Goal: Information Seeking & Learning: Learn about a topic

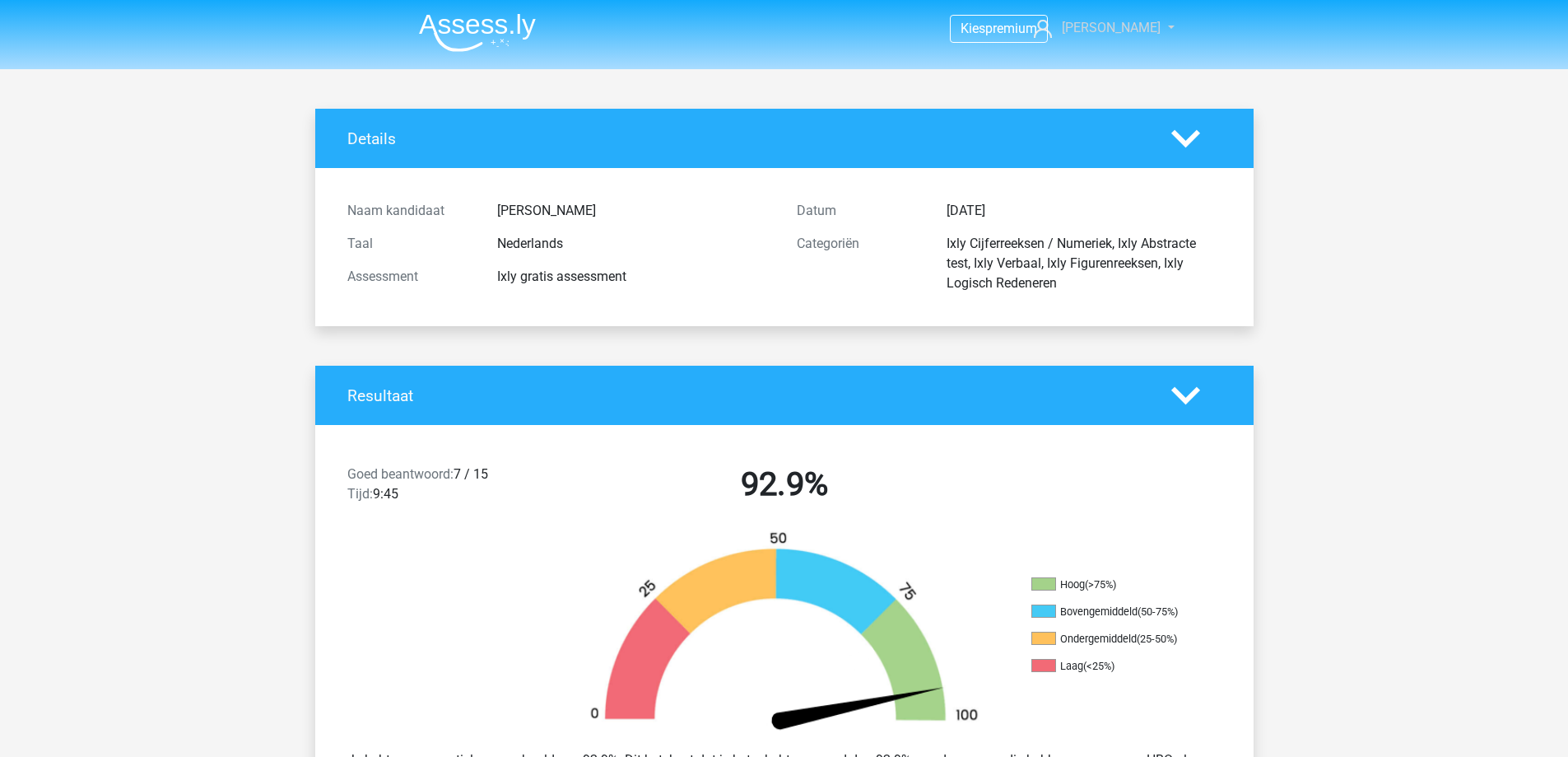
click at [615, 31] on span "[PERSON_NAME]" at bounding box center [1111, 27] width 99 height 15
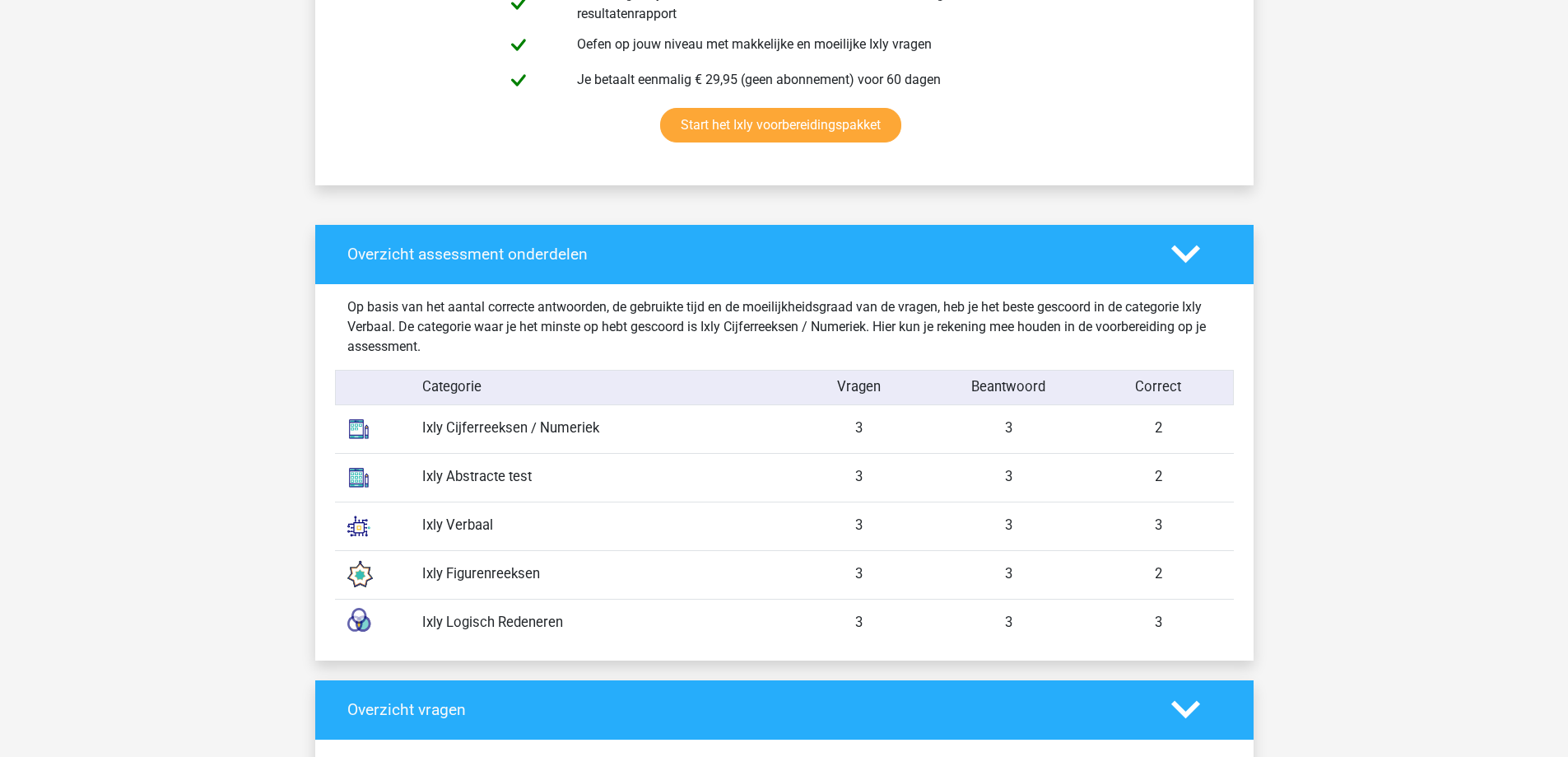
scroll to position [823, 0]
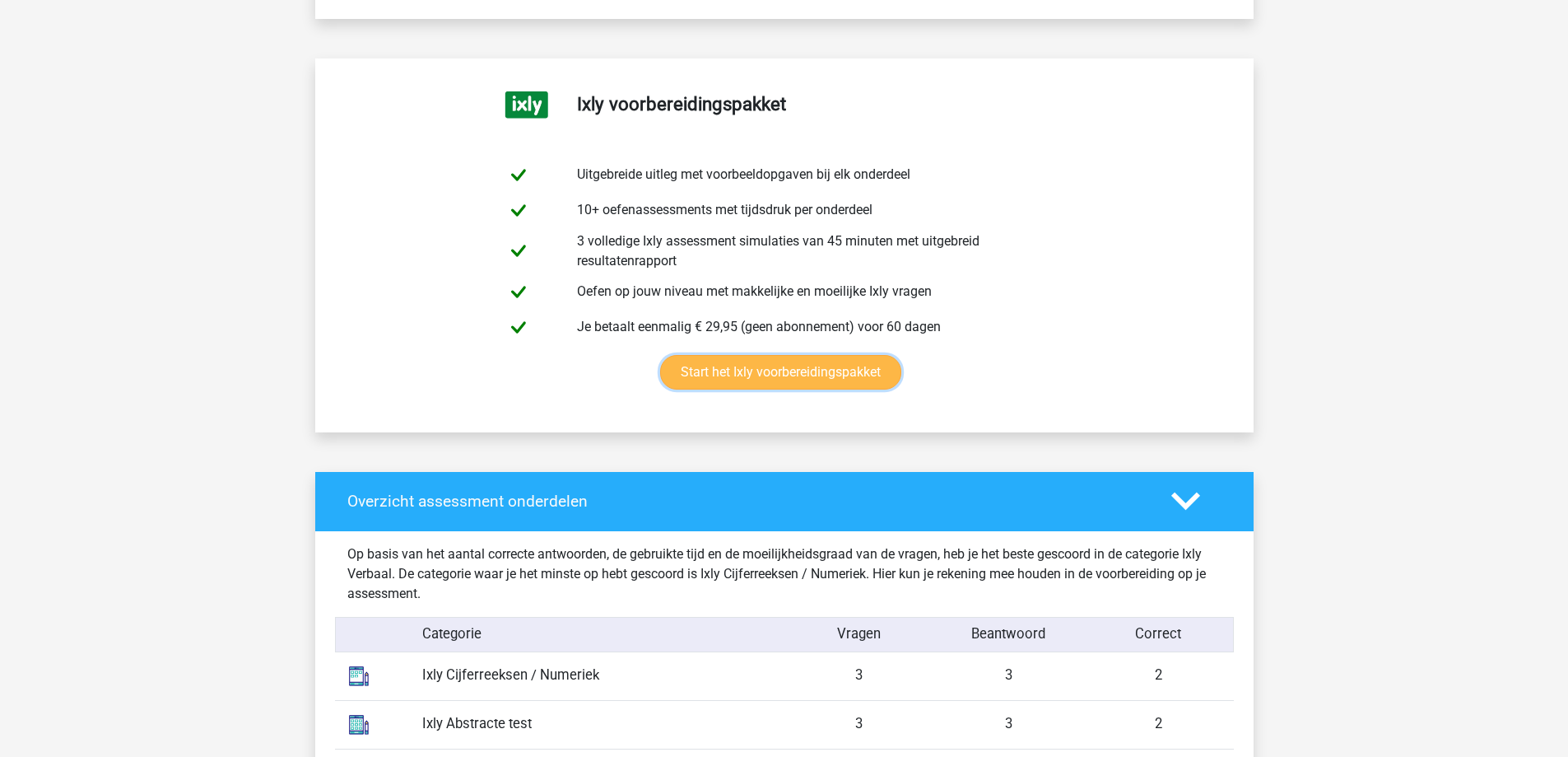
click at [615, 241] on link "Start het Ixly voorbereidingspakket" at bounding box center [781, 372] width 241 height 35
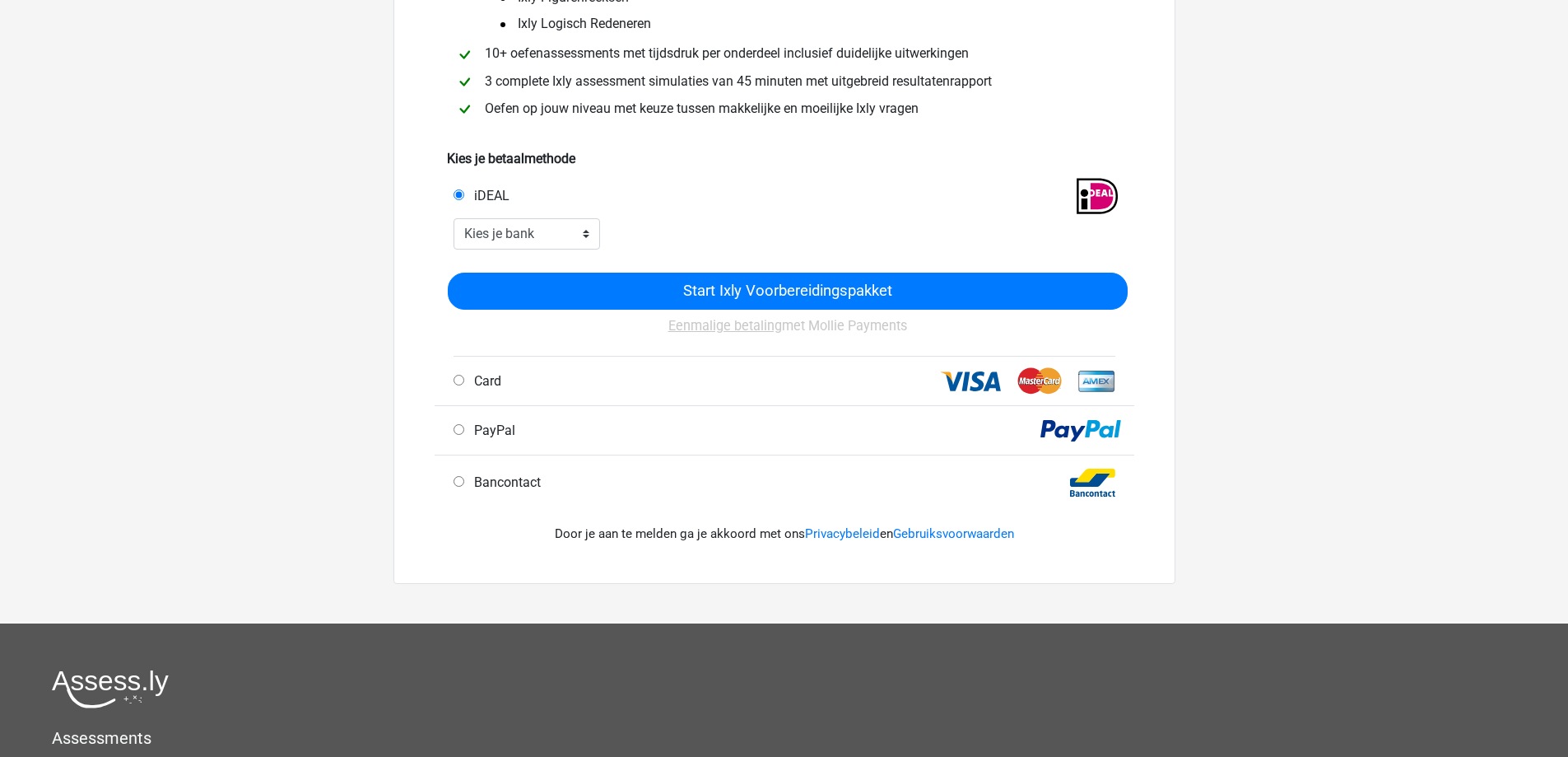
scroll to position [329, 0]
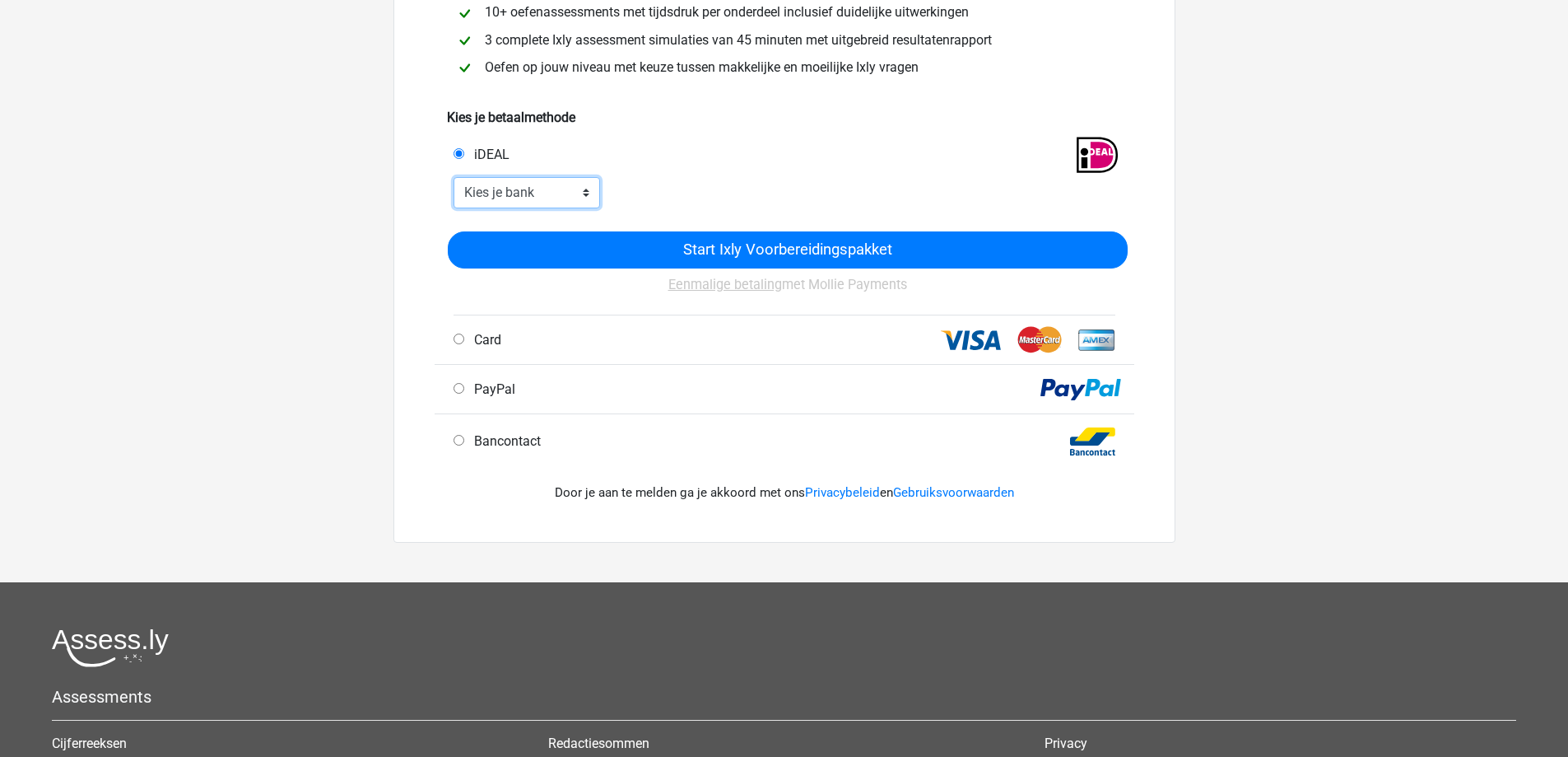
click at [584, 192] on select "Kies je bank ABN AMRO ING Rabobank ASN Bank bunq Knab N26 NN Regiobank Revolut …" at bounding box center [526, 192] width 147 height 31
select select "ideal_INGBNL2A"
click at [453, 177] on select "Kies je bank ABN AMRO ING Rabobank ASN Bank bunq Knab N26 NN Regiobank Revolut …" at bounding box center [526, 192] width 147 height 31
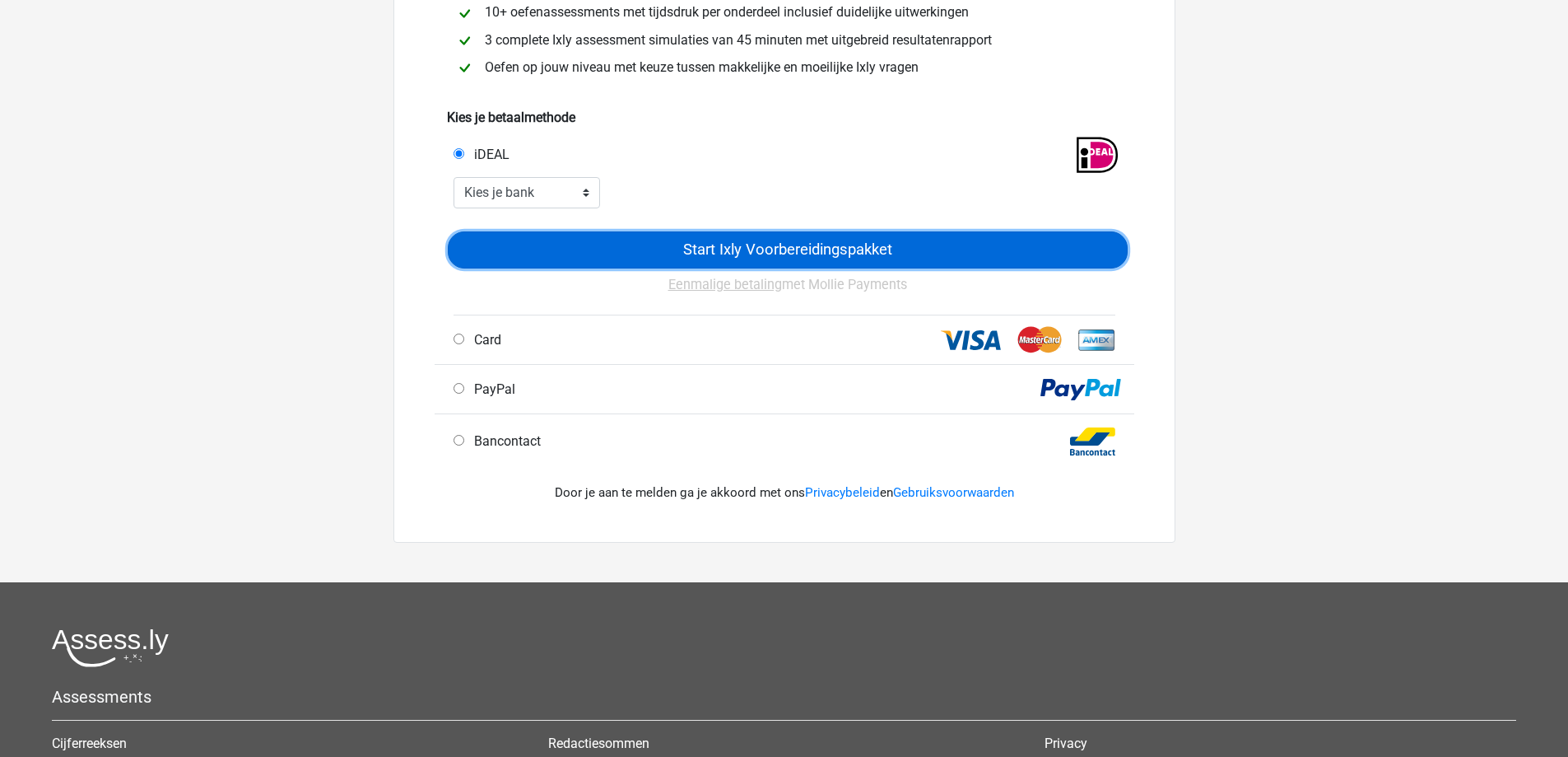
click at [794, 249] on input "Start Ixly Voorbereidingspakket" at bounding box center [788, 250] width 680 height 37
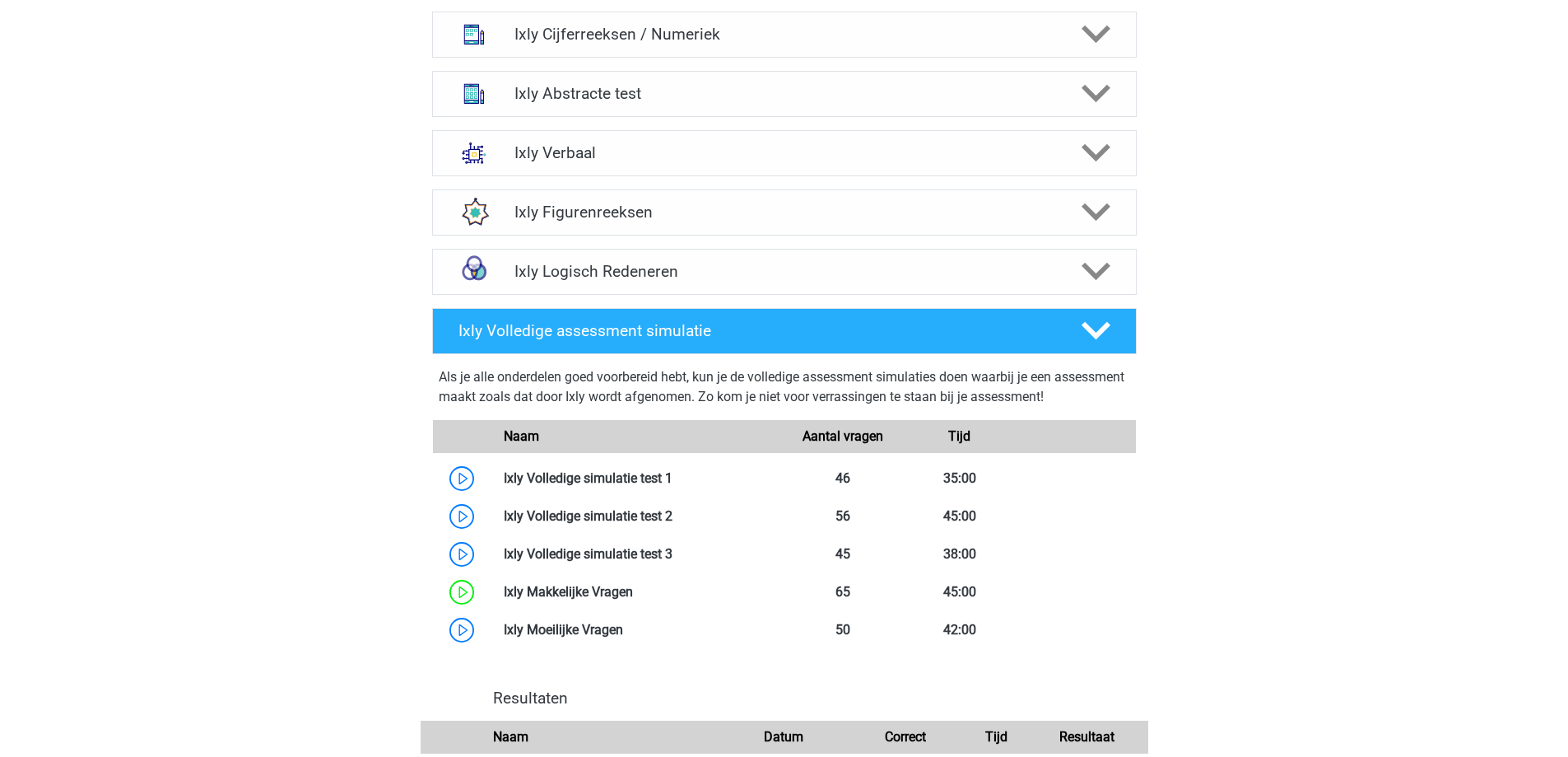
scroll to position [1318, 0]
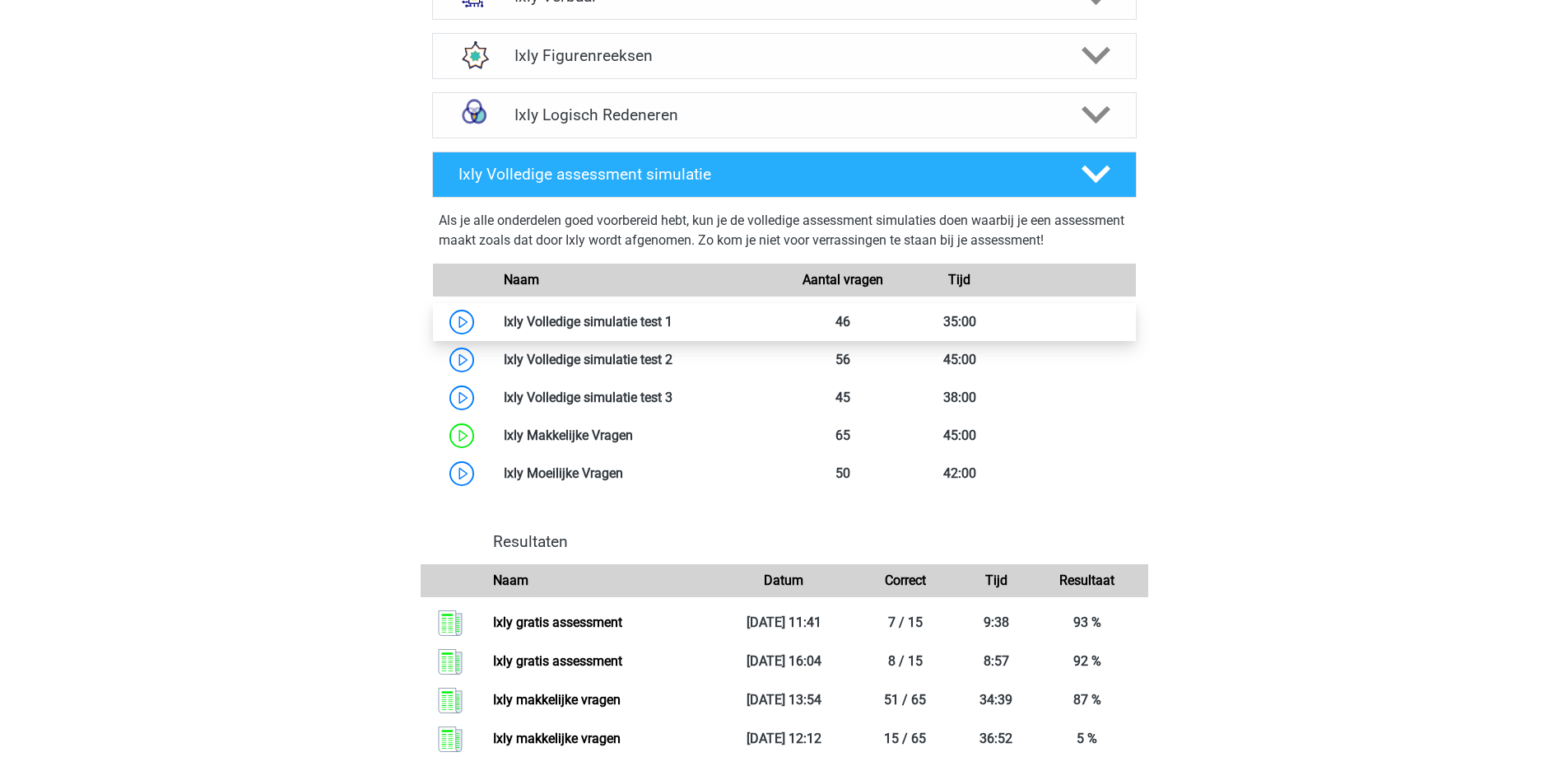
click at [673, 321] on link at bounding box center [673, 322] width 0 height 15
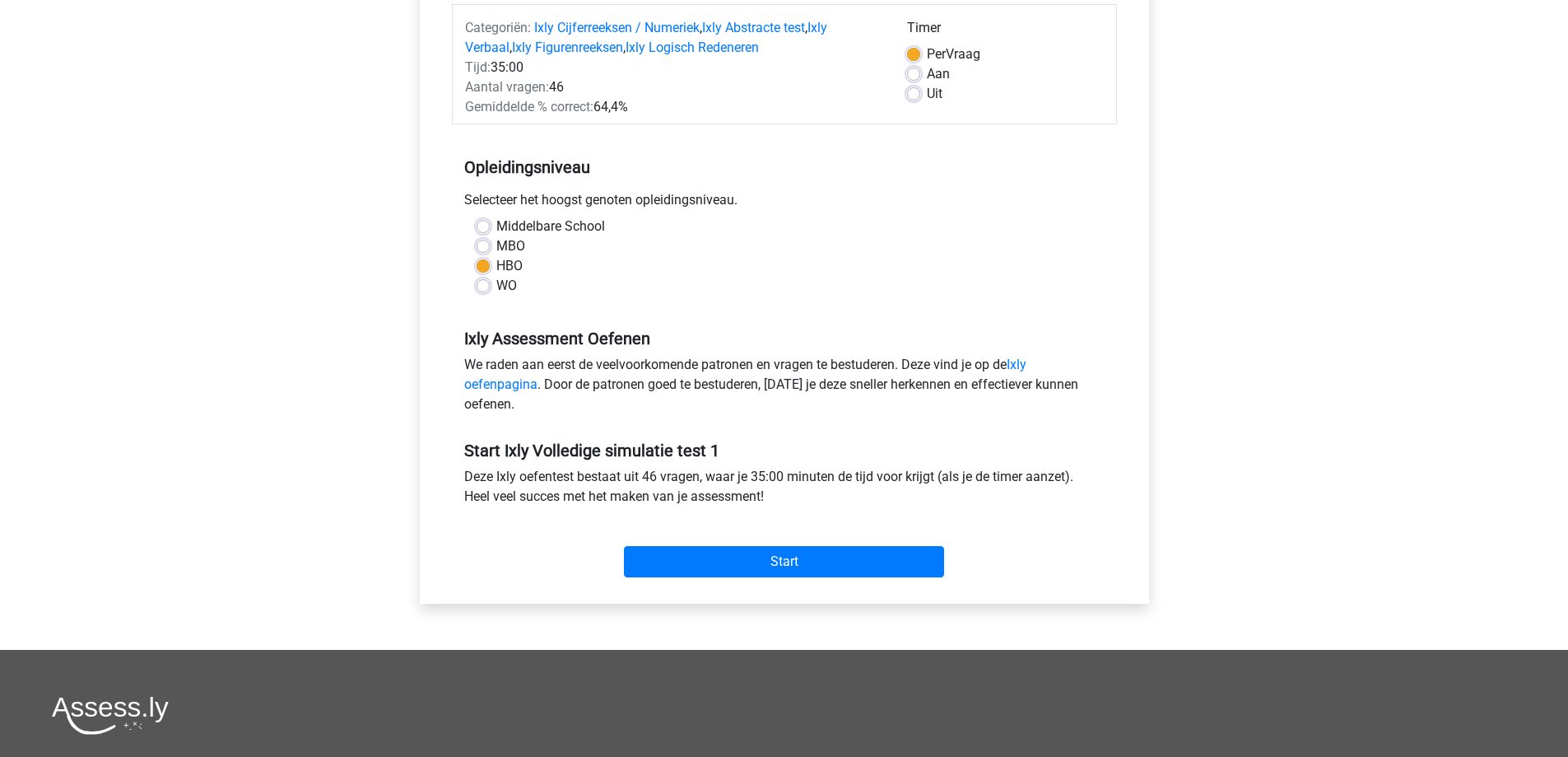
scroll to position [247, 0]
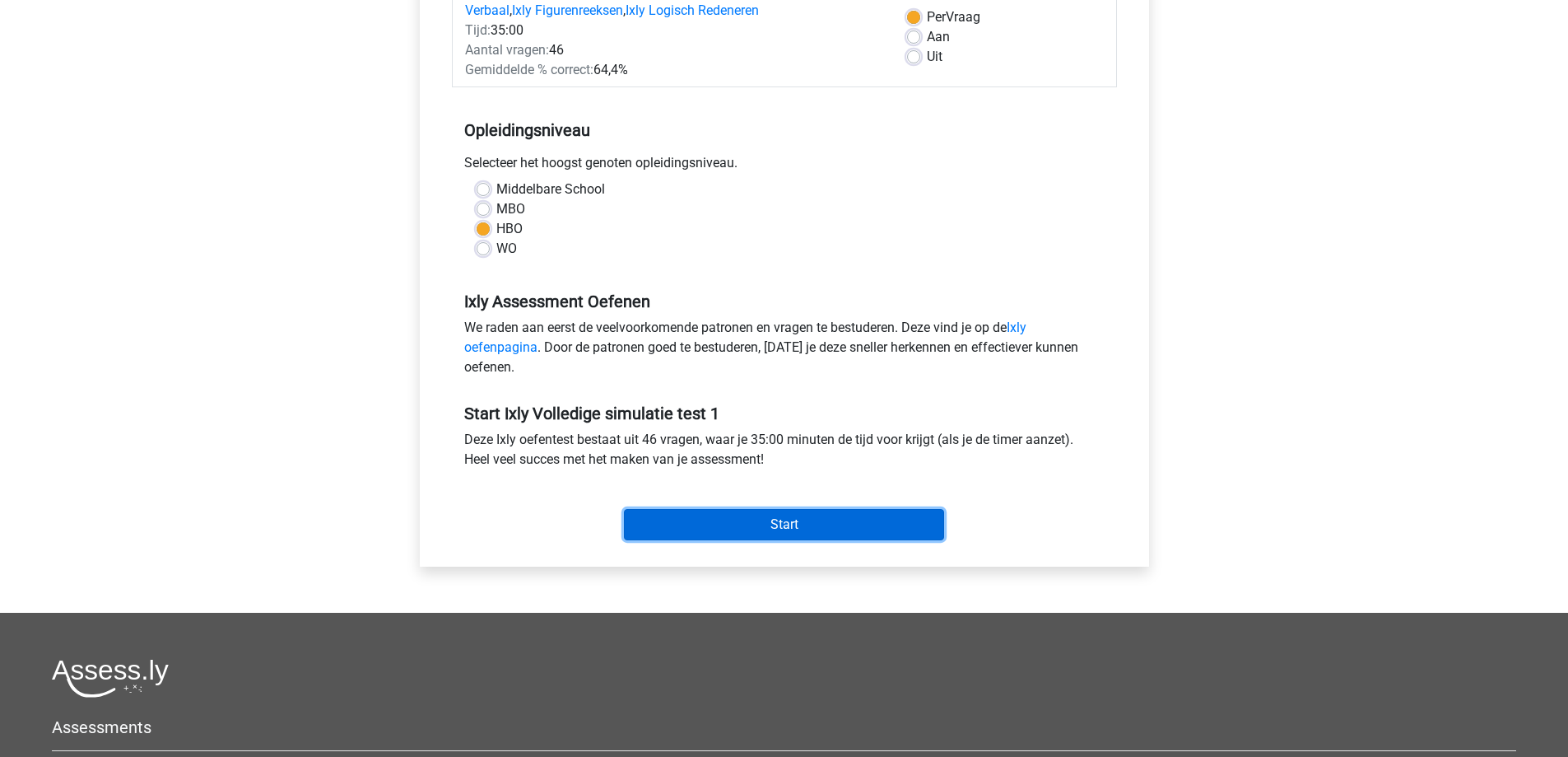
click at [794, 518] on input "Start" at bounding box center [784, 524] width 321 height 31
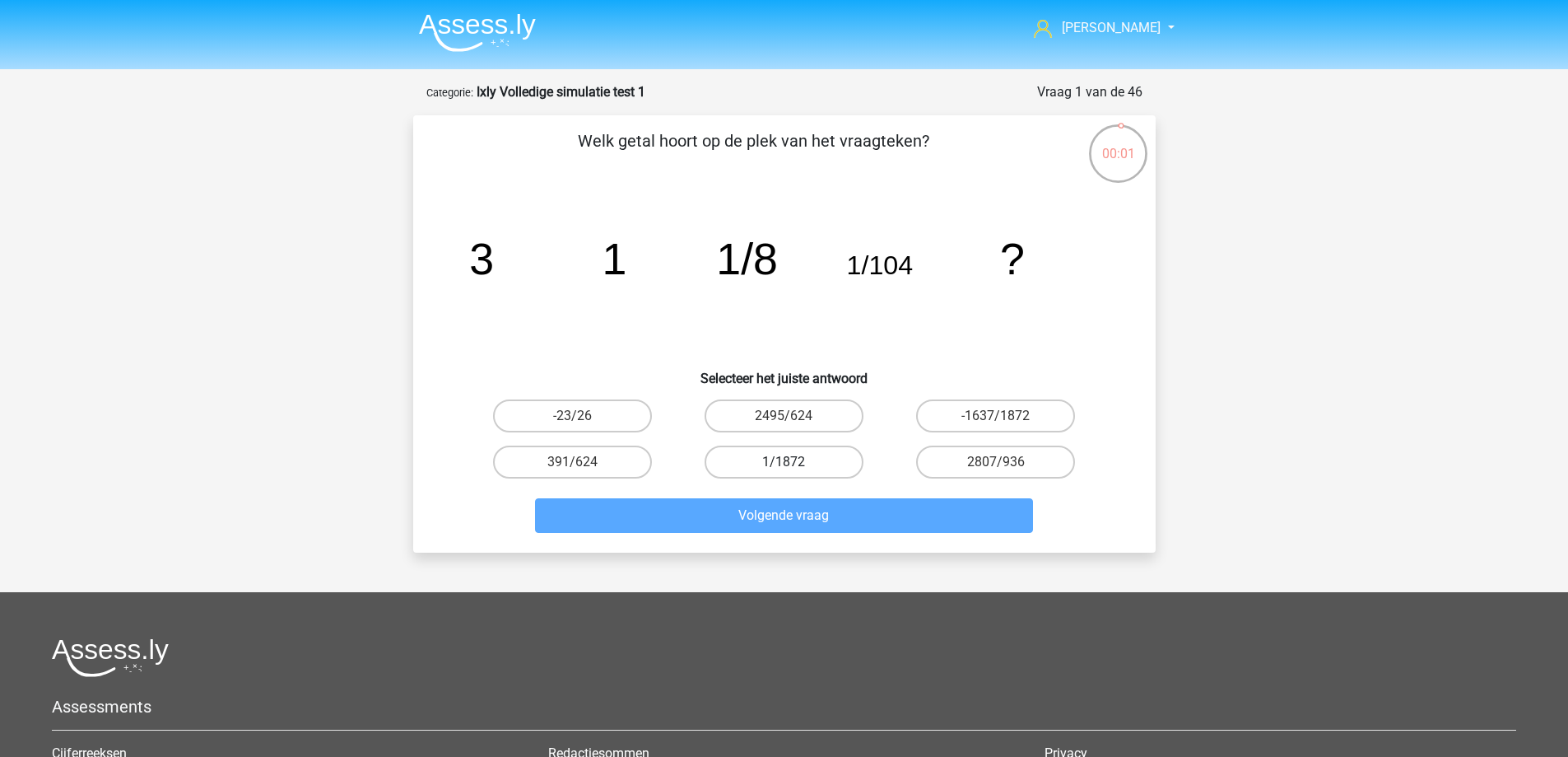
click at [834, 459] on label "1/1872" at bounding box center [784, 462] width 159 height 33
click at [794, 462] on input "1/1872" at bounding box center [789, 467] width 11 height 11
radio input "true"
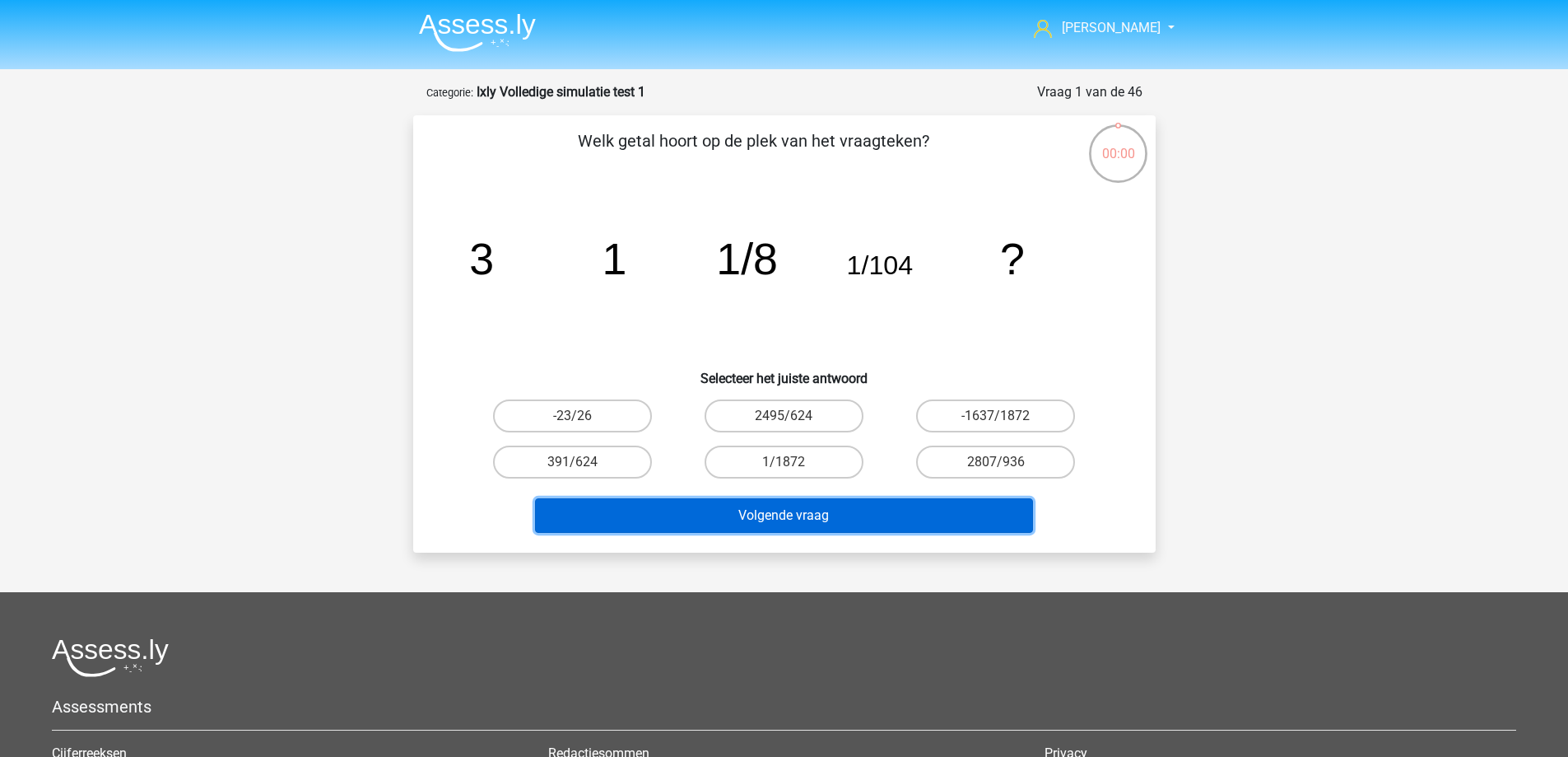
click at [820, 513] on button "Volgende vraag" at bounding box center [784, 515] width 498 height 35
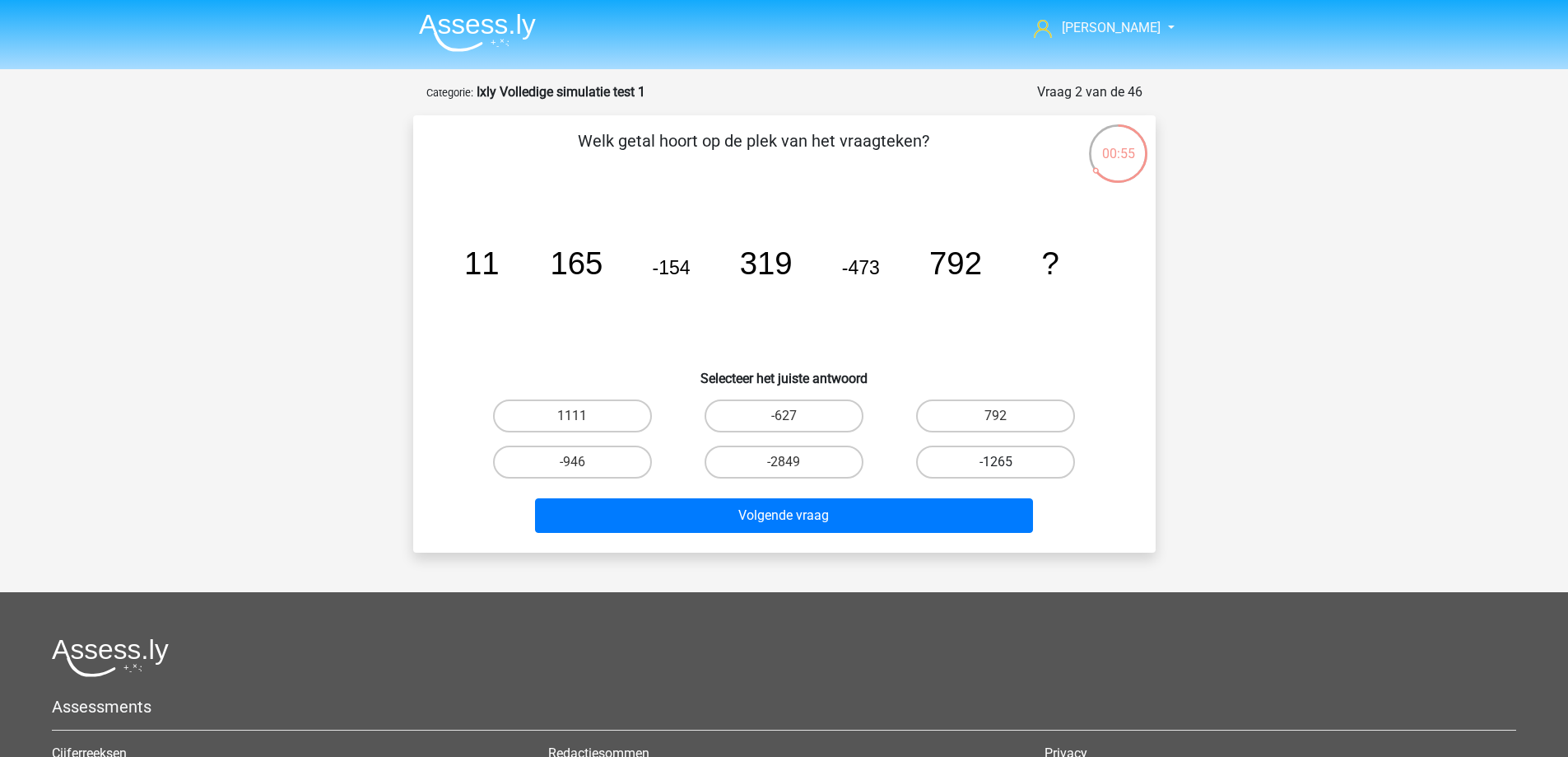
click at [1005, 455] on label "-1265" at bounding box center [995, 462] width 159 height 33
click at [1005, 462] on input "-1265" at bounding box center [1001, 467] width 11 height 11
radio input "true"
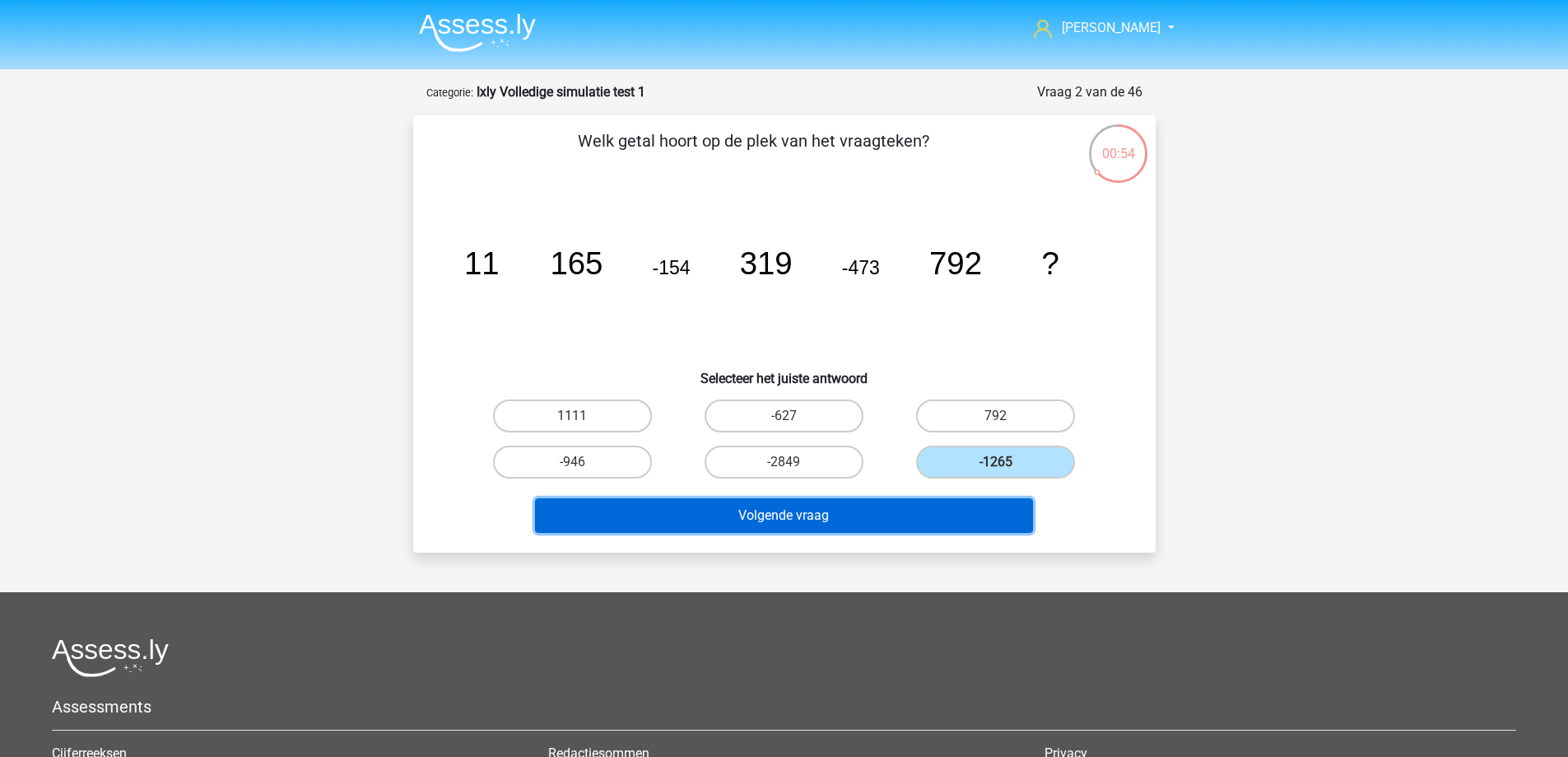
click at [902, 510] on button "Volgende vraag" at bounding box center [784, 515] width 498 height 35
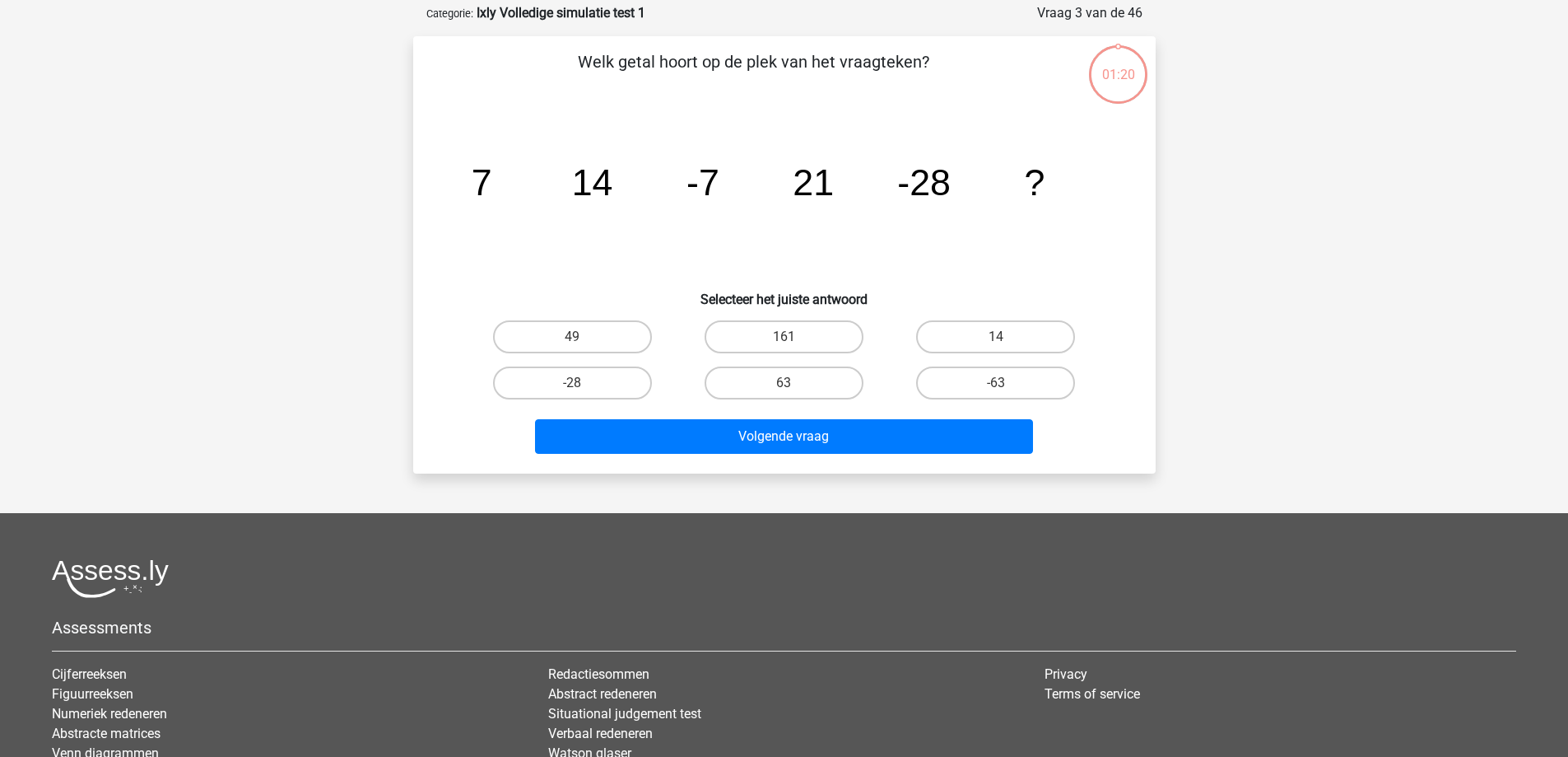
scroll to position [83, 0]
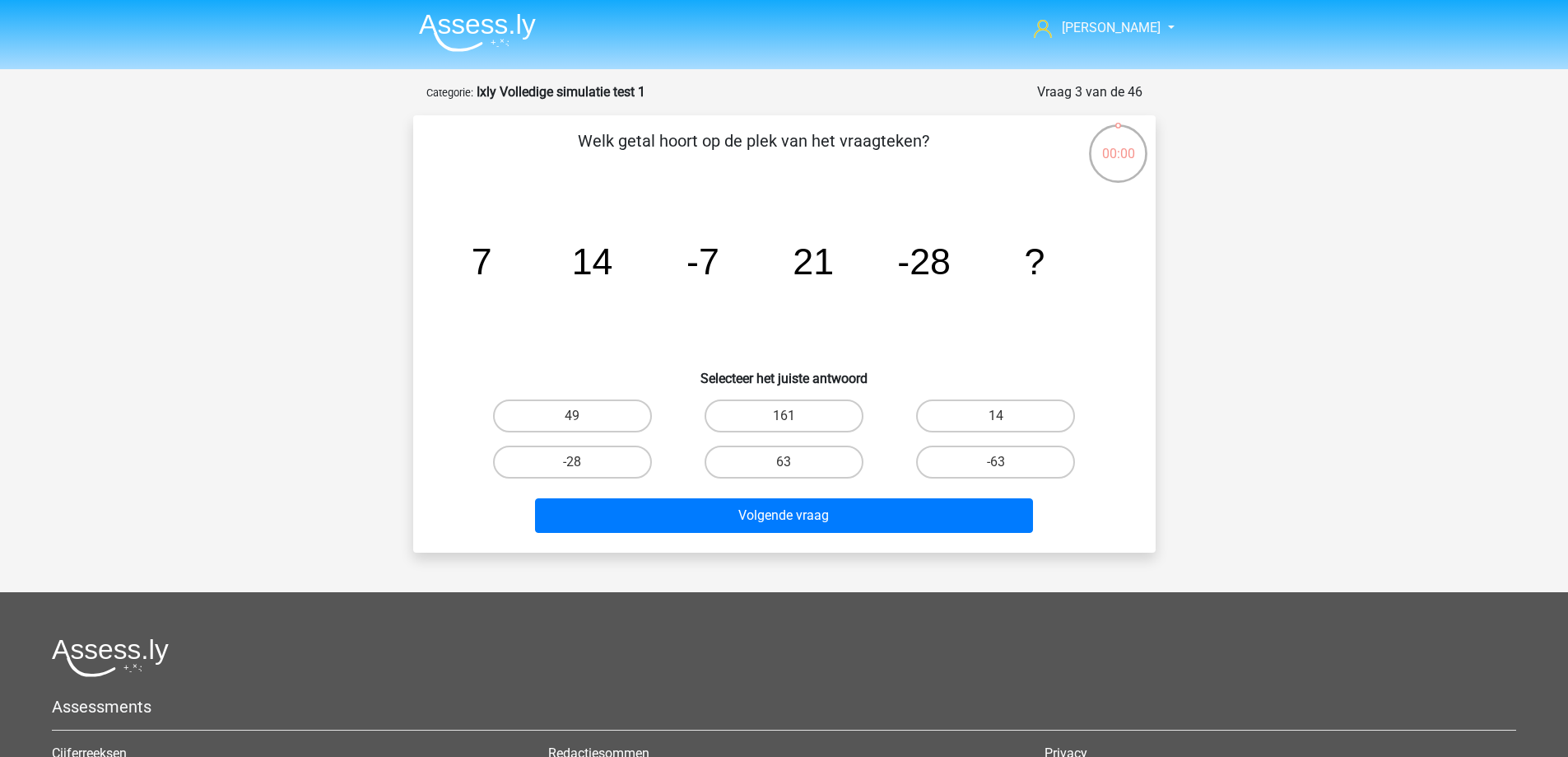
scroll to position [83, 0]
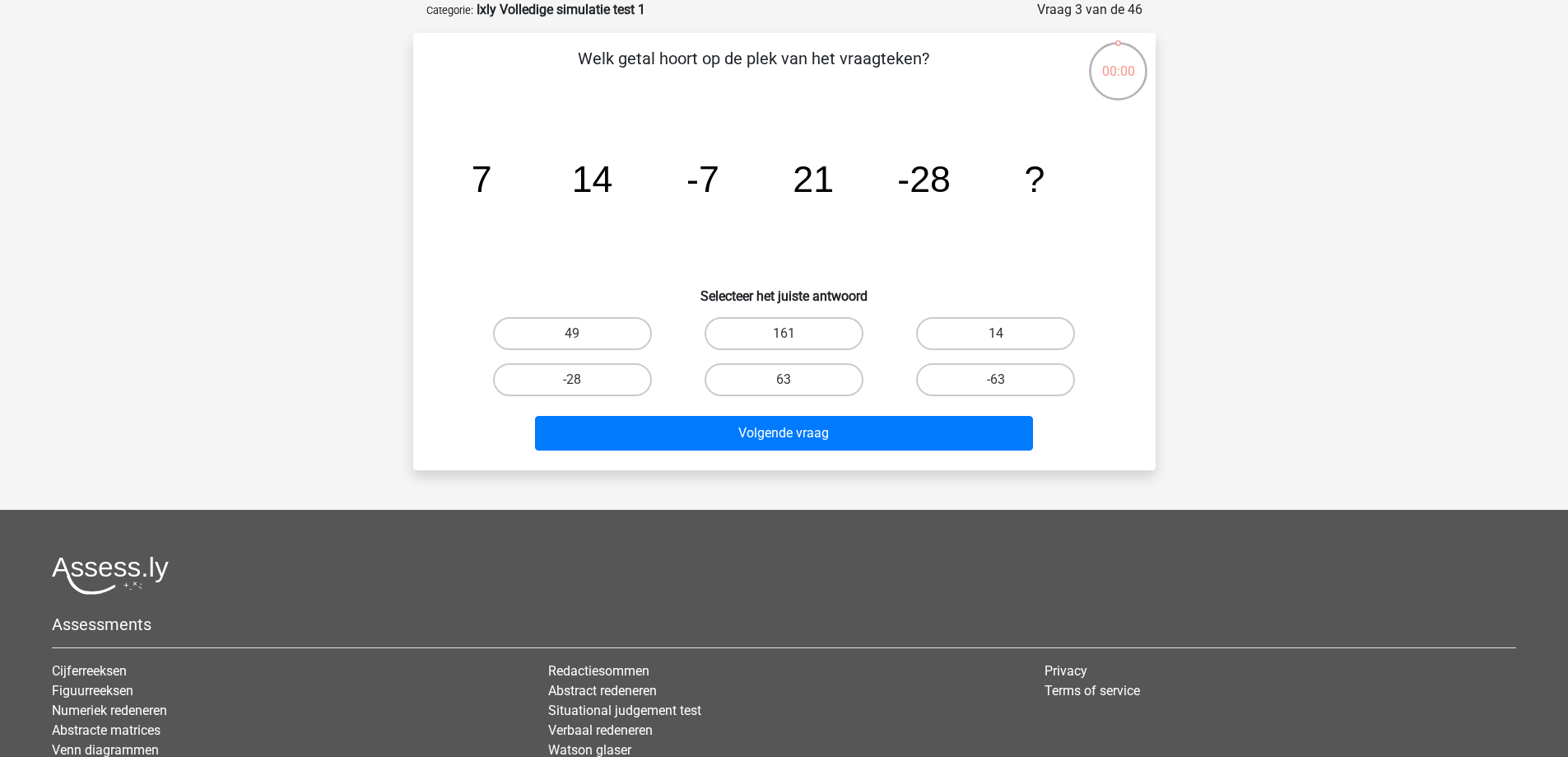
click at [610, 330] on label "49" at bounding box center [572, 333] width 159 height 33
click at [582, 333] on input "49" at bounding box center [577, 339] width 11 height 11
radio input "true"
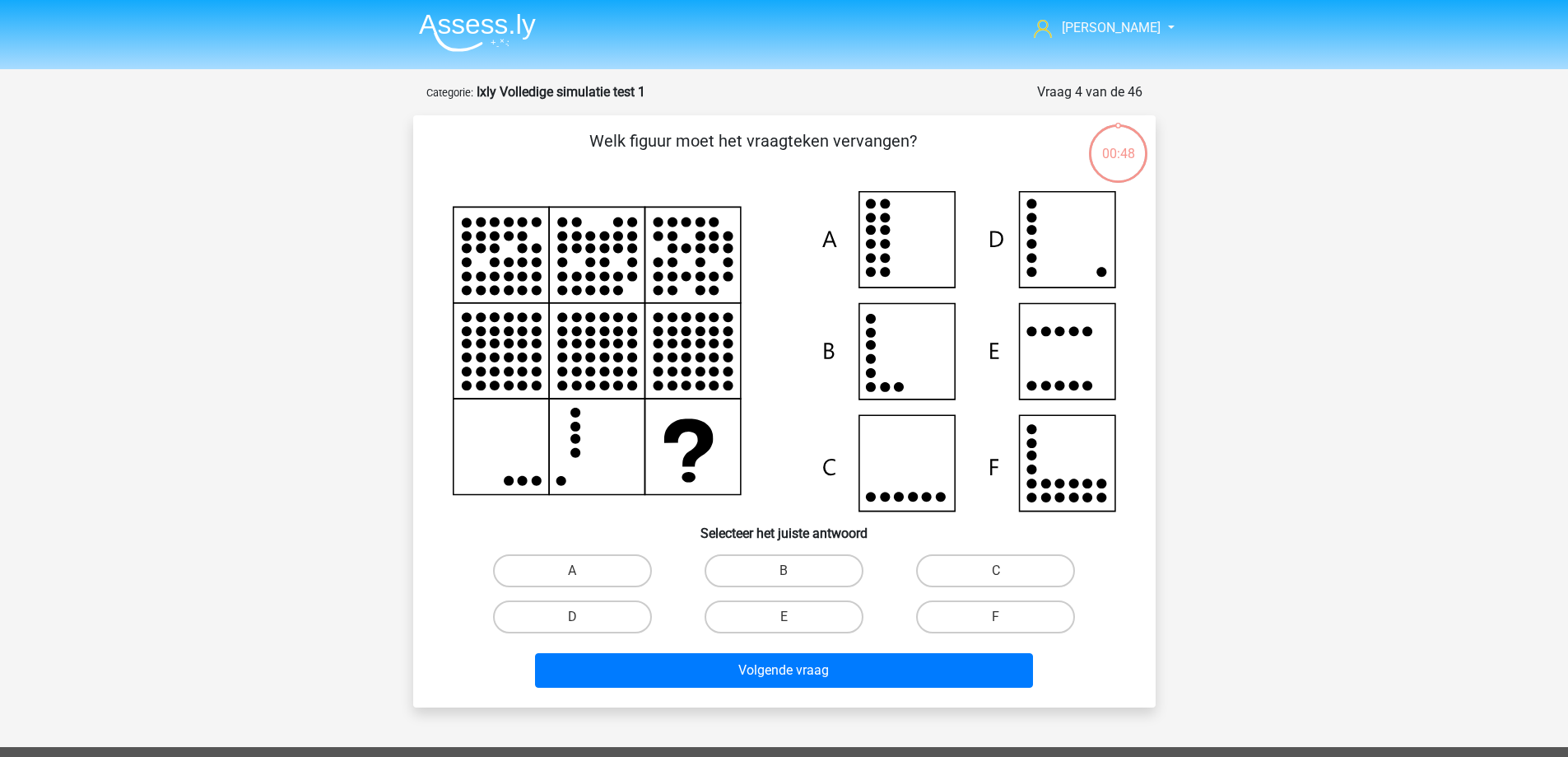
scroll to position [83, 0]
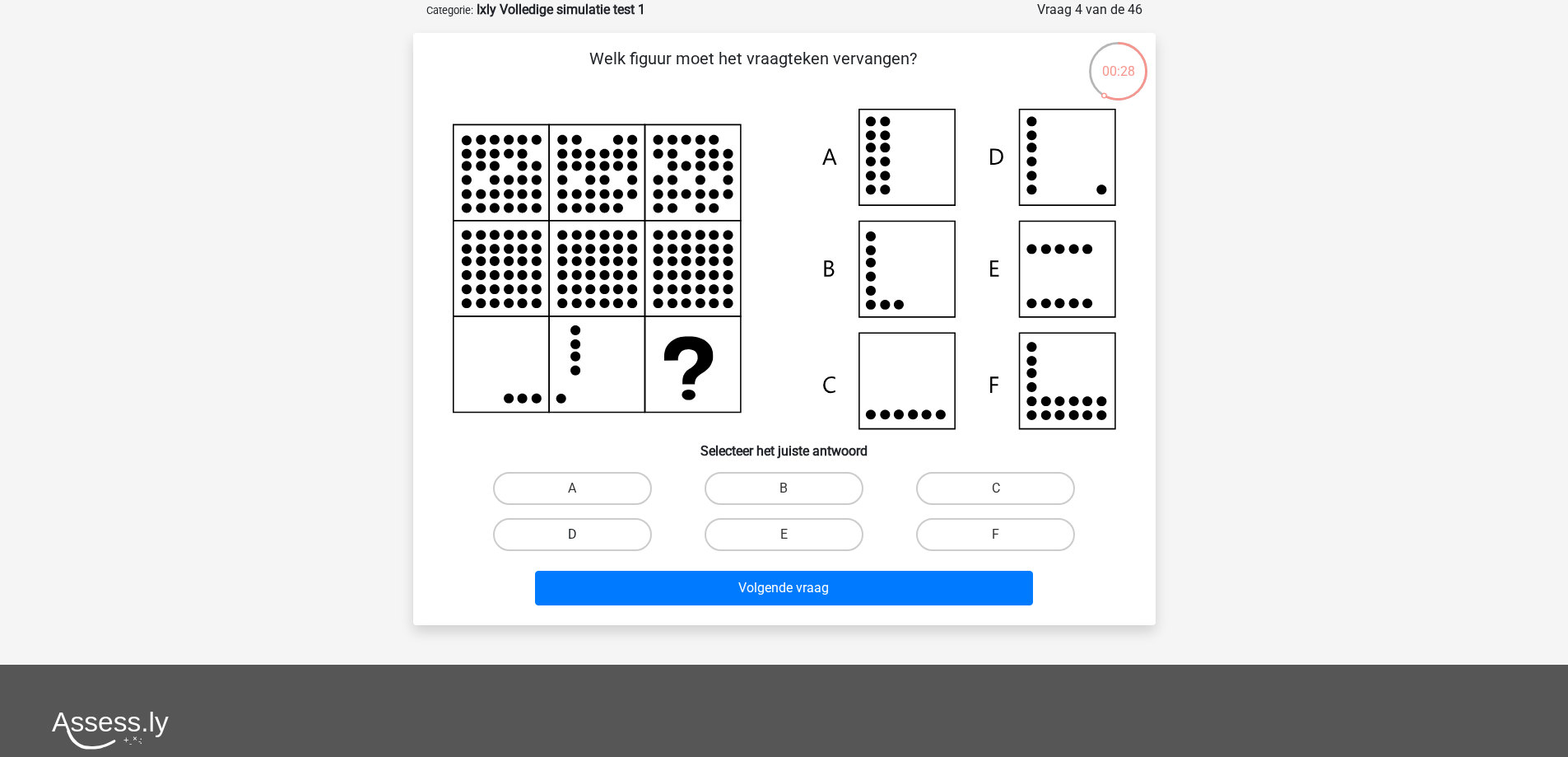
click at [602, 531] on label "D" at bounding box center [572, 534] width 159 height 33
click at [582, 534] on input "D" at bounding box center [577, 539] width 11 height 11
radio input "true"
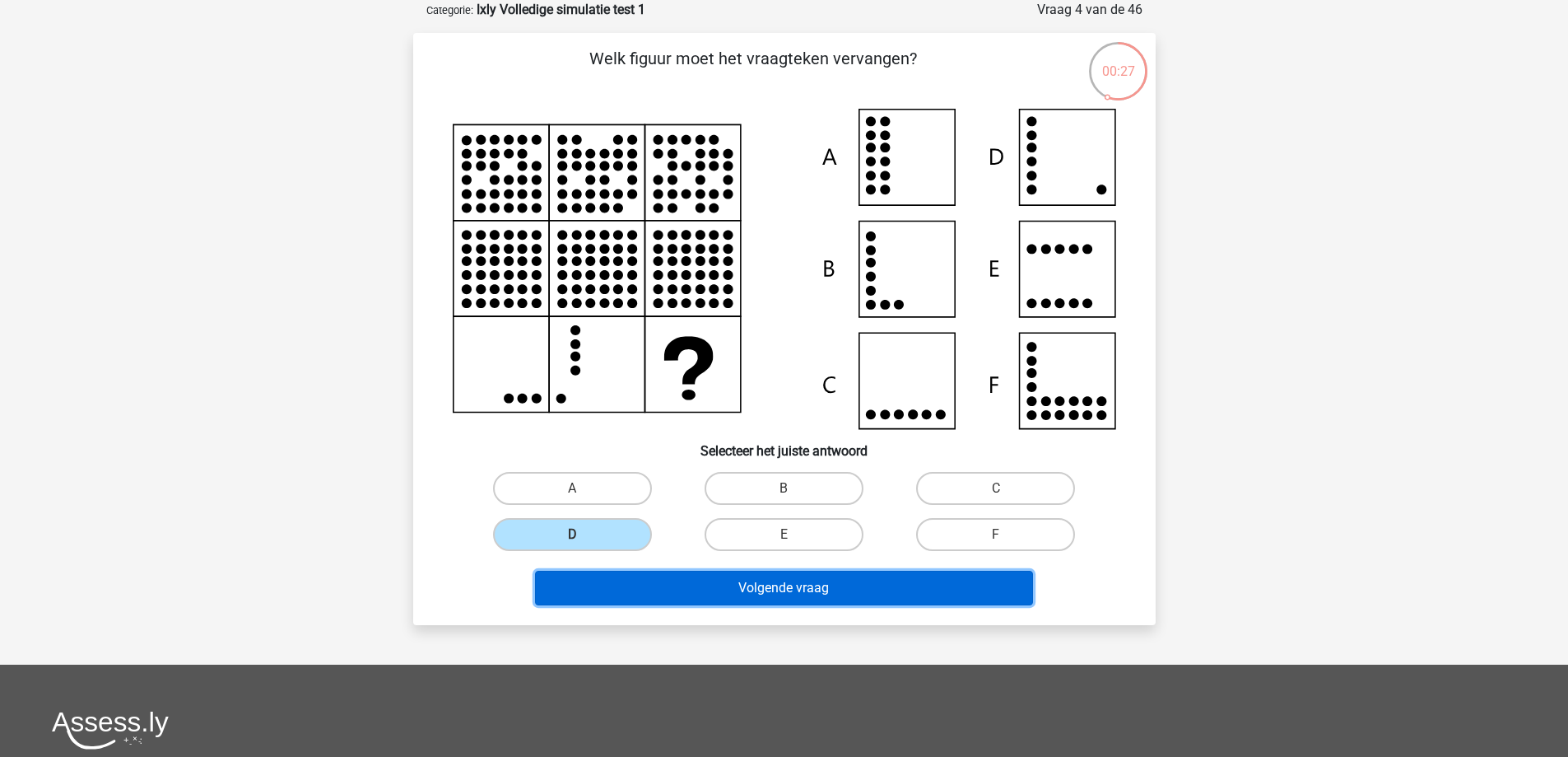
click at [865, 578] on button "Volgende vraag" at bounding box center [784, 588] width 498 height 35
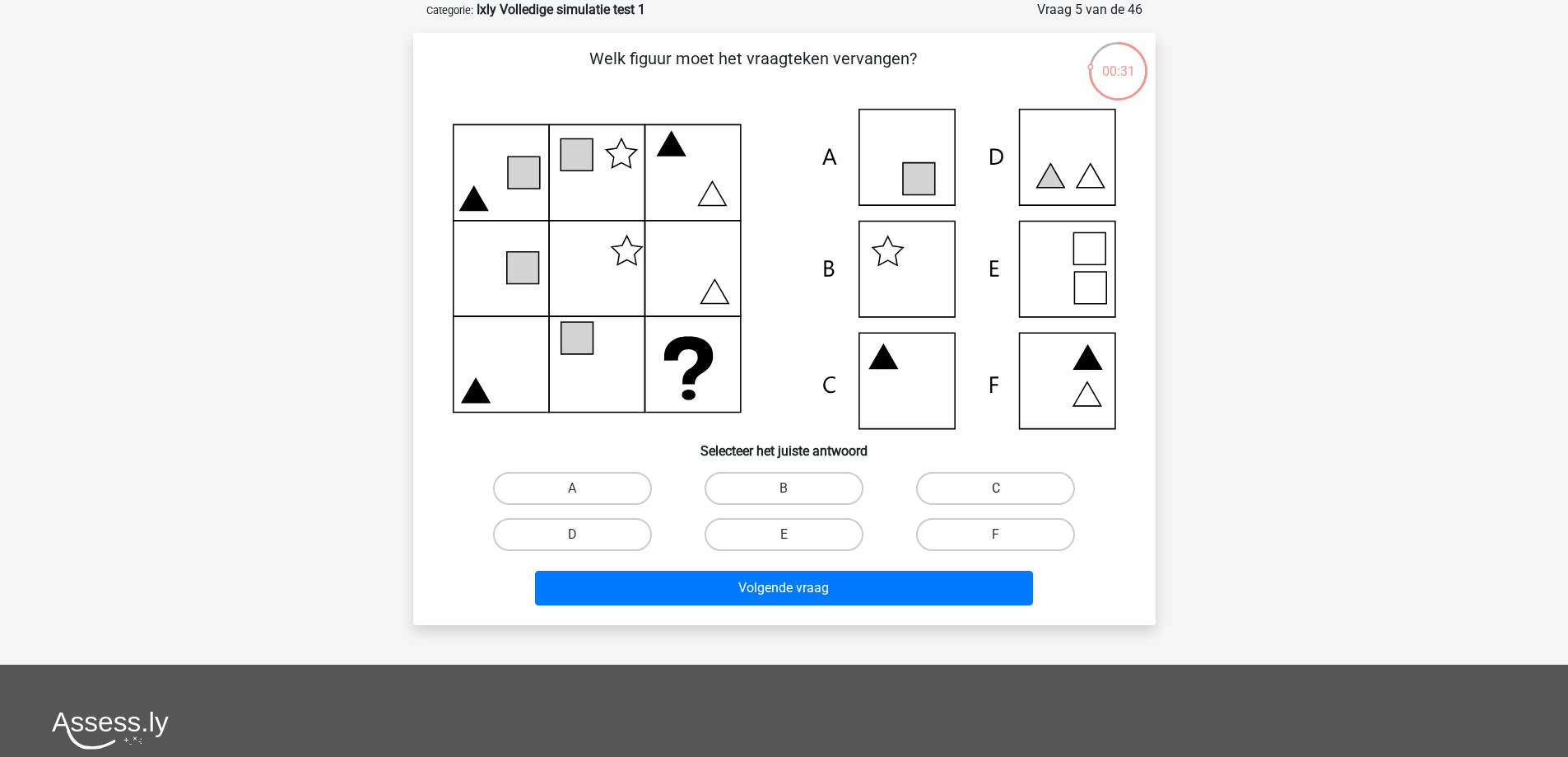
click at [989, 493] on label "C" at bounding box center [995, 488] width 159 height 33
click at [996, 493] on input "C" at bounding box center [1001, 493] width 11 height 11
radio input "true"
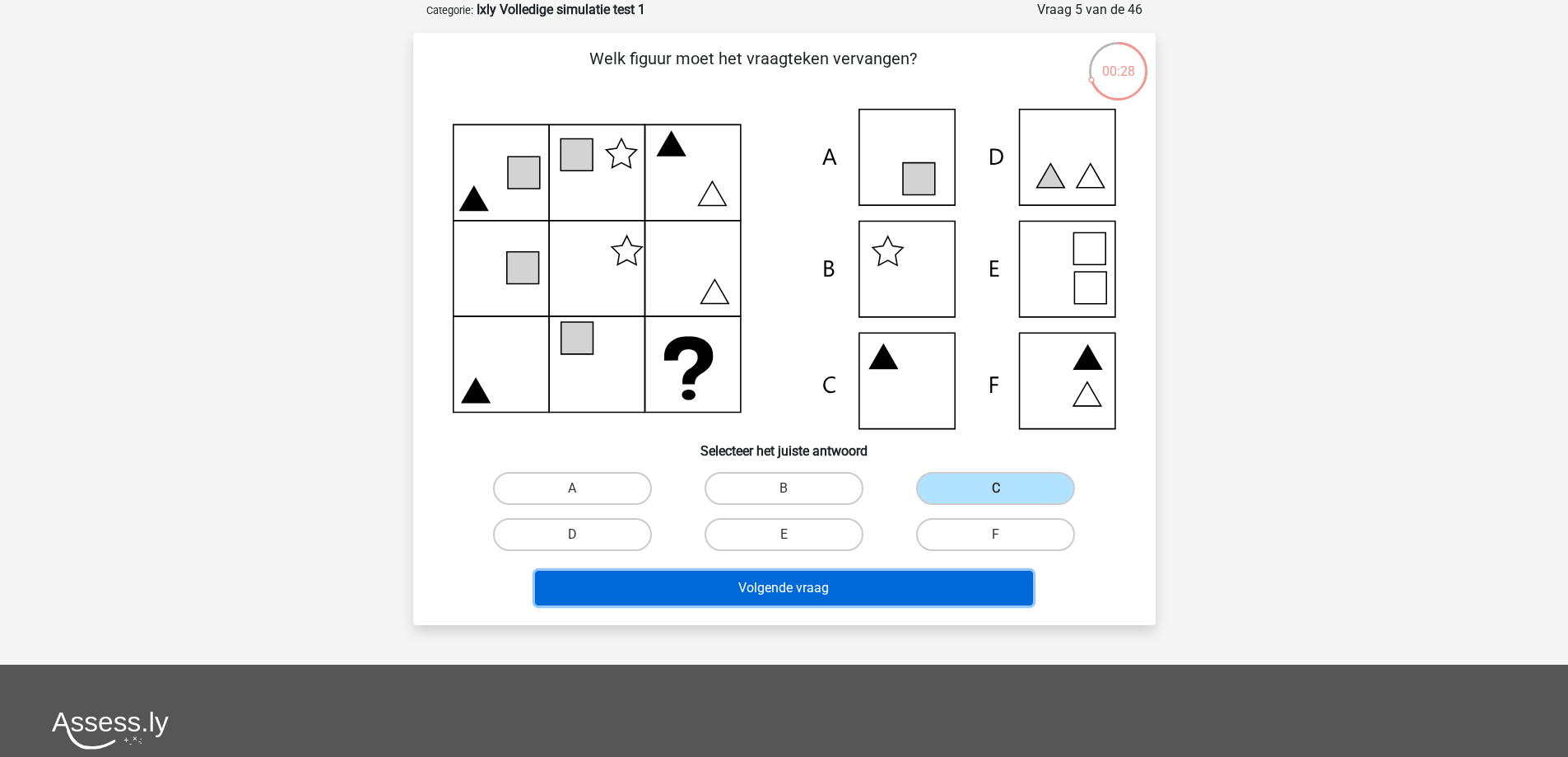
click at [916, 581] on button "Volgende vraag" at bounding box center [784, 588] width 498 height 35
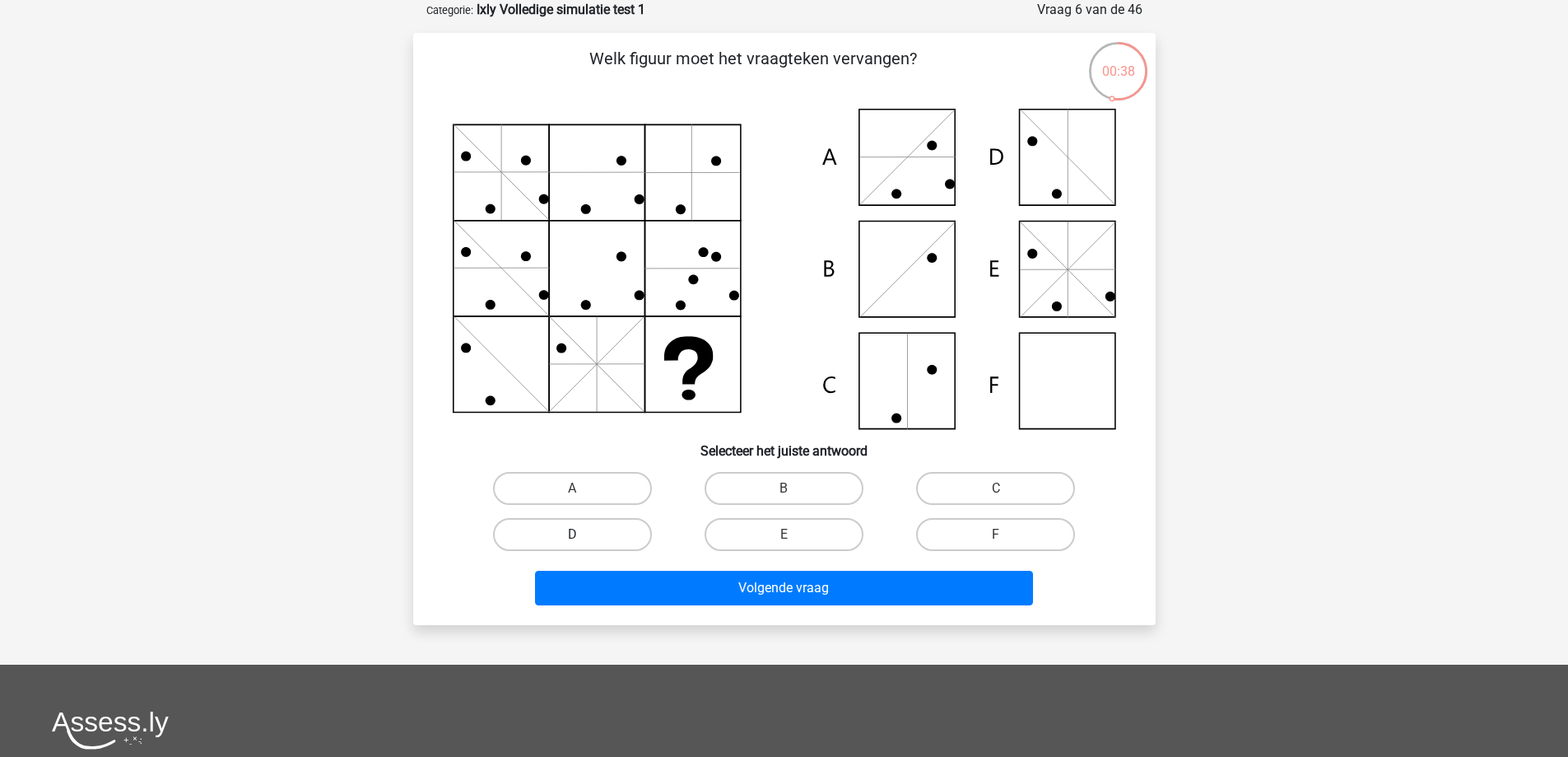
click at [609, 526] on label "D" at bounding box center [572, 534] width 159 height 33
click at [582, 534] on input "D" at bounding box center [577, 539] width 11 height 11
radio input "true"
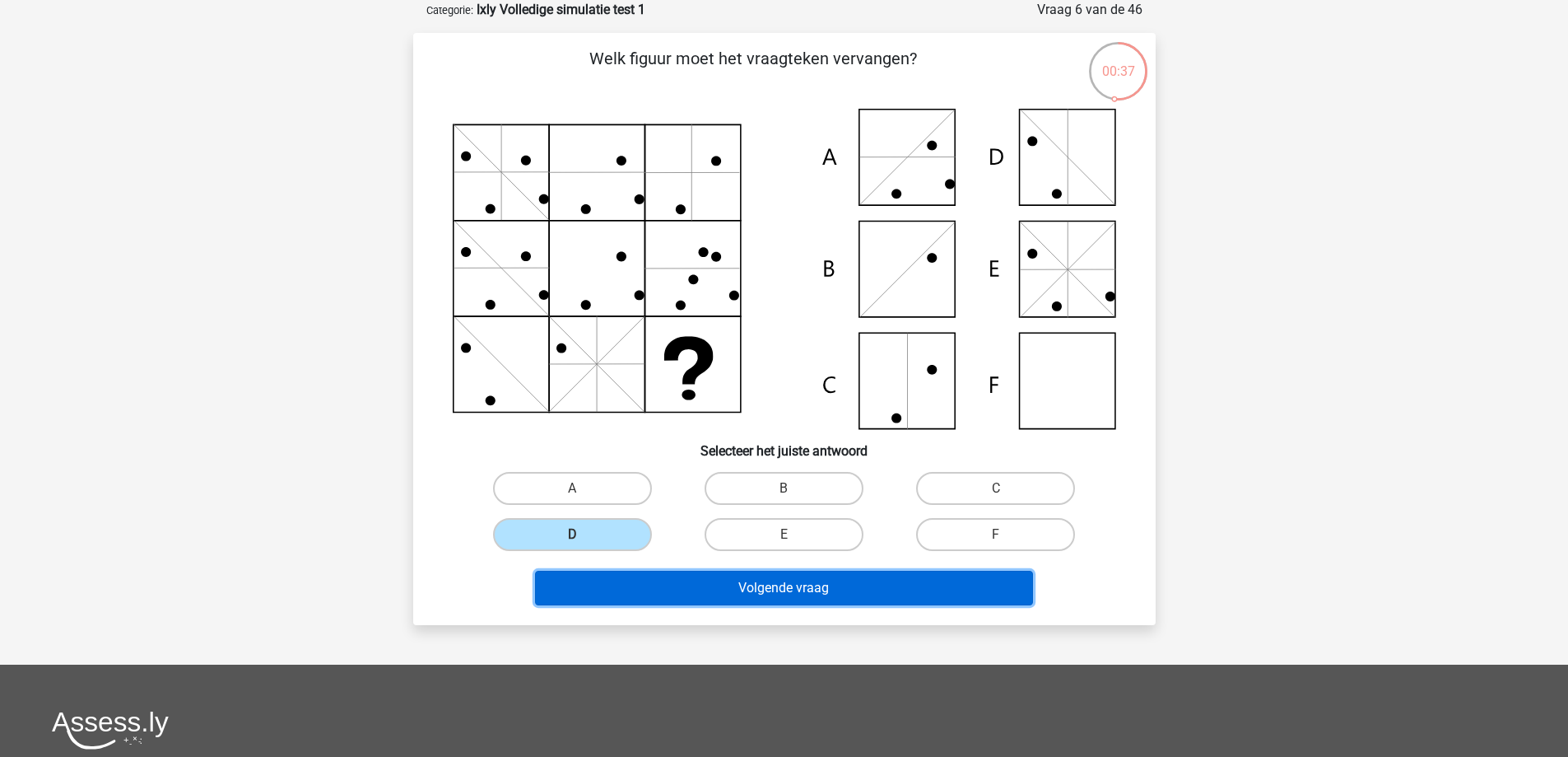
click at [815, 585] on button "Volgende vraag" at bounding box center [784, 588] width 498 height 35
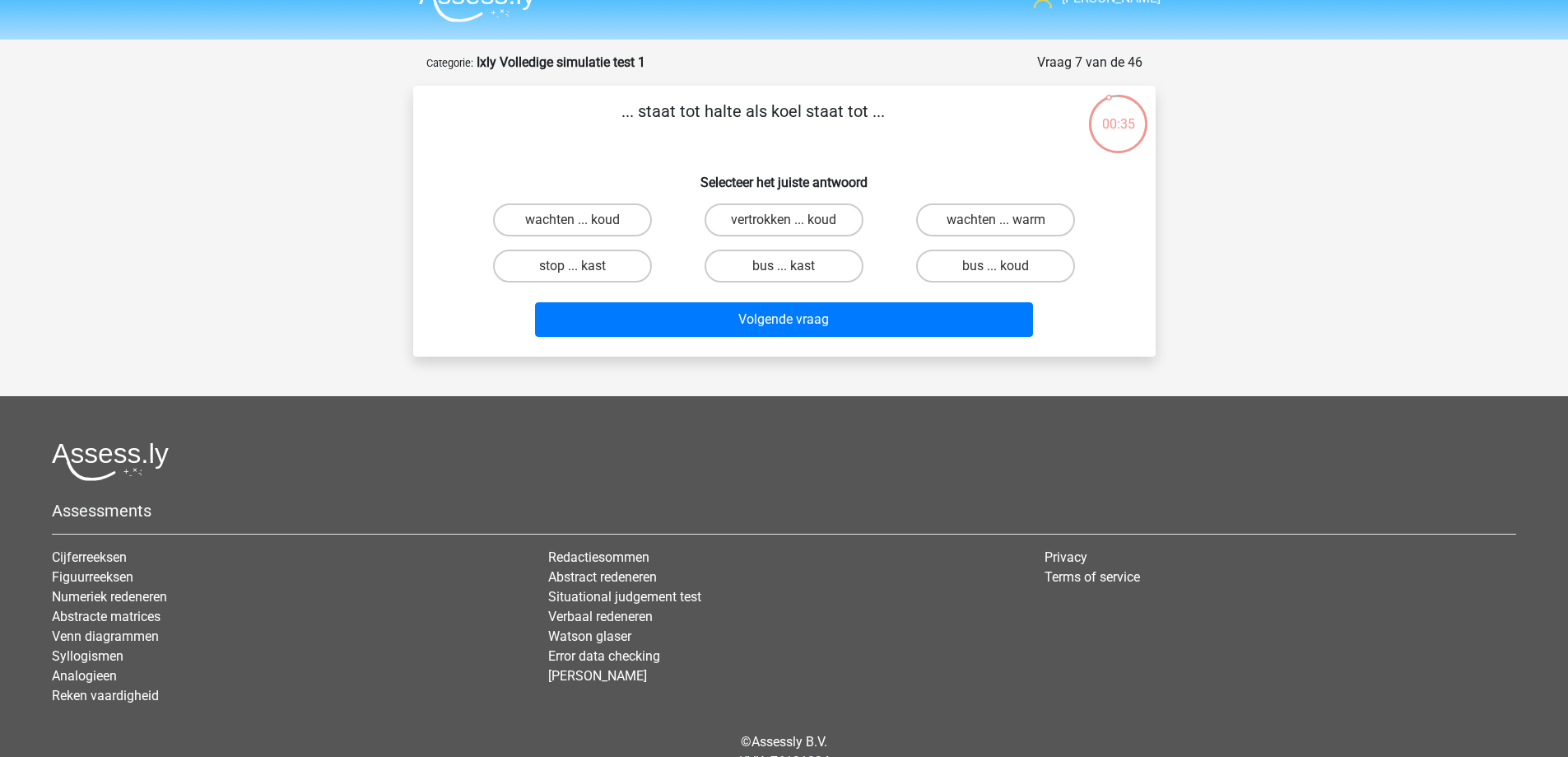
scroll to position [0, 0]
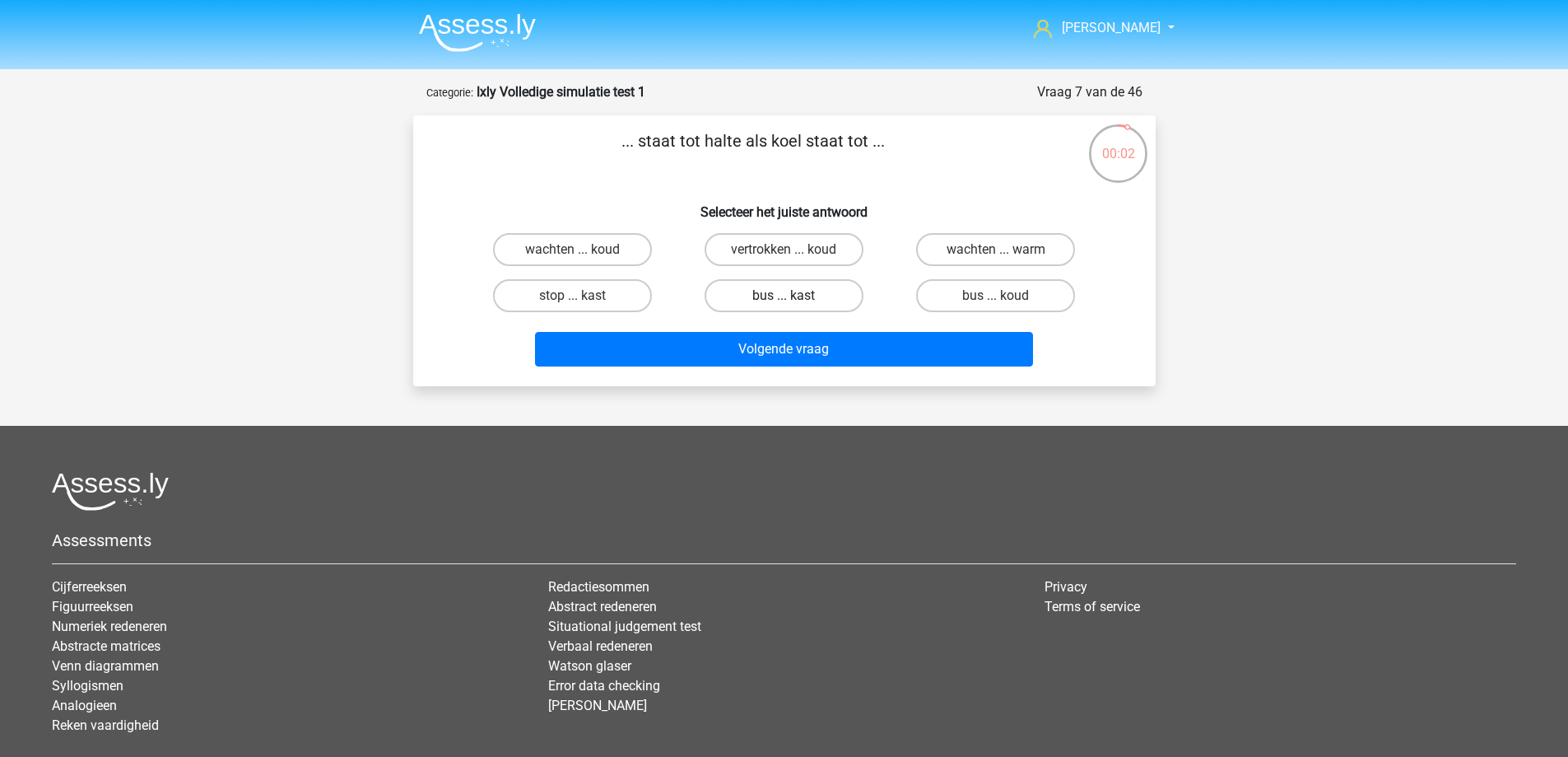
click at [803, 302] on label "bus ... kast" at bounding box center [784, 295] width 159 height 33
click at [794, 302] on input "bus ... kast" at bounding box center [789, 300] width 11 height 11
radio input "true"
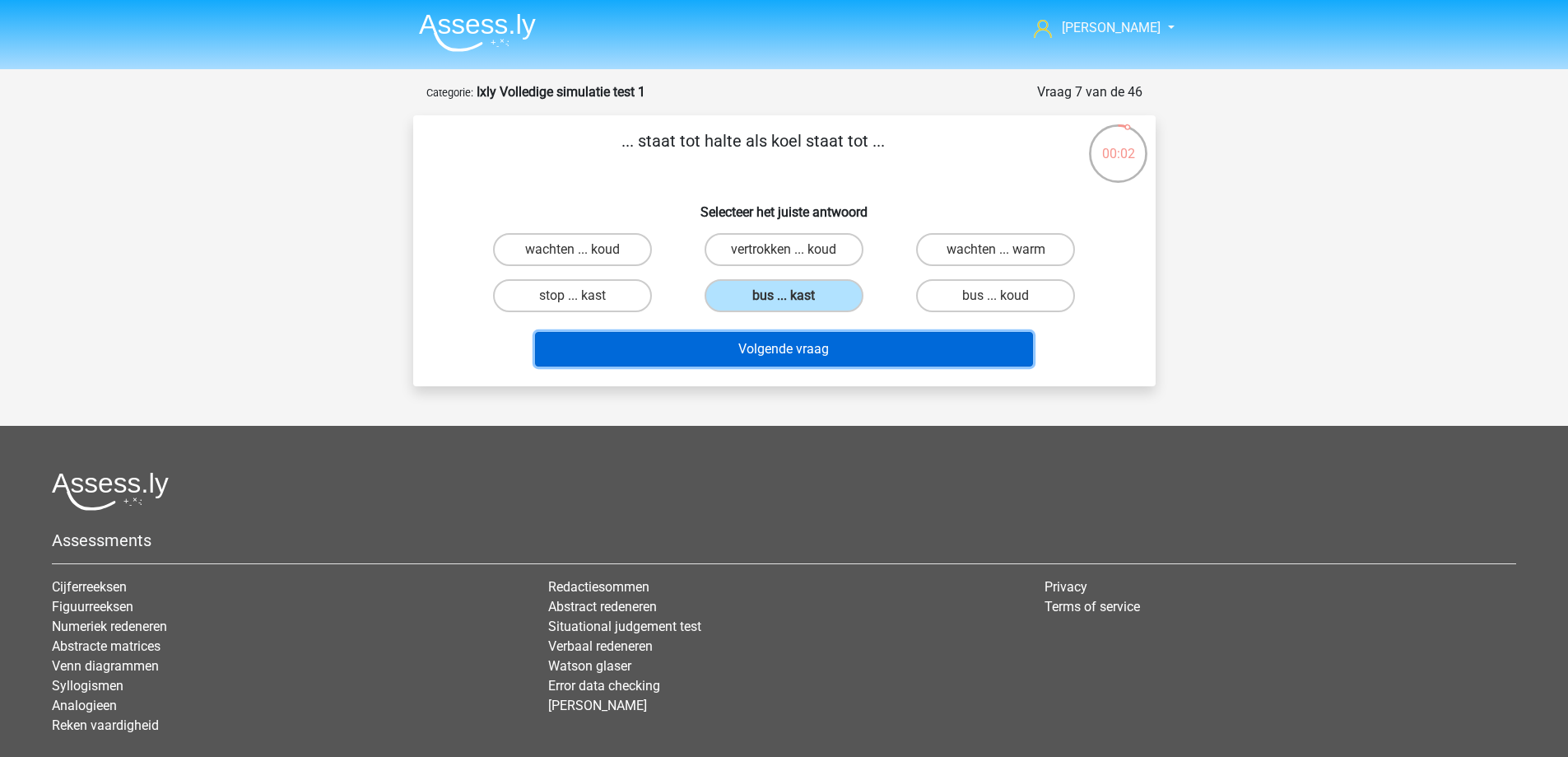
click at [824, 348] on button "Volgende vraag" at bounding box center [784, 349] width 498 height 35
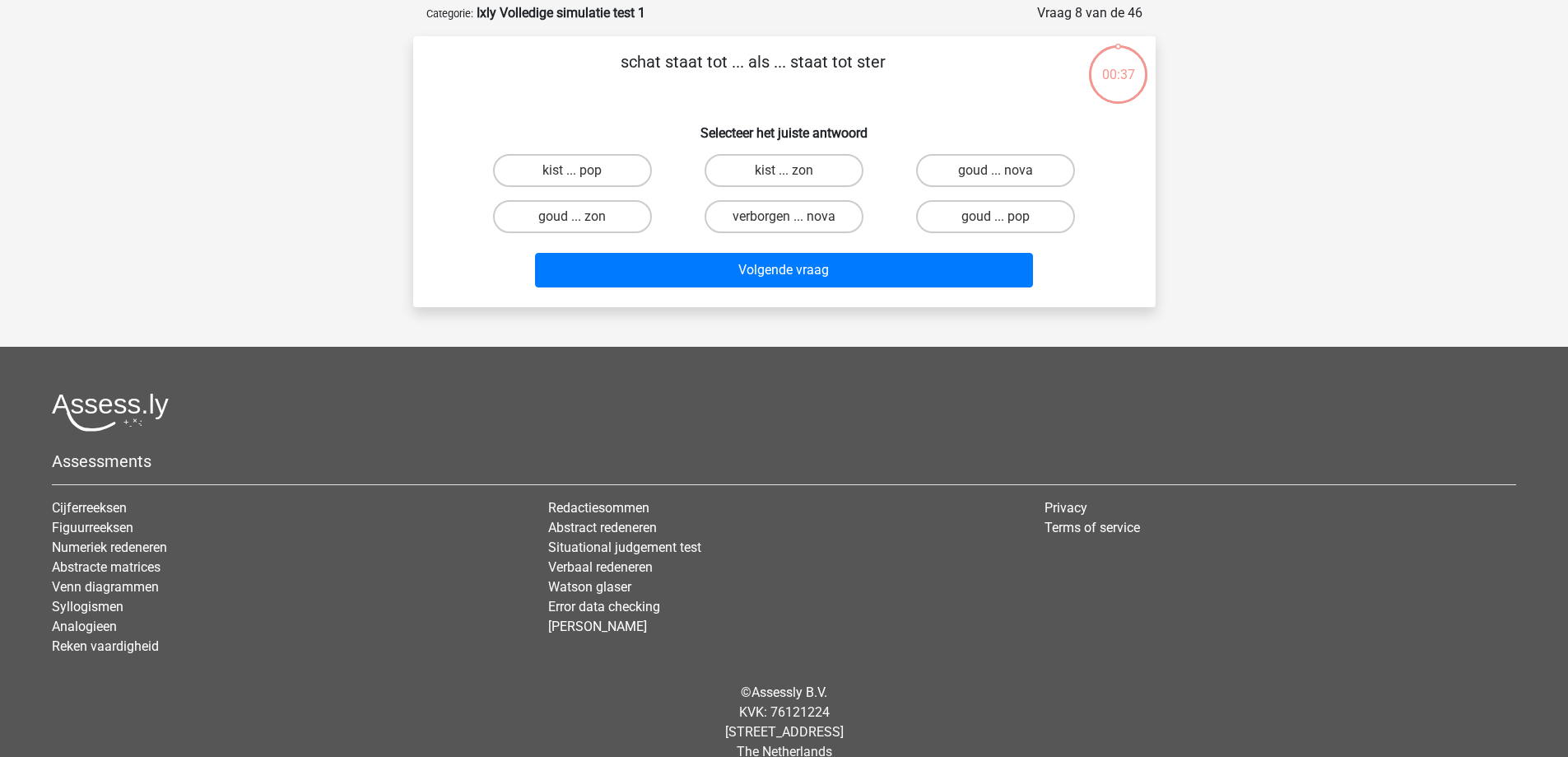
scroll to position [83, 0]
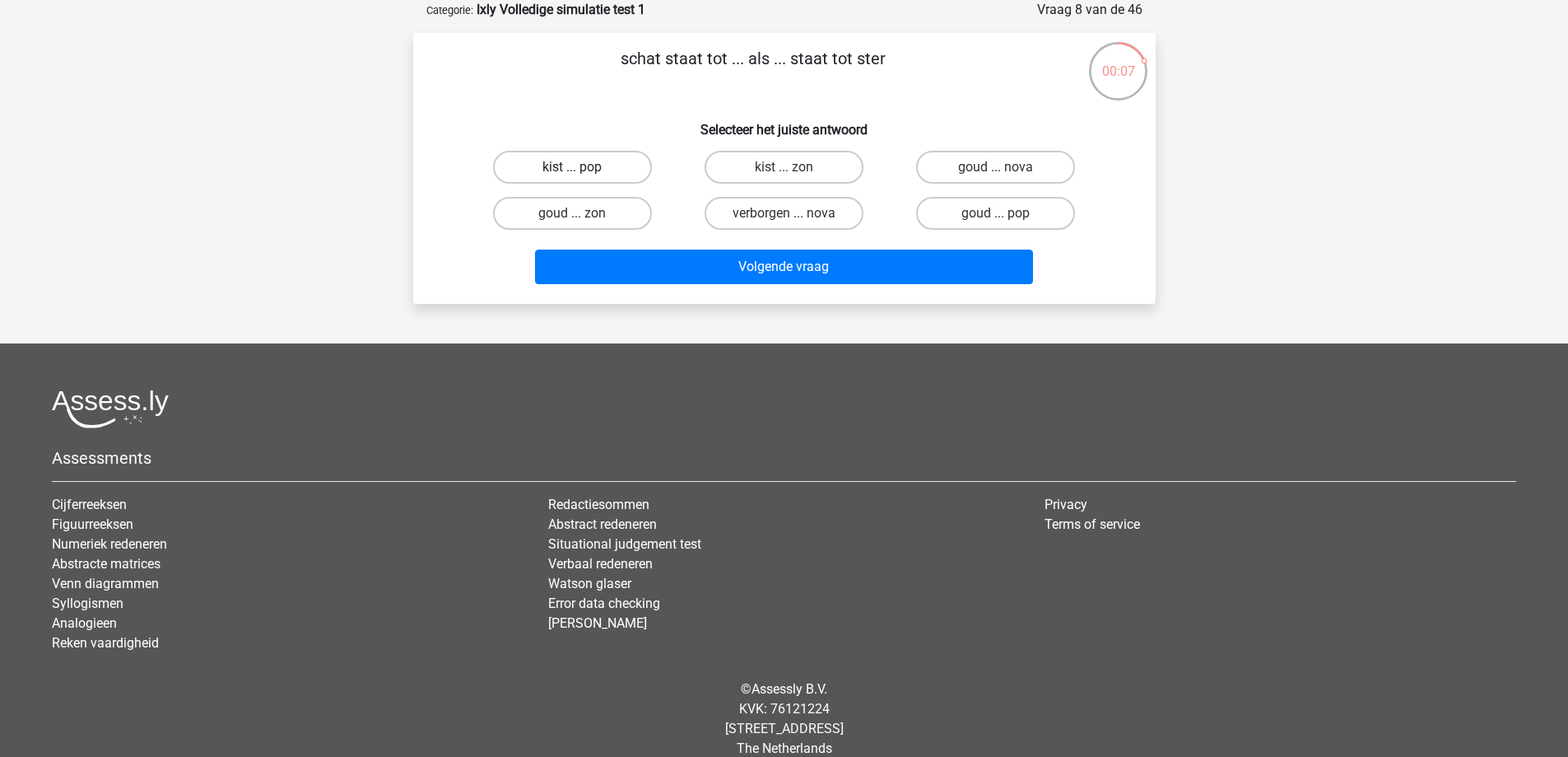
click at [616, 174] on label "kist ... pop" at bounding box center [572, 167] width 159 height 33
click at [582, 174] on input "kist ... pop" at bounding box center [577, 172] width 11 height 11
radio input "true"
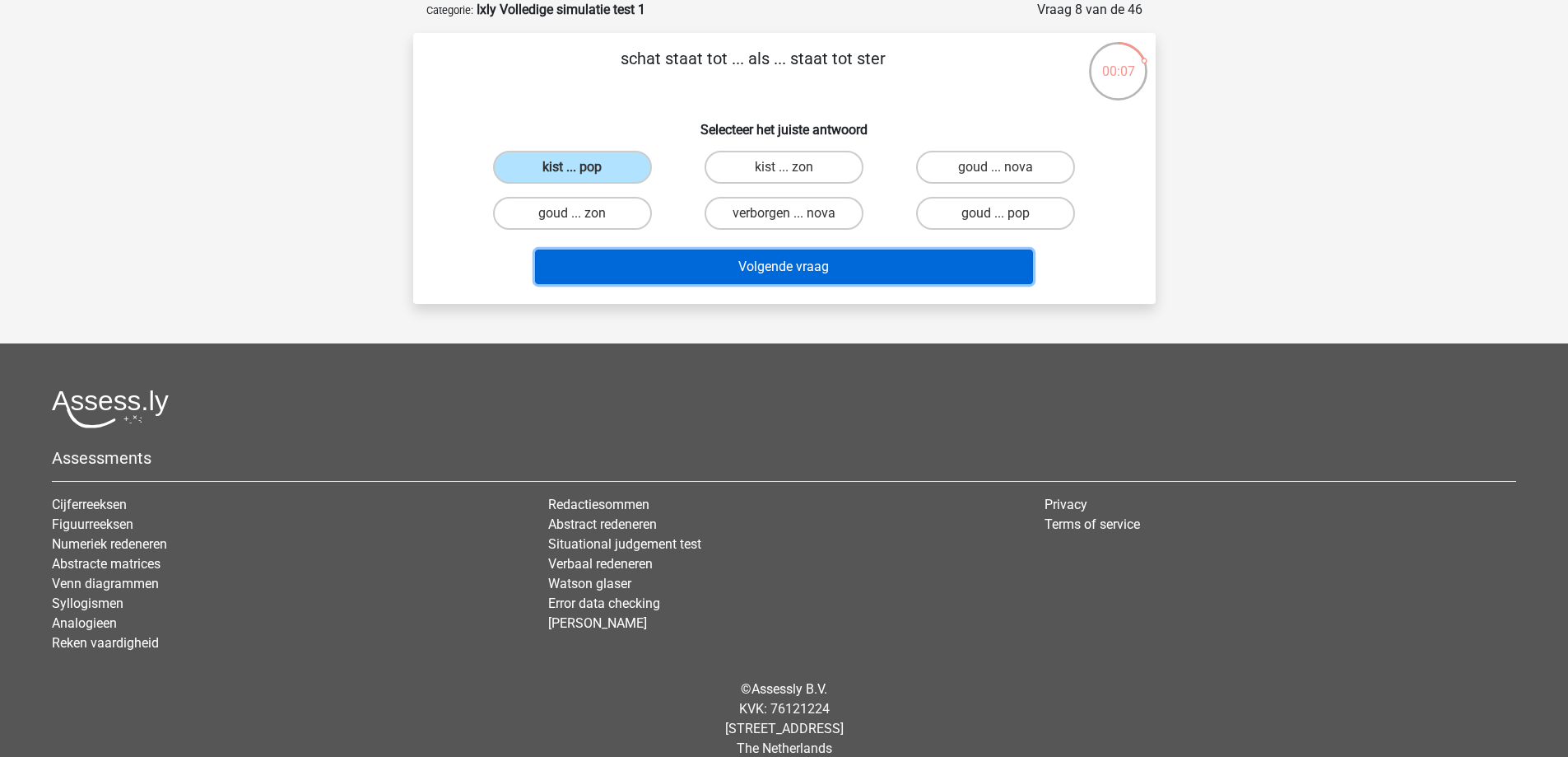
click at [754, 264] on button "Volgende vraag" at bounding box center [784, 266] width 498 height 35
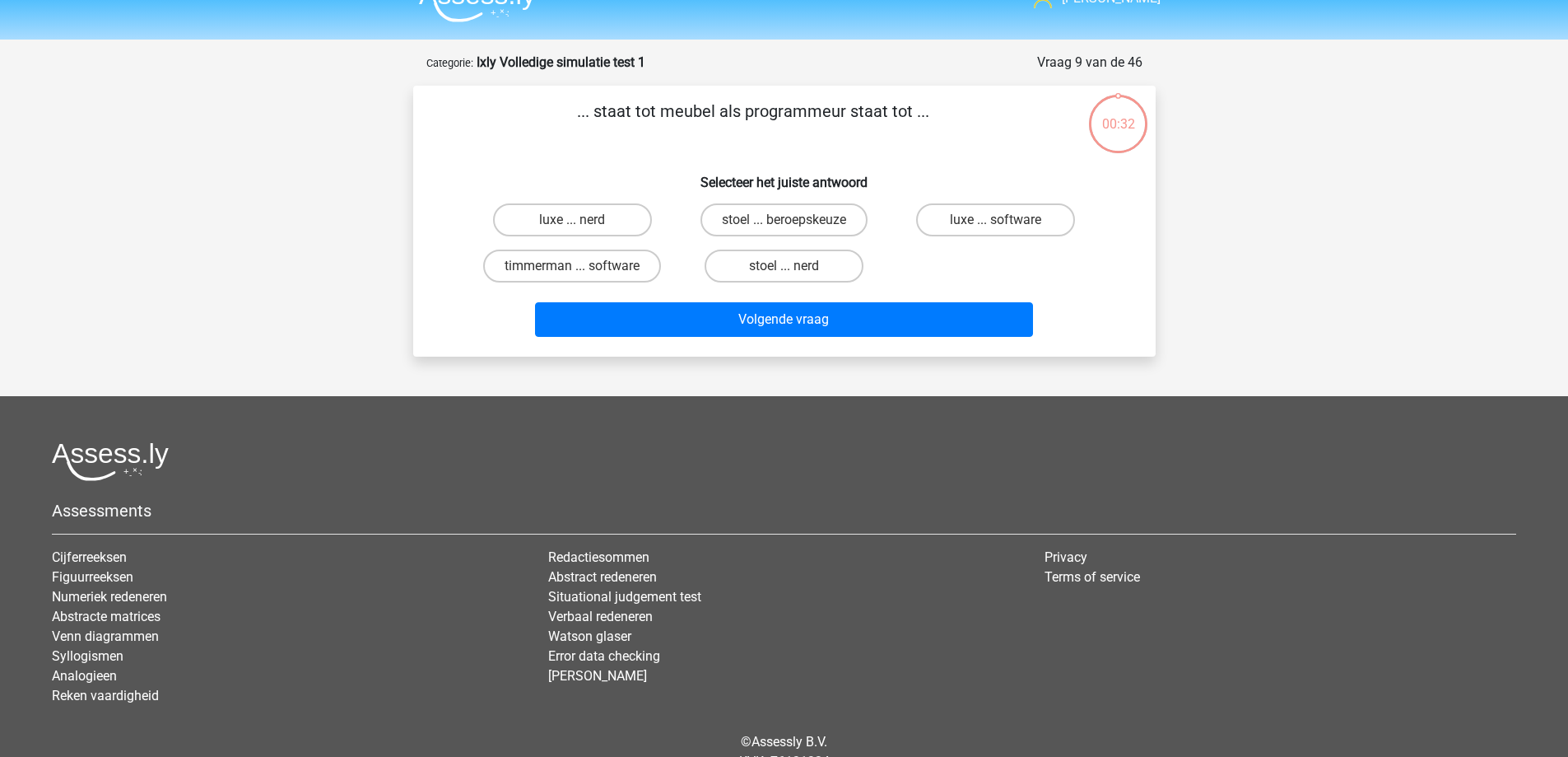
scroll to position [0, 0]
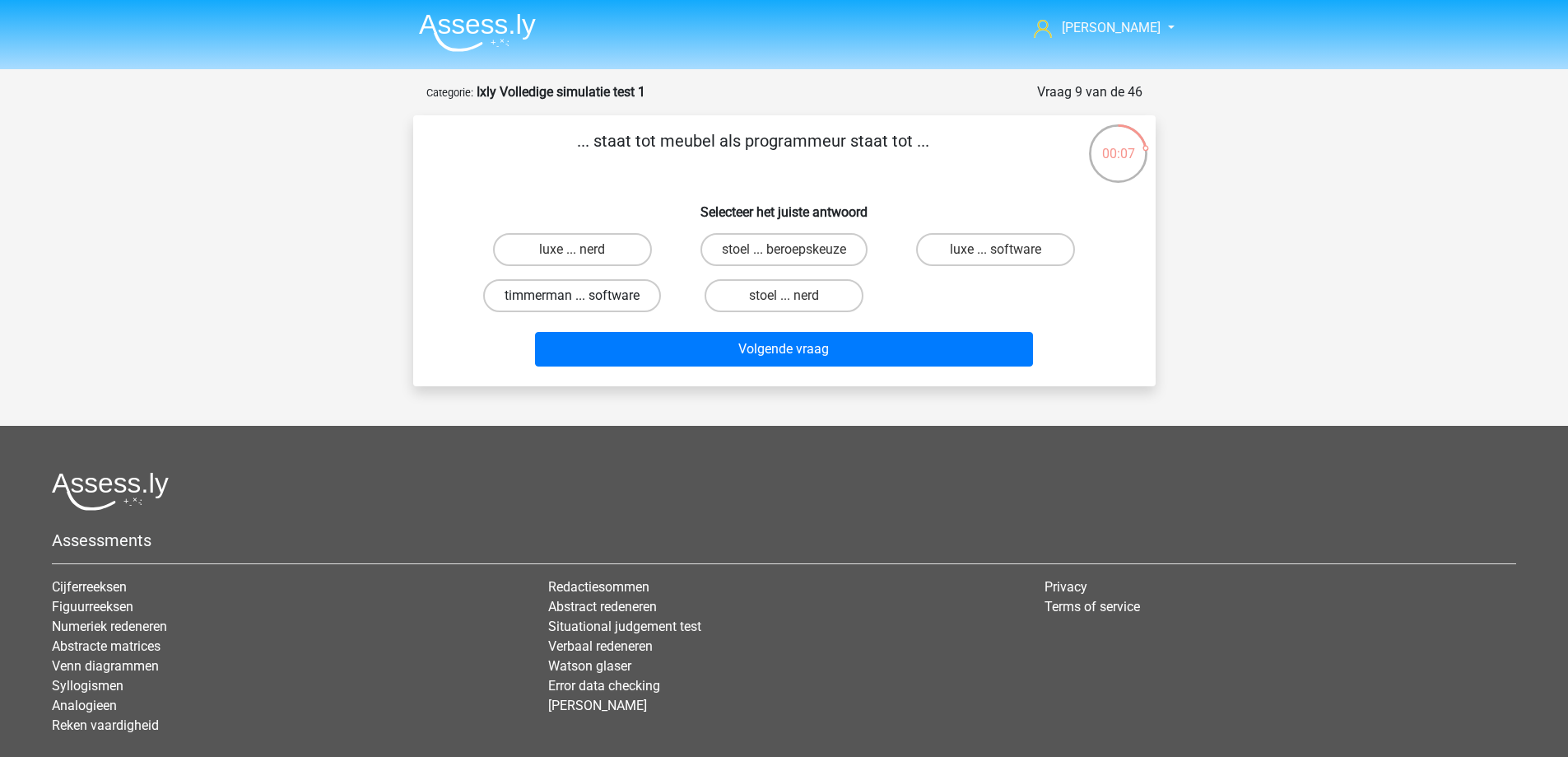
click at [607, 293] on label "timmerman ... software" at bounding box center [571, 295] width 178 height 33
click at [582, 295] on input "timmerman ... software" at bounding box center [577, 300] width 11 height 11
radio input "true"
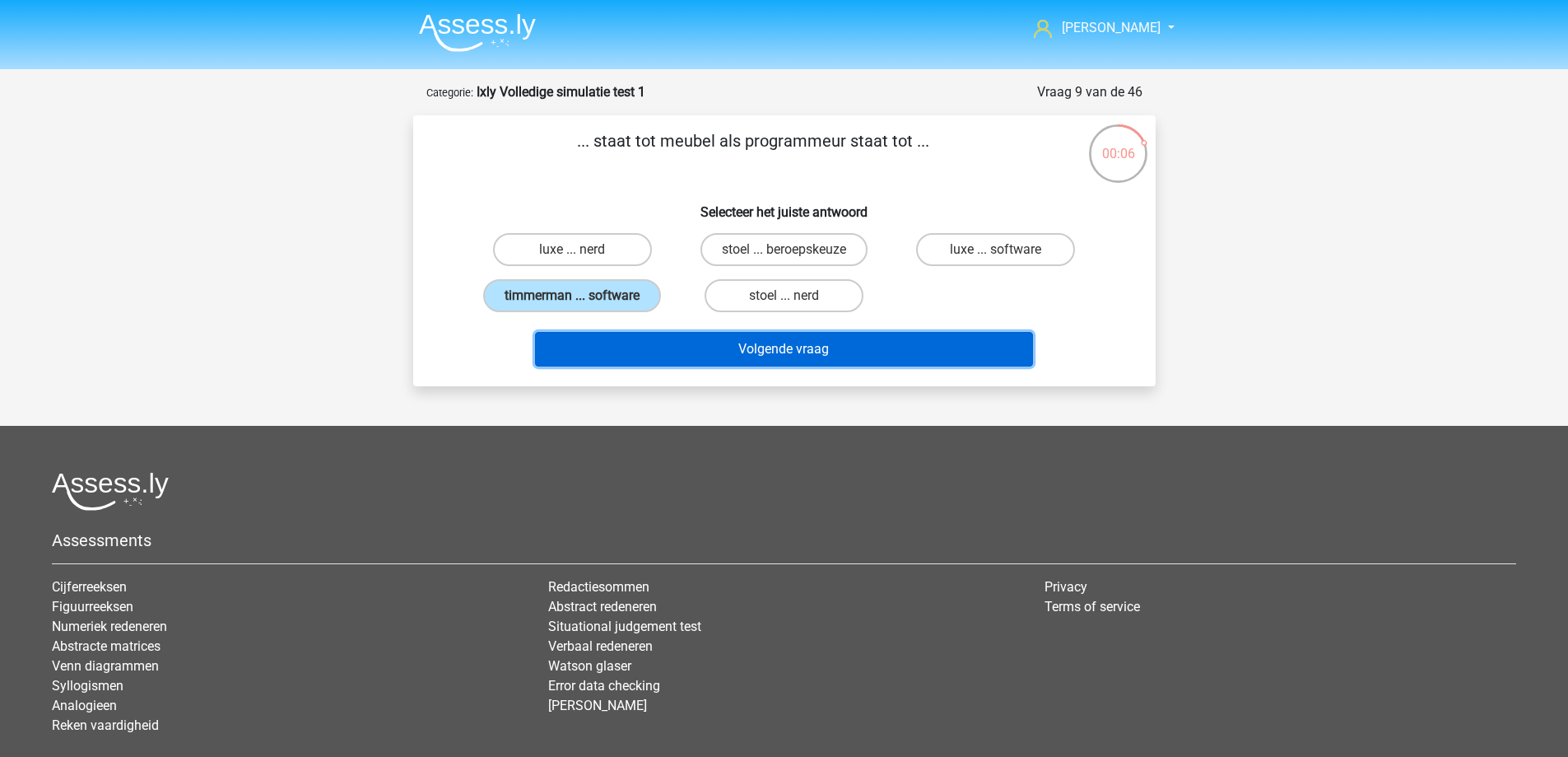
click at [804, 345] on button "Volgende vraag" at bounding box center [784, 349] width 498 height 35
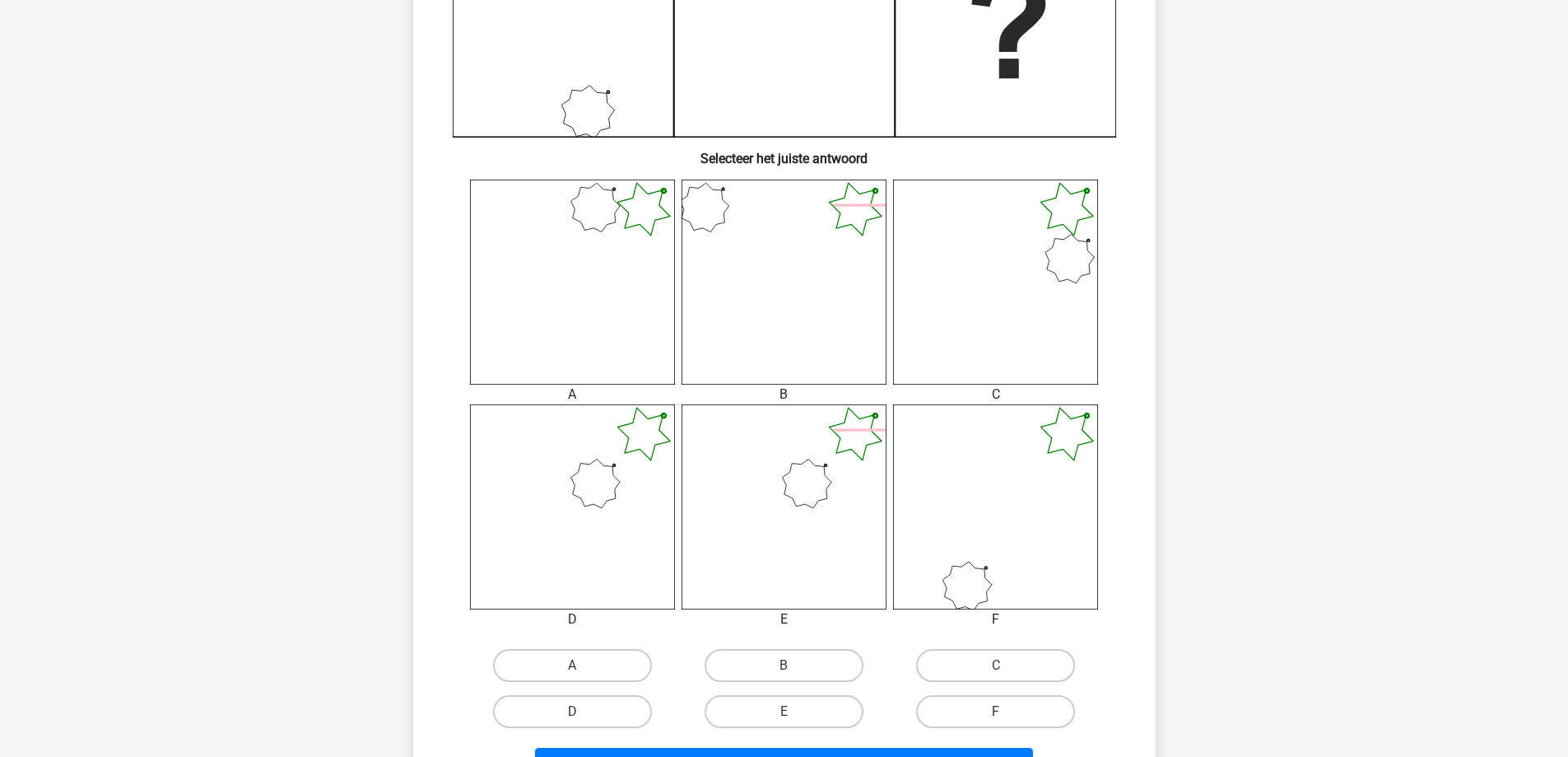
scroll to position [577, 0]
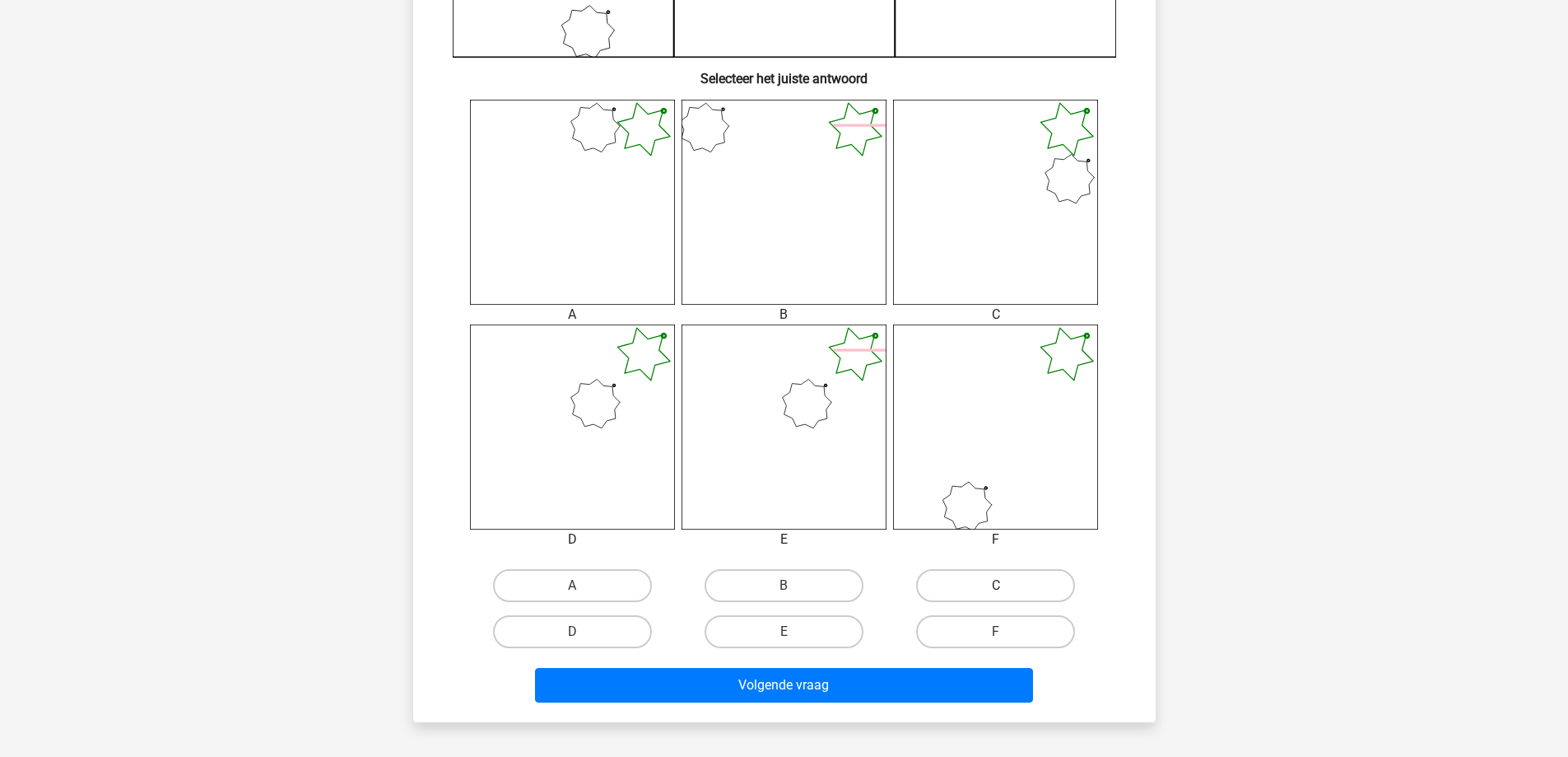
click at [1006, 576] on label "C" at bounding box center [995, 585] width 159 height 33
click at [1006, 585] on input "C" at bounding box center [1001, 590] width 11 height 11
radio input "true"
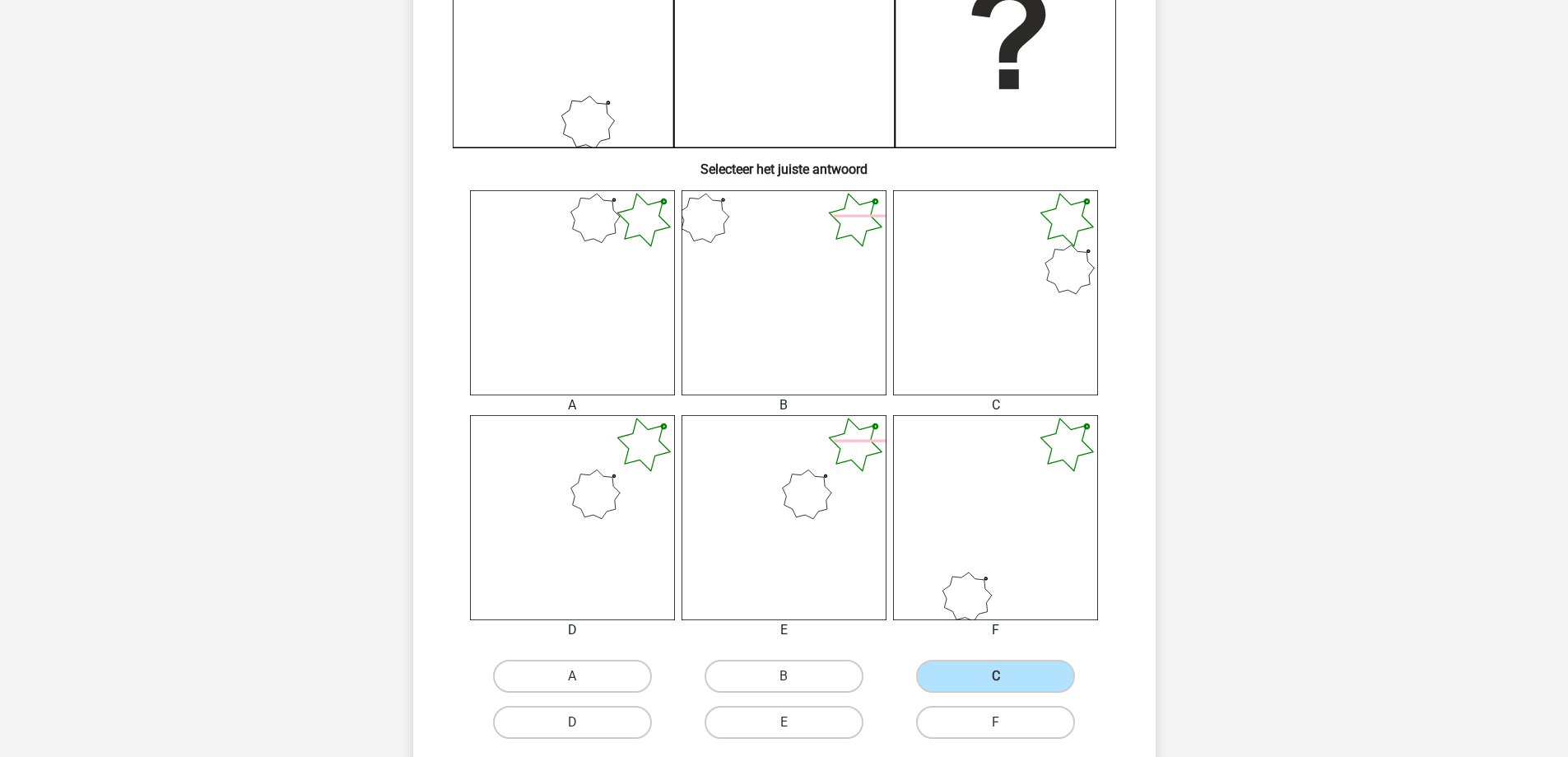
scroll to position [494, 0]
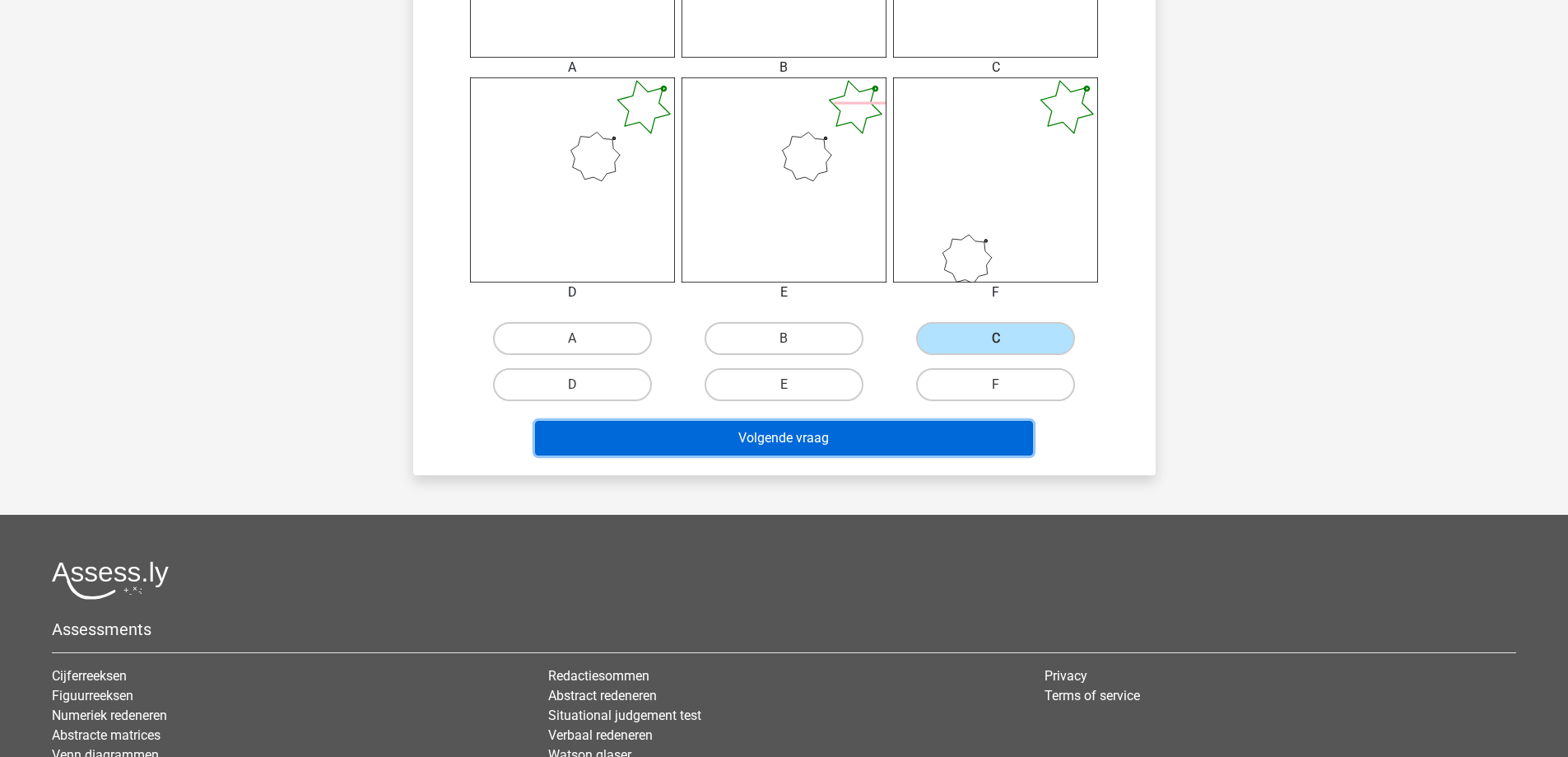
click at [895, 445] on button "Volgende vraag" at bounding box center [784, 438] width 498 height 35
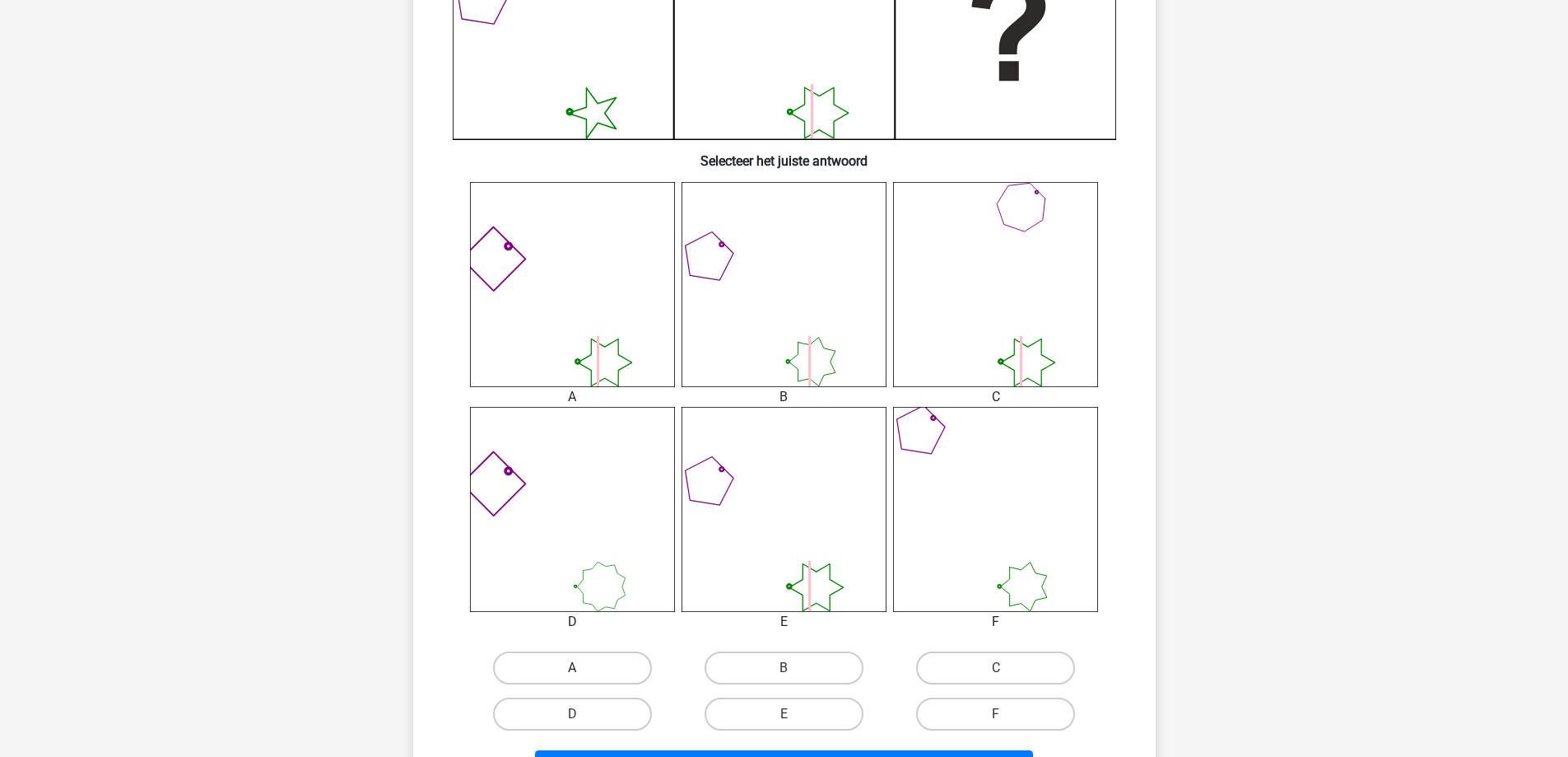
click at [602, 661] on label "A" at bounding box center [572, 668] width 159 height 33
click at [582, 668] on input "A" at bounding box center [577, 673] width 11 height 11
radio input "true"
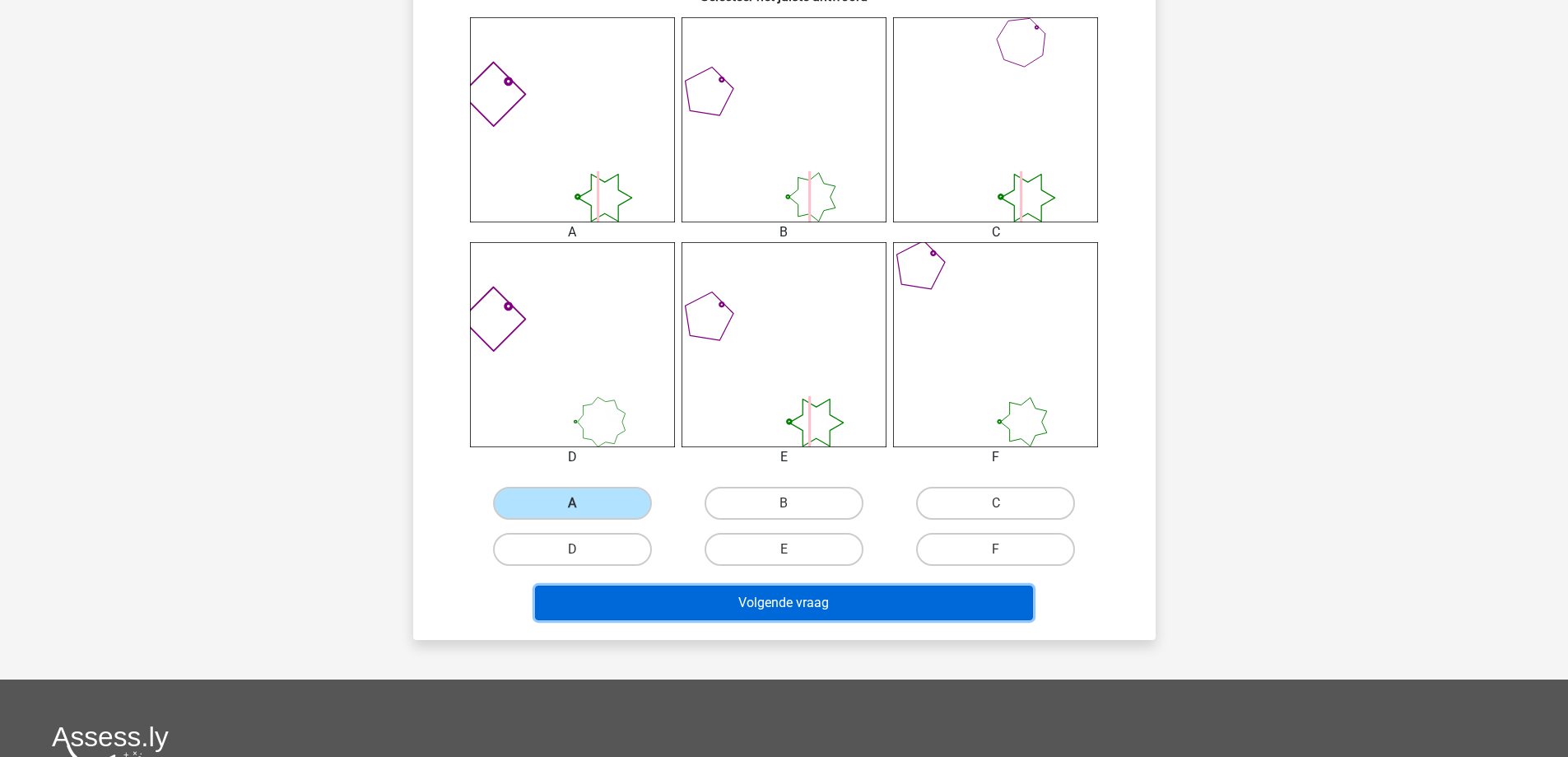
click at [843, 603] on button "Volgende vraag" at bounding box center [784, 602] width 498 height 35
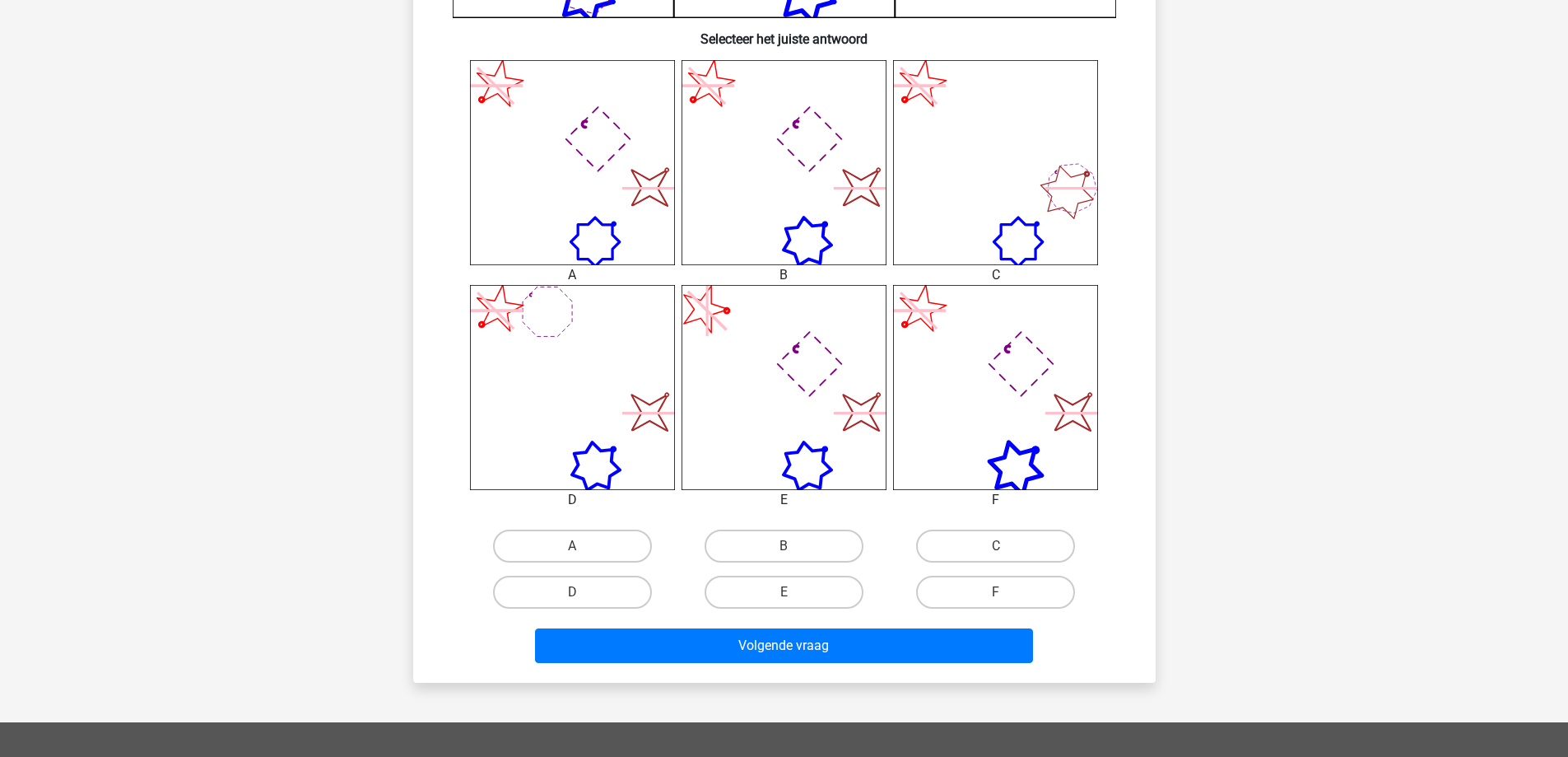
scroll to position [658, 0]
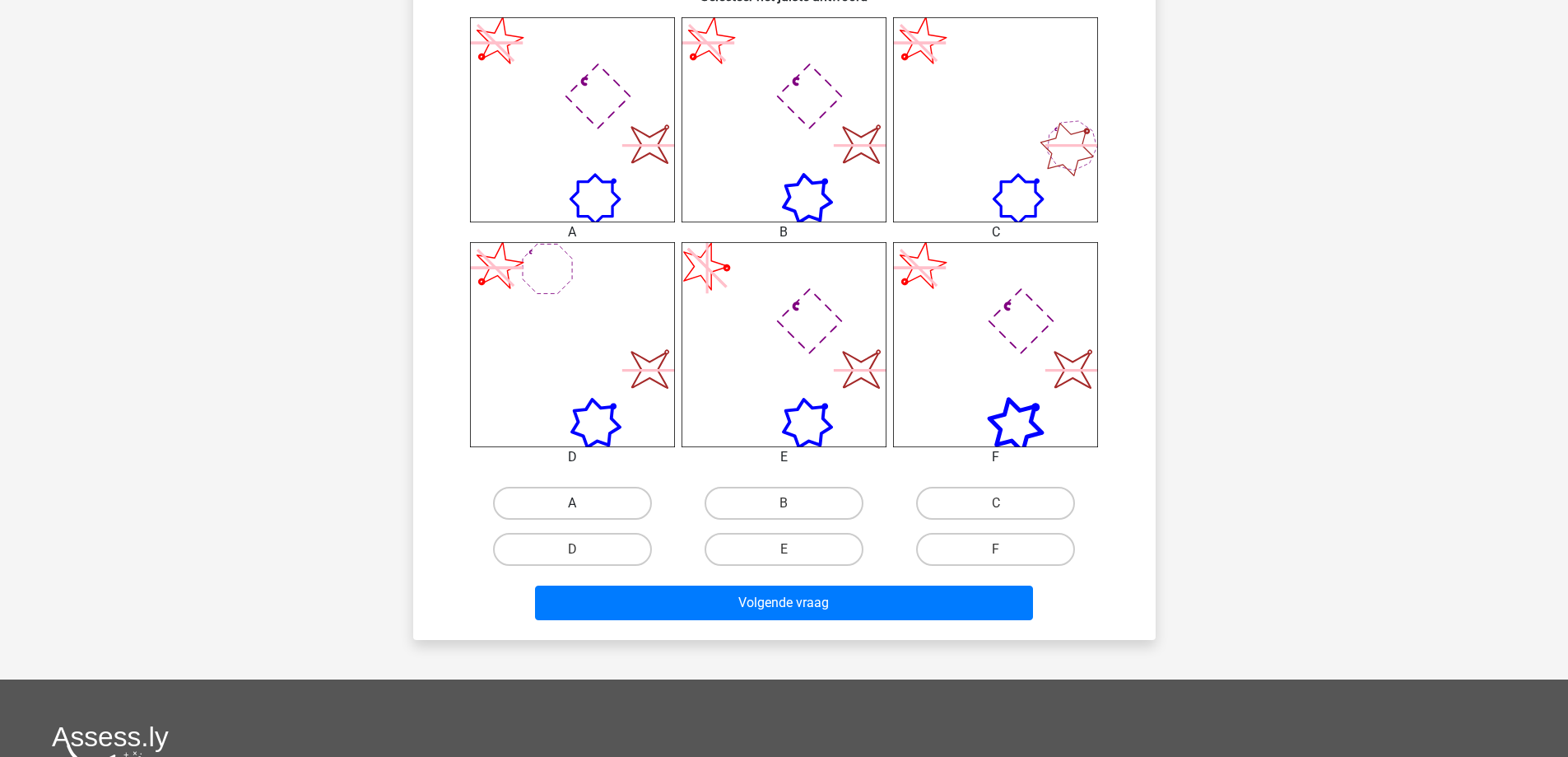
click at [601, 490] on label "A" at bounding box center [572, 503] width 159 height 33
click at [582, 503] on input "A" at bounding box center [577, 508] width 11 height 11
radio input "true"
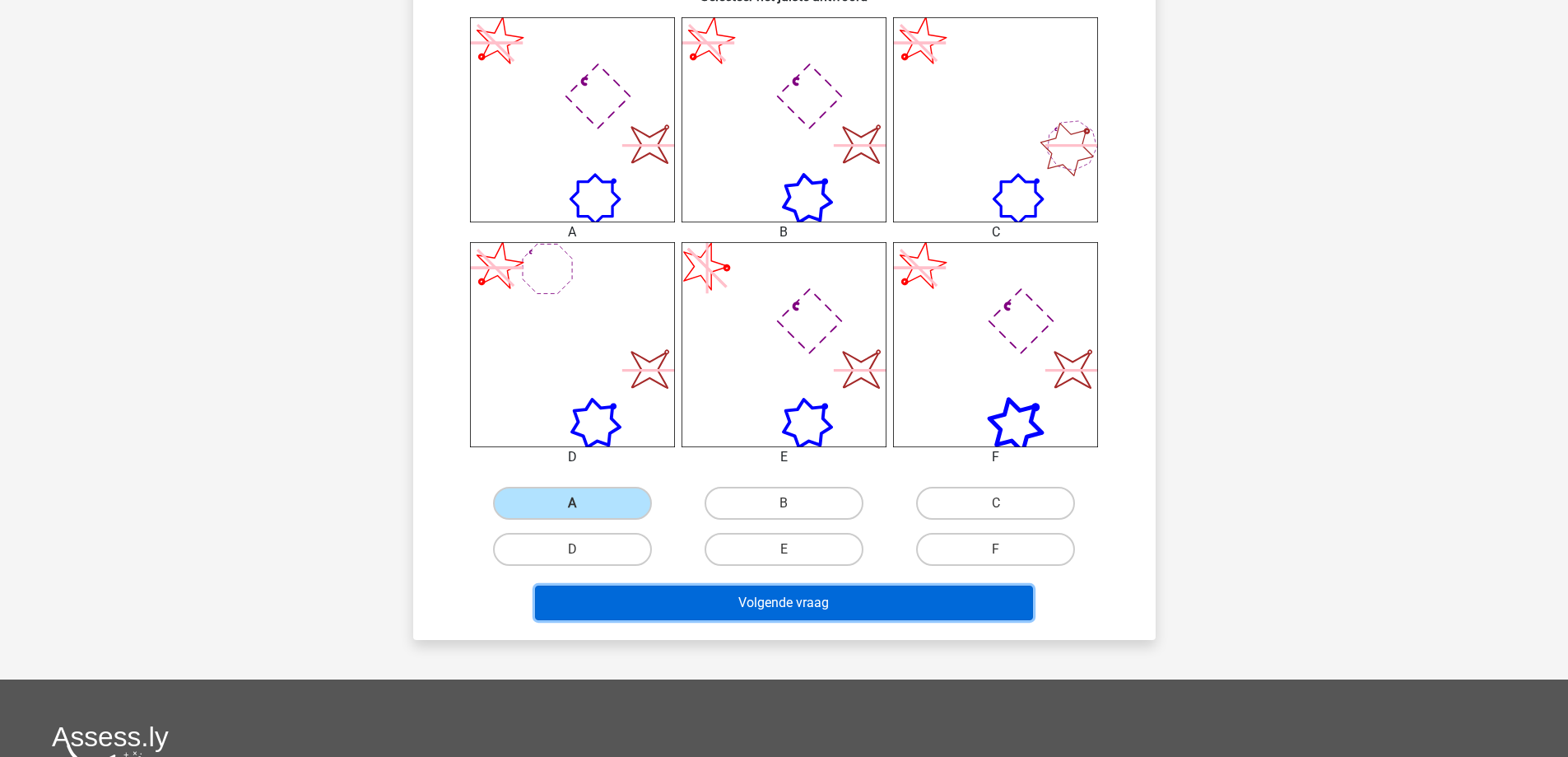
click at [758, 595] on button "Volgende vraag" at bounding box center [784, 602] width 498 height 35
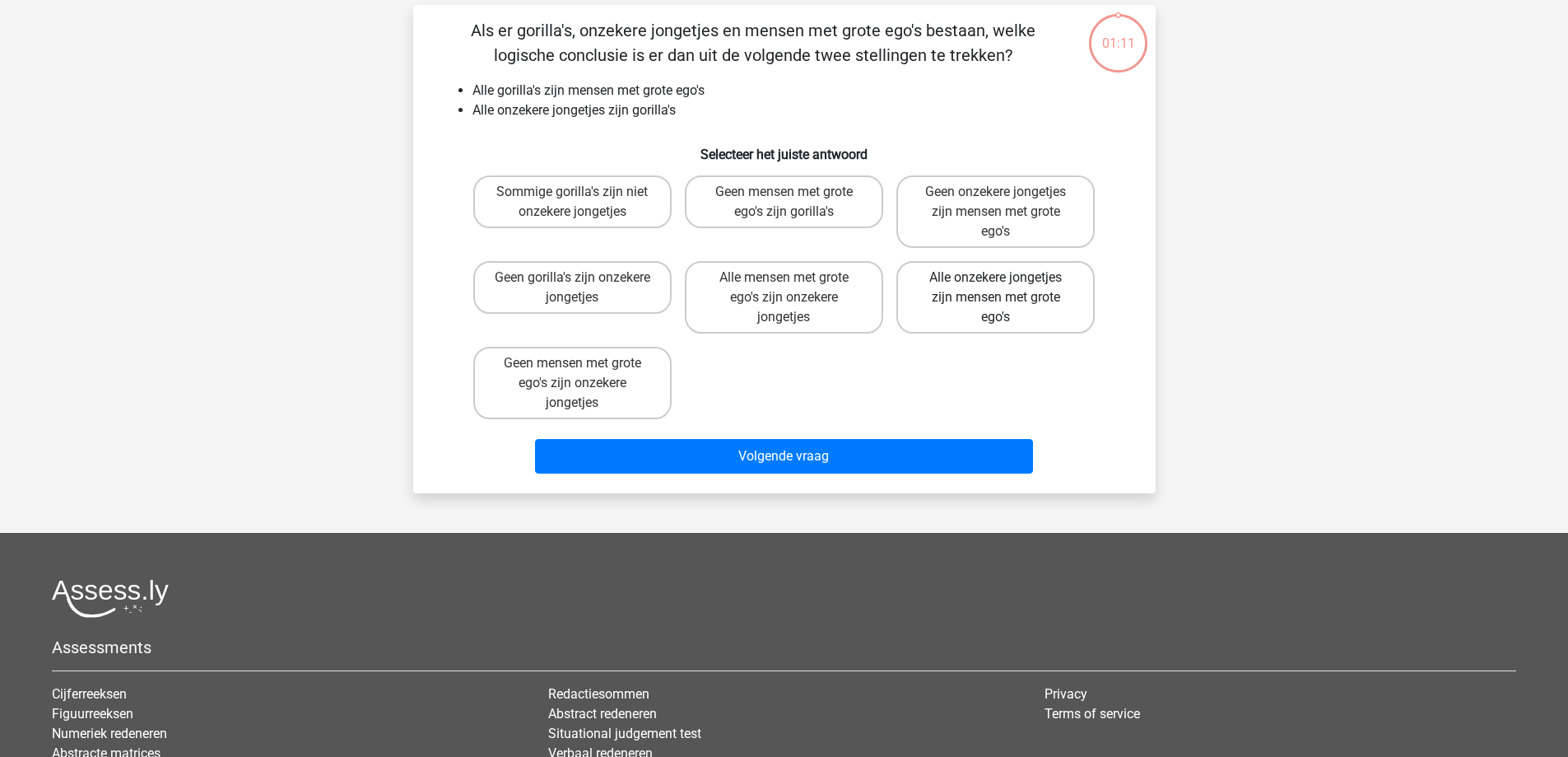
scroll to position [83, 0]
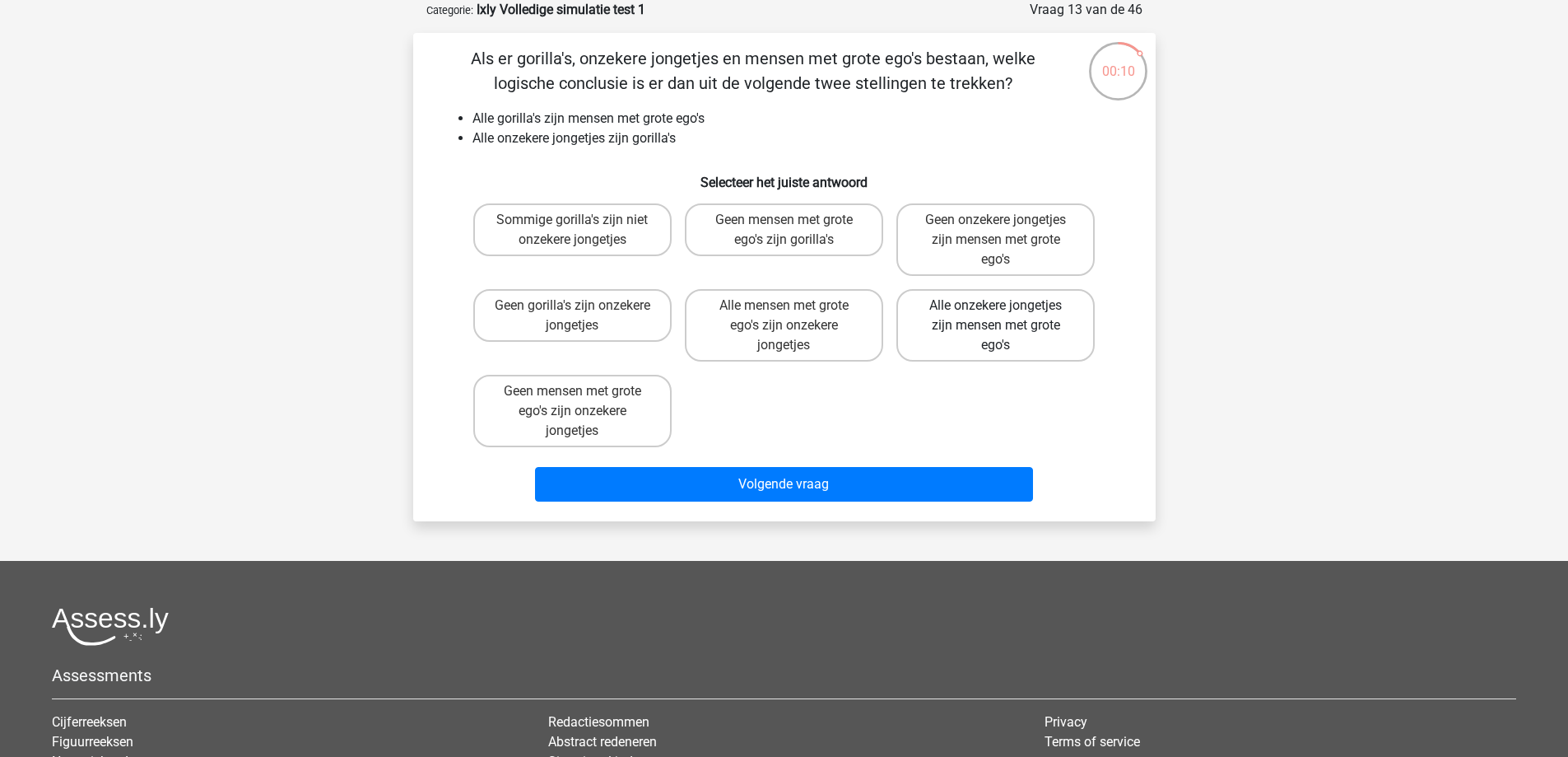
click at [1010, 321] on label "Alle onzekere jongetjes zijn mensen met grote ego's" at bounding box center [995, 325] width 198 height 72
click at [1007, 316] on input "Alle onzekere jongetjes zijn mensen met grote ego's" at bounding box center [1001, 310] width 11 height 11
radio input "true"
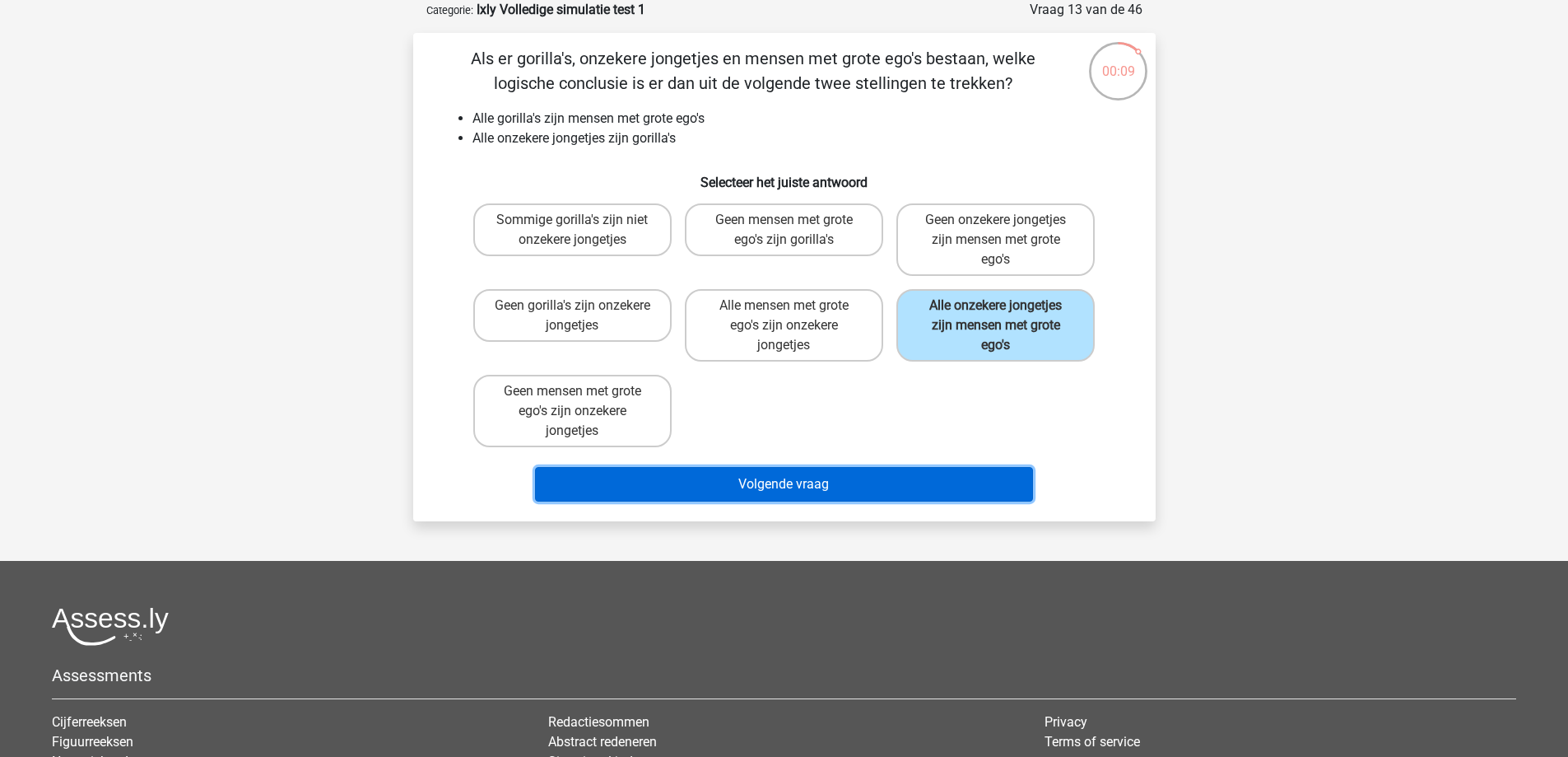
click at [916, 475] on button "Volgende vraag" at bounding box center [784, 484] width 498 height 35
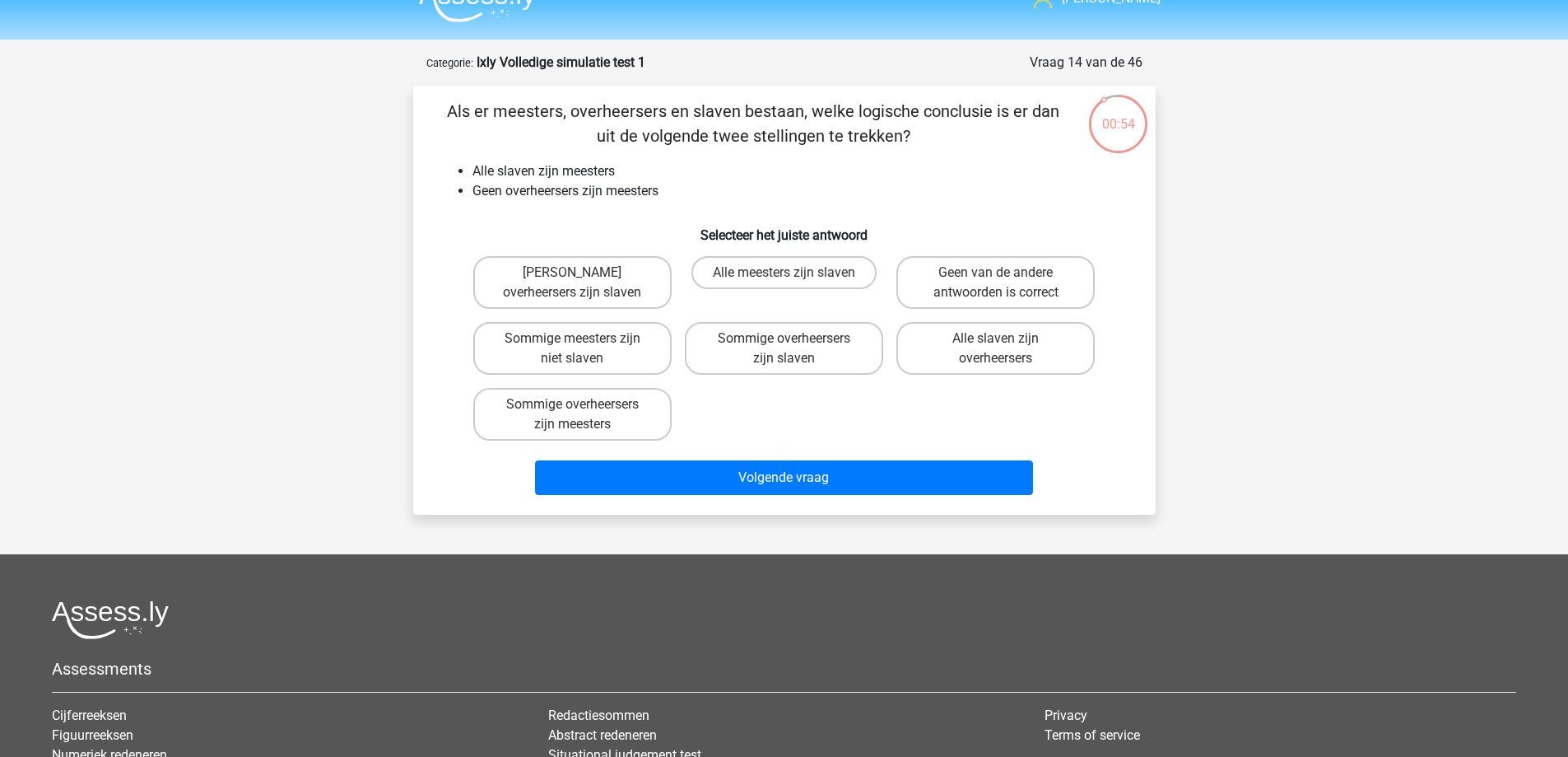
scroll to position [0, 0]
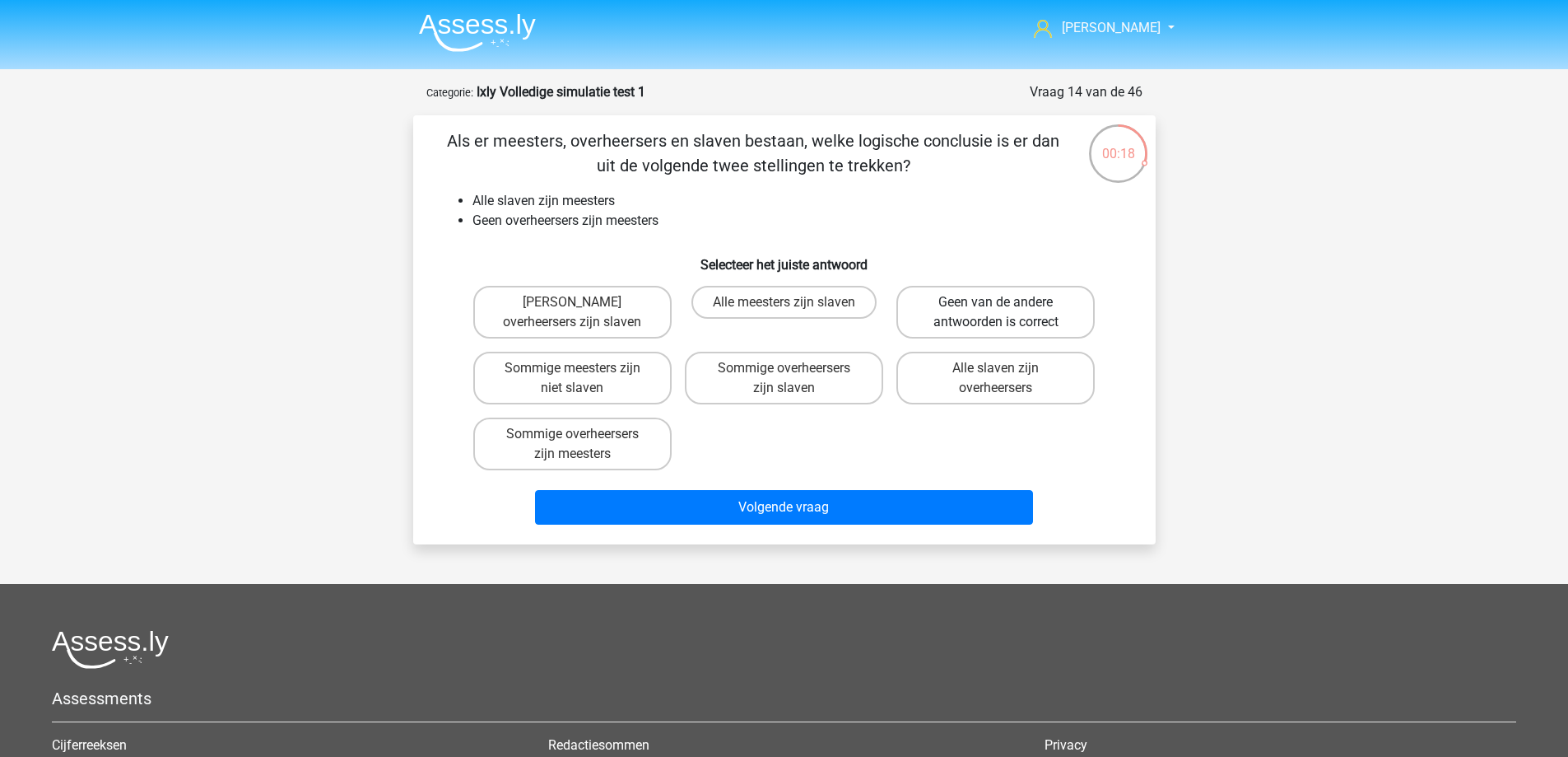
click at [937, 313] on label "Geen van de andere antwoorden is correct" at bounding box center [995, 312] width 198 height 53
click at [996, 313] on input "Geen van de andere antwoorden is correct" at bounding box center [1001, 307] width 11 height 11
radio input "true"
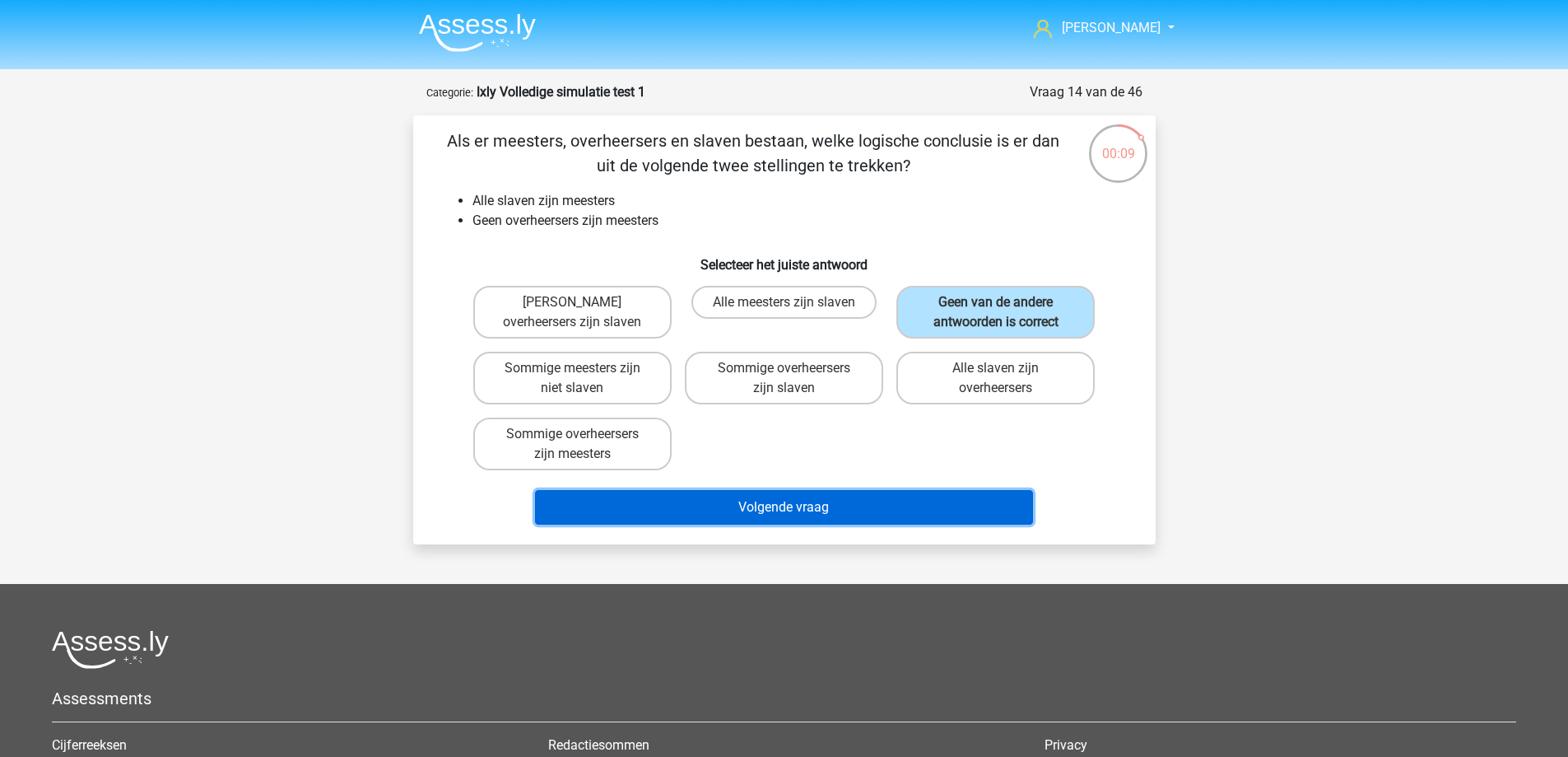
click at [861, 501] on button "Volgende vraag" at bounding box center [784, 507] width 498 height 35
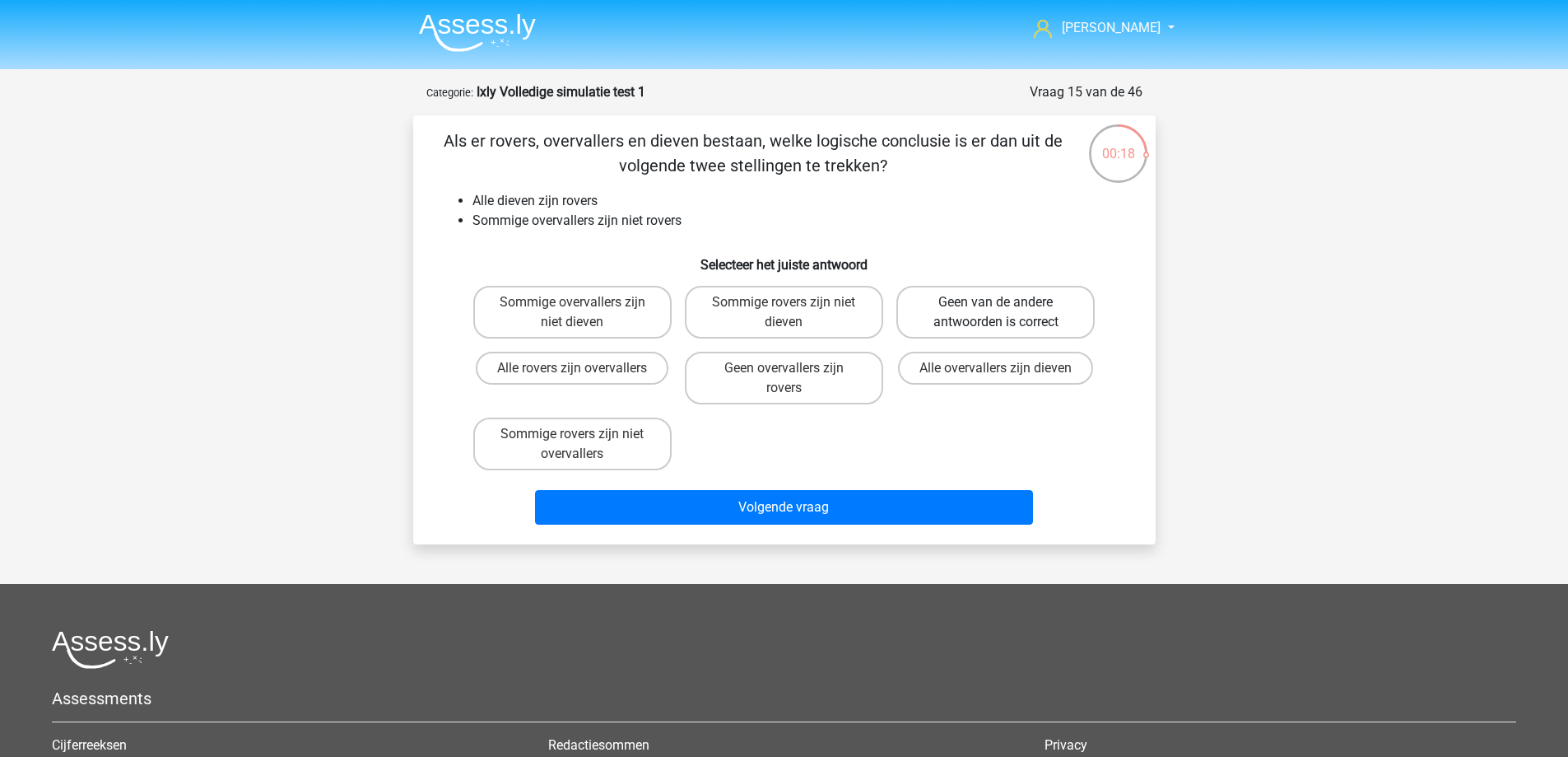
click at [970, 305] on label "Geen van de andere antwoorden is correct" at bounding box center [995, 312] width 198 height 53
click at [996, 305] on input "Geen van de andere antwoorden is correct" at bounding box center [1001, 307] width 11 height 11
radio input "true"
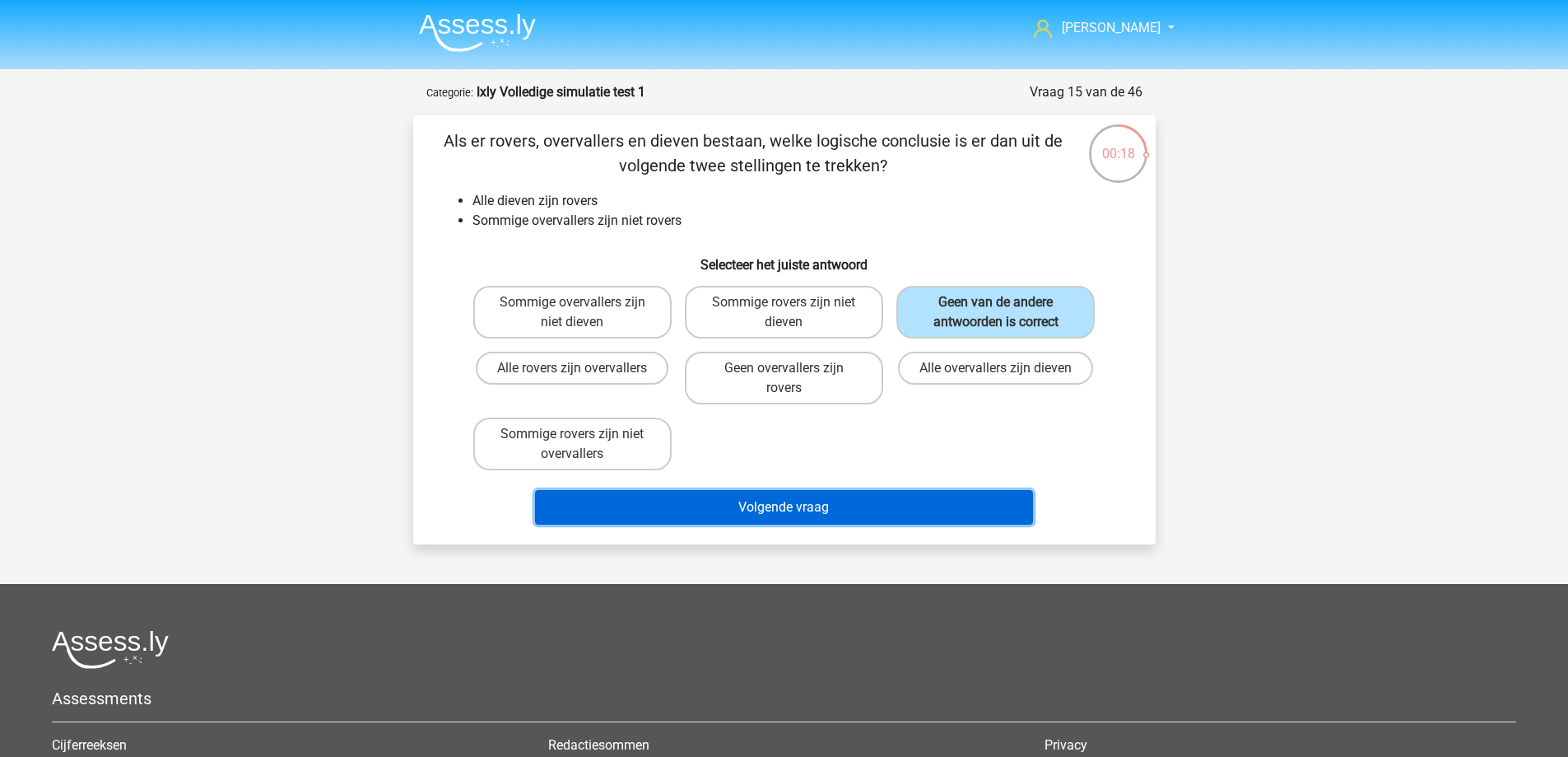
click at [914, 498] on button "Volgende vraag" at bounding box center [784, 507] width 498 height 35
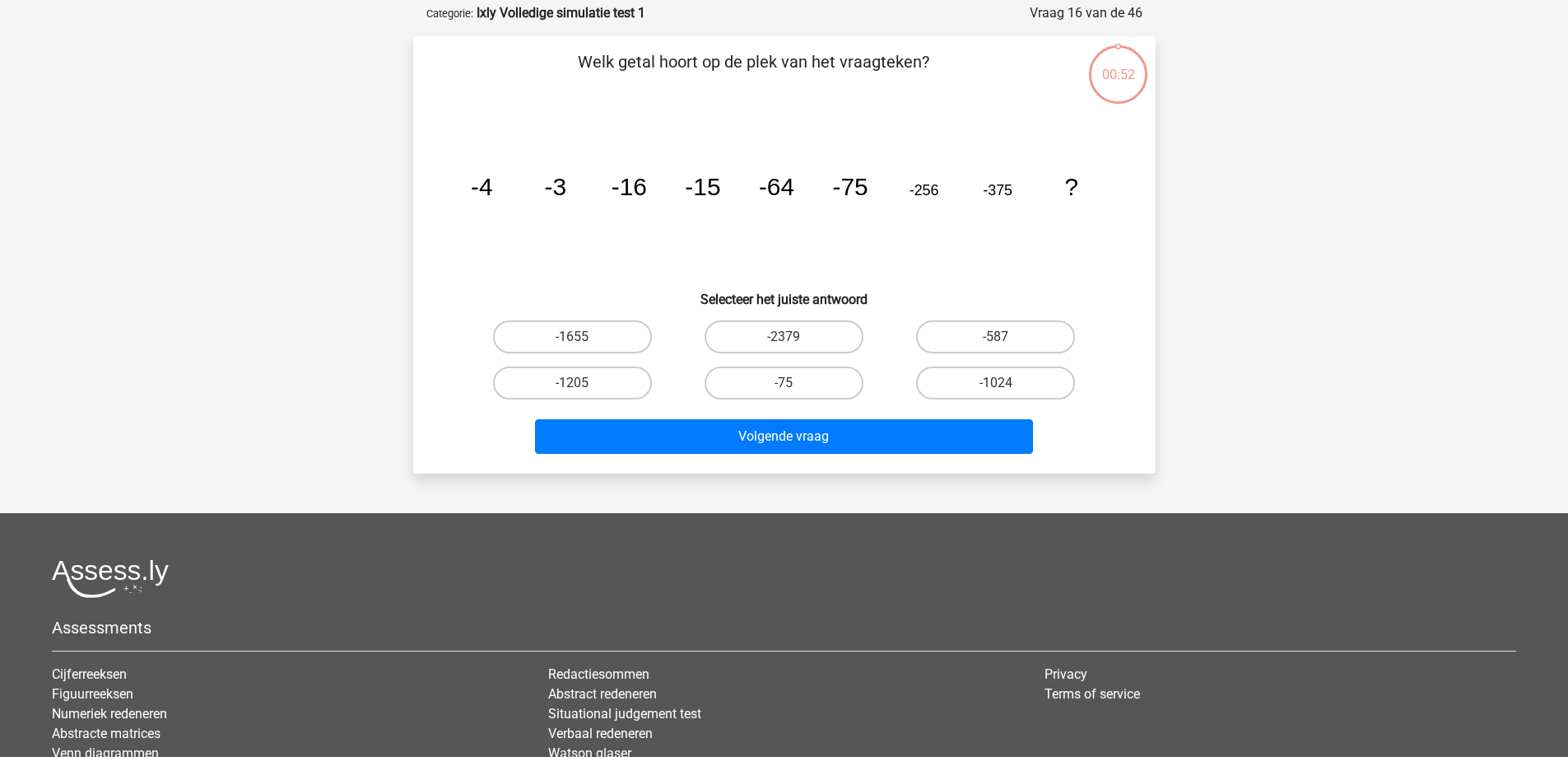
scroll to position [83, 0]
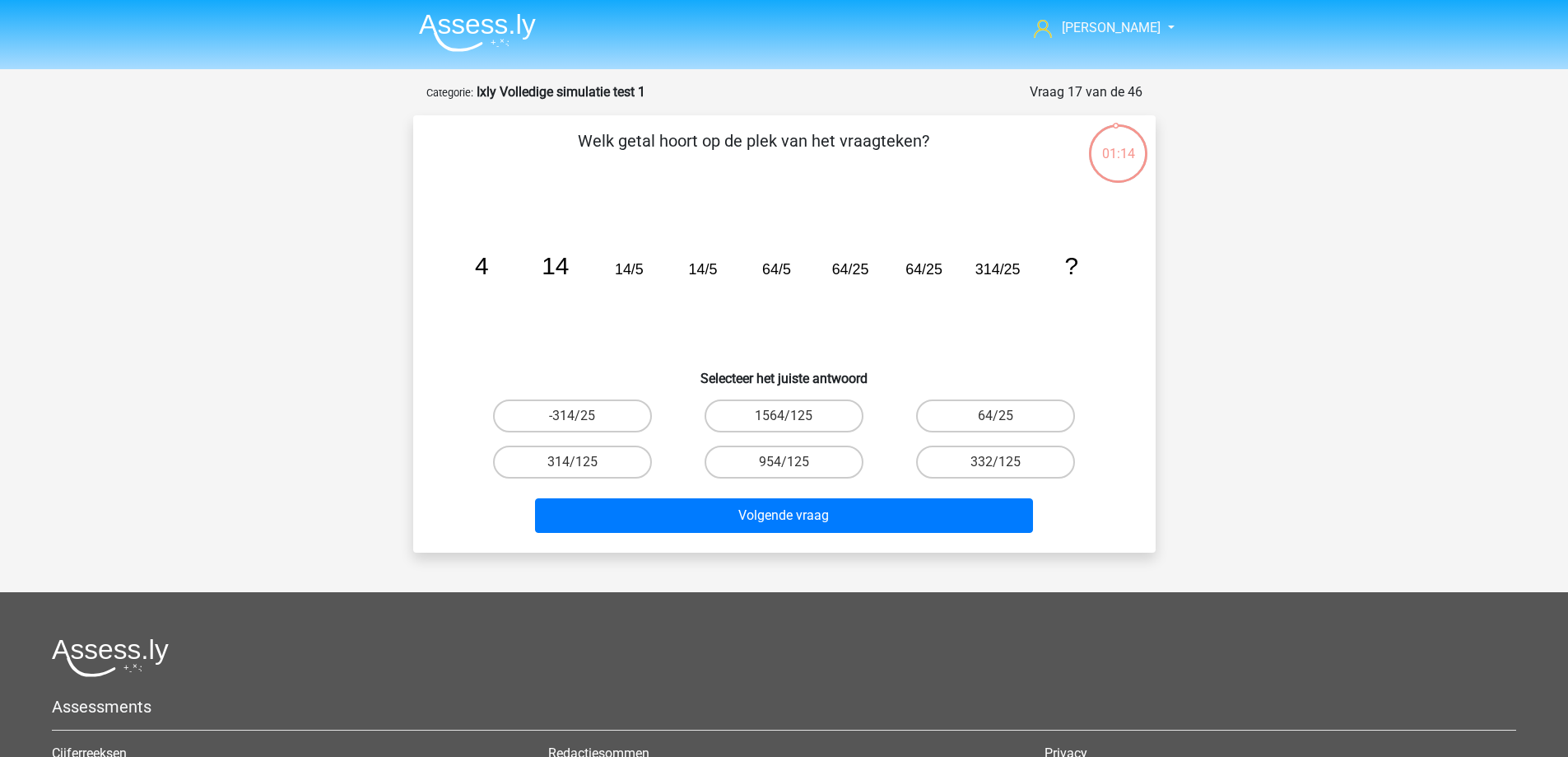
scroll to position [83, 0]
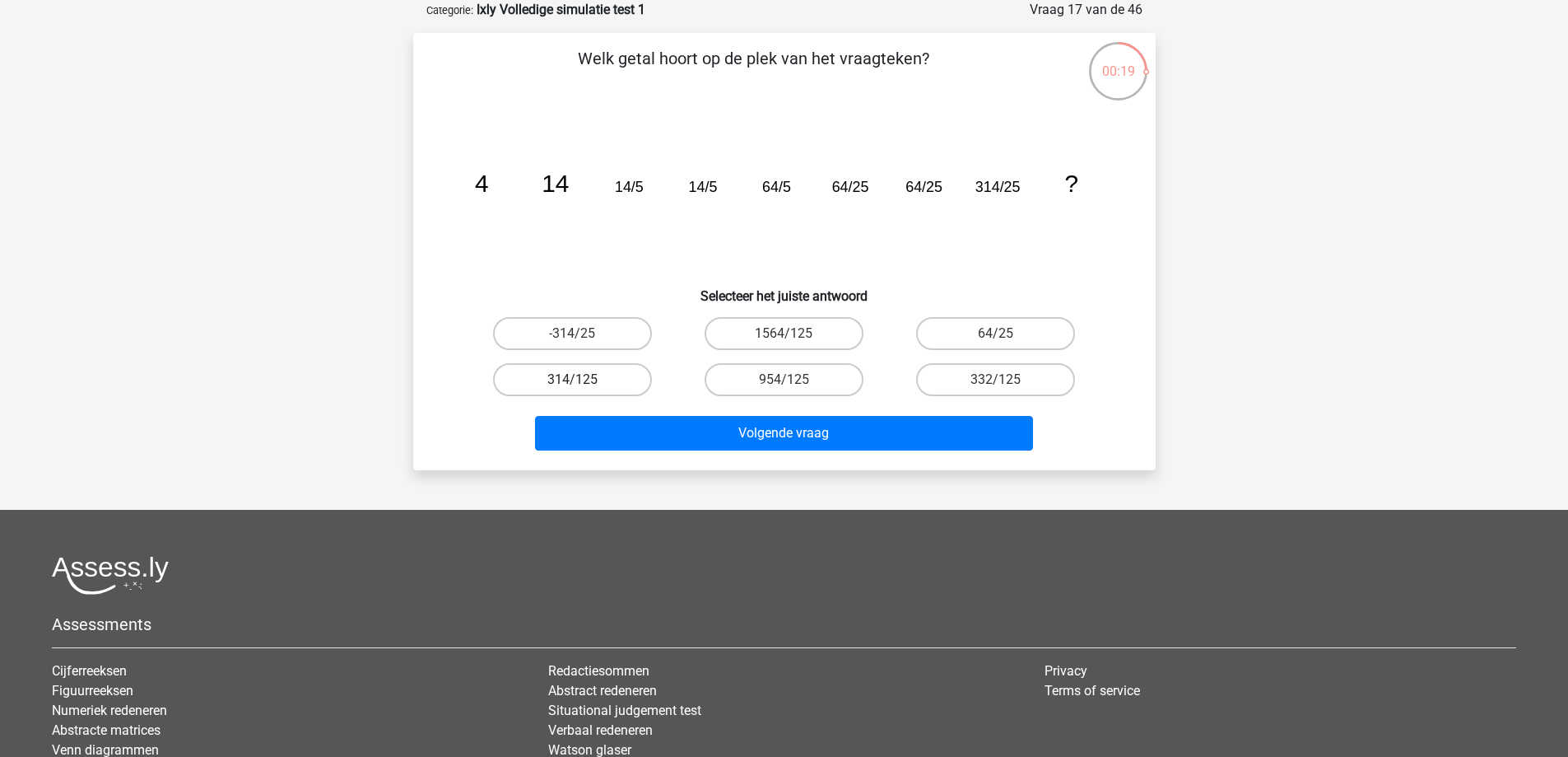
click at [621, 378] on label "314/125" at bounding box center [572, 379] width 159 height 33
click at [582, 379] on input "314/125" at bounding box center [577, 384] width 11 height 11
radio input "true"
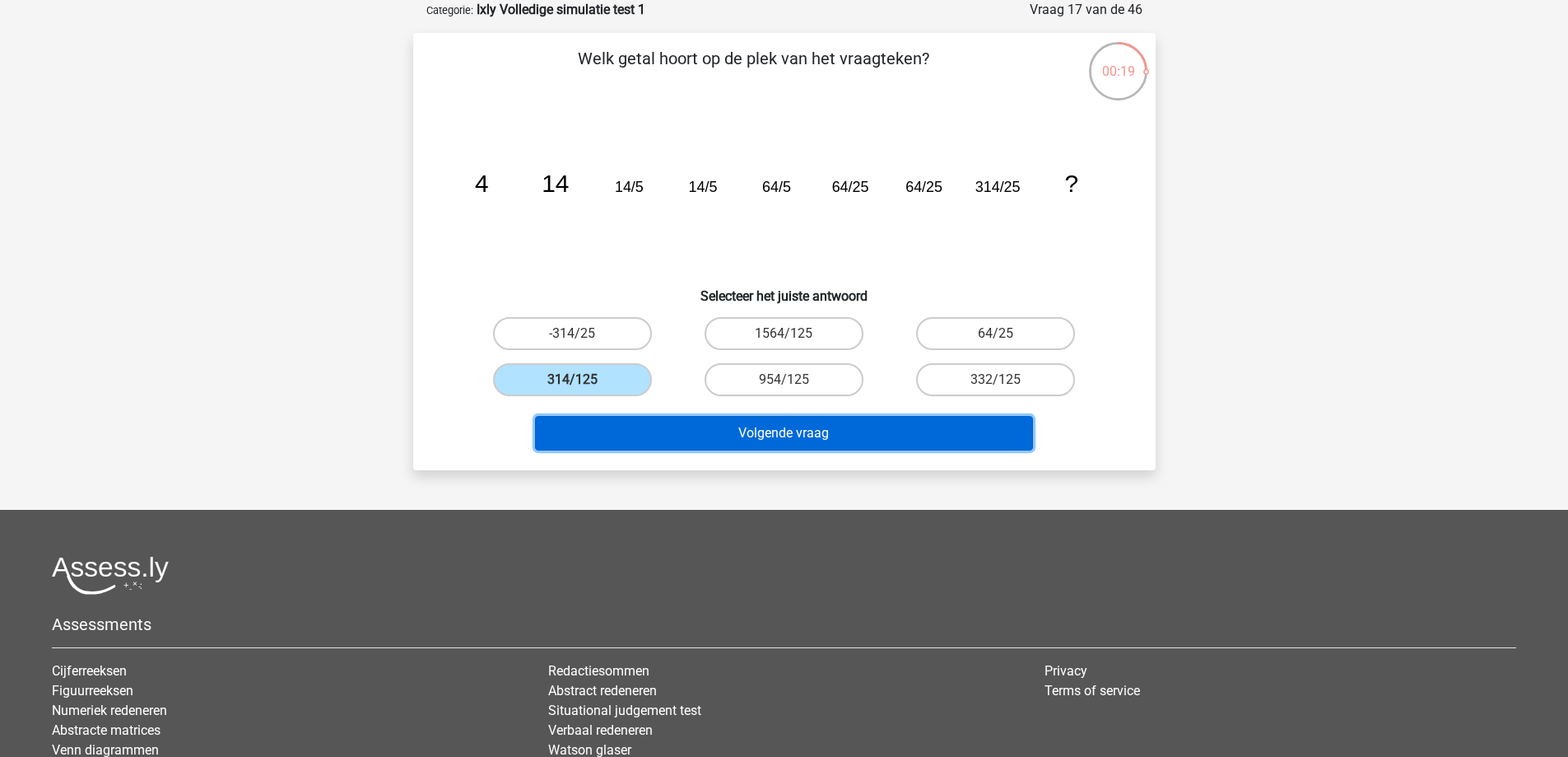
click at [734, 429] on button "Volgende vraag" at bounding box center [784, 433] width 498 height 35
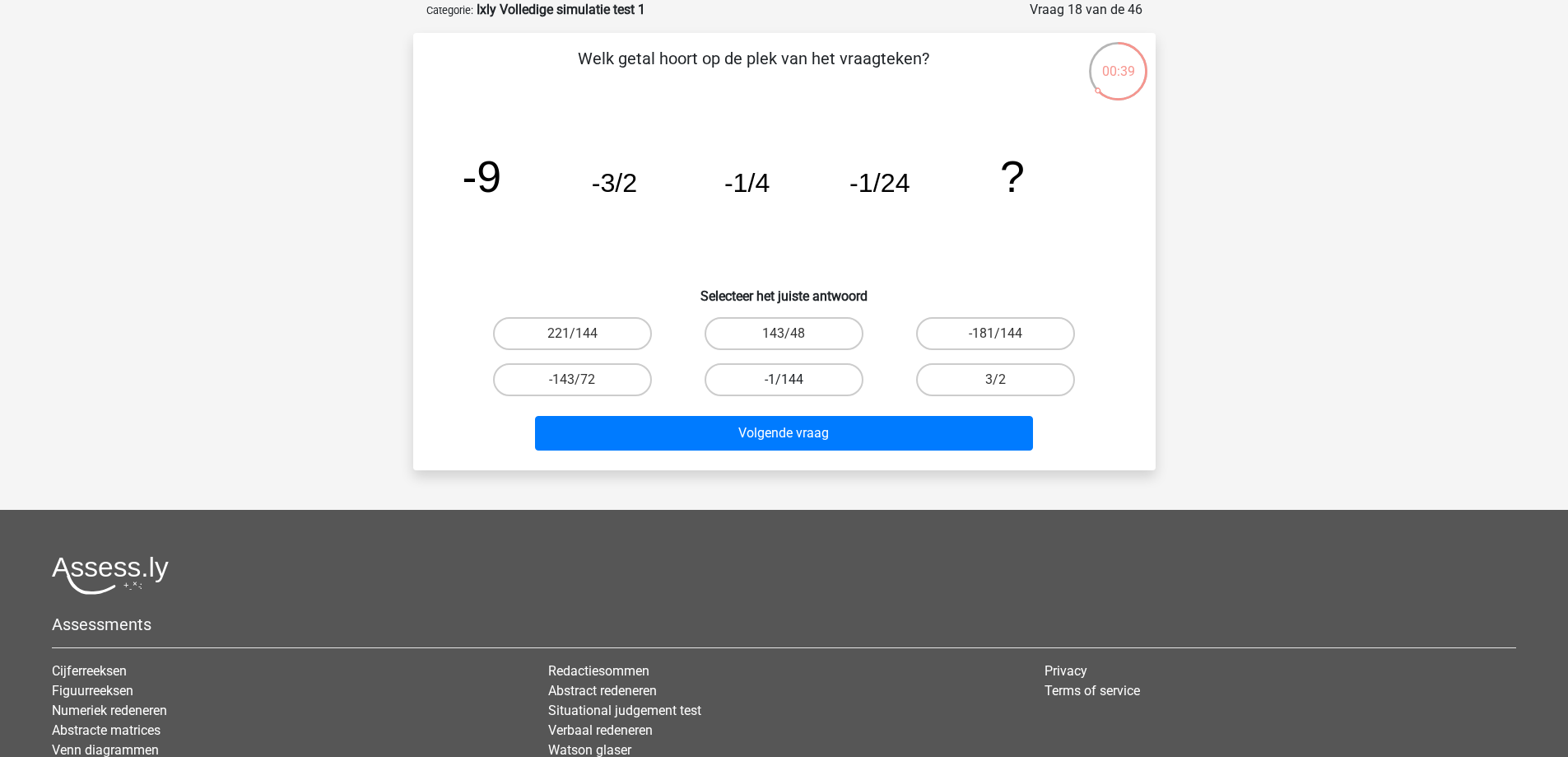
click at [840, 377] on label "-1/144" at bounding box center [784, 379] width 159 height 33
click at [794, 379] on input "-1/144" at bounding box center [789, 384] width 11 height 11
radio input "true"
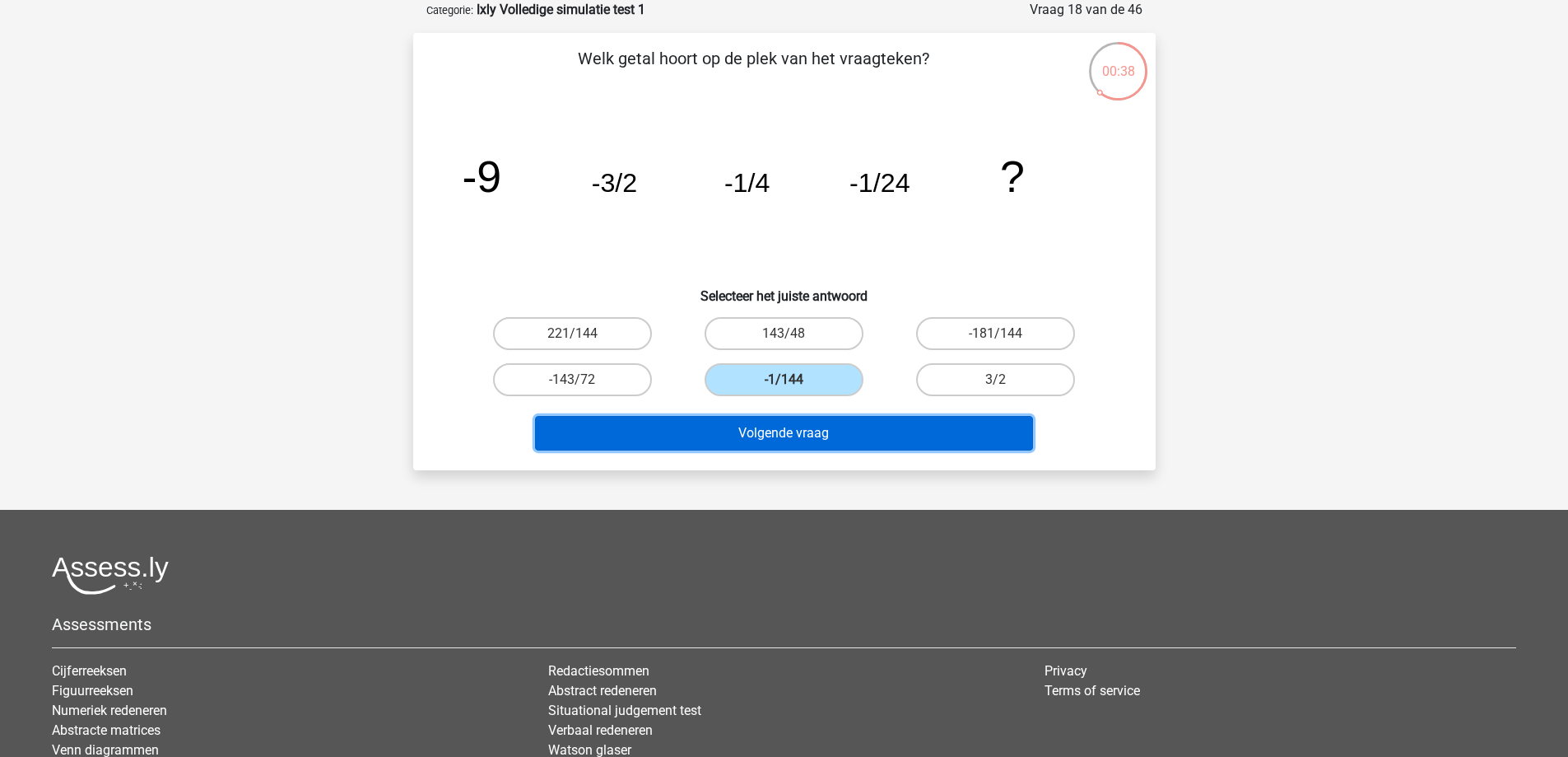
click at [869, 424] on button "Volgende vraag" at bounding box center [784, 433] width 498 height 35
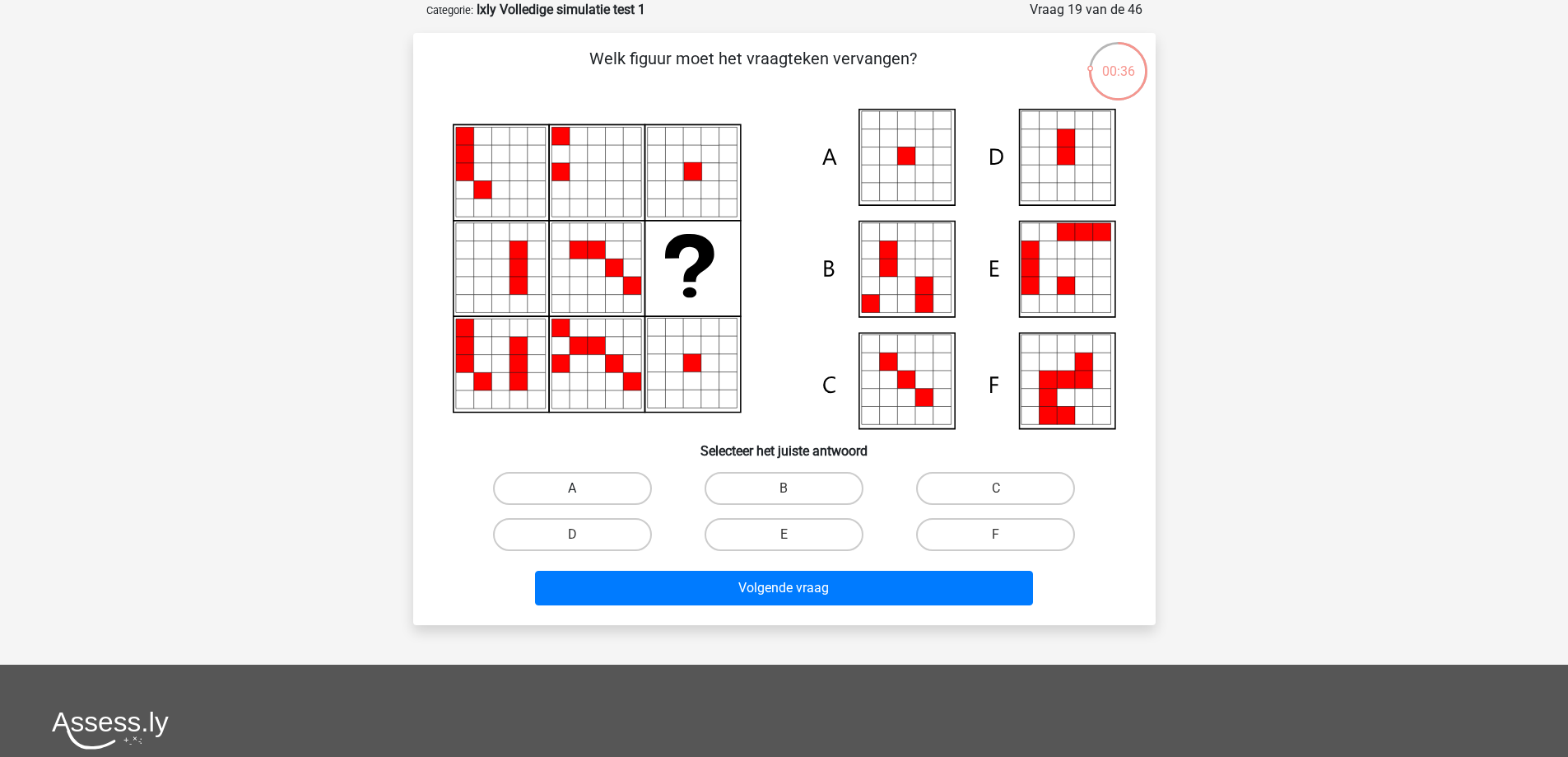
click at [623, 481] on label "A" at bounding box center [572, 488] width 159 height 33
click at [582, 488] on input "A" at bounding box center [577, 493] width 11 height 11
radio input "true"
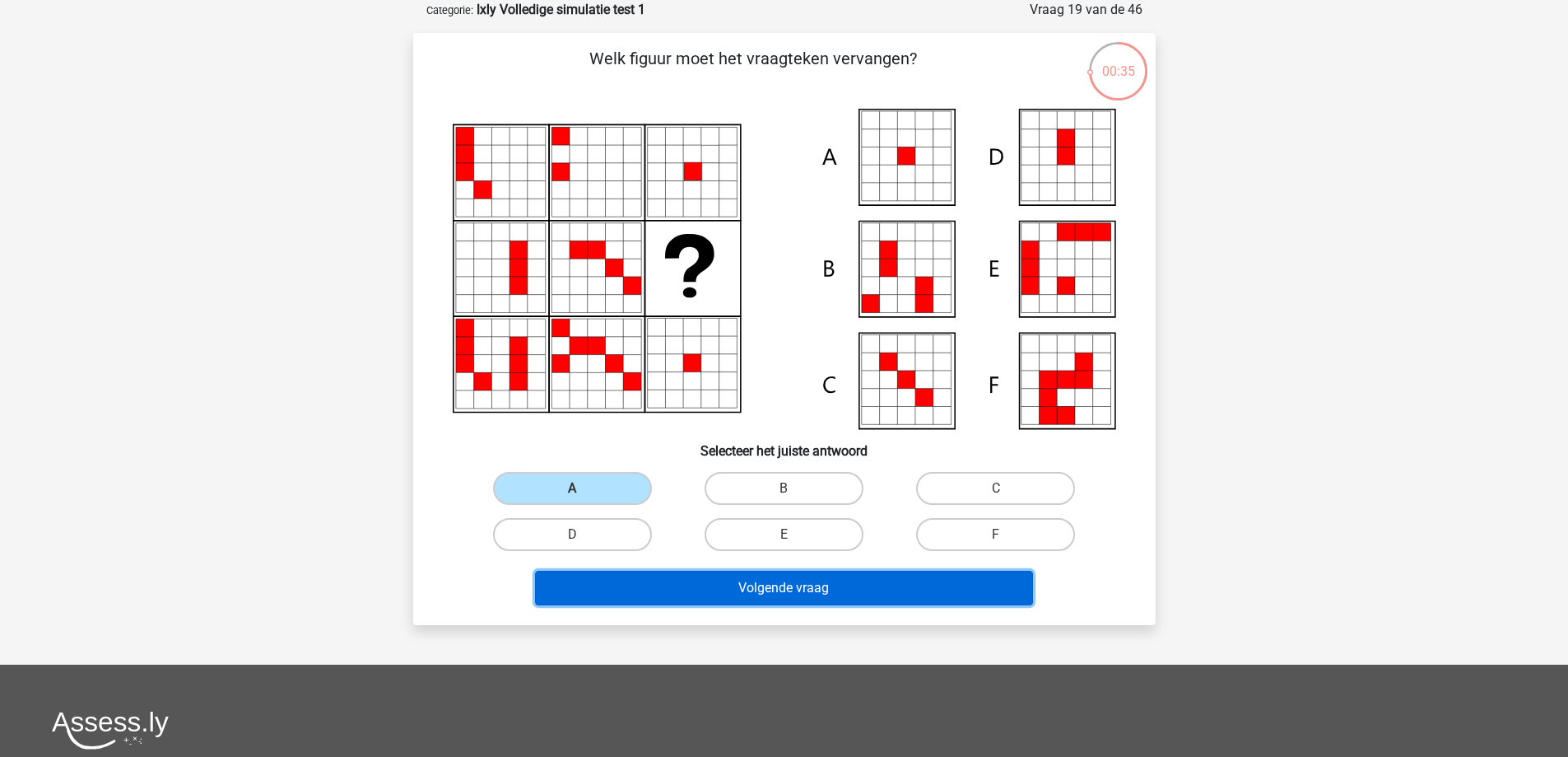
click at [787, 592] on button "Volgende vraag" at bounding box center [784, 588] width 498 height 35
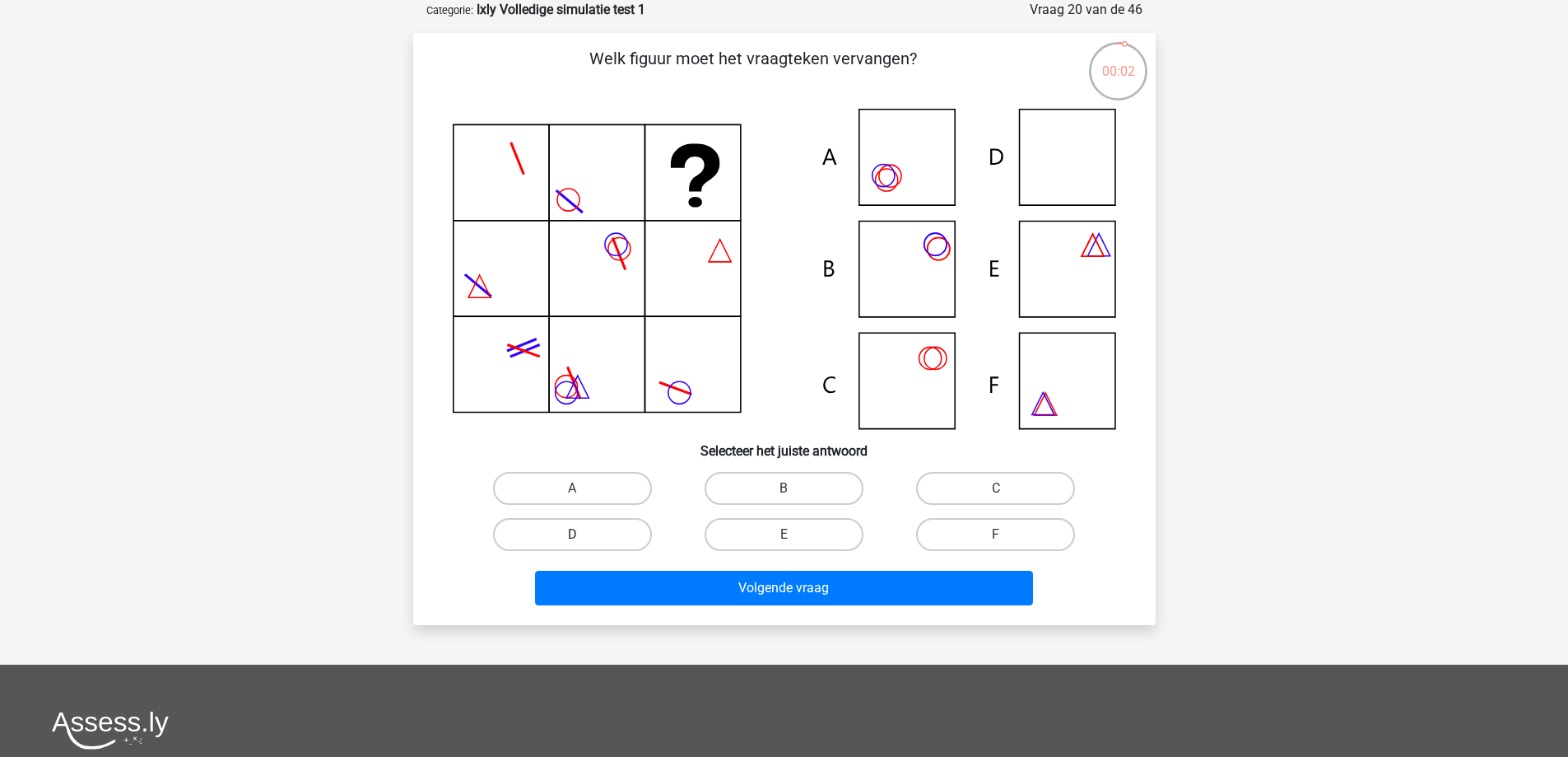
click at [611, 532] on label "D" at bounding box center [572, 534] width 159 height 33
click at [582, 534] on input "D" at bounding box center [577, 539] width 11 height 11
radio input "true"
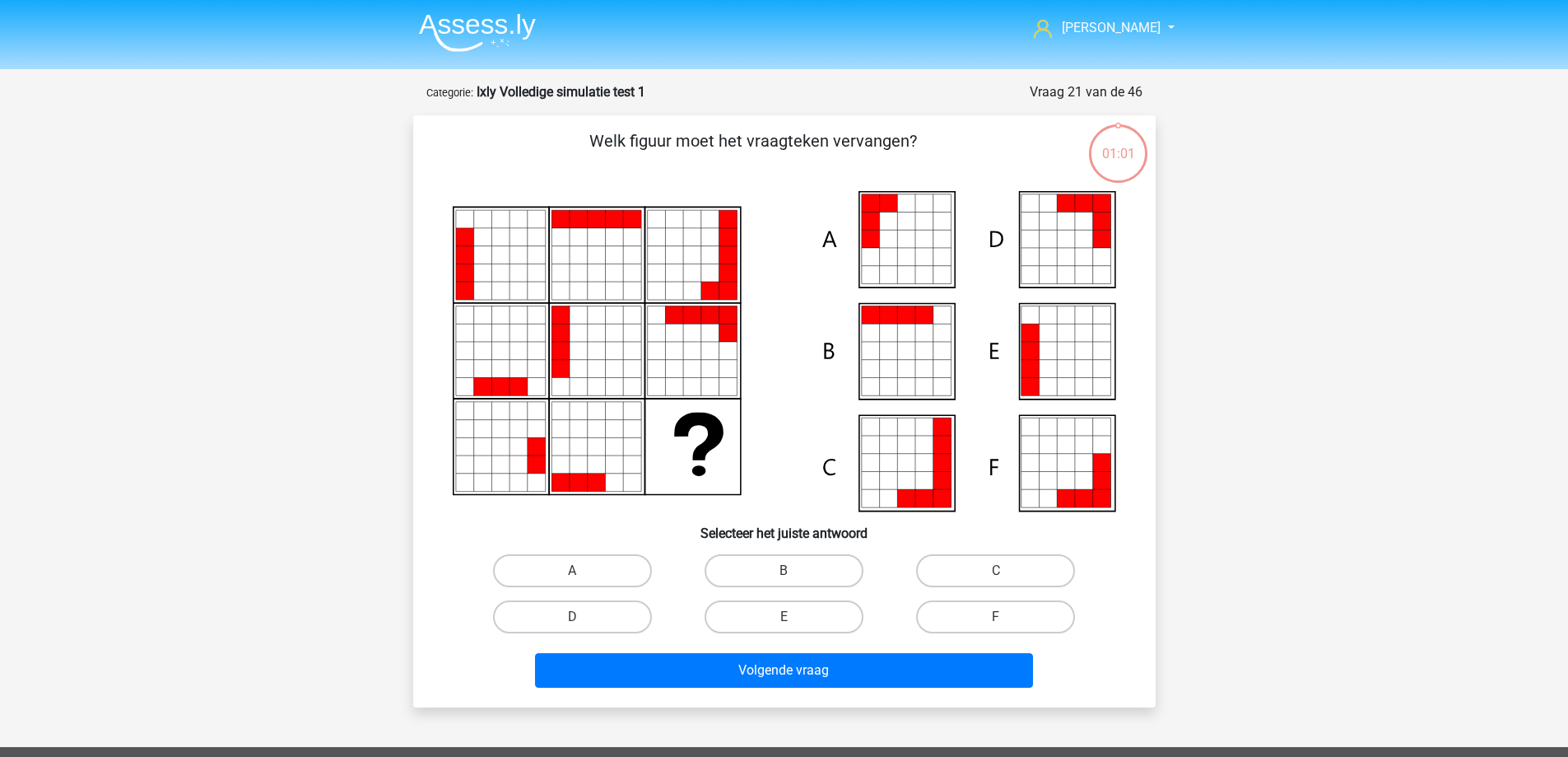
scroll to position [83, 0]
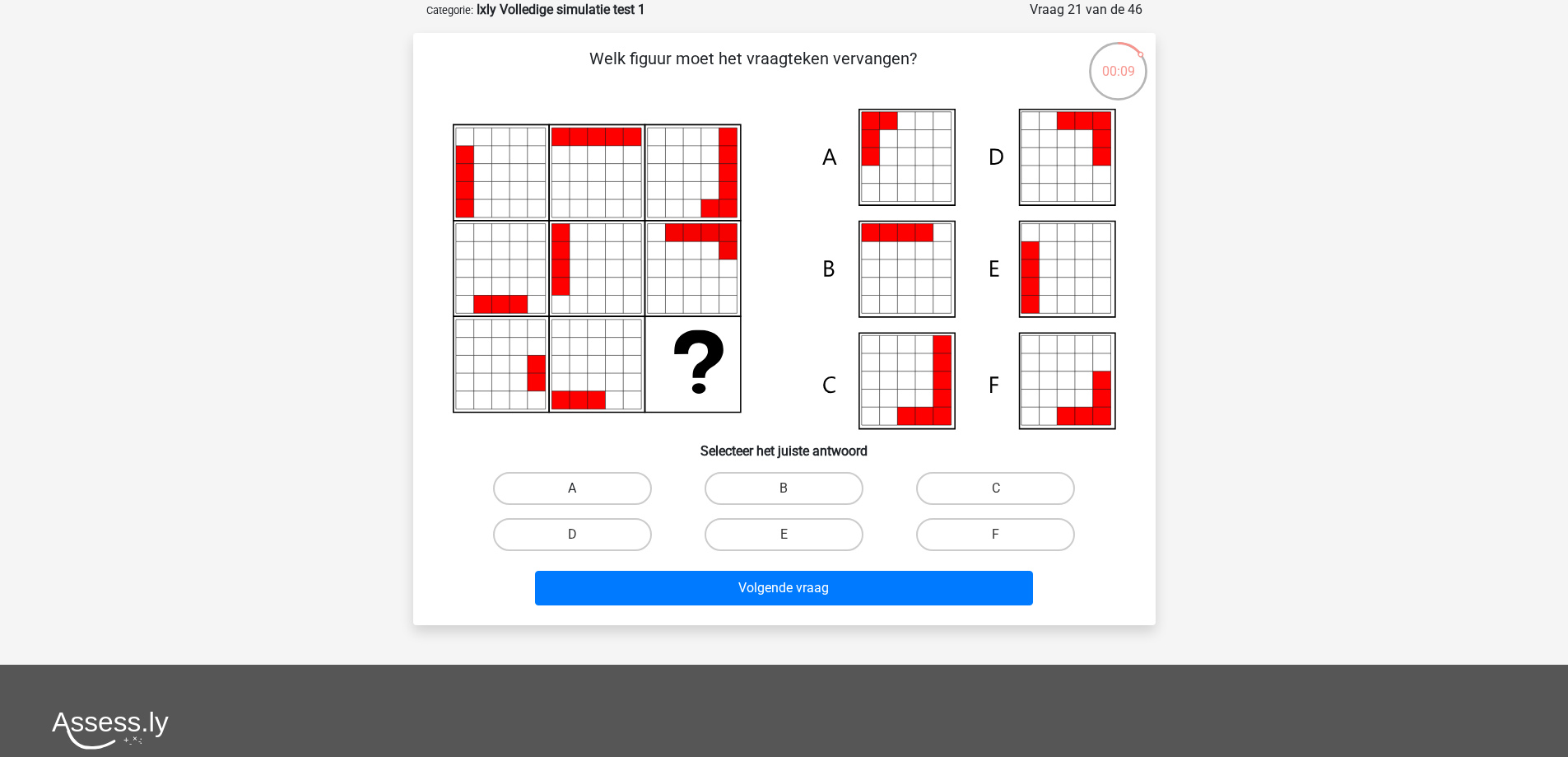
click at [616, 481] on label "A" at bounding box center [572, 488] width 159 height 33
click at [582, 488] on input "A" at bounding box center [577, 493] width 11 height 11
radio input "true"
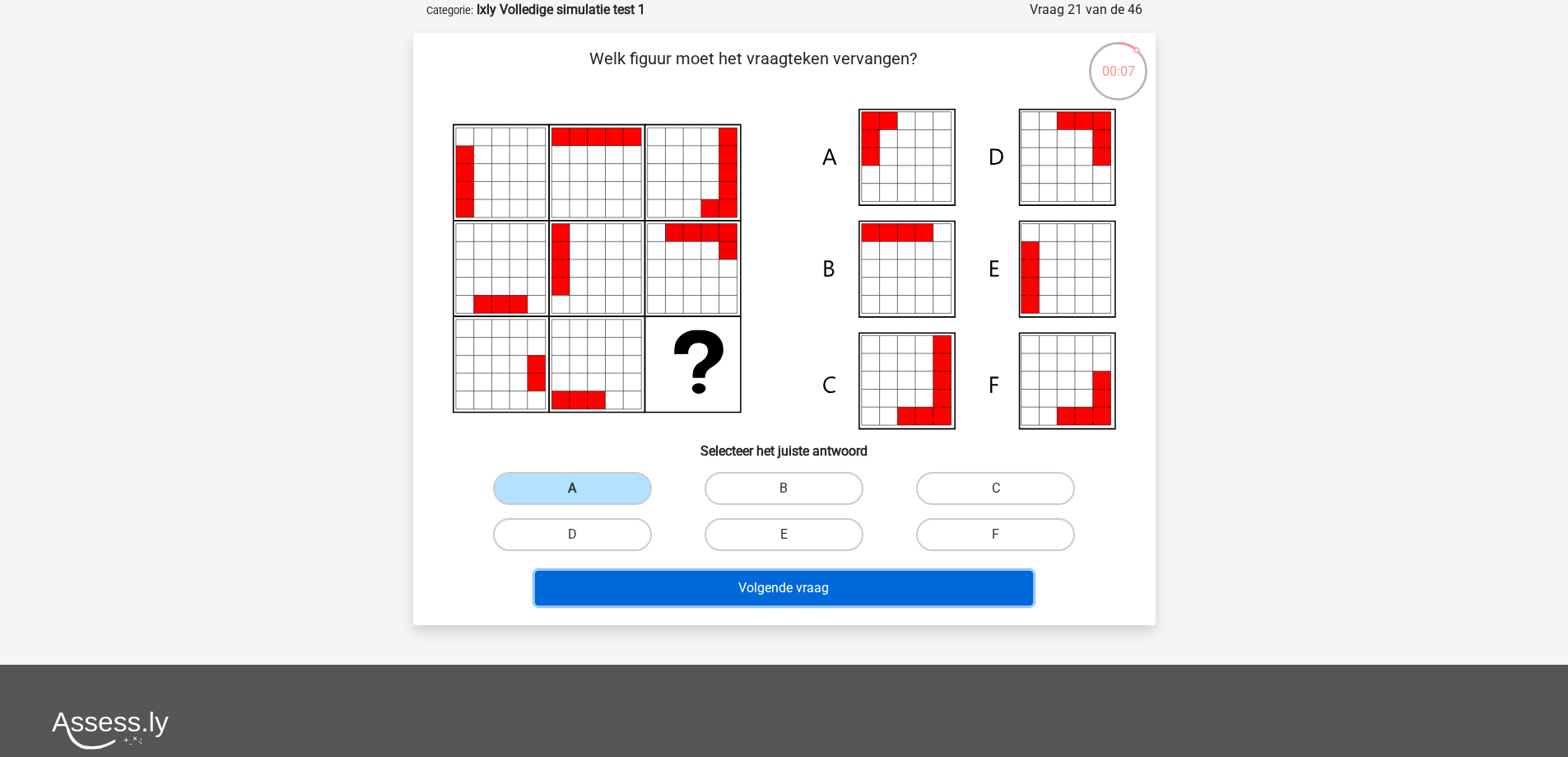
click at [787, 590] on button "Volgende vraag" at bounding box center [784, 588] width 498 height 35
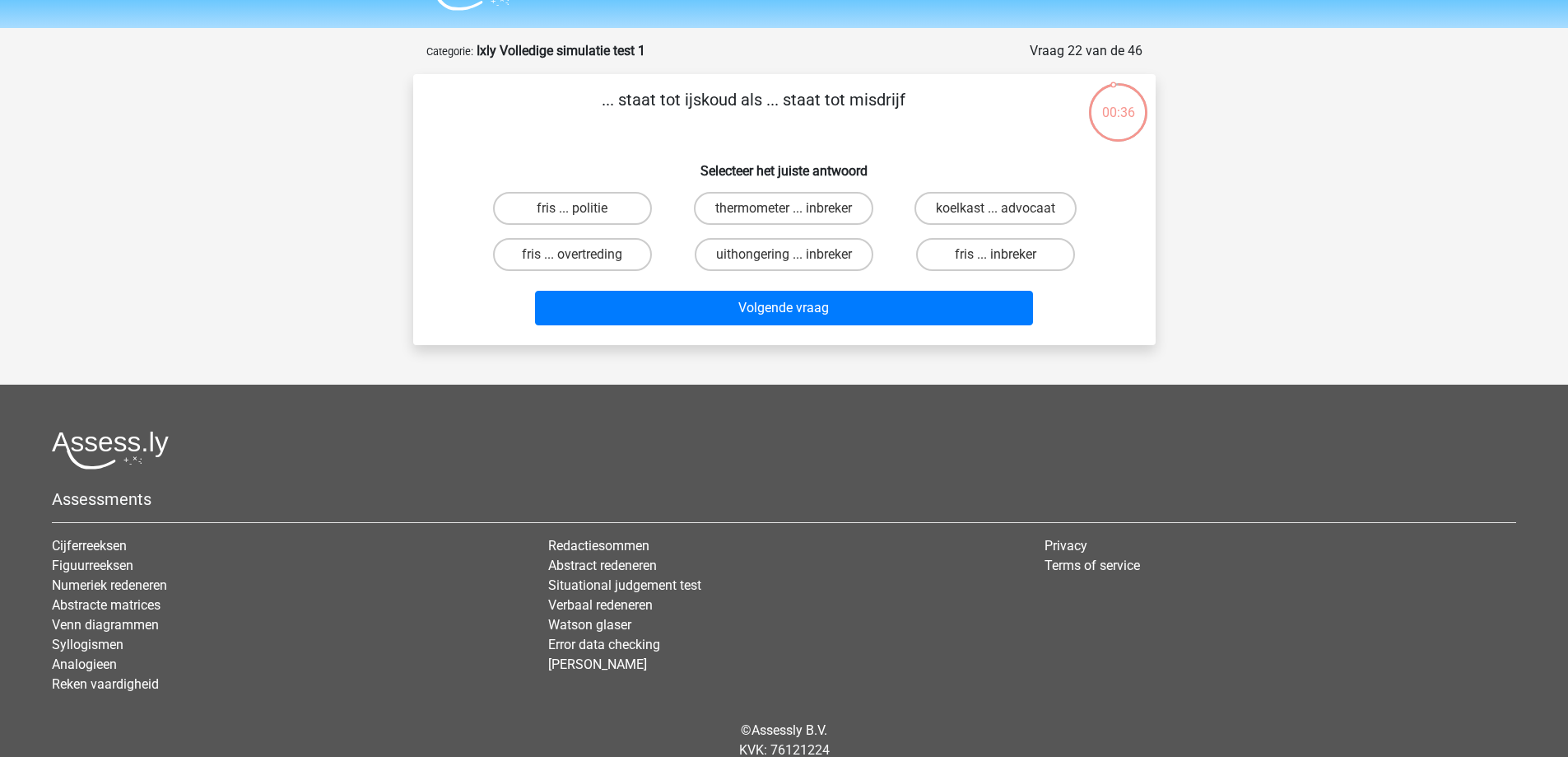
scroll to position [0, 0]
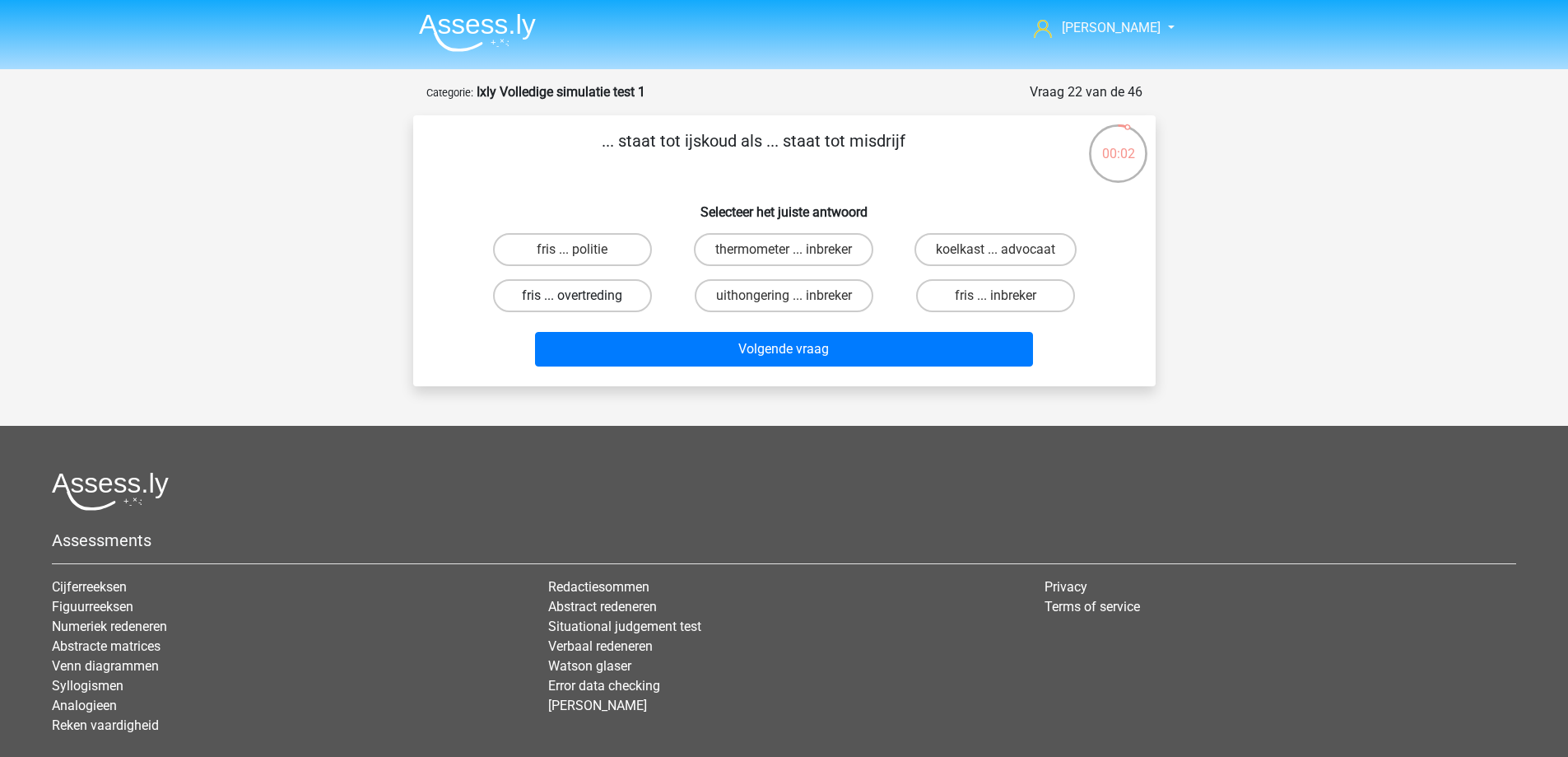
click at [611, 299] on label "fris ... overtreding" at bounding box center [572, 295] width 159 height 33
click at [582, 299] on input "fris ... overtreding" at bounding box center [577, 300] width 11 height 11
radio input "true"
click at [829, 245] on label "dichter ... koffie" at bounding box center [784, 249] width 159 height 33
click at [794, 249] on input "dichter ... koffie" at bounding box center [789, 254] width 11 height 11
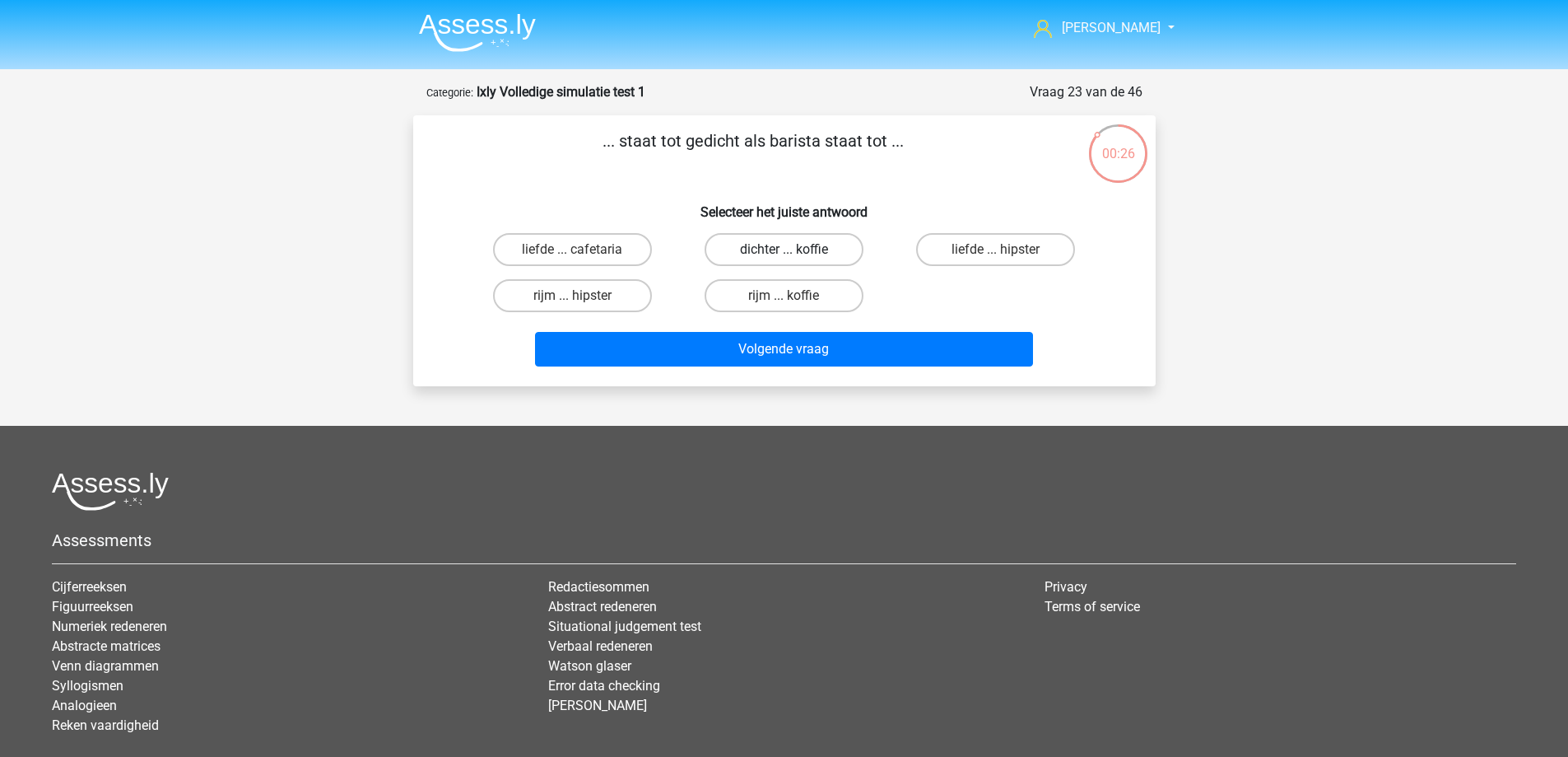
radio input "true"
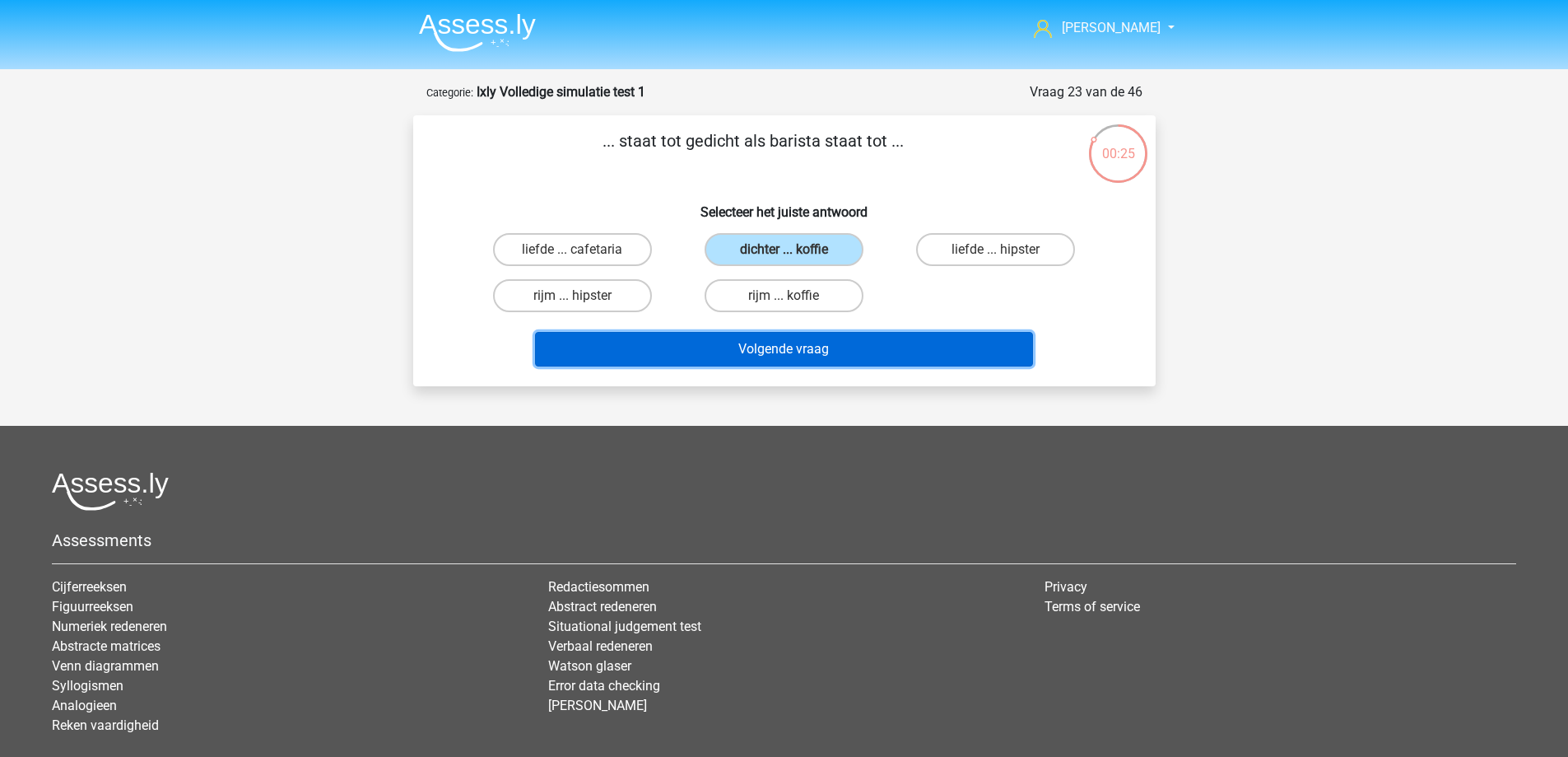
click at [854, 357] on button "Volgende vraag" at bounding box center [784, 349] width 498 height 35
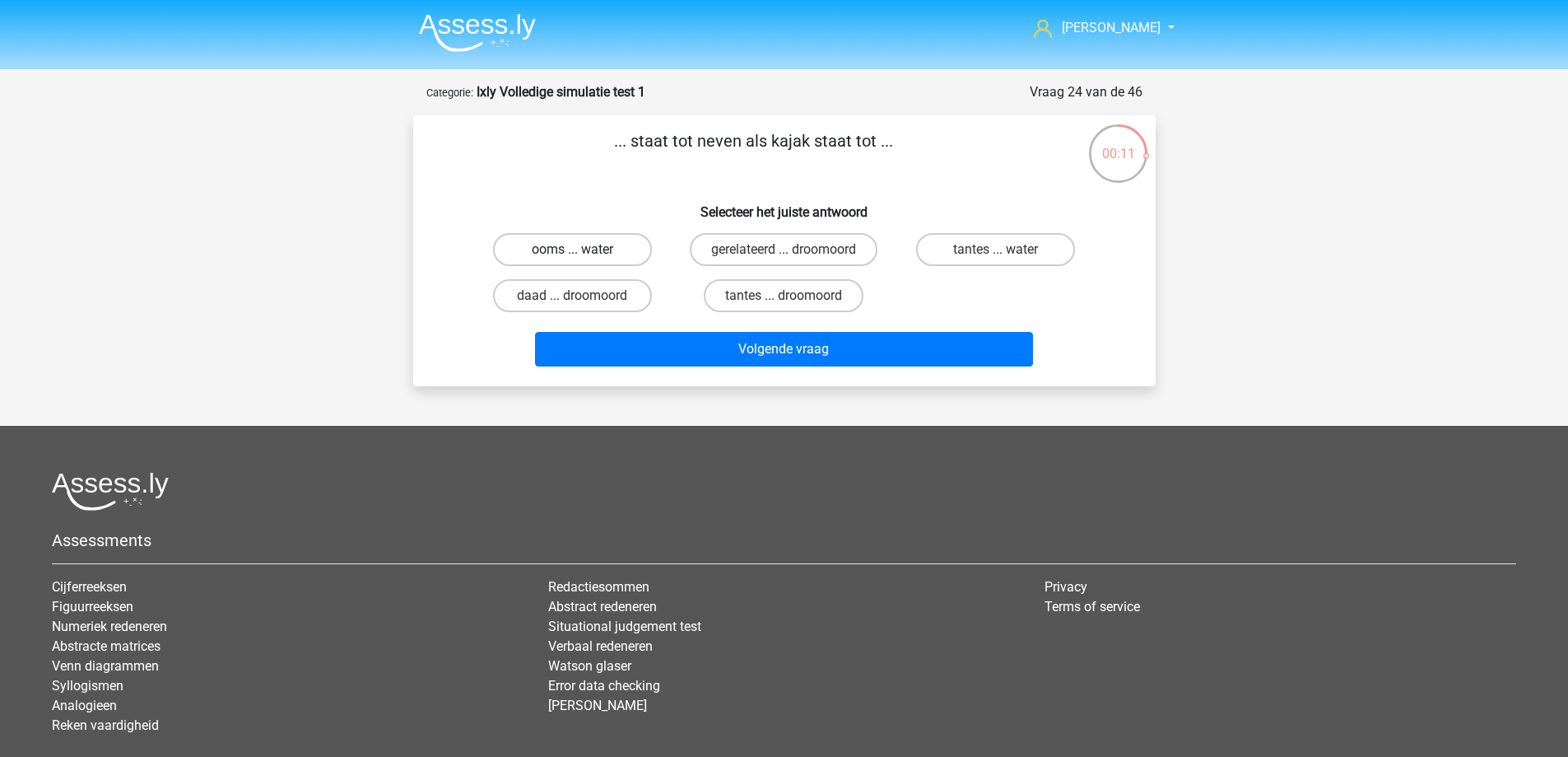
click at [552, 247] on label "ooms ... water" at bounding box center [572, 249] width 159 height 33
click at [572, 249] on input "ooms ... water" at bounding box center [577, 254] width 11 height 11
radio input "true"
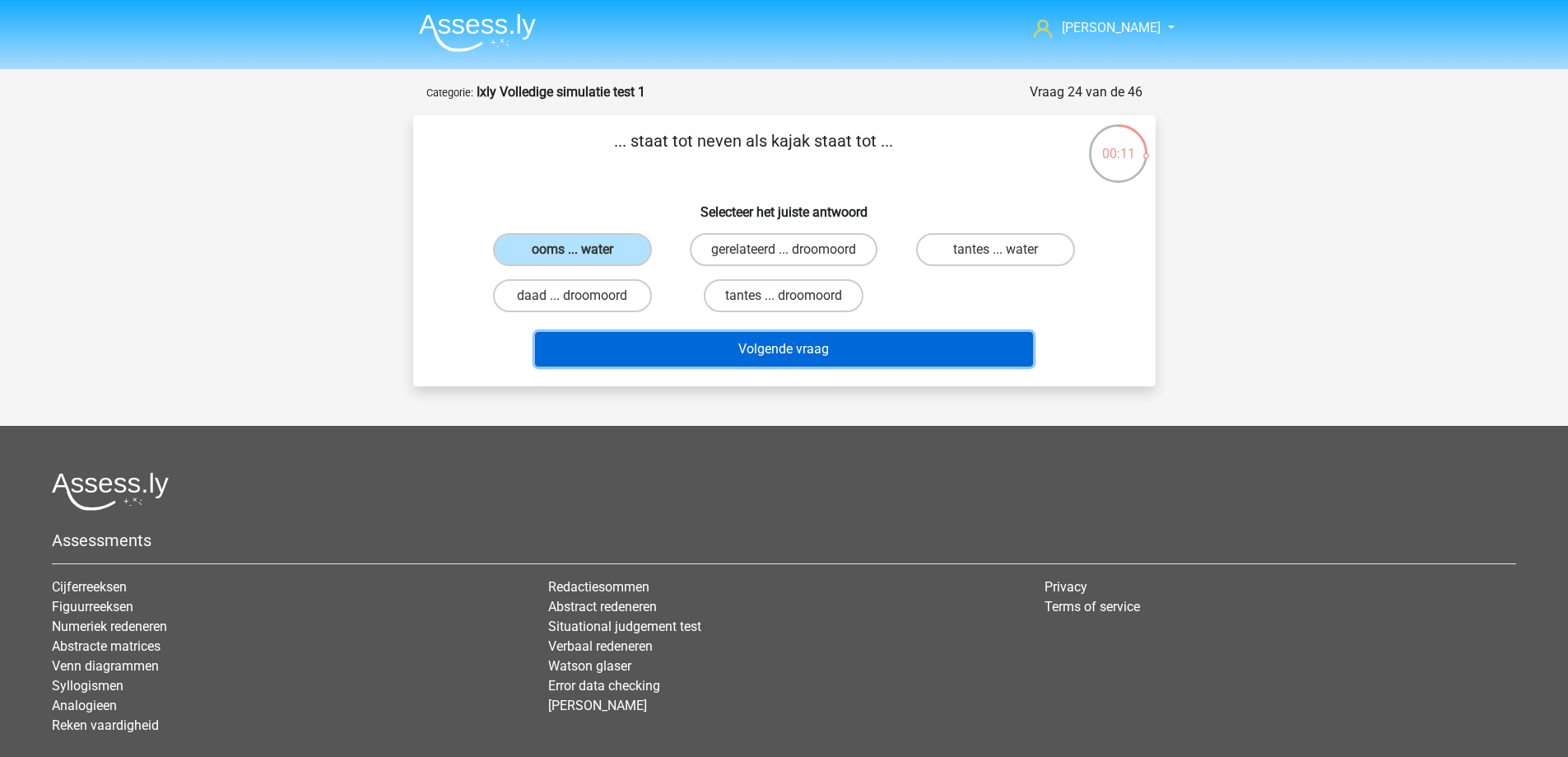
click at [931, 344] on button "Volgende vraag" at bounding box center [784, 349] width 498 height 35
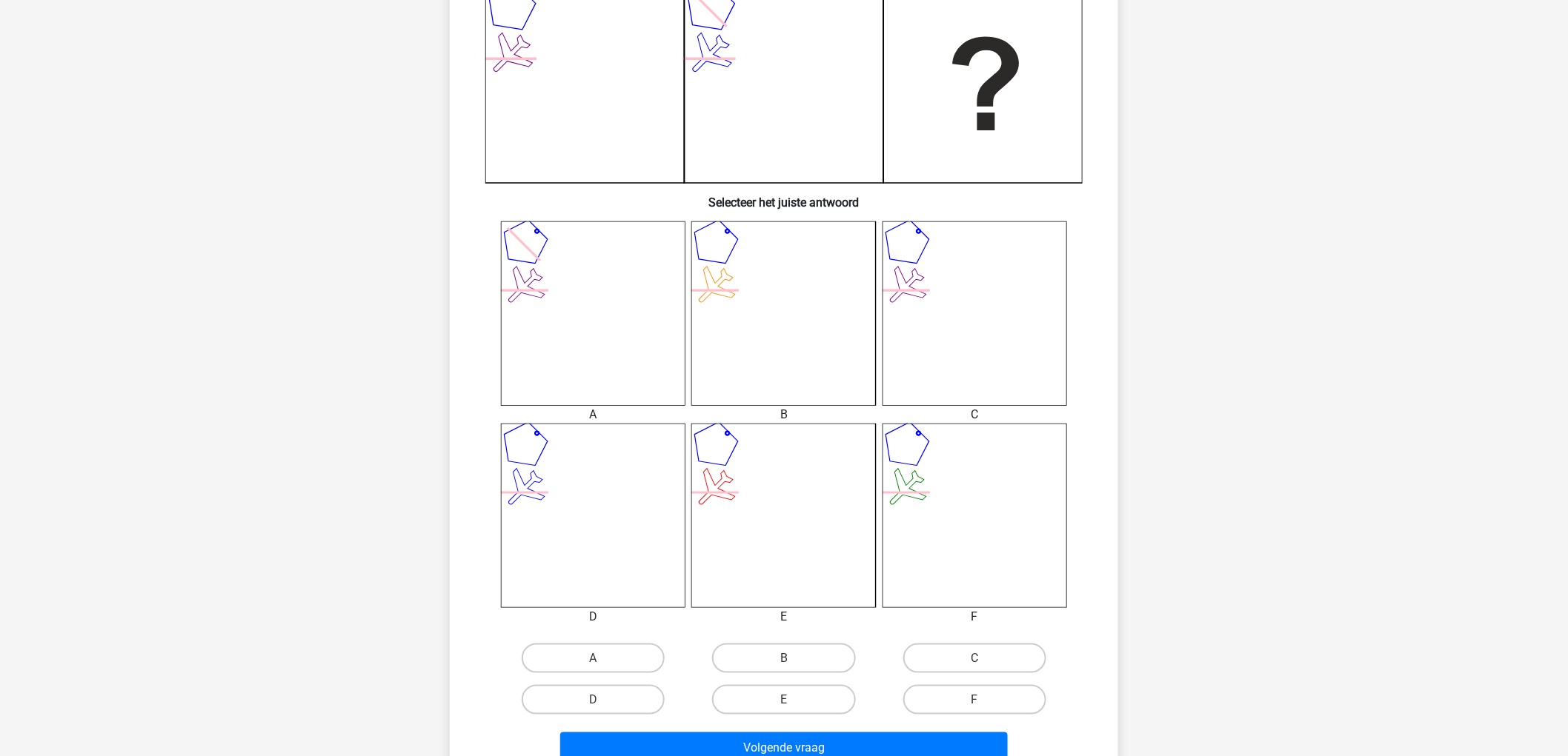
scroll to position [551, 0]
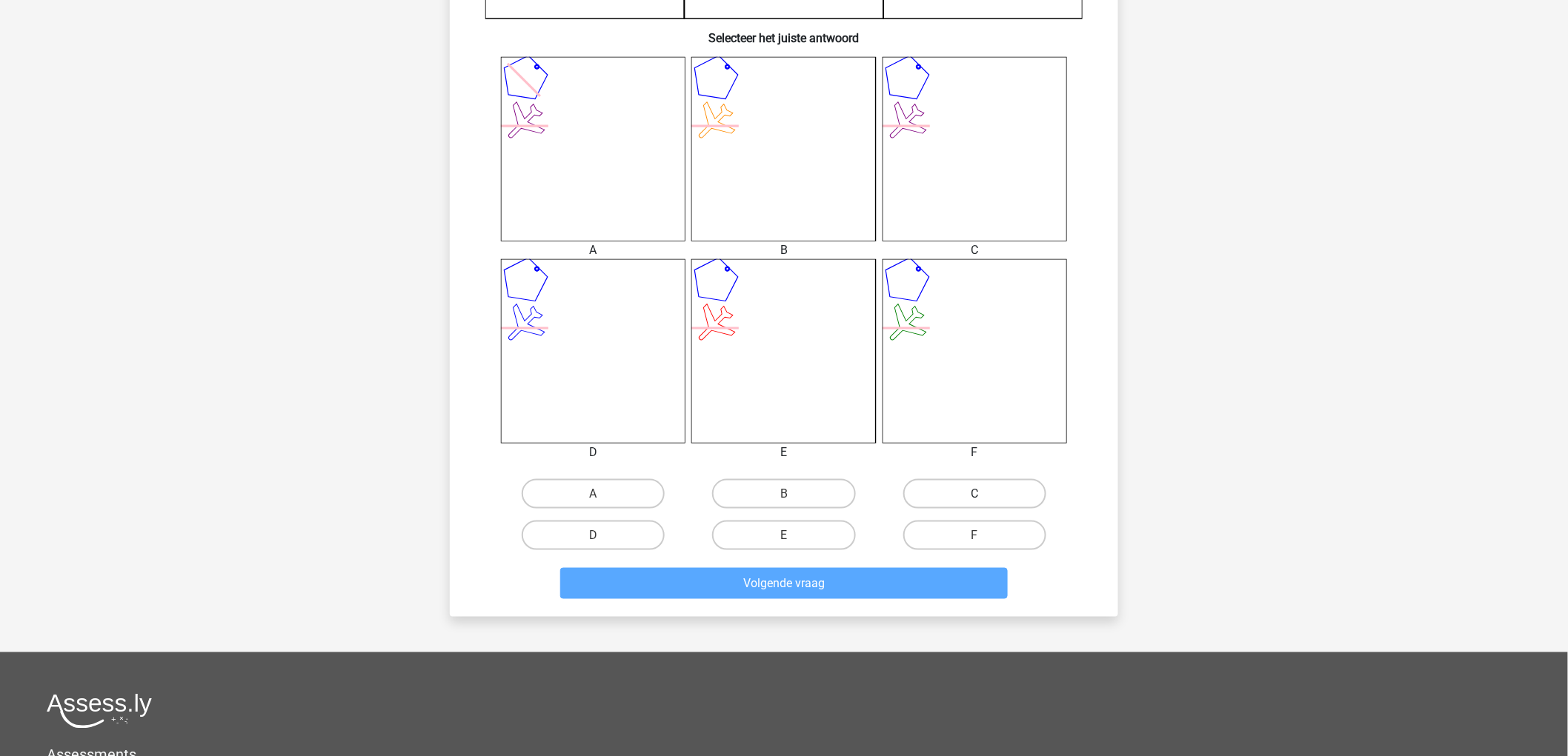
click at [973, 485] on label "C" at bounding box center [975, 494] width 143 height 30
click at [975, 494] on input "C" at bounding box center [979, 499] width 10 height 10
radio input "true"
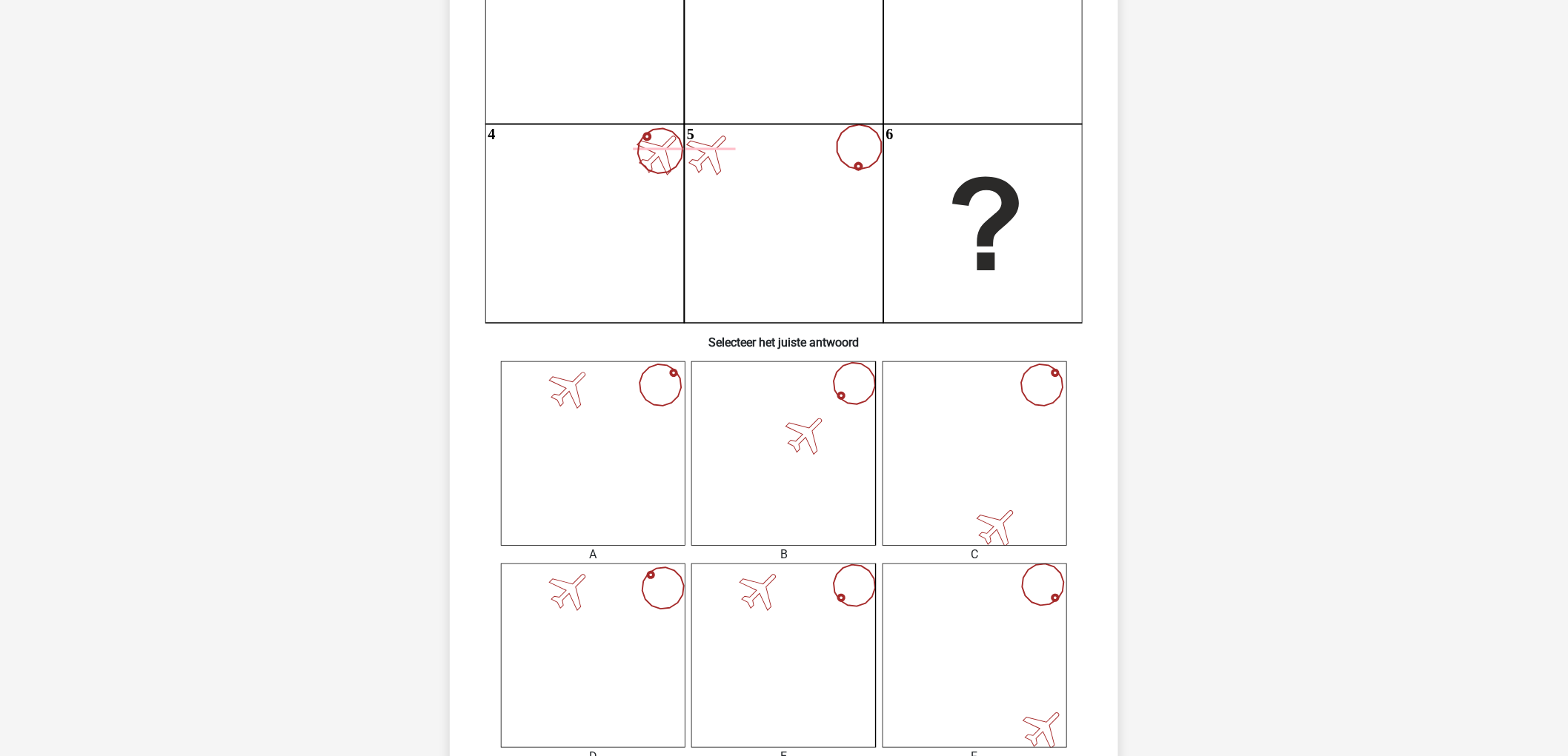
scroll to position [575, 0]
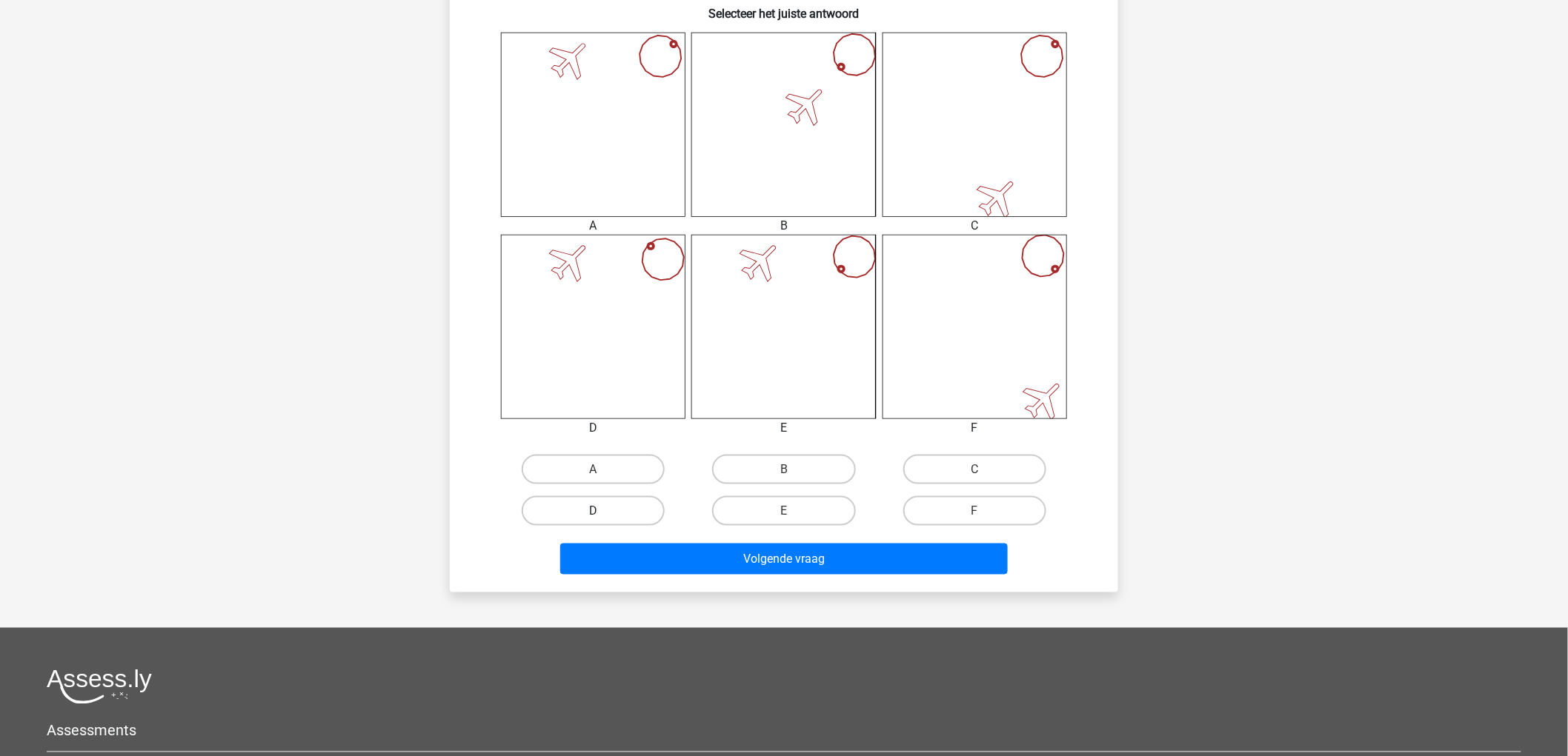
click at [613, 508] on label "D" at bounding box center [593, 511] width 143 height 30
click at [603, 511] on input "D" at bounding box center [598, 516] width 10 height 10
radio input "true"
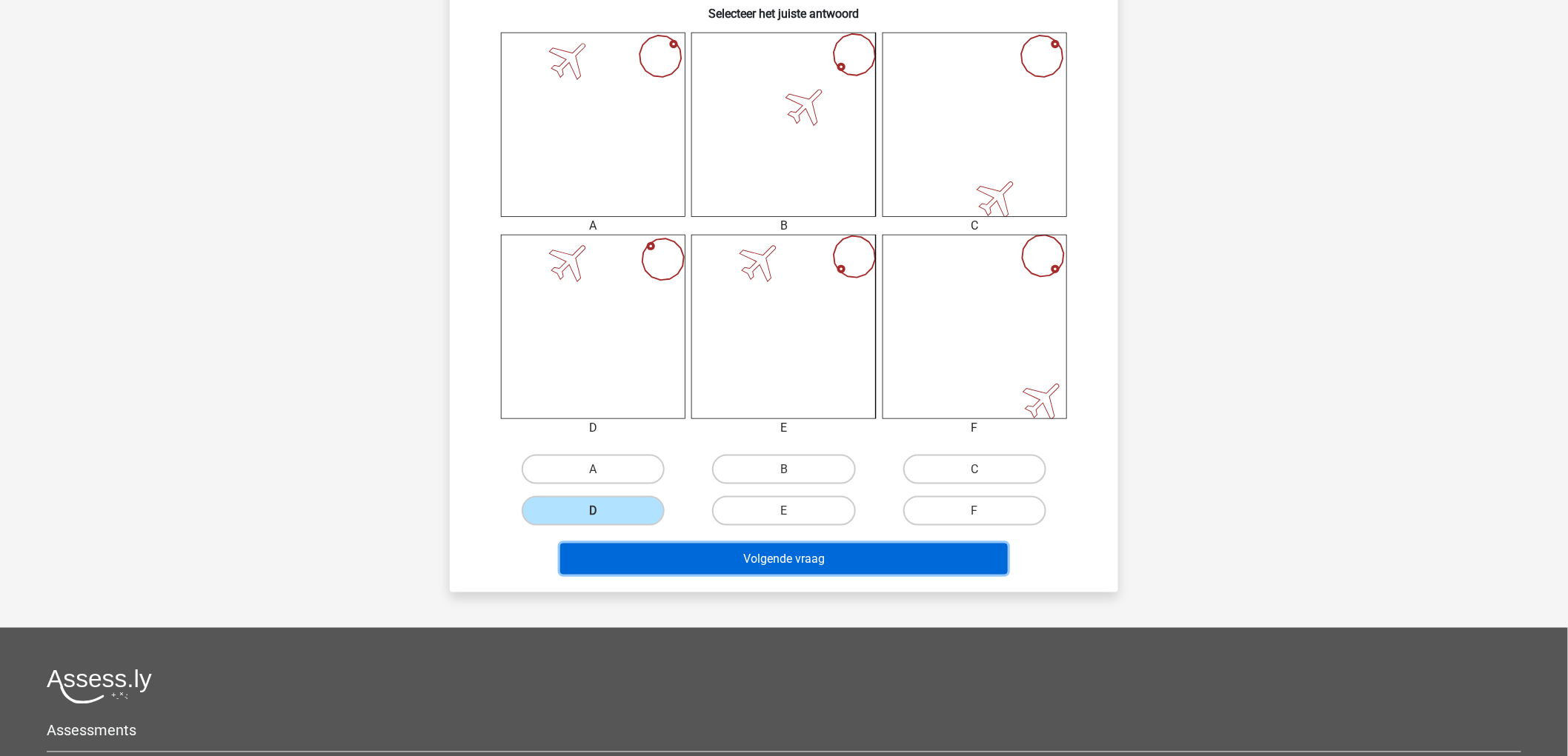
click at [781, 550] on button "Volgende vraag" at bounding box center [785, 559] width 449 height 31
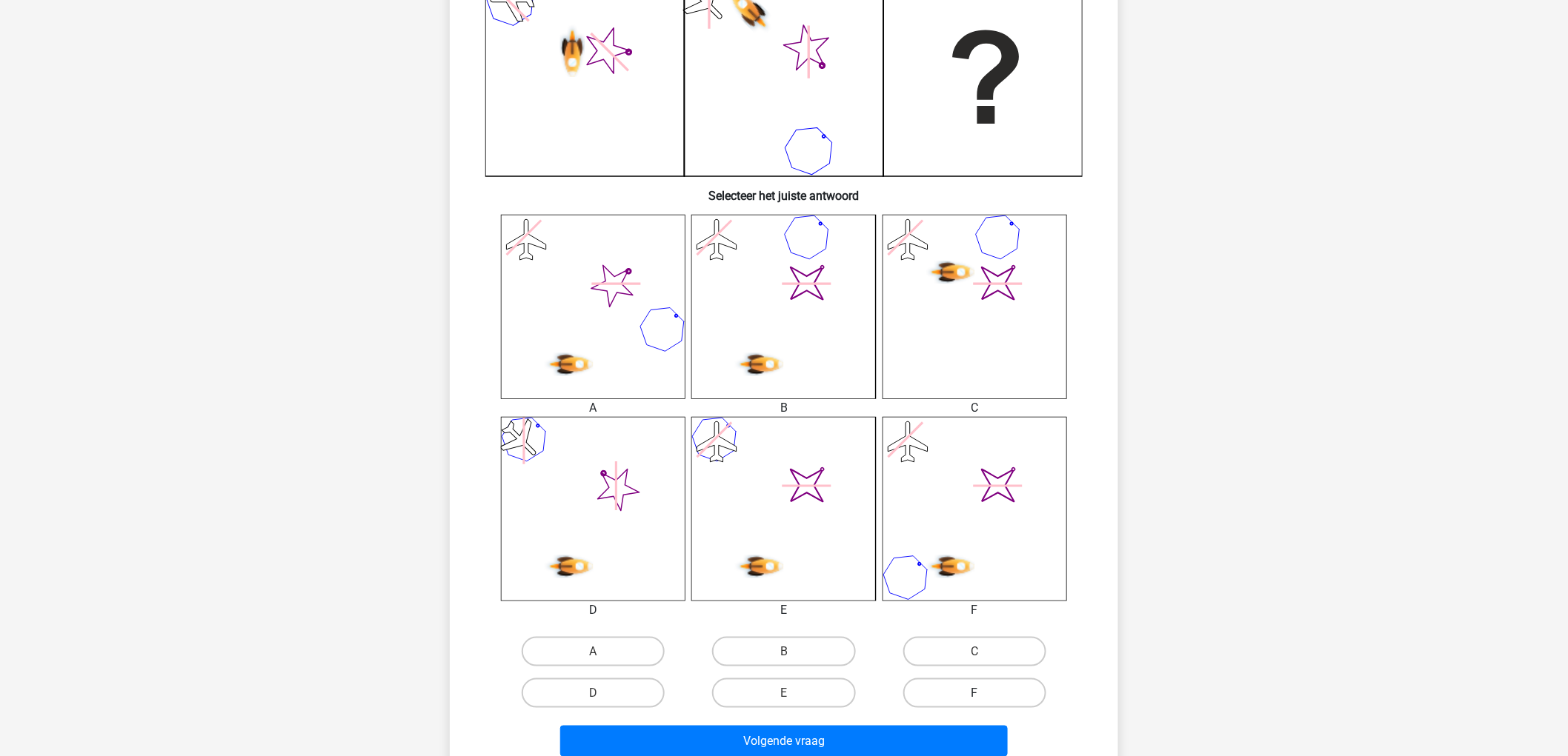
scroll to position [411, 0]
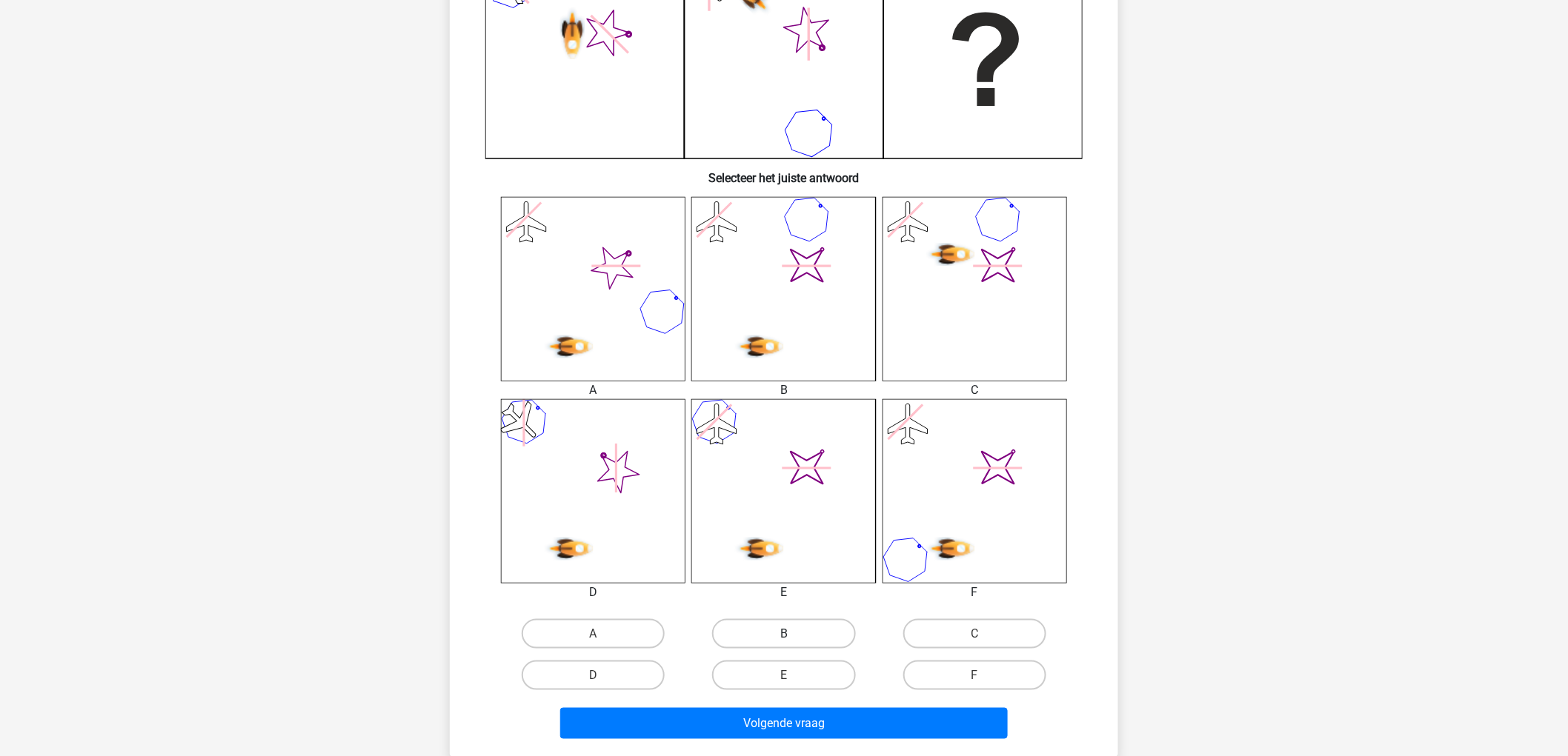
click at [752, 633] on label "B" at bounding box center [783, 634] width 143 height 30
click at [784, 634] on input "B" at bounding box center [789, 639] width 10 height 10
radio input "true"
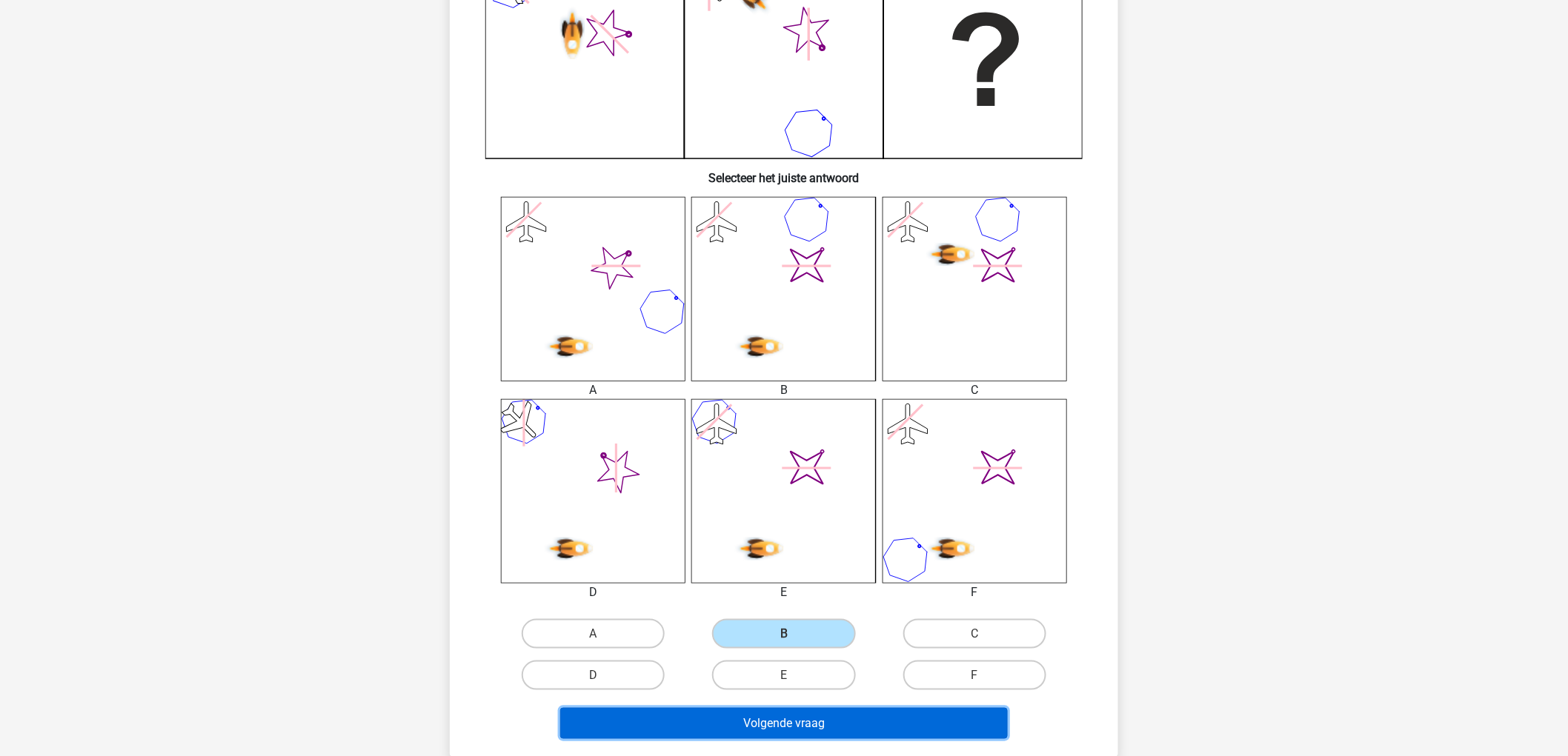
click at [784, 719] on button "Volgende vraag" at bounding box center [785, 723] width 449 height 31
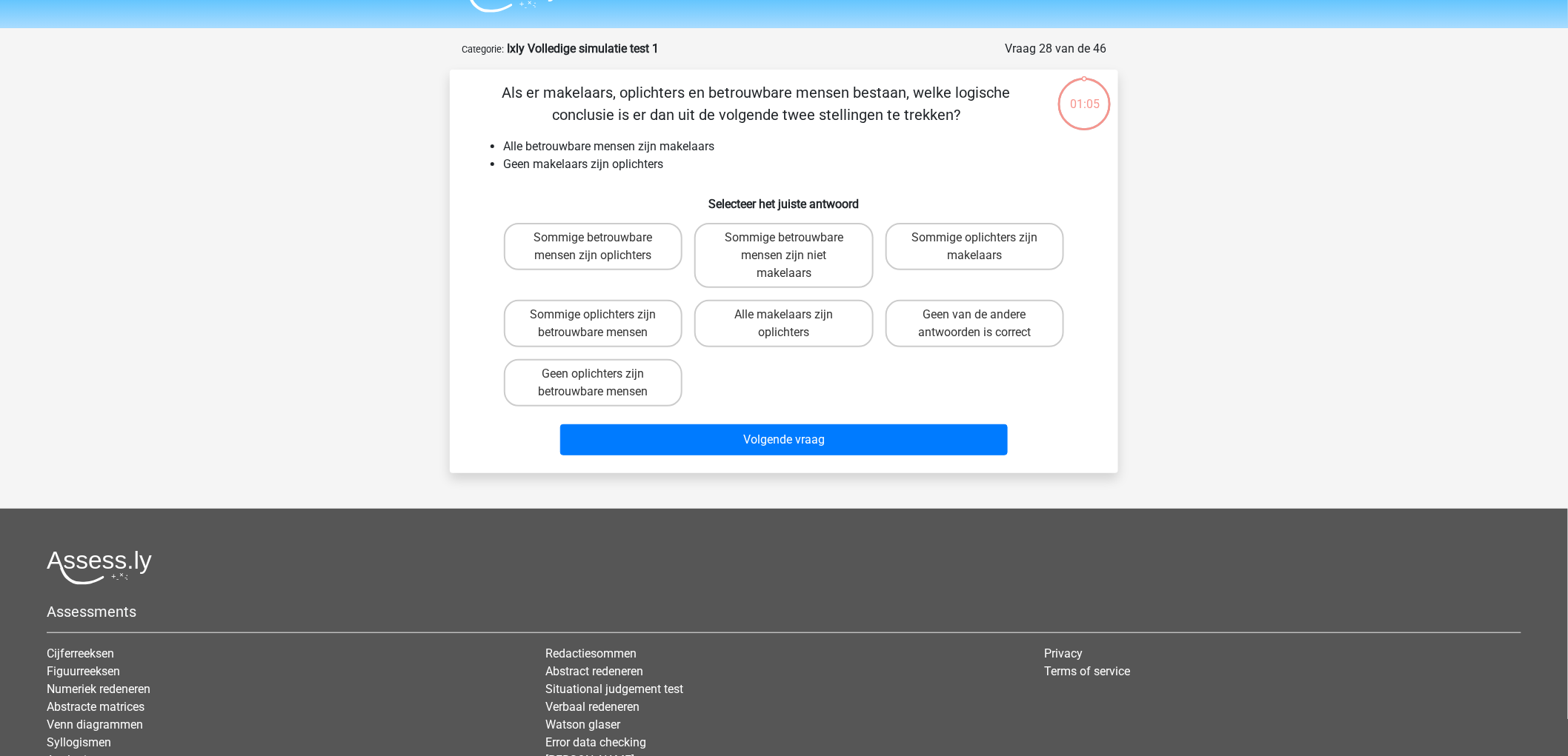
scroll to position [0, 0]
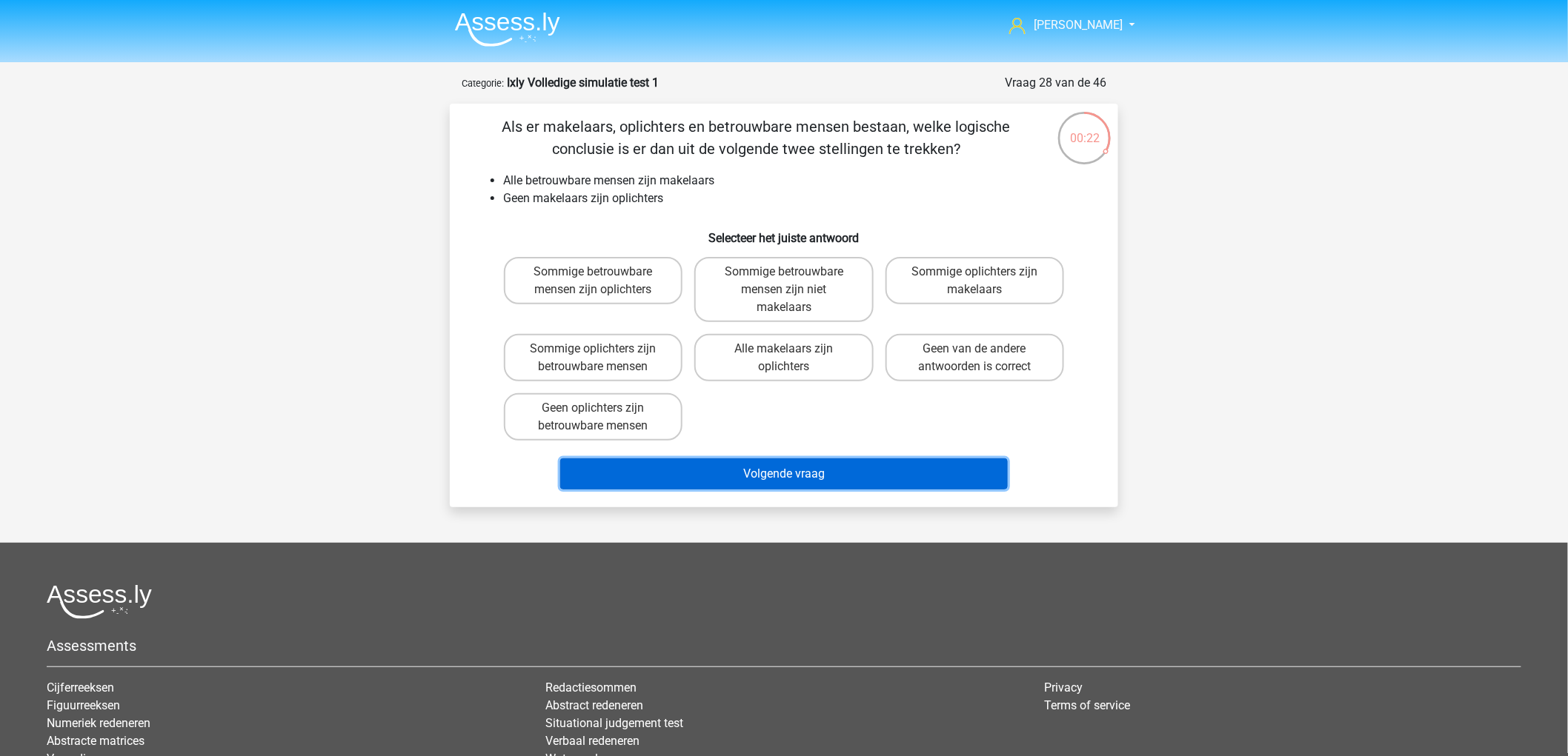
click at [804, 467] on button "Volgende vraag" at bounding box center [785, 474] width 449 height 31
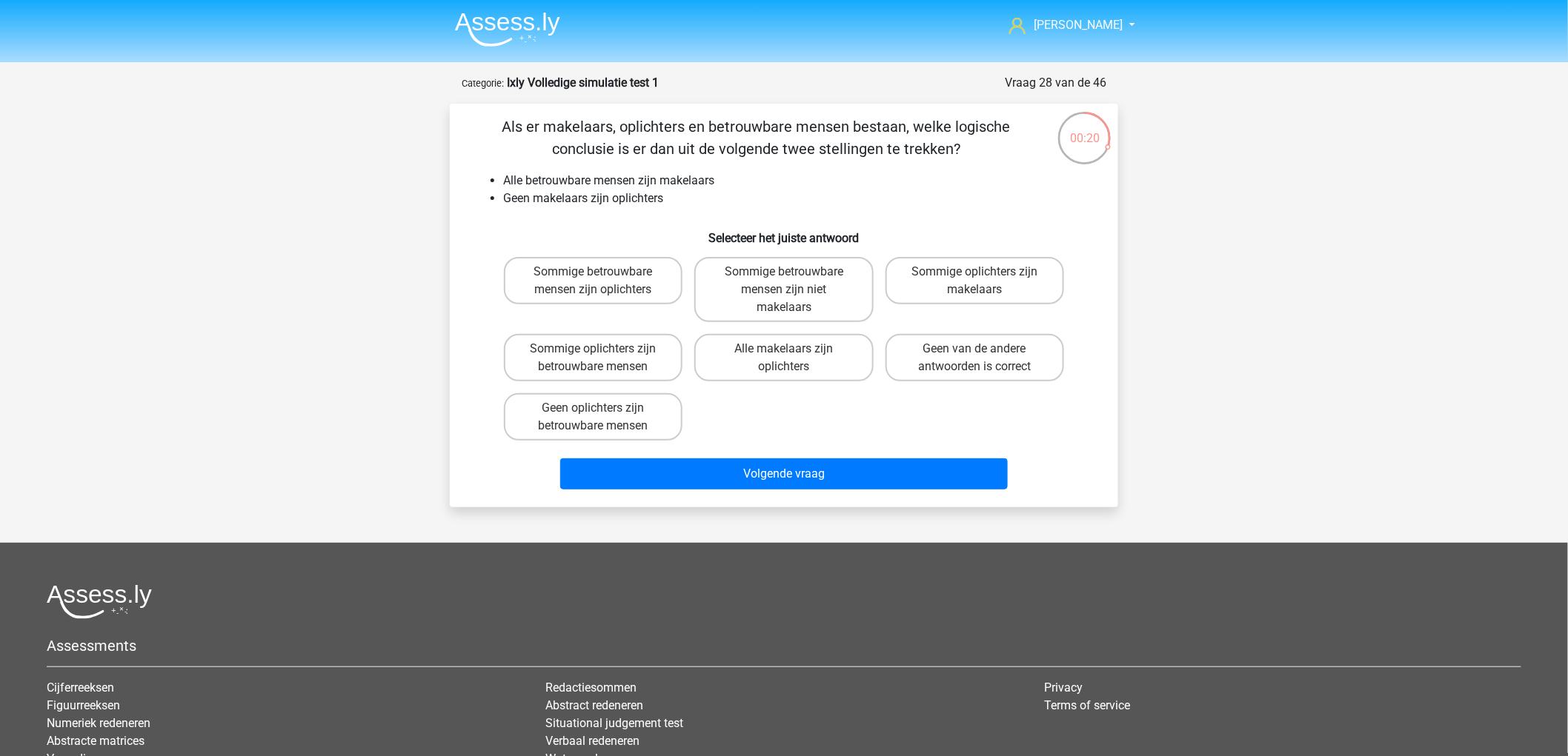
click at [724, 403] on div "Sommige betrouwbare mensen zijn oplichters Sommige betrouwbare mensen zijn niet…" at bounding box center [783, 349] width 572 height 196
click at [643, 422] on label "Geen oplichters zijn betrouwbare mensen" at bounding box center [593, 417] width 178 height 47
click at [603, 418] on input "Geen oplichters zijn betrouwbare mensen" at bounding box center [598, 412] width 10 height 10
radio input "true"
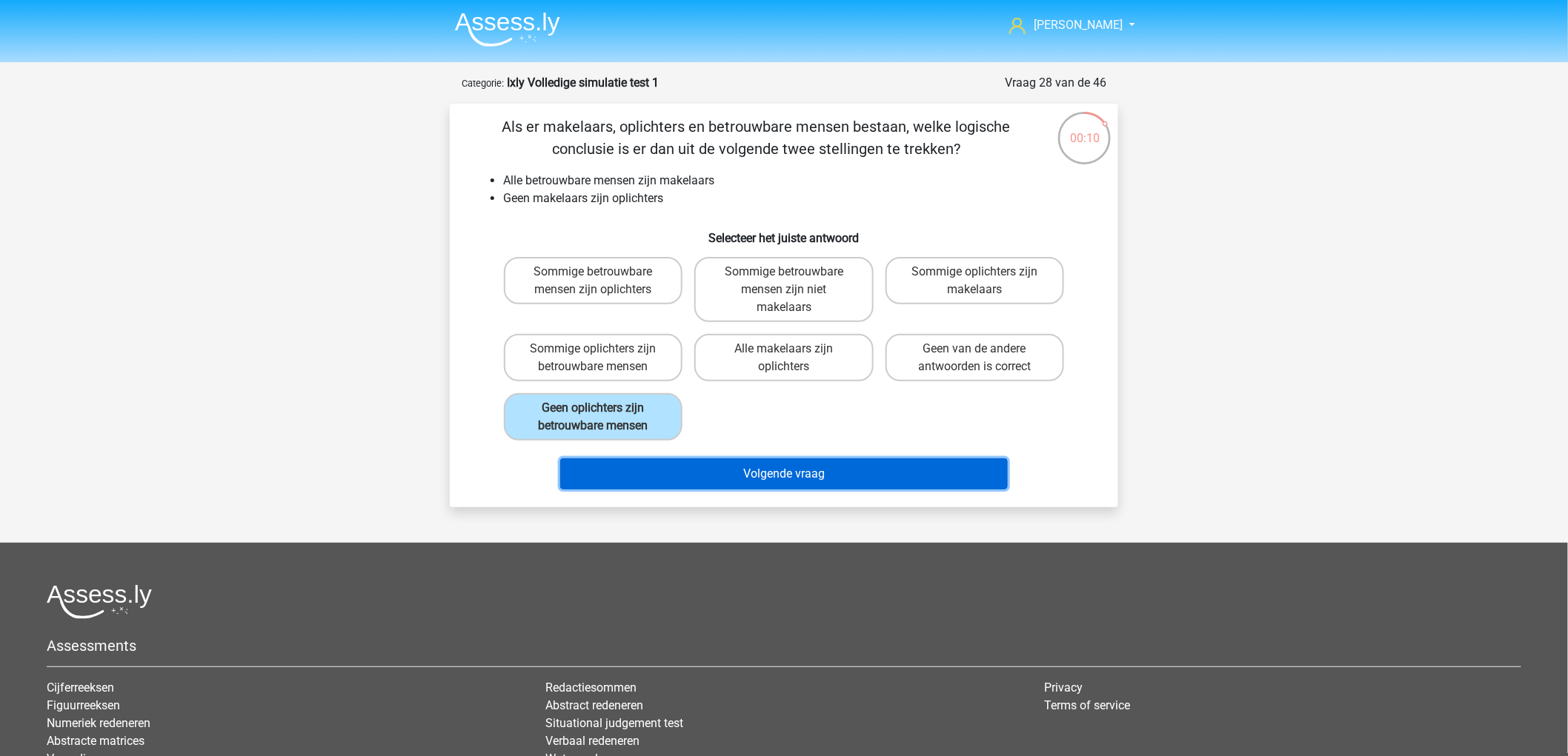
click at [775, 463] on button "Volgende vraag" at bounding box center [785, 474] width 449 height 31
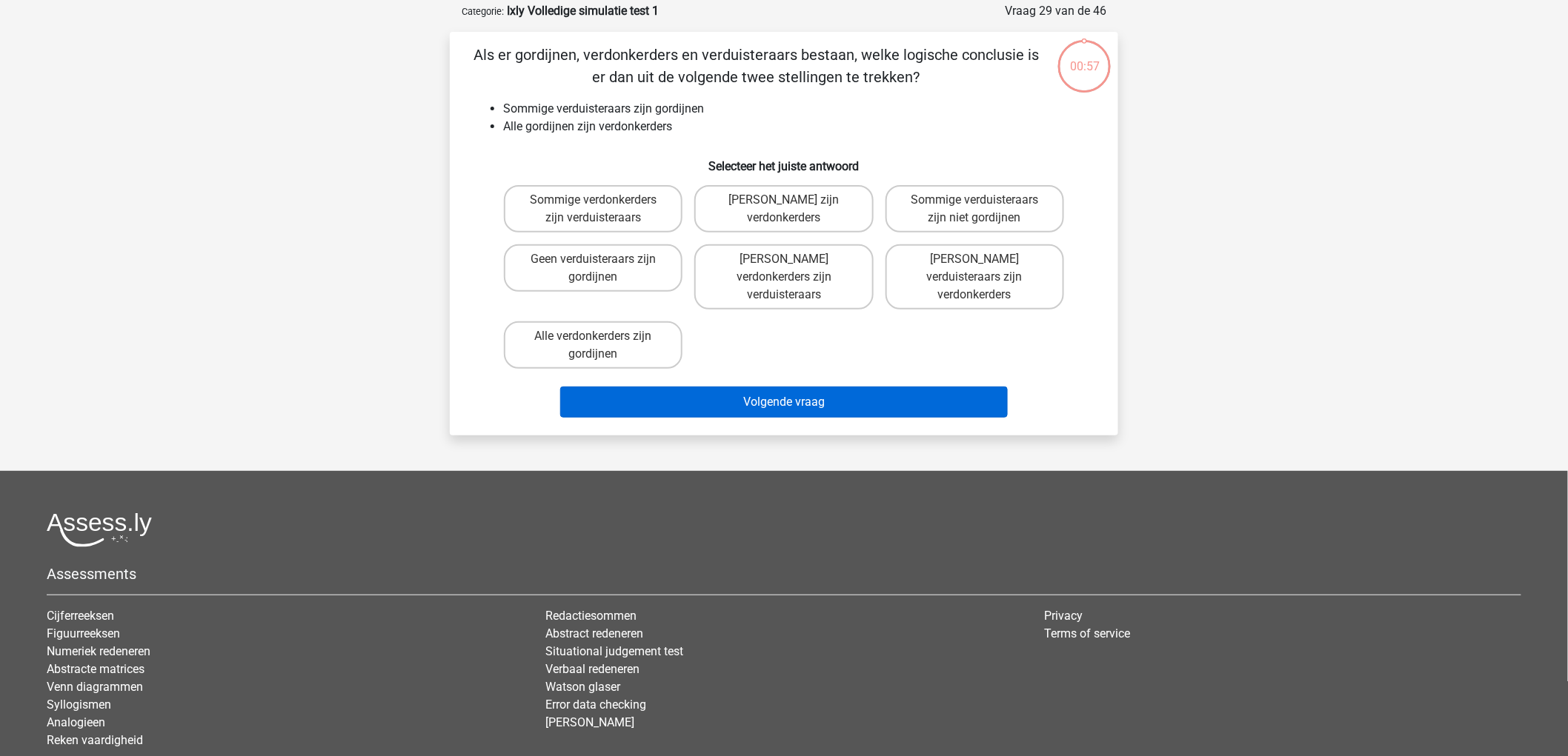
scroll to position [74, 0]
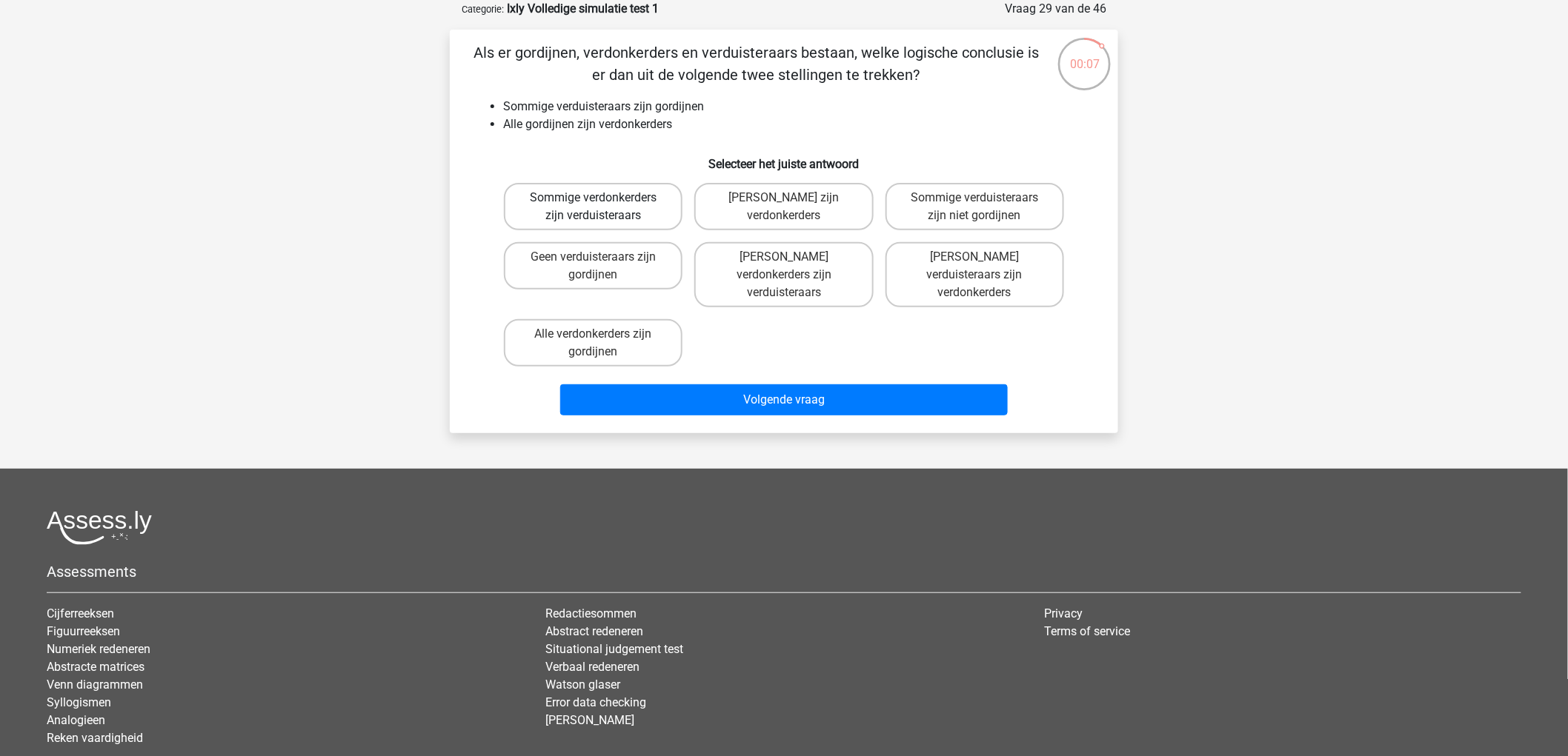
click at [652, 206] on label "Sommige verdonkerders zijn verduisteraars" at bounding box center [593, 207] width 178 height 47
click at [603, 206] on input "Sommige verdonkerders zijn verduisteraars" at bounding box center [598, 202] width 10 height 10
radio input "true"
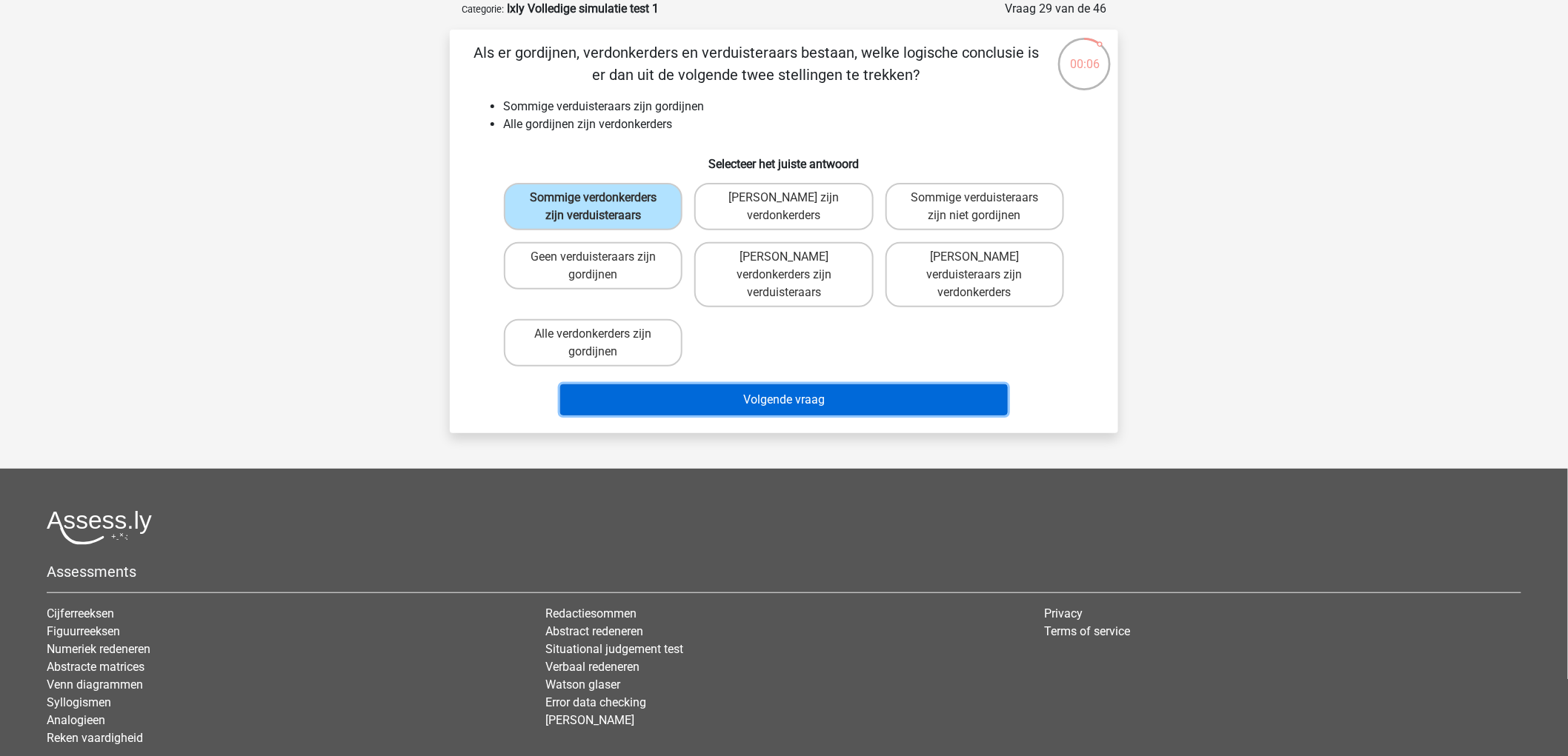
click at [761, 384] on button "Volgende vraag" at bounding box center [785, 399] width 449 height 31
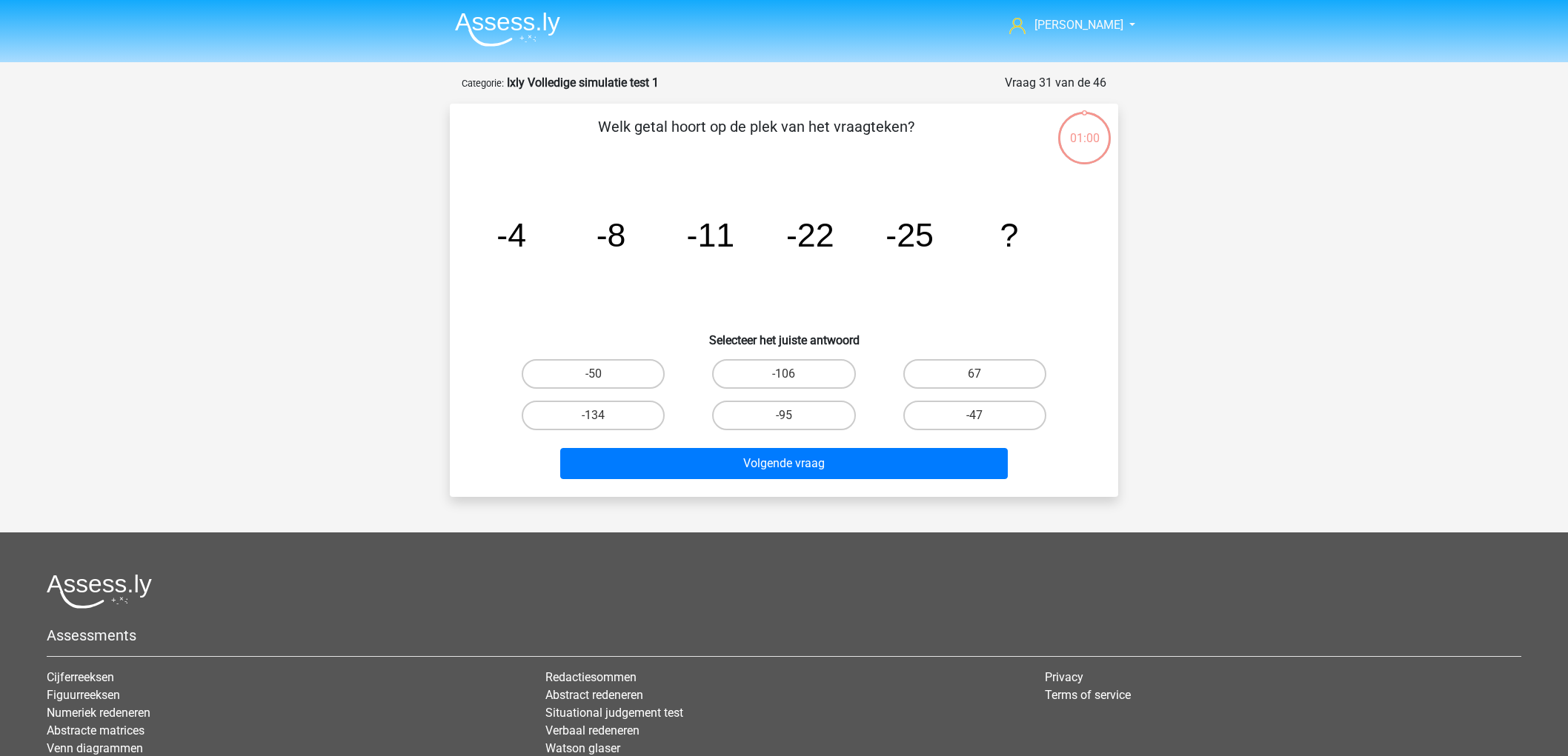
scroll to position [74, 0]
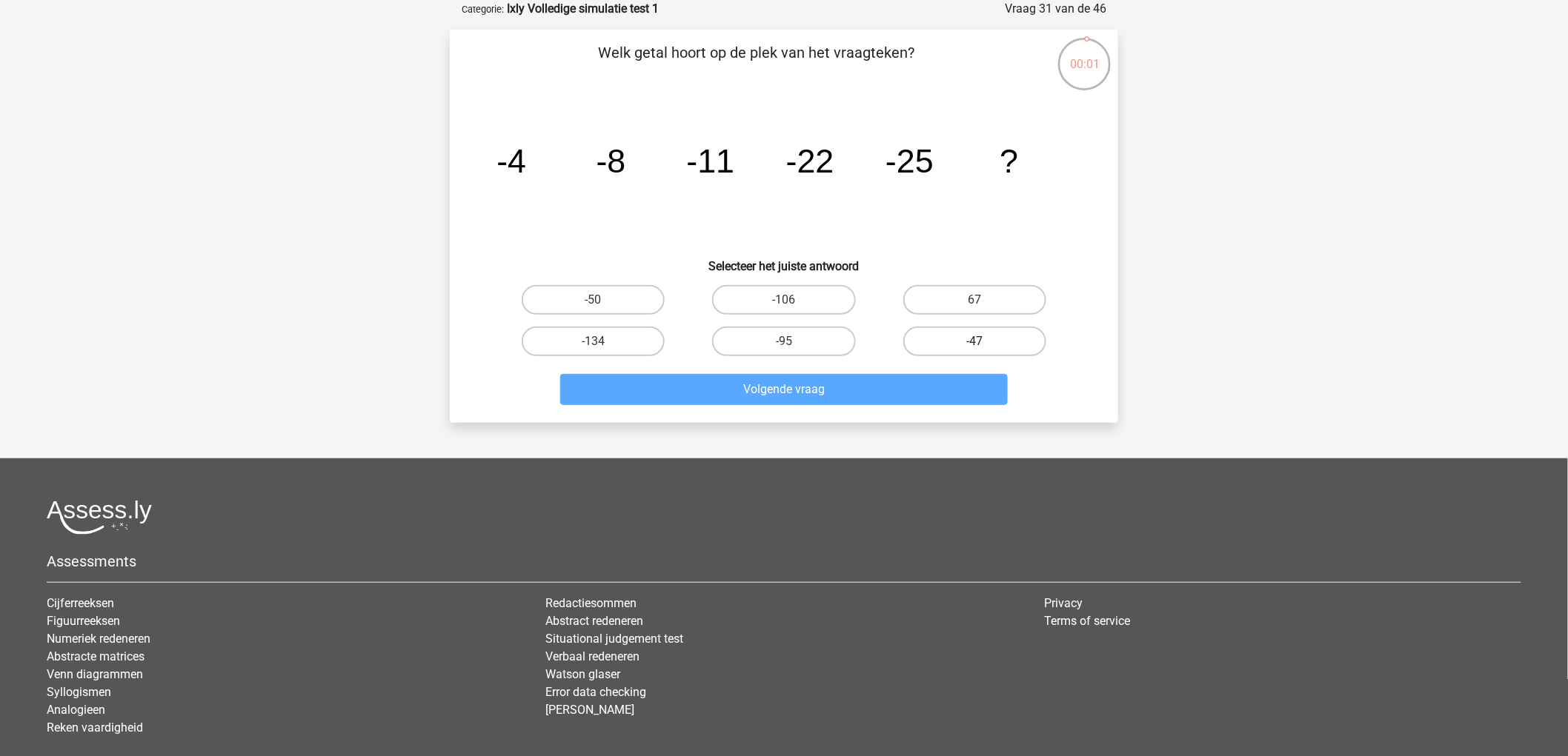
click at [1006, 336] on label "-47" at bounding box center [975, 341] width 143 height 30
click at [984, 341] on input "-47" at bounding box center [979, 346] width 10 height 10
radio input "true"
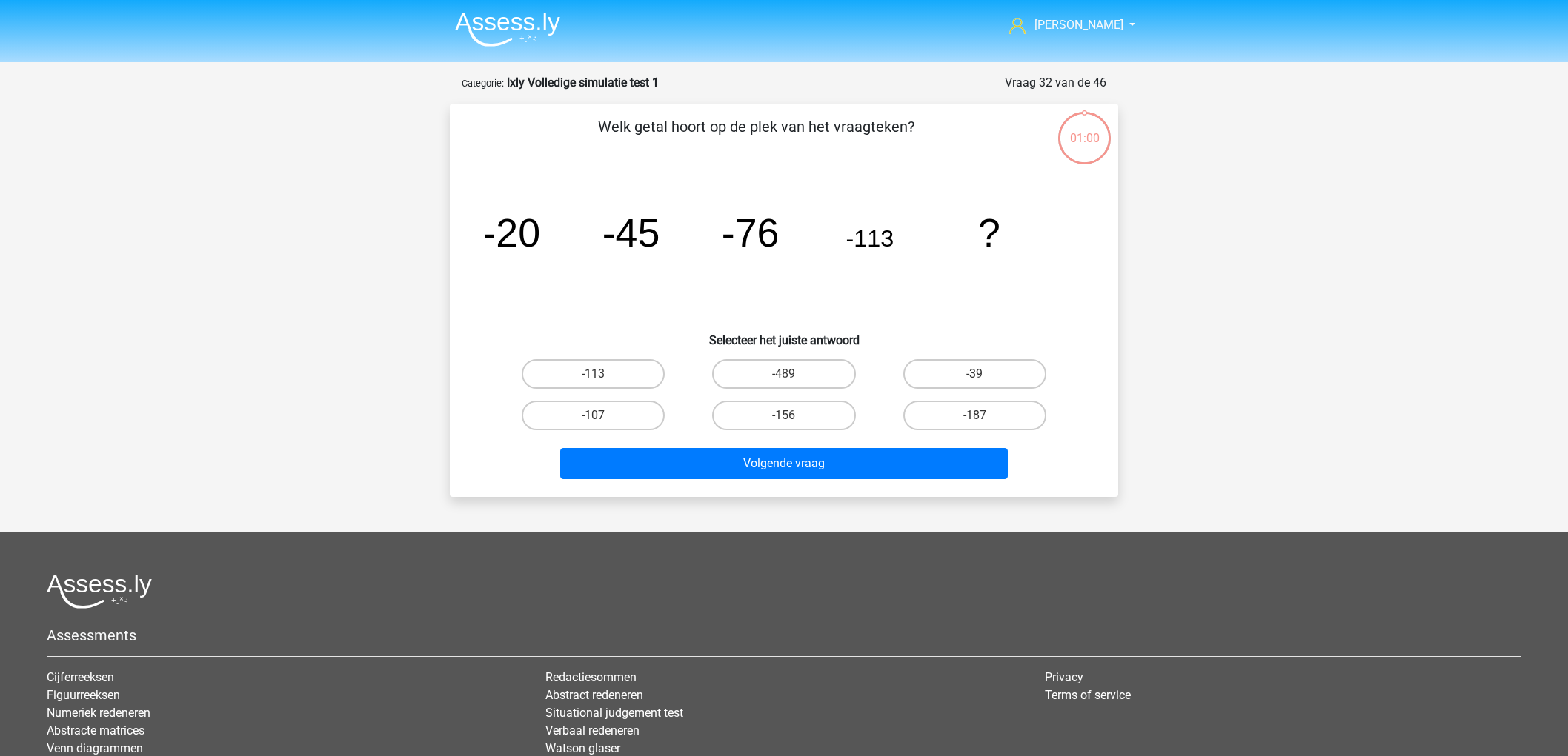
scroll to position [74, 0]
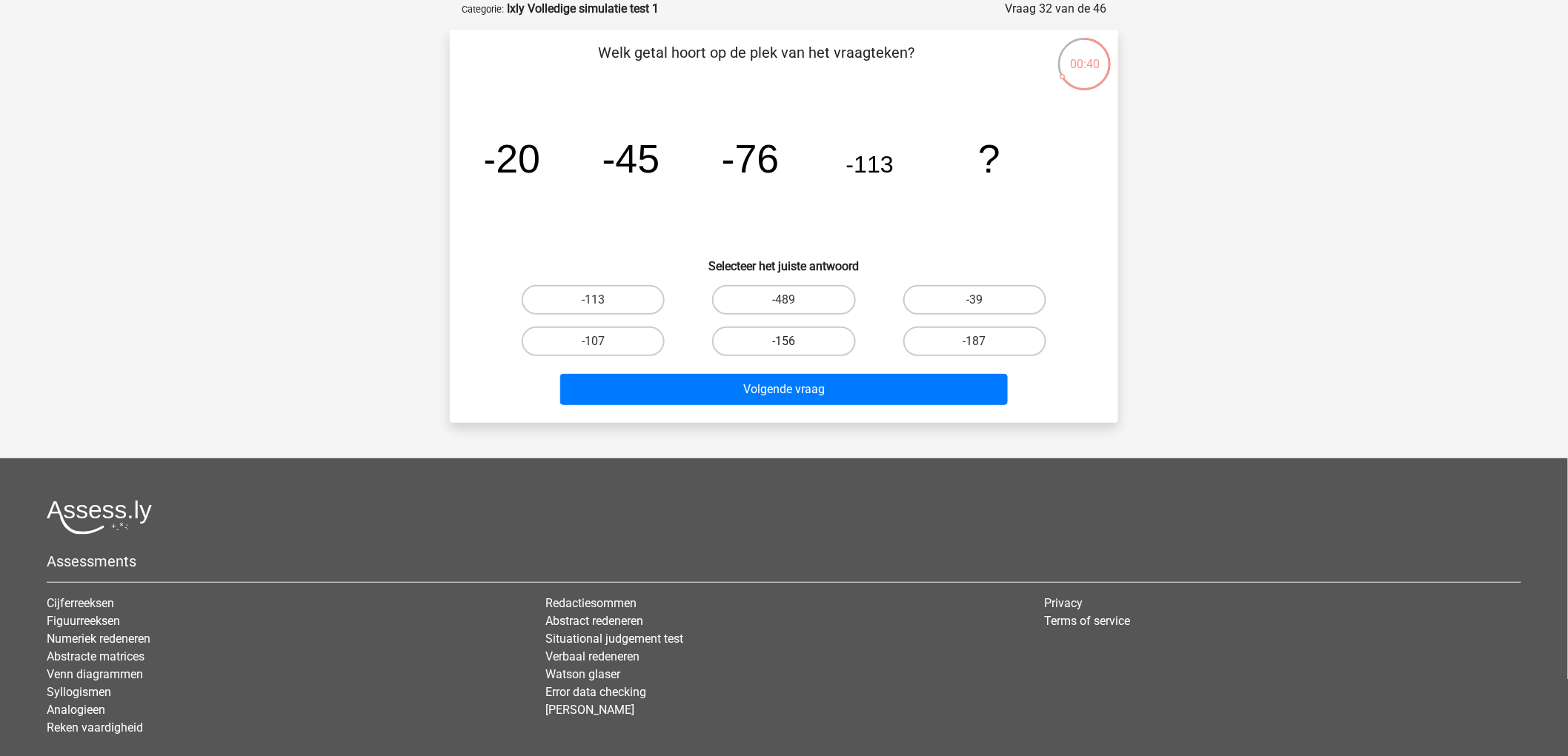
click at [823, 332] on label "-156" at bounding box center [783, 341] width 143 height 30
click at [794, 341] on input "-156" at bounding box center [789, 346] width 10 height 10
radio input "true"
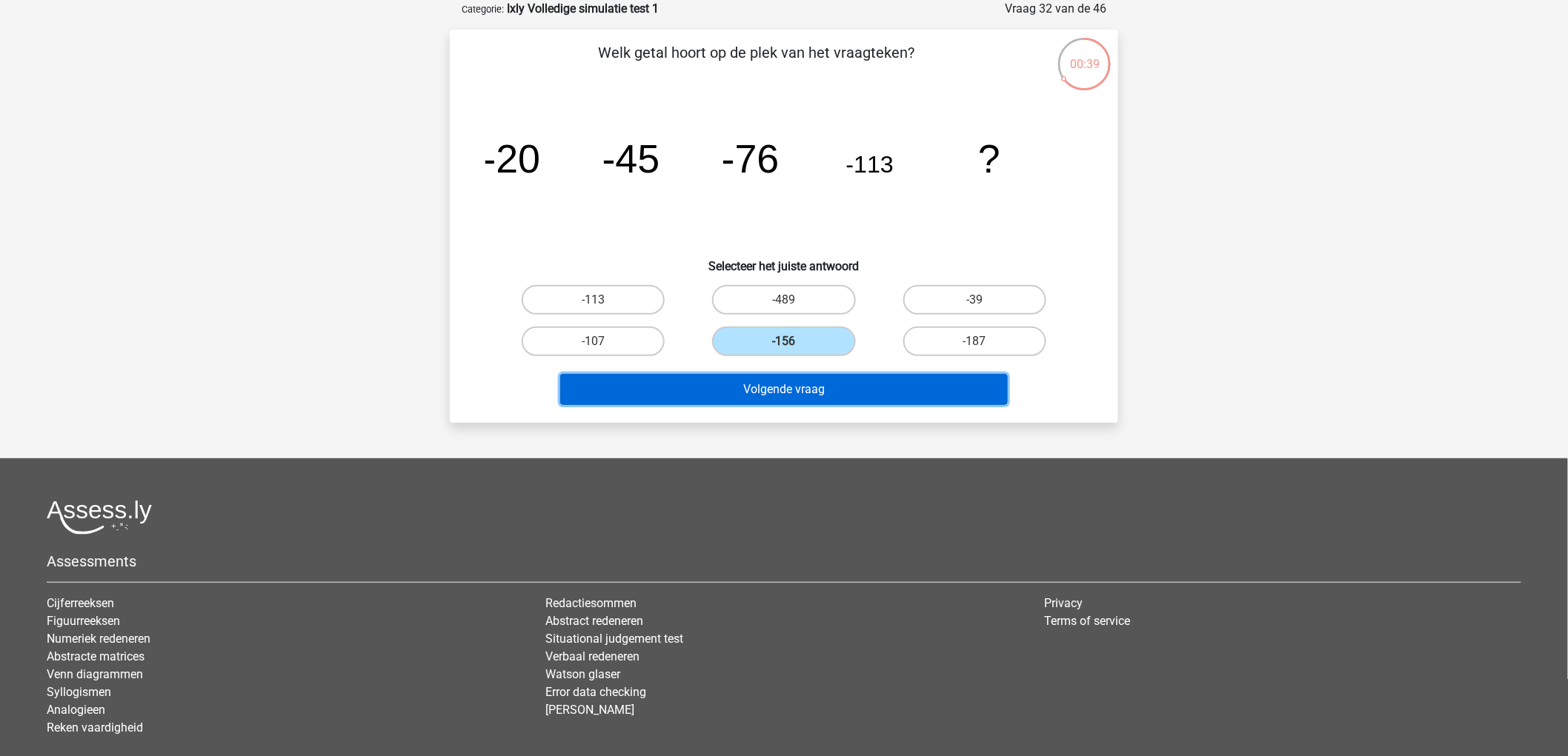
drag, startPoint x: 848, startPoint y: 388, endPoint x: 866, endPoint y: 388, distance: 18.0
click at [849, 389] on button "Volgende vraag" at bounding box center [785, 389] width 449 height 31
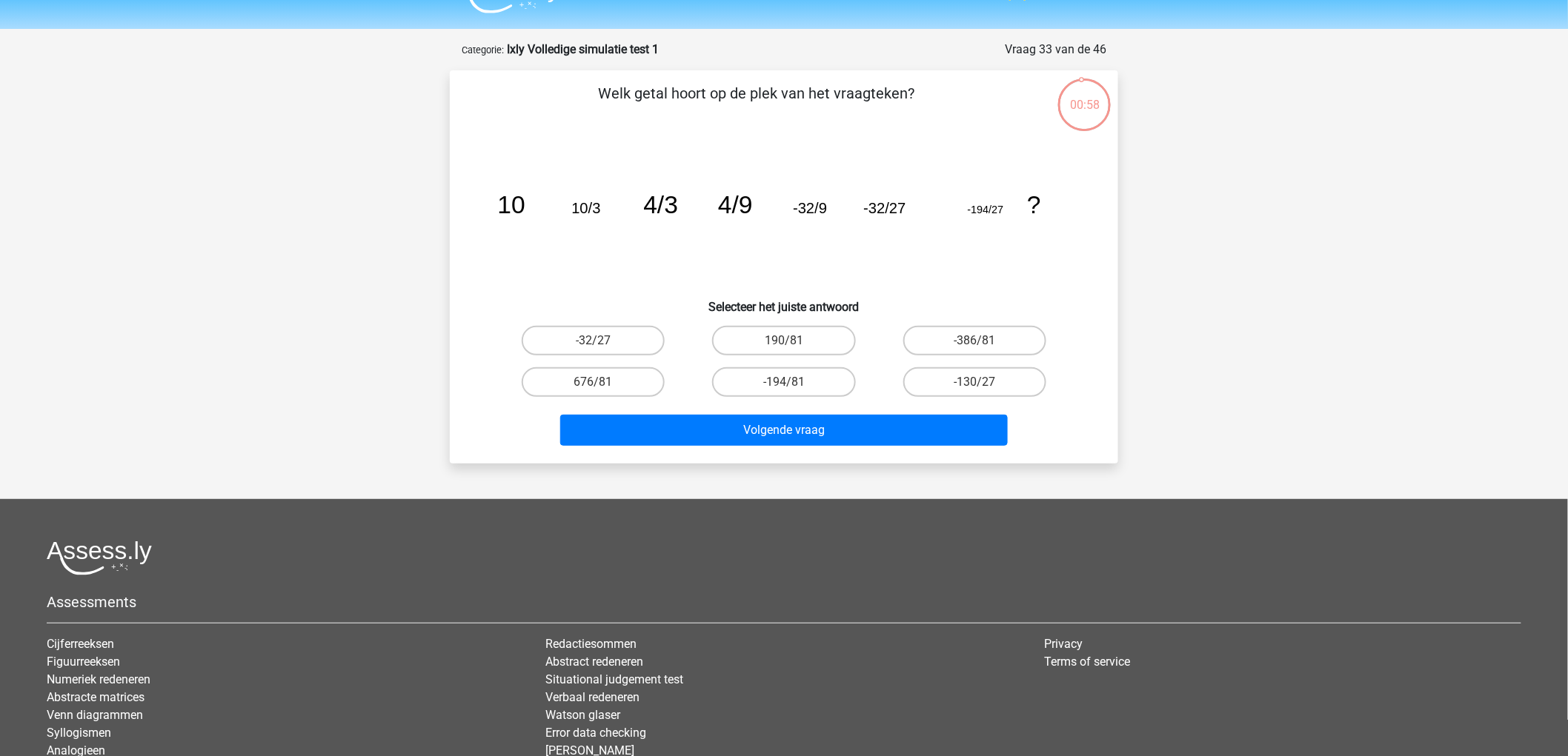
scroll to position [0, 0]
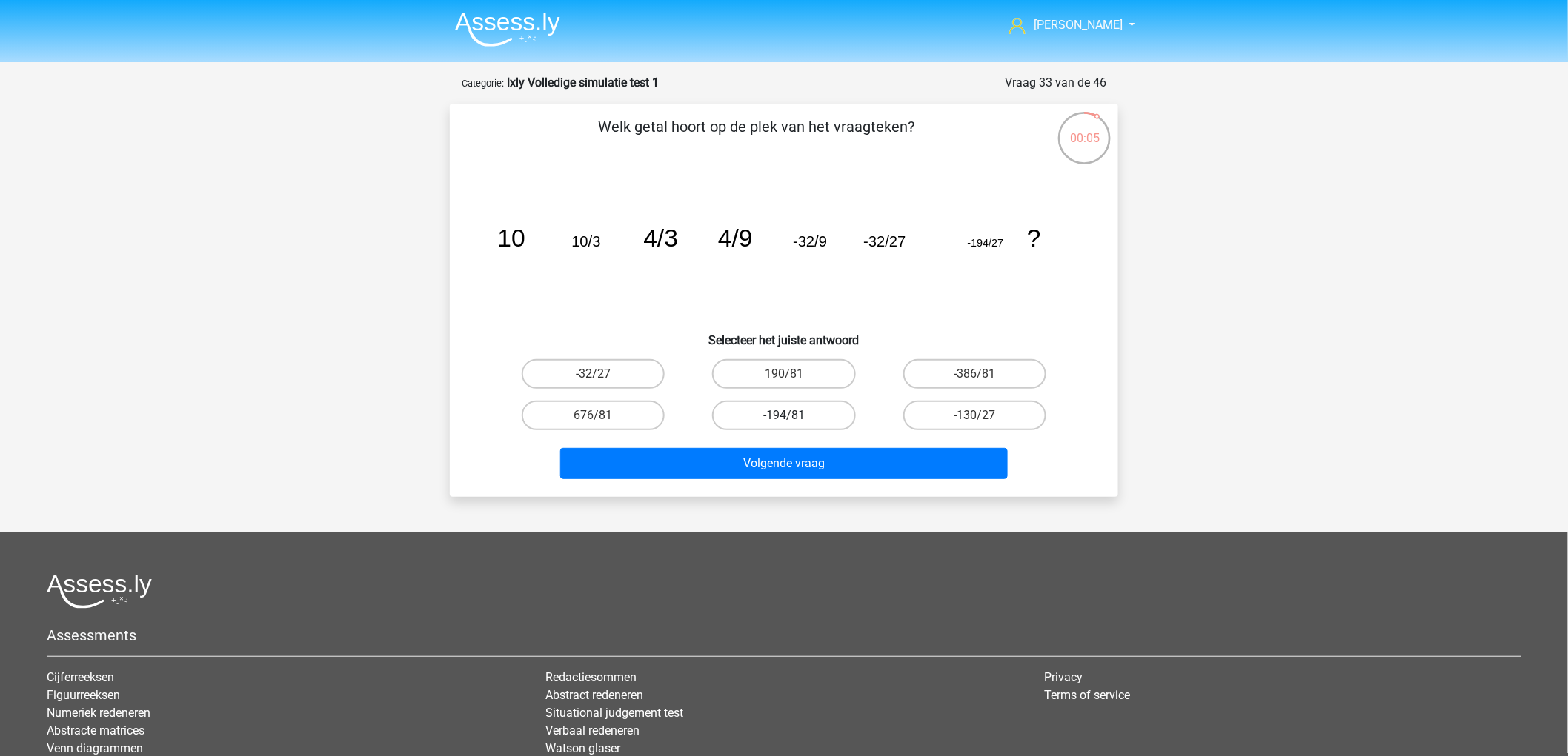
click at [812, 404] on label "-194/81" at bounding box center [783, 415] width 143 height 30
click at [794, 415] on input "-194/81" at bounding box center [789, 420] width 10 height 10
radio input "true"
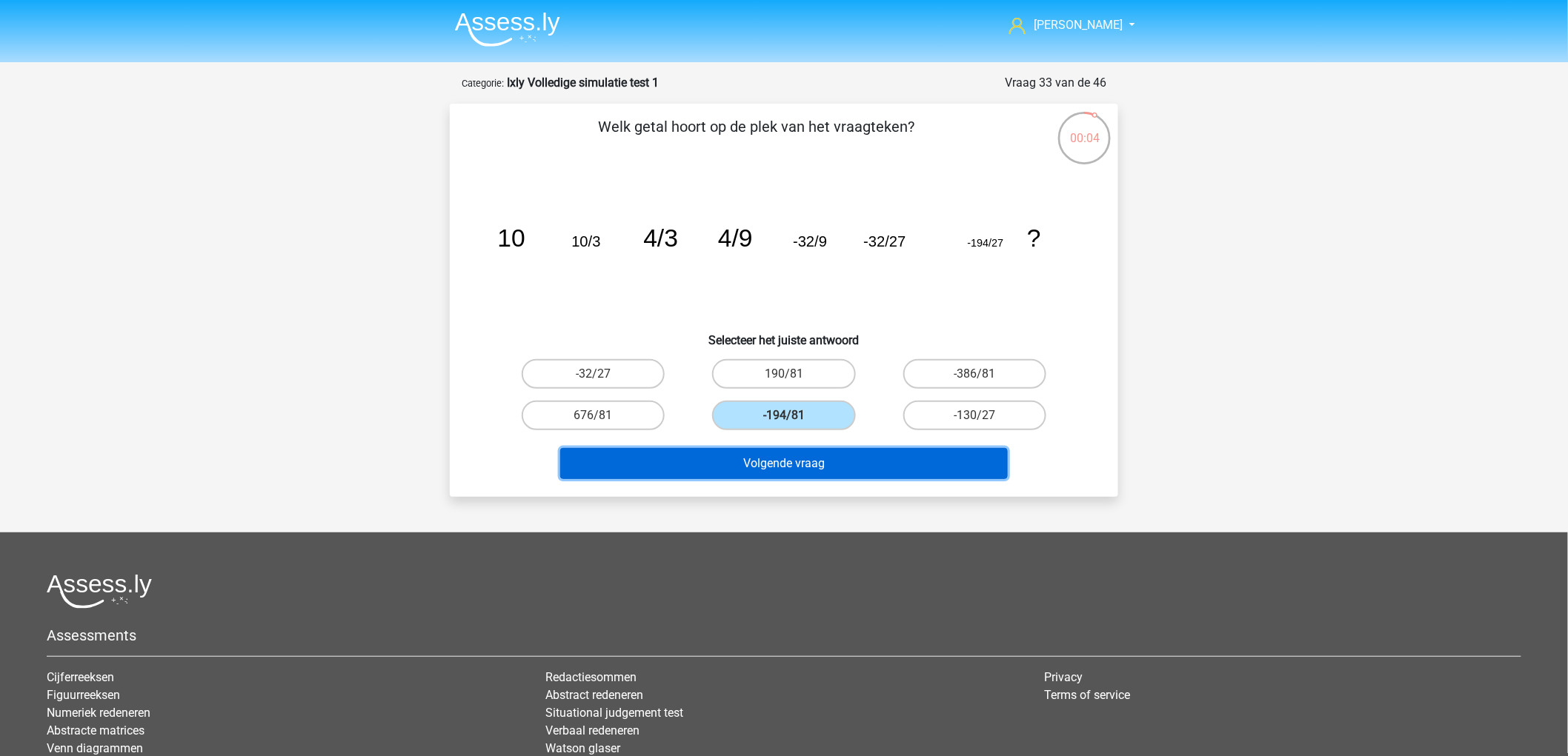
click at [886, 454] on button "Volgende vraag" at bounding box center [785, 464] width 449 height 31
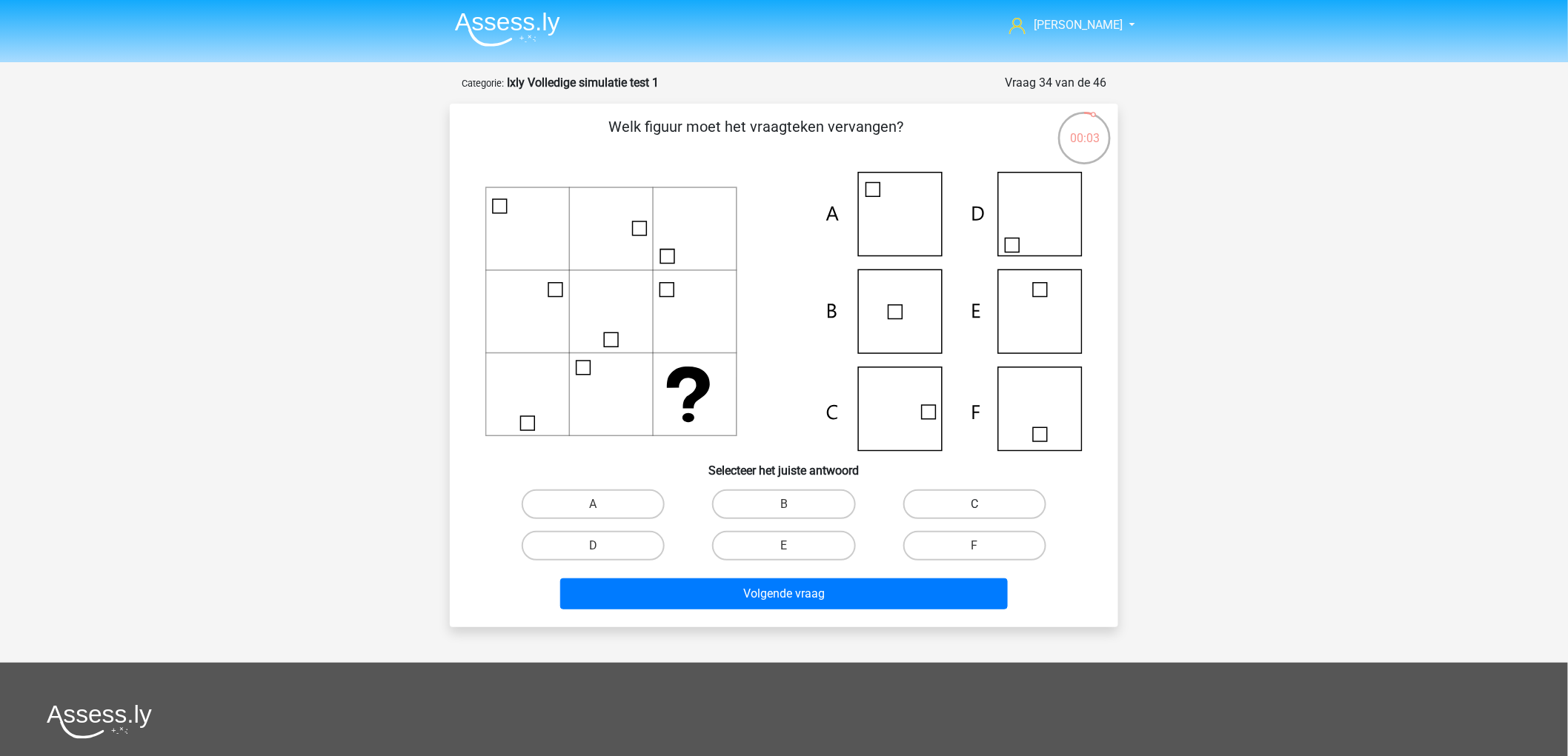
click at [989, 502] on label "C" at bounding box center [975, 504] width 143 height 30
click at [984, 504] on input "C" at bounding box center [979, 509] width 10 height 10
radio input "true"
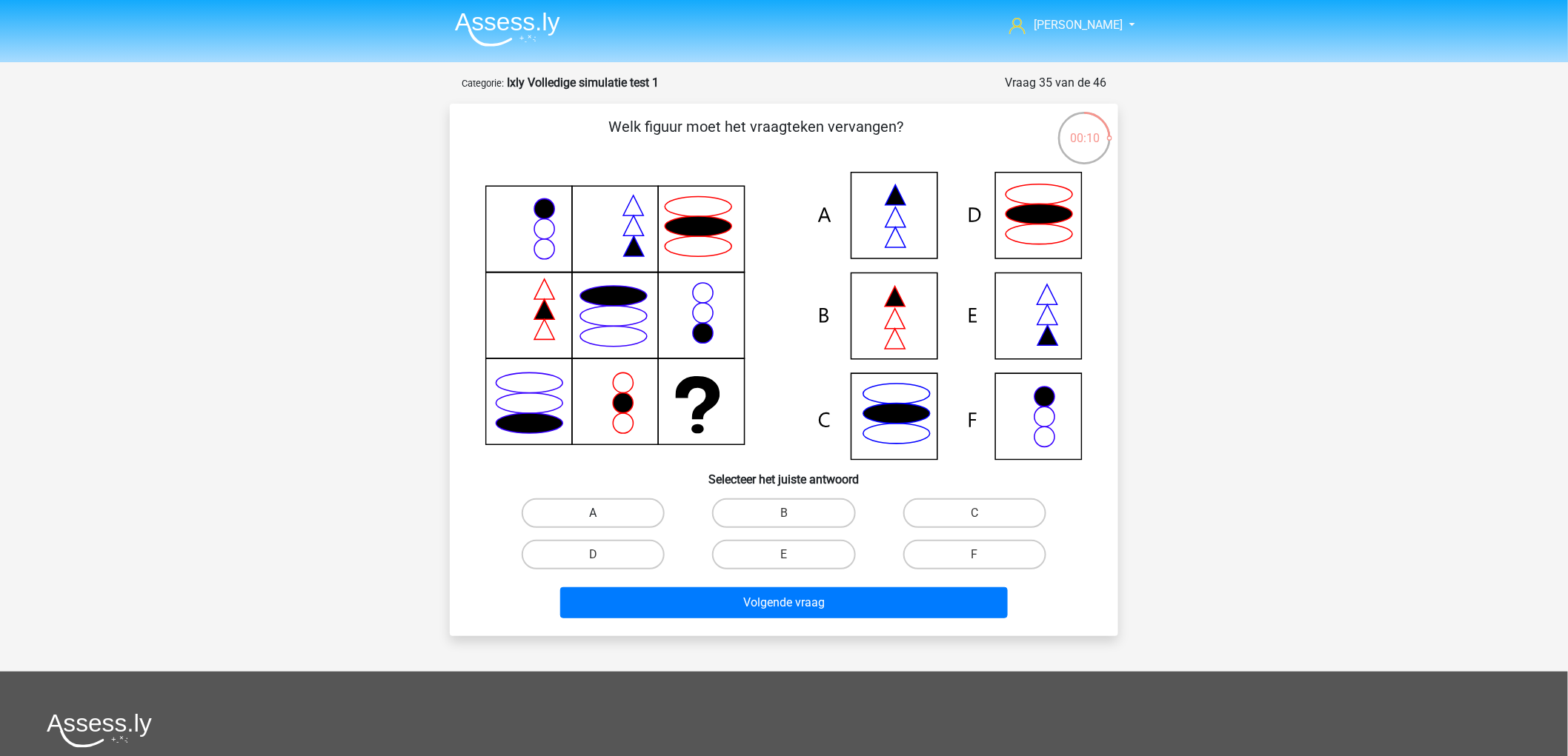
click at [606, 513] on label "A" at bounding box center [593, 513] width 143 height 30
click at [603, 513] on input "A" at bounding box center [598, 518] width 10 height 10
radio input "true"
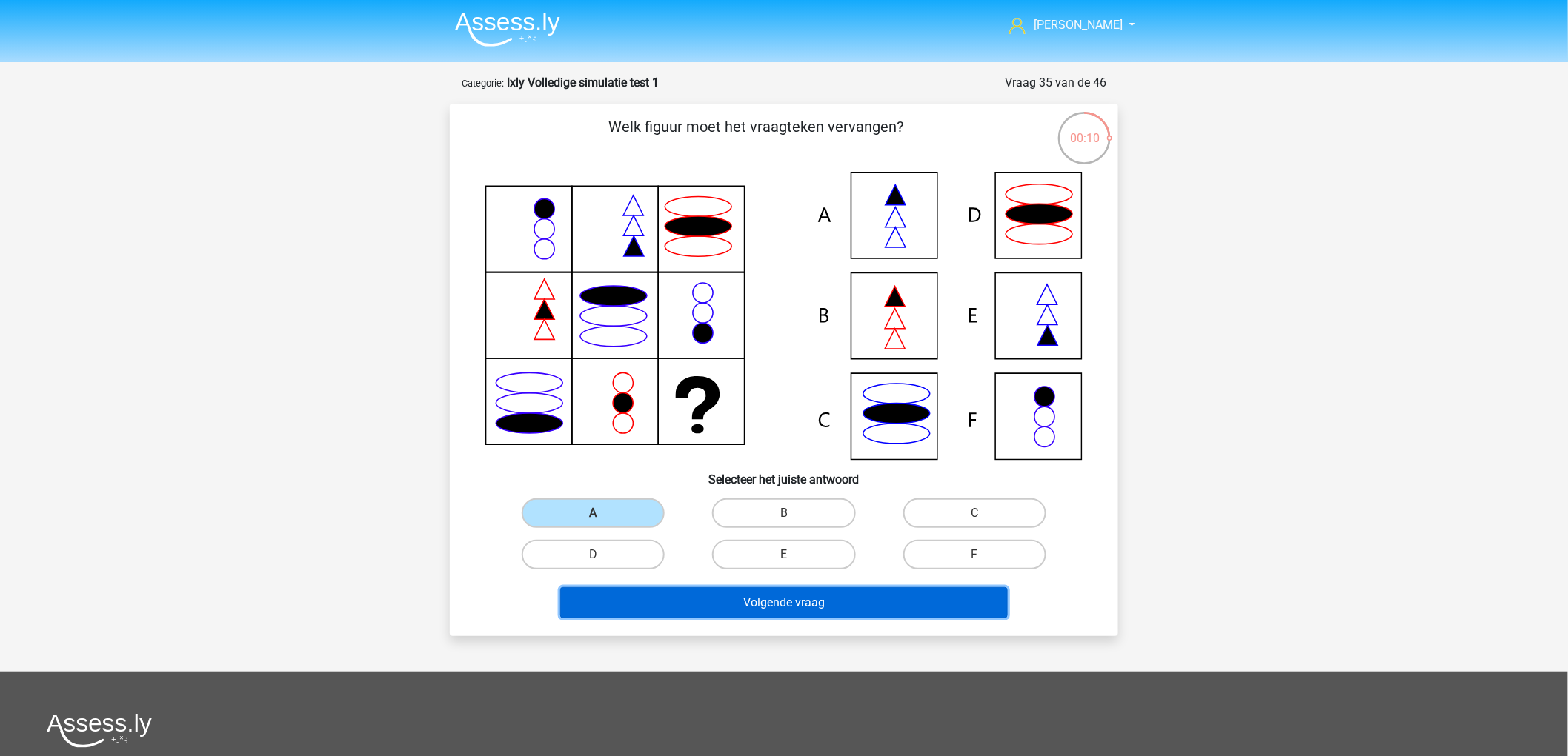
click at [769, 601] on button "Volgende vraag" at bounding box center [785, 603] width 449 height 31
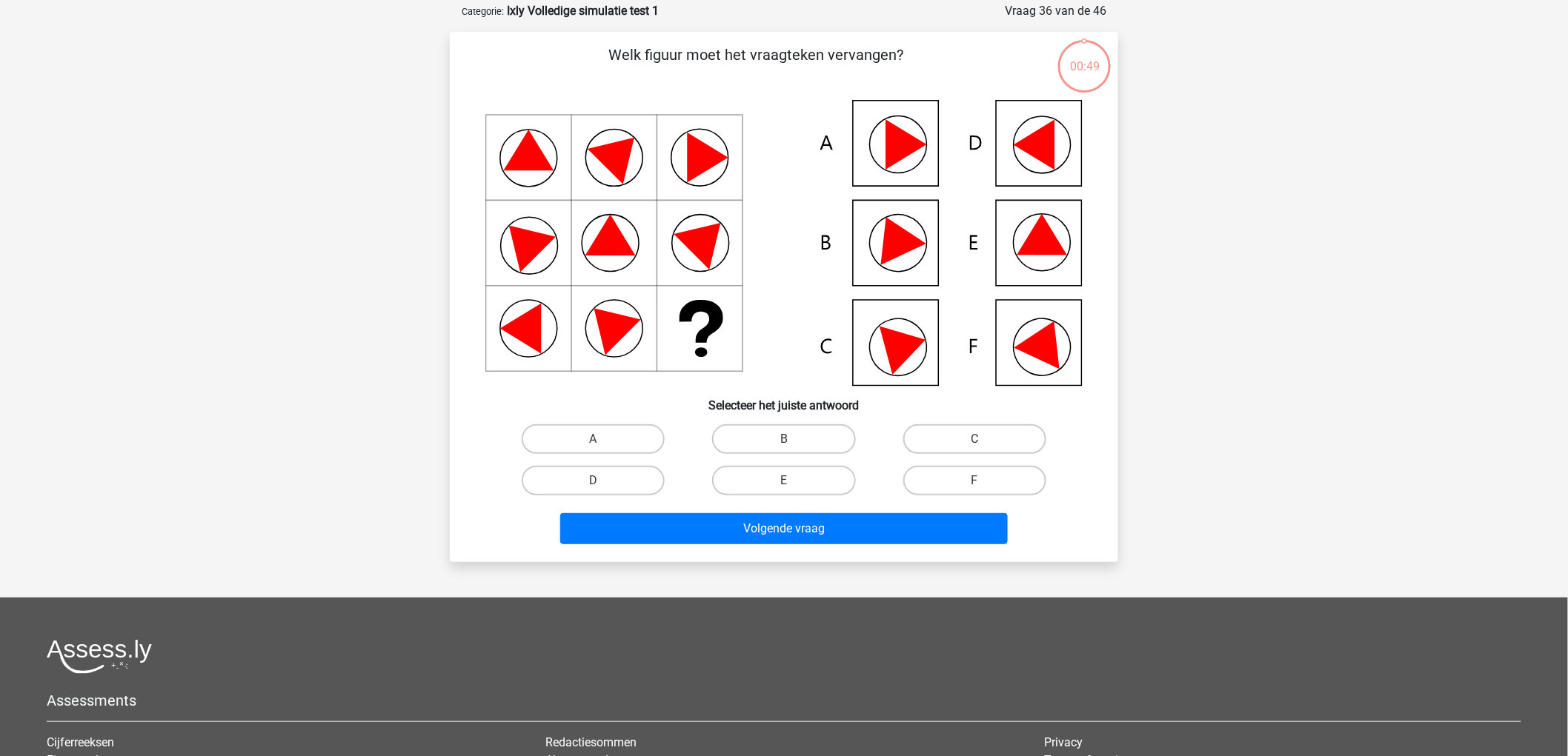
scroll to position [74, 0]
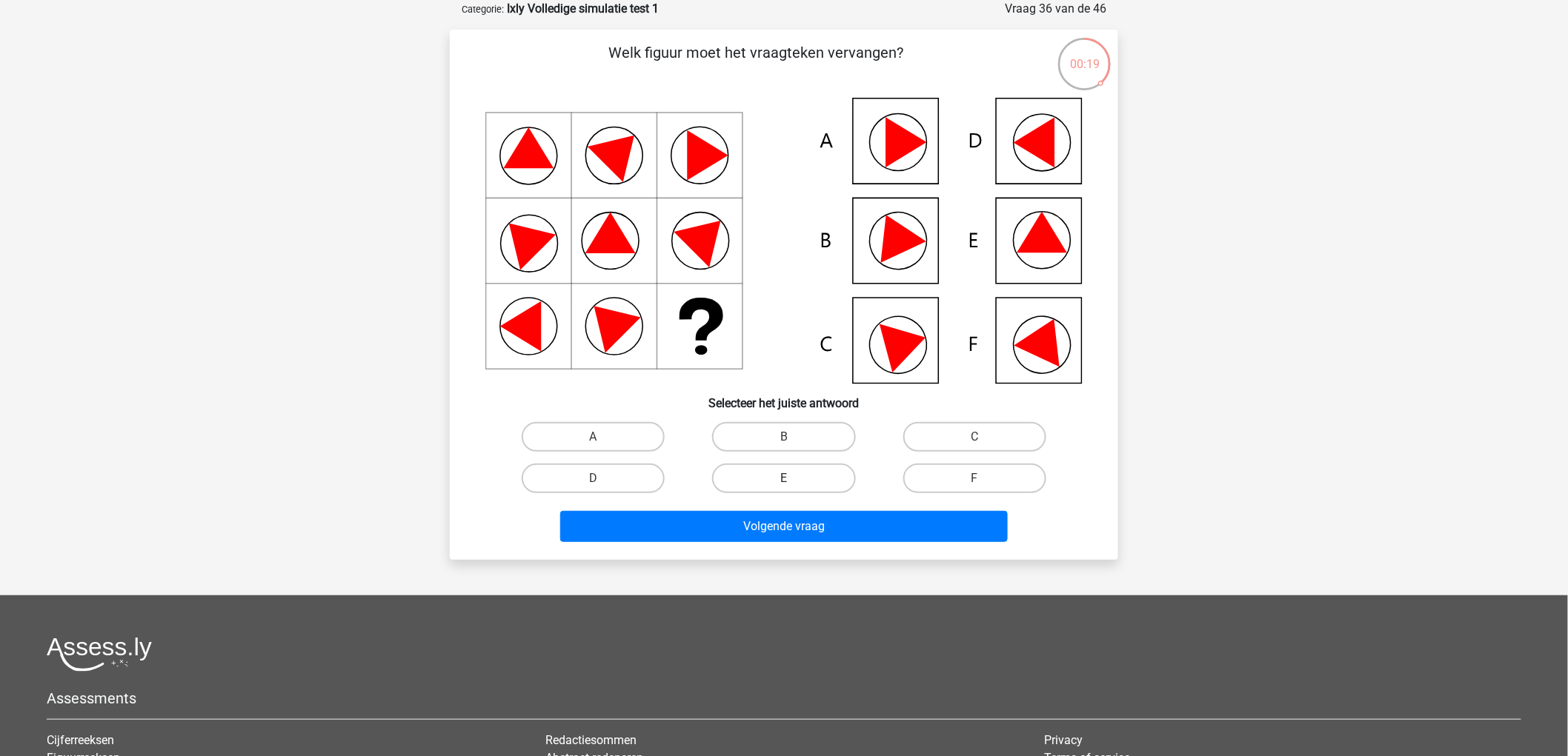
click at [810, 477] on label "E" at bounding box center [783, 478] width 143 height 30
click at [794, 478] on input "E" at bounding box center [789, 483] width 10 height 10
radio input "true"
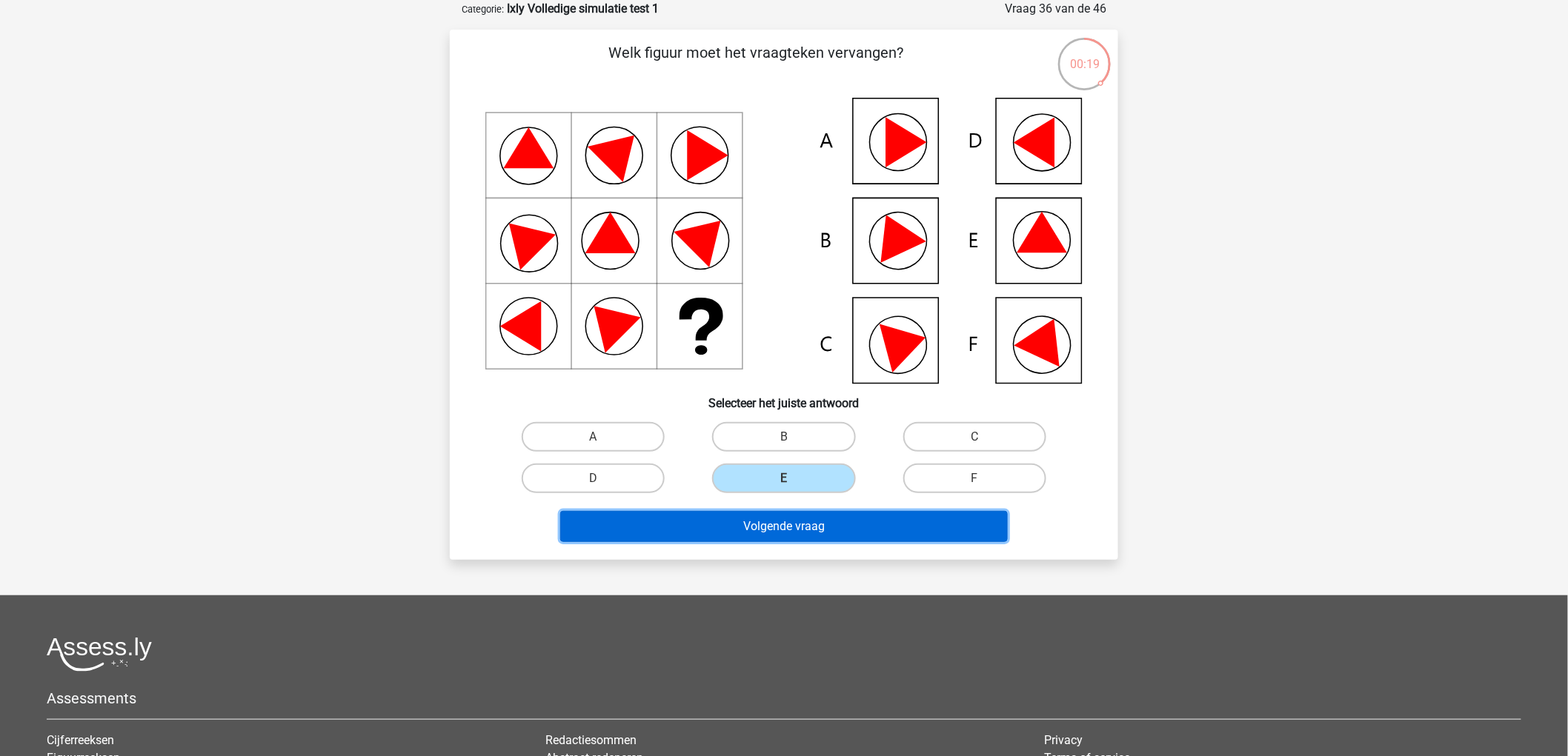
click at [824, 528] on button "Volgende vraag" at bounding box center [785, 526] width 449 height 31
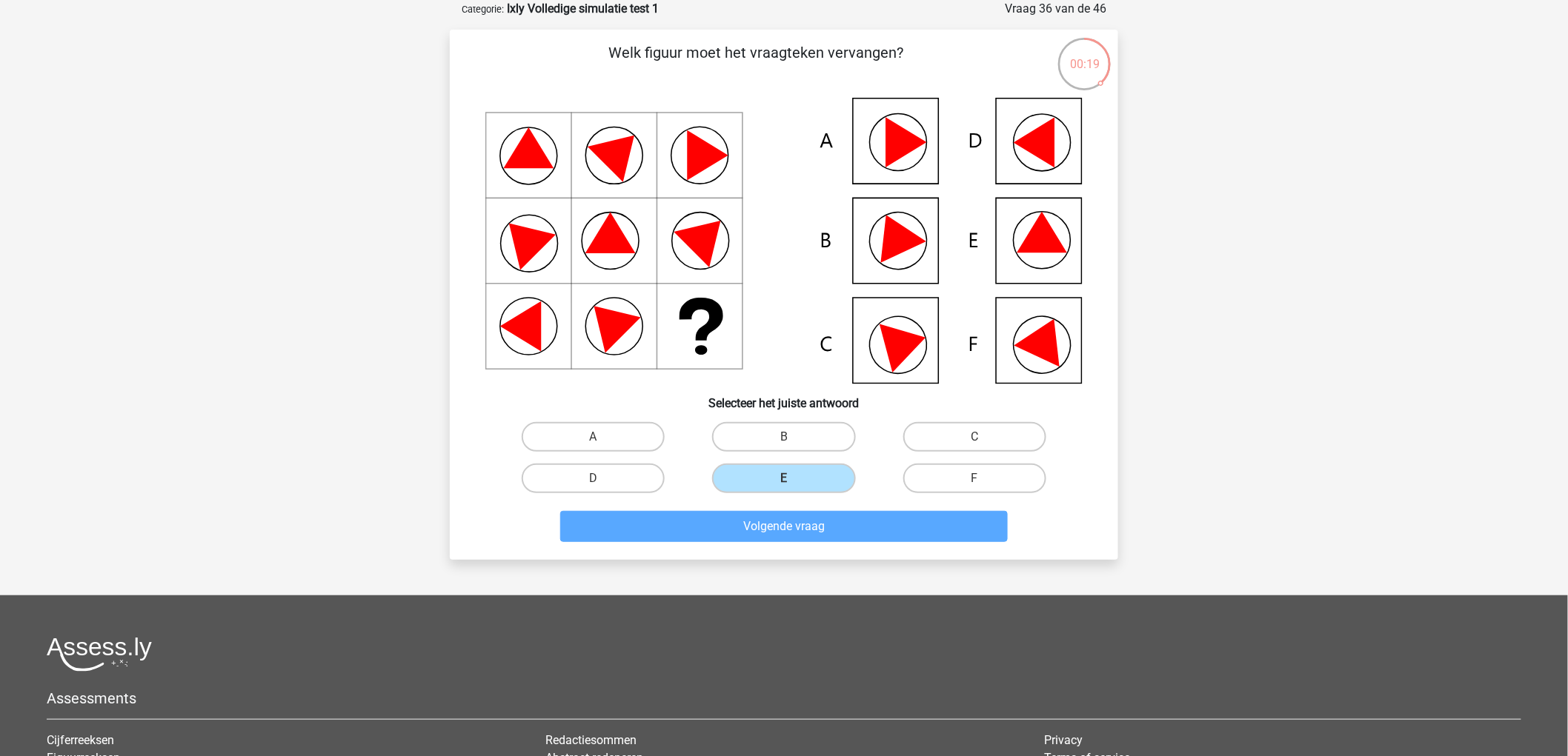
scroll to position [15, 0]
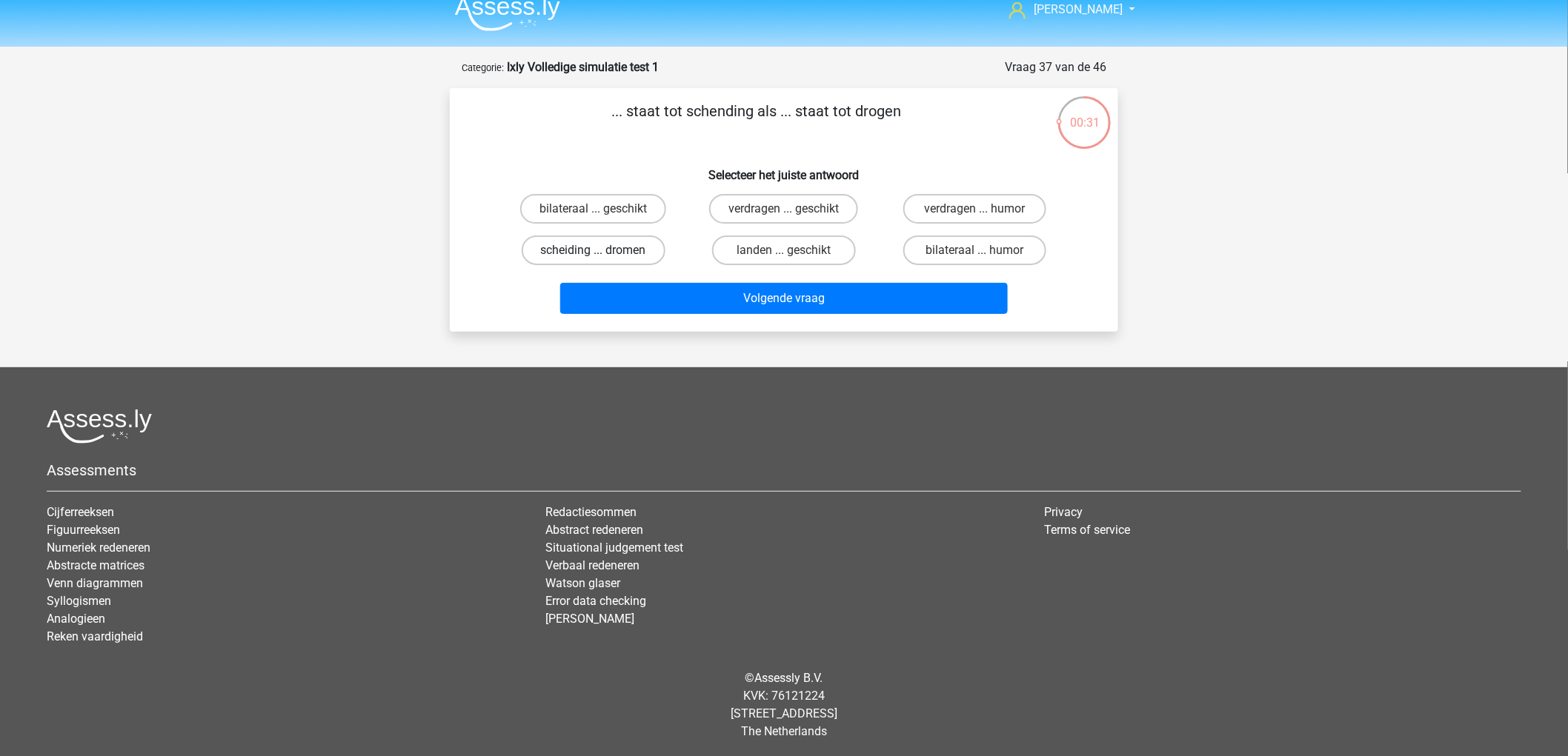
click at [619, 248] on label "scheiding ... dromen" at bounding box center [593, 250] width 144 height 30
click at [603, 250] on input "scheiding ... dromen" at bounding box center [598, 255] width 10 height 10
radio input "true"
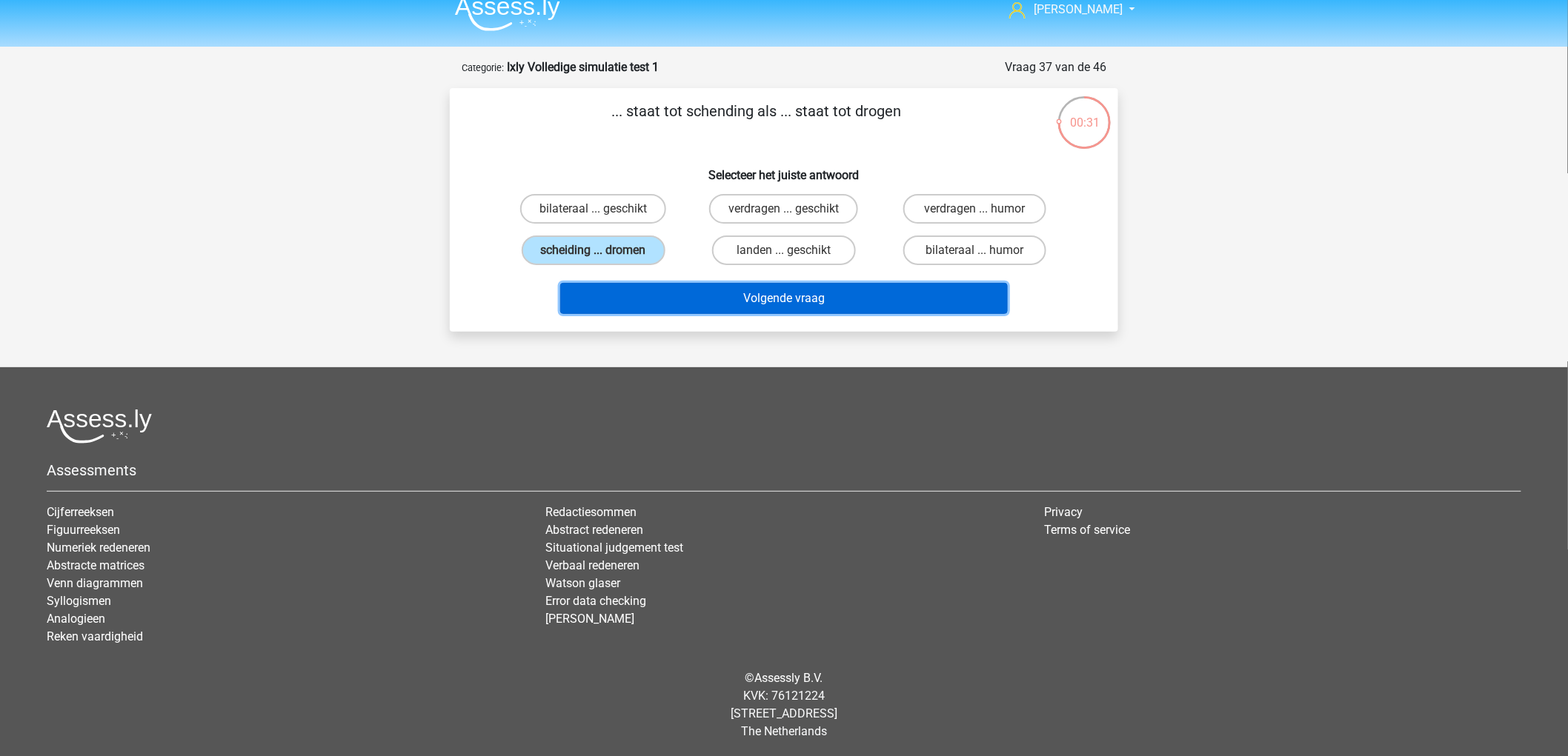
click at [716, 292] on button "Volgende vraag" at bounding box center [785, 298] width 449 height 31
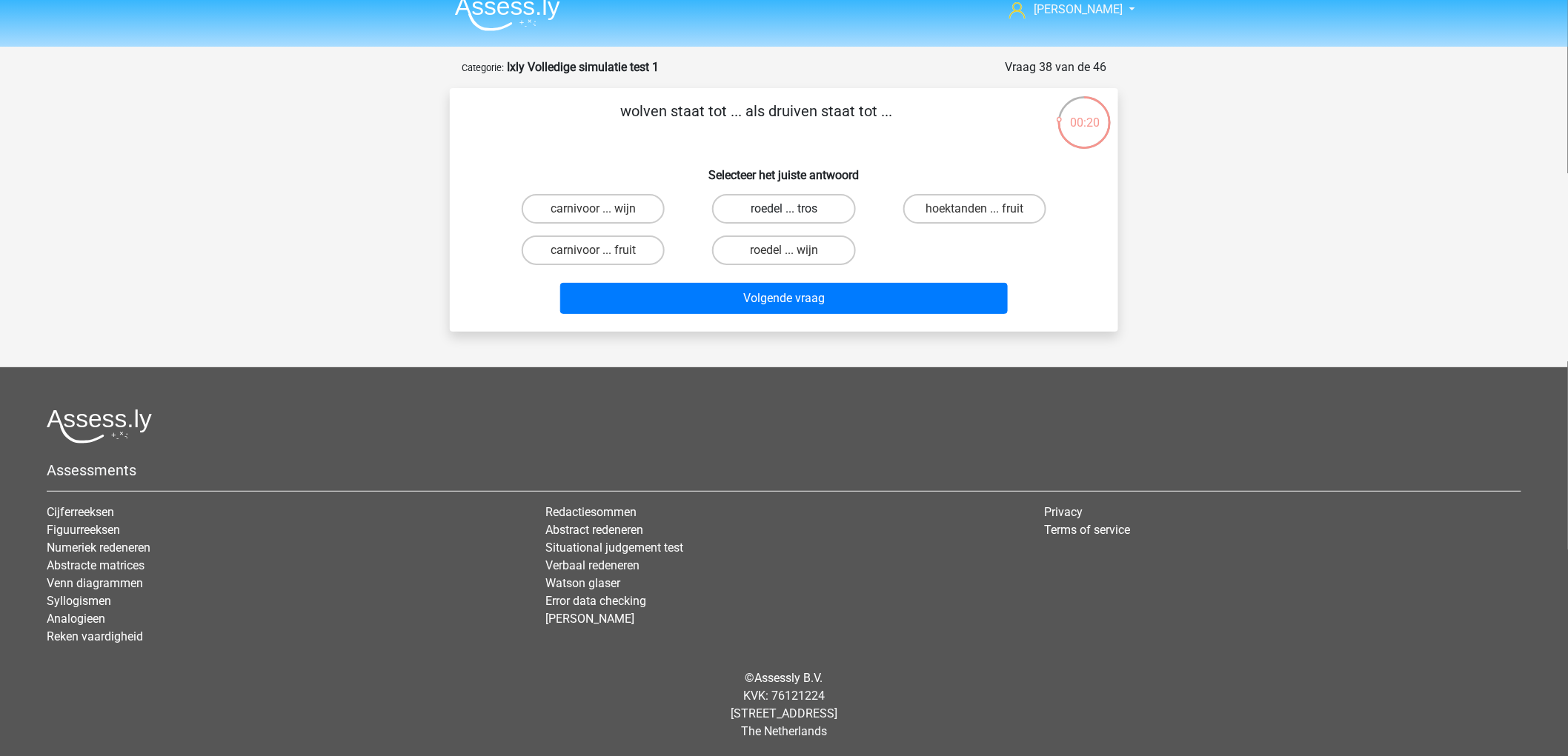
click at [781, 203] on label "roedel ... tros" at bounding box center [783, 209] width 143 height 30
click at [784, 209] on input "roedel ... tros" at bounding box center [789, 213] width 10 height 10
radio input "true"
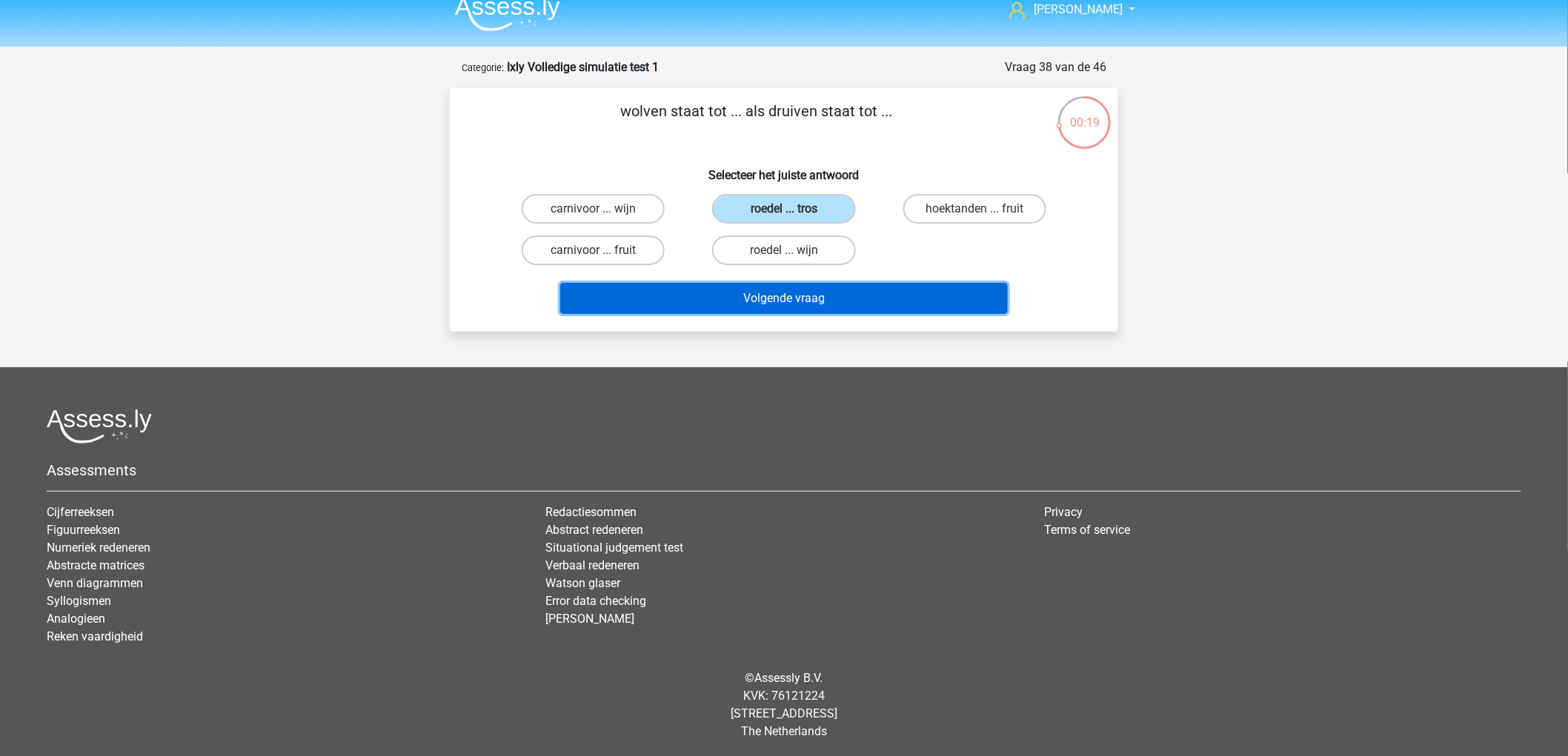
click at [850, 309] on button "Volgende vraag" at bounding box center [785, 298] width 449 height 31
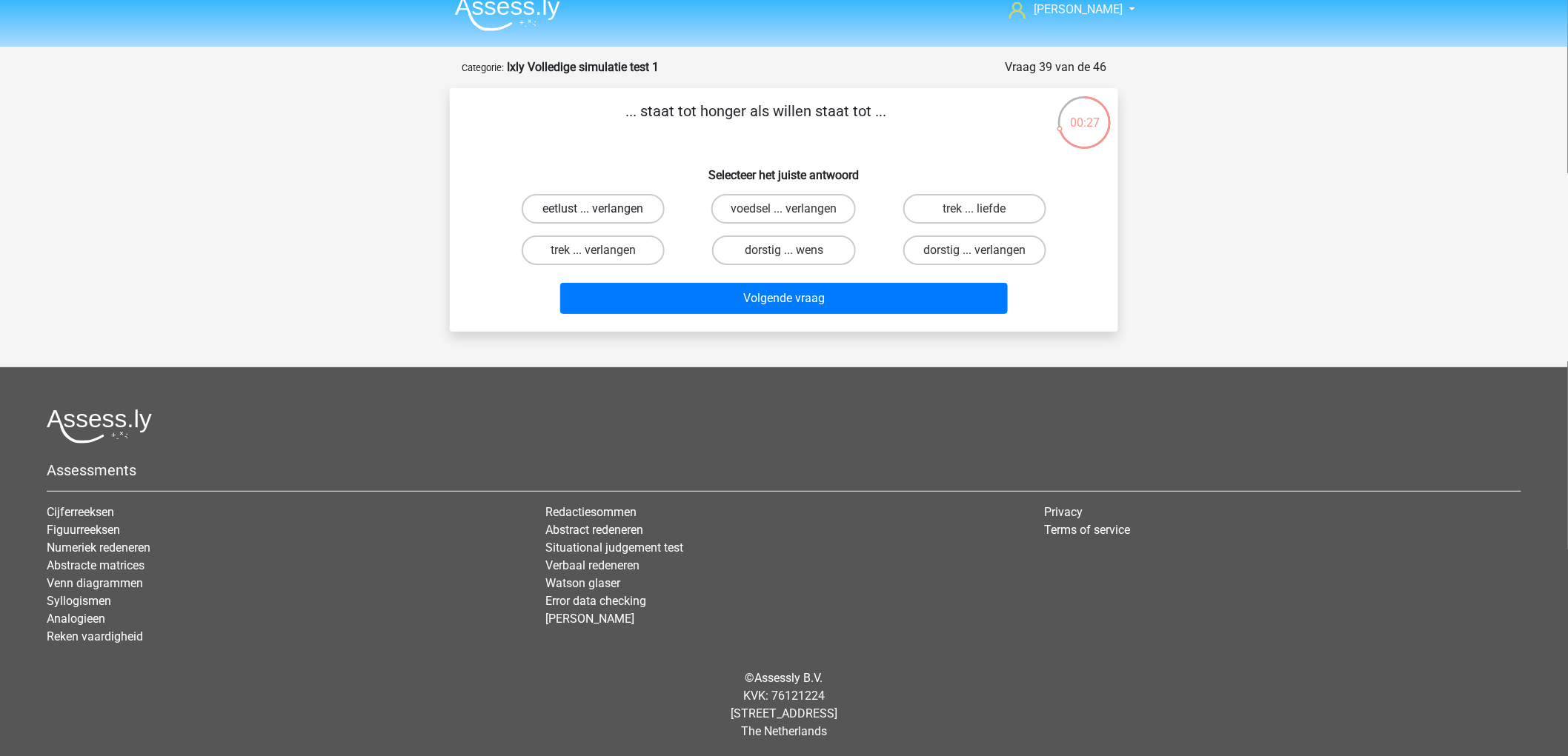
click at [596, 194] on label "eetlust ... verlangen" at bounding box center [593, 209] width 143 height 30
click at [596, 209] on input "eetlust ... verlangen" at bounding box center [598, 213] width 10 height 10
radio input "true"
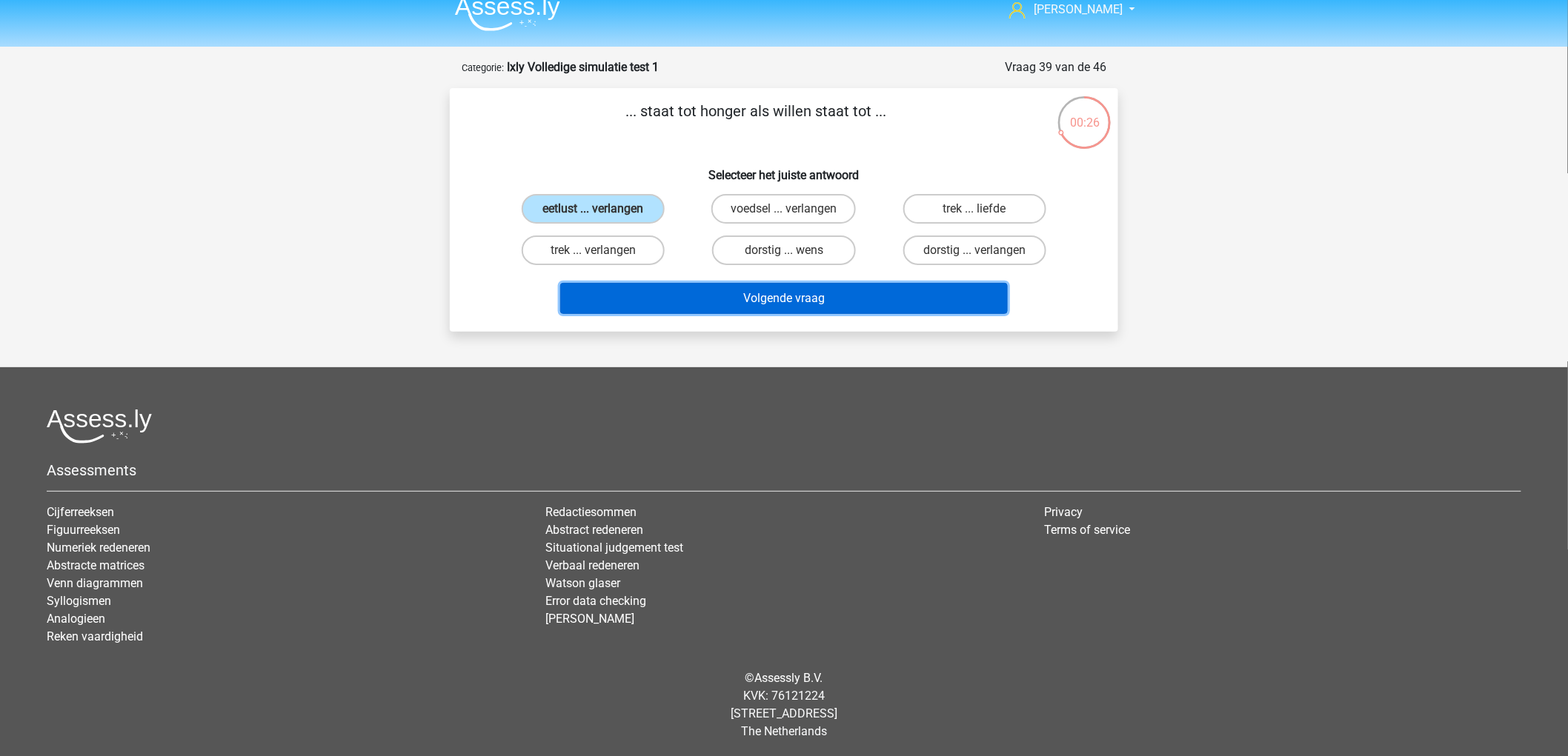
drag, startPoint x: 806, startPoint y: 293, endPoint x: 1232, endPoint y: 280, distance: 426.2
click at [810, 293] on button "Volgende vraag" at bounding box center [785, 298] width 449 height 31
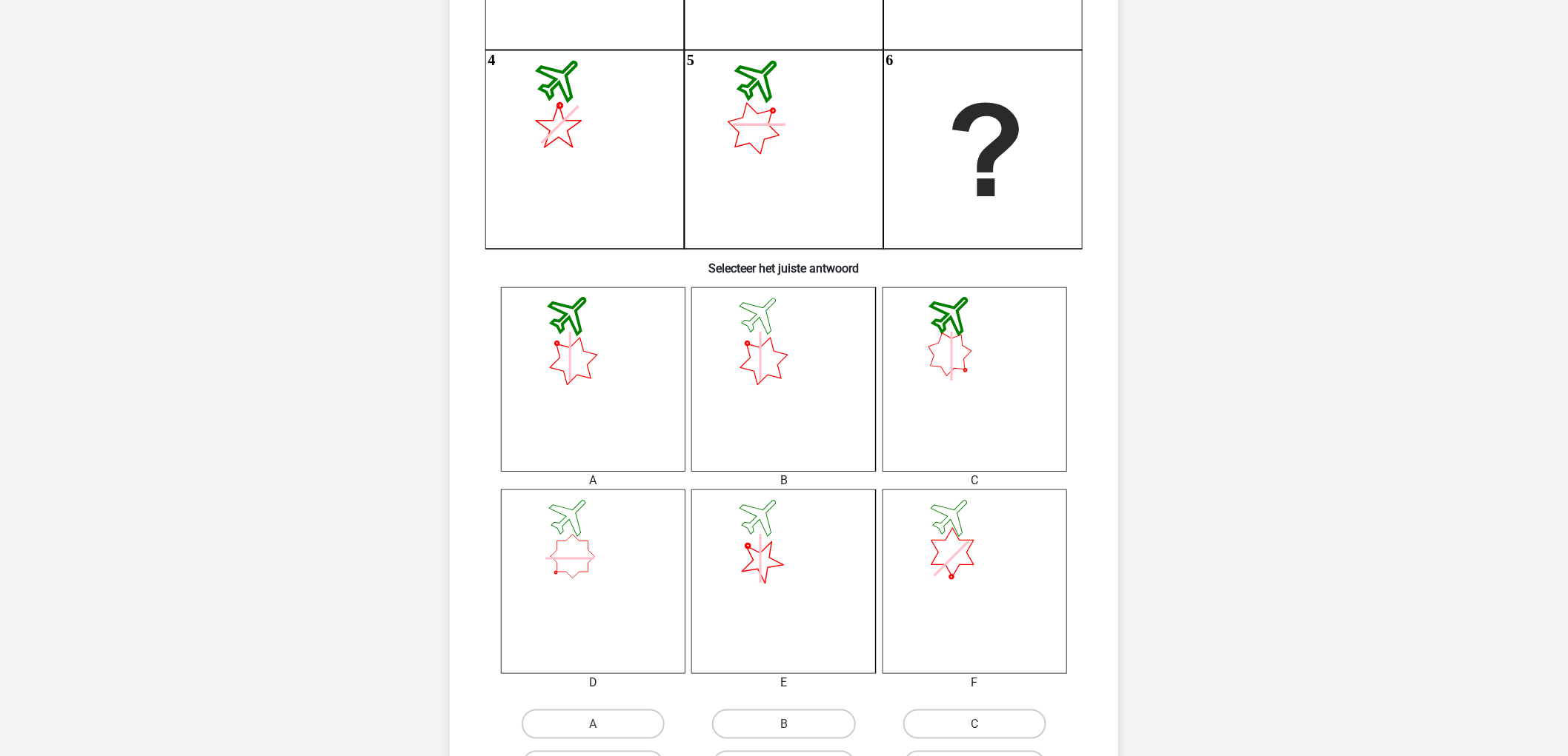
scroll to position [403, 0]
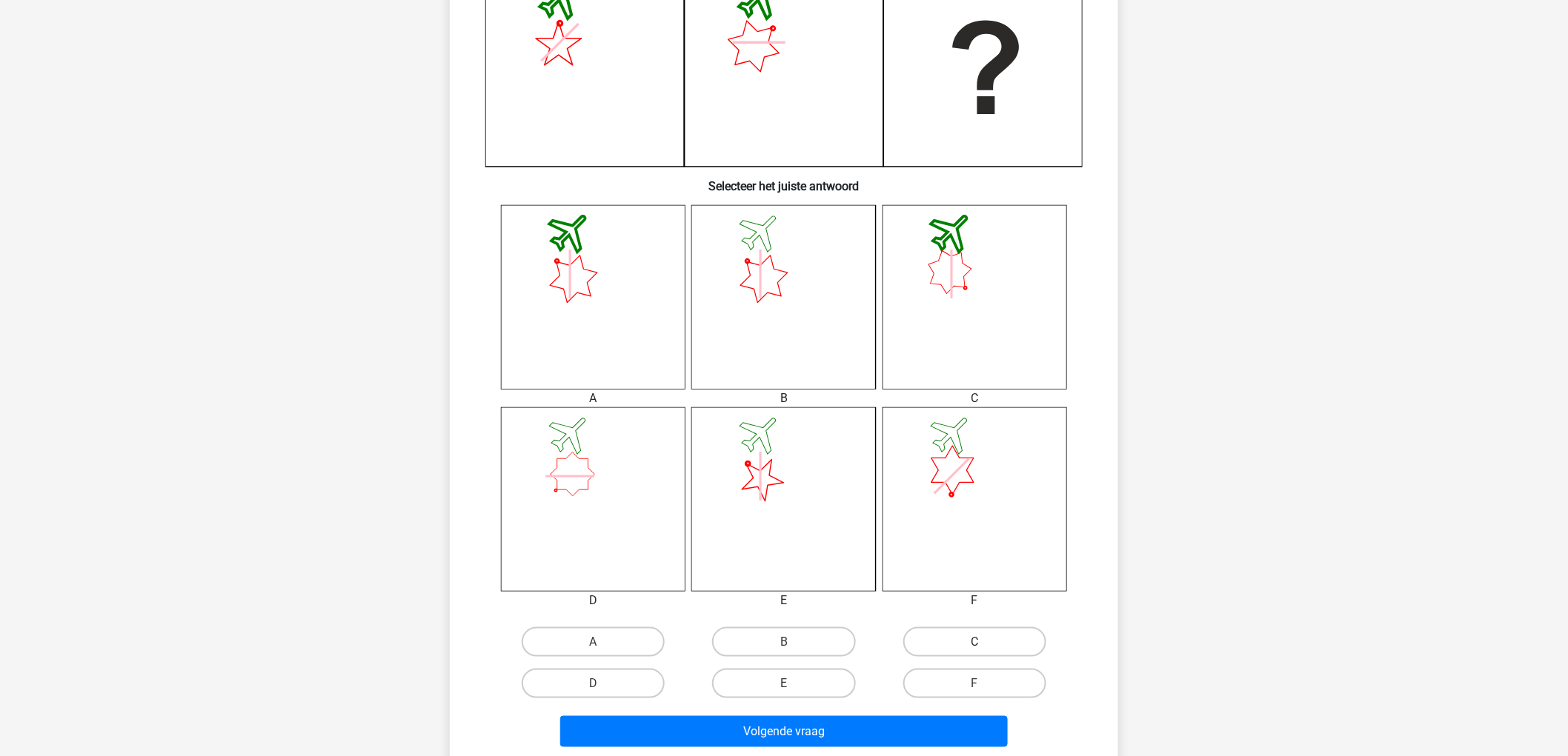
click at [947, 638] on label "C" at bounding box center [975, 642] width 143 height 30
click at [975, 642] on input "C" at bounding box center [979, 647] width 10 height 10
radio input "true"
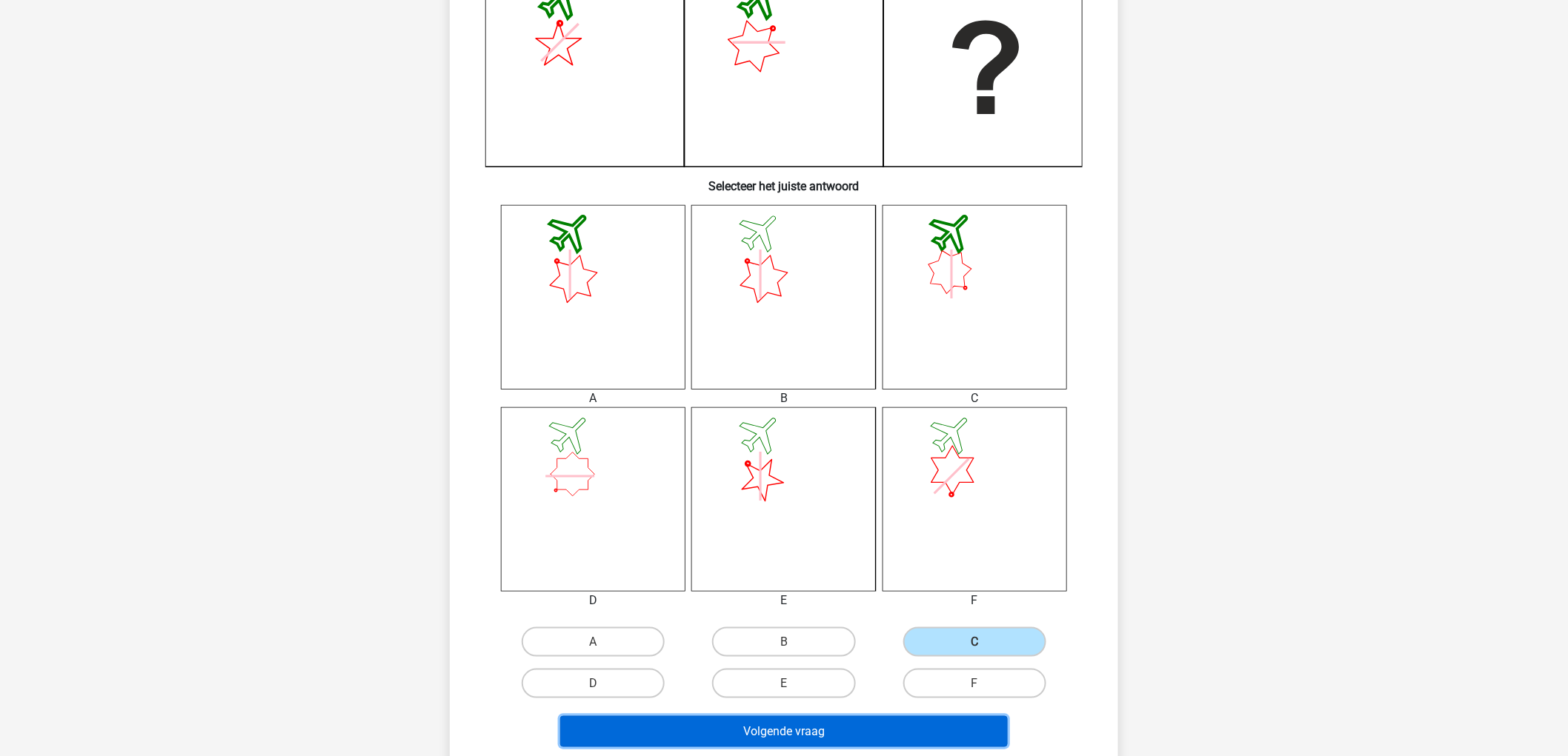
click at [938, 728] on button "Volgende vraag" at bounding box center [785, 732] width 449 height 31
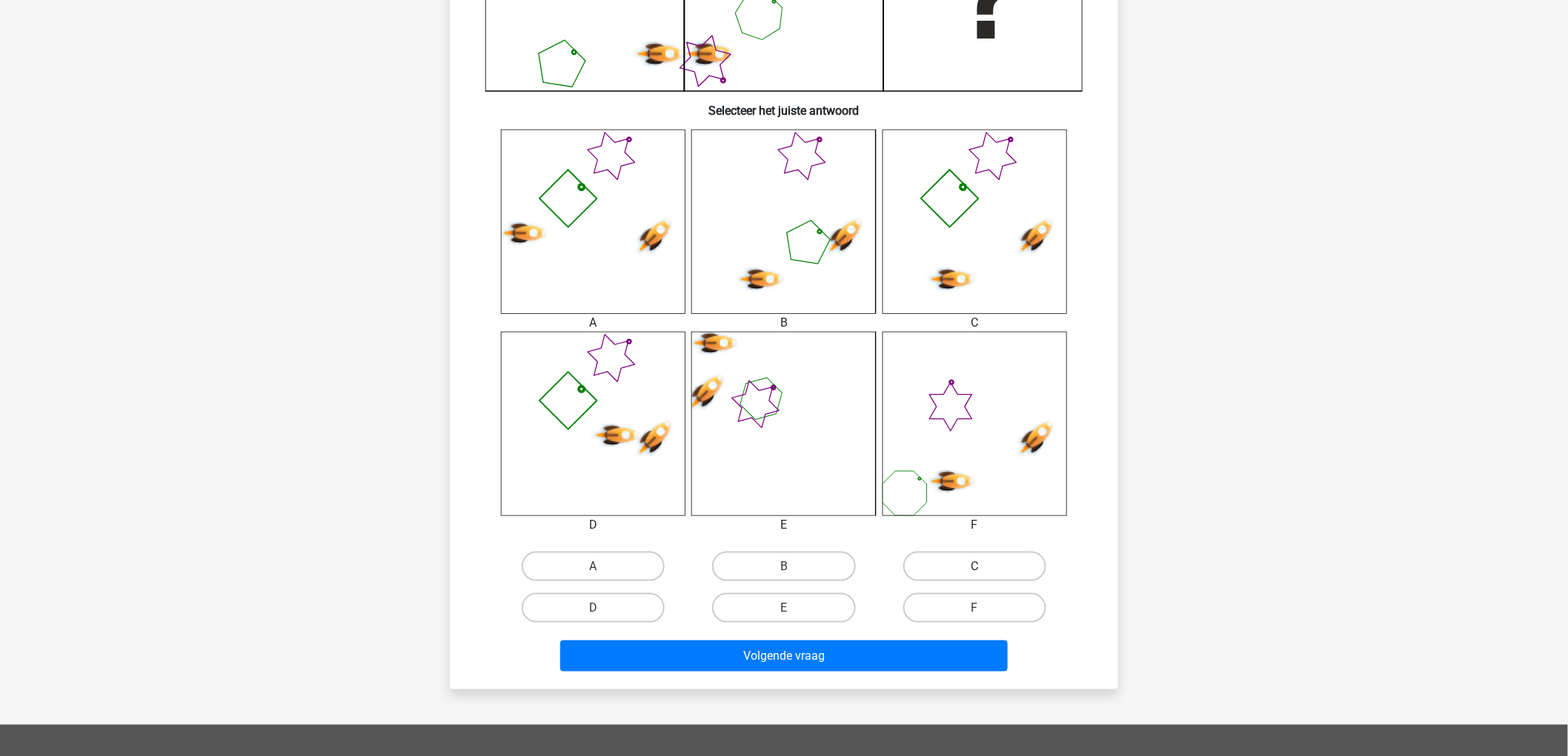
scroll to position [485, 0]
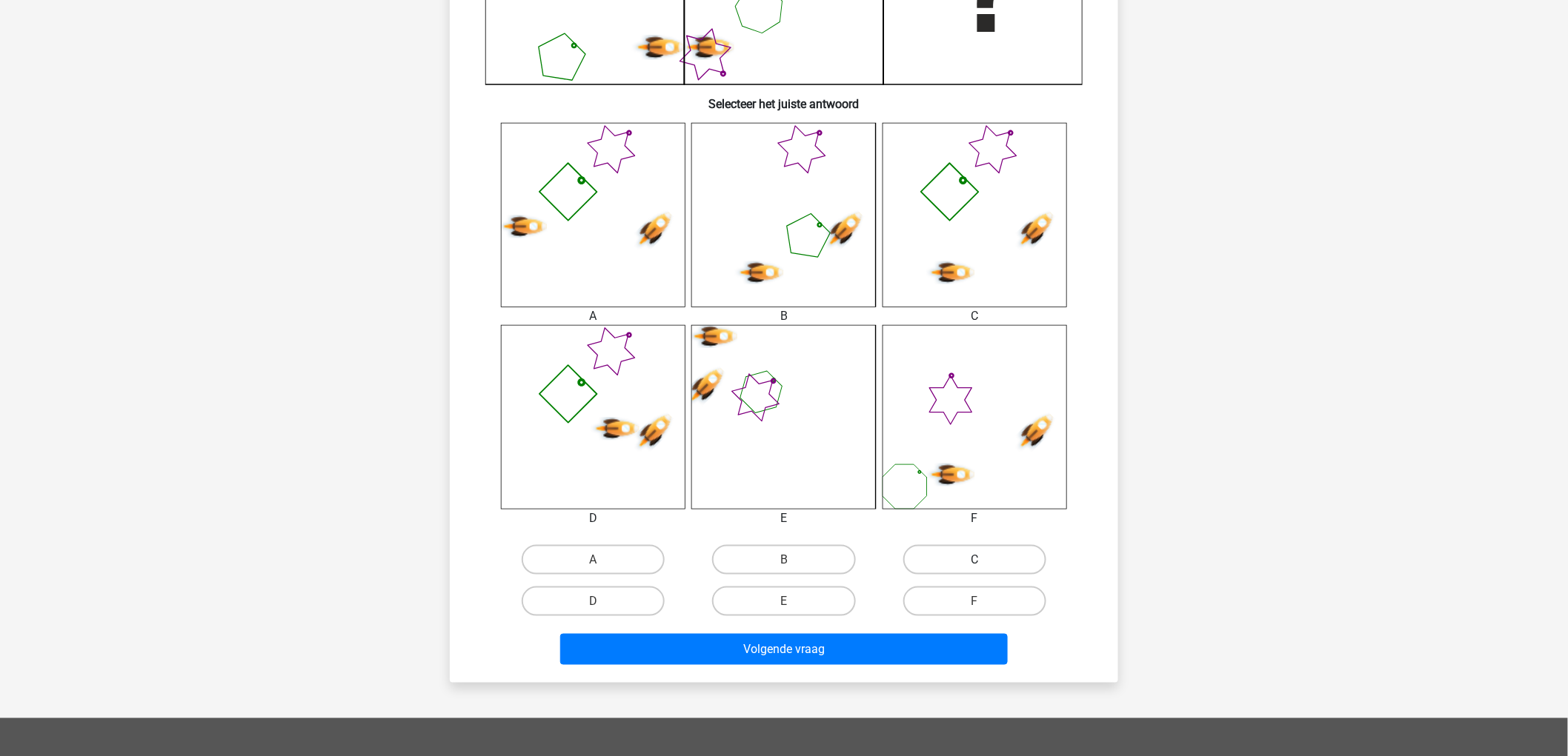
click at [986, 562] on label "C" at bounding box center [975, 559] width 143 height 30
click at [984, 562] on input "C" at bounding box center [979, 565] width 10 height 10
radio input "true"
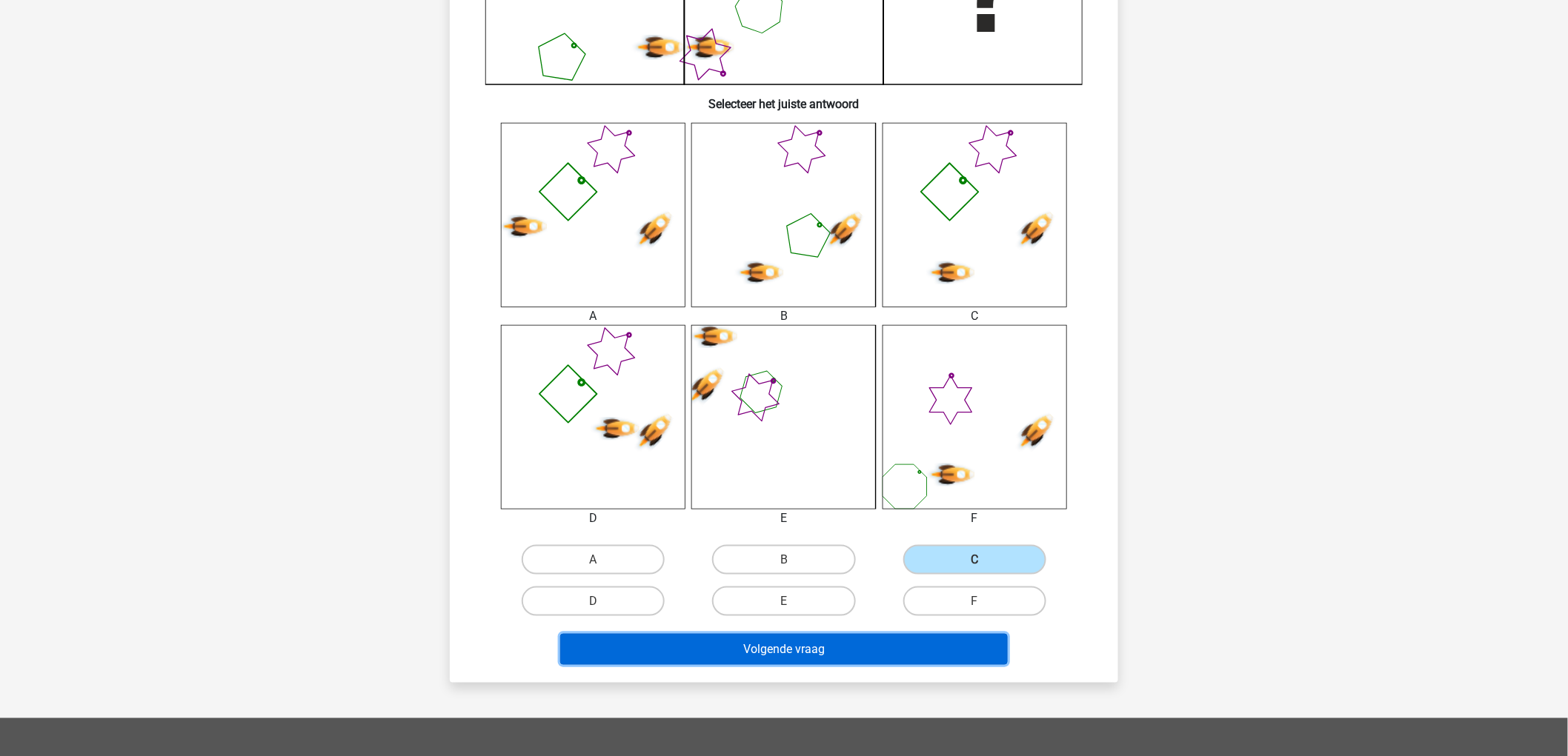
click at [910, 649] on button "Volgende vraag" at bounding box center [785, 650] width 449 height 31
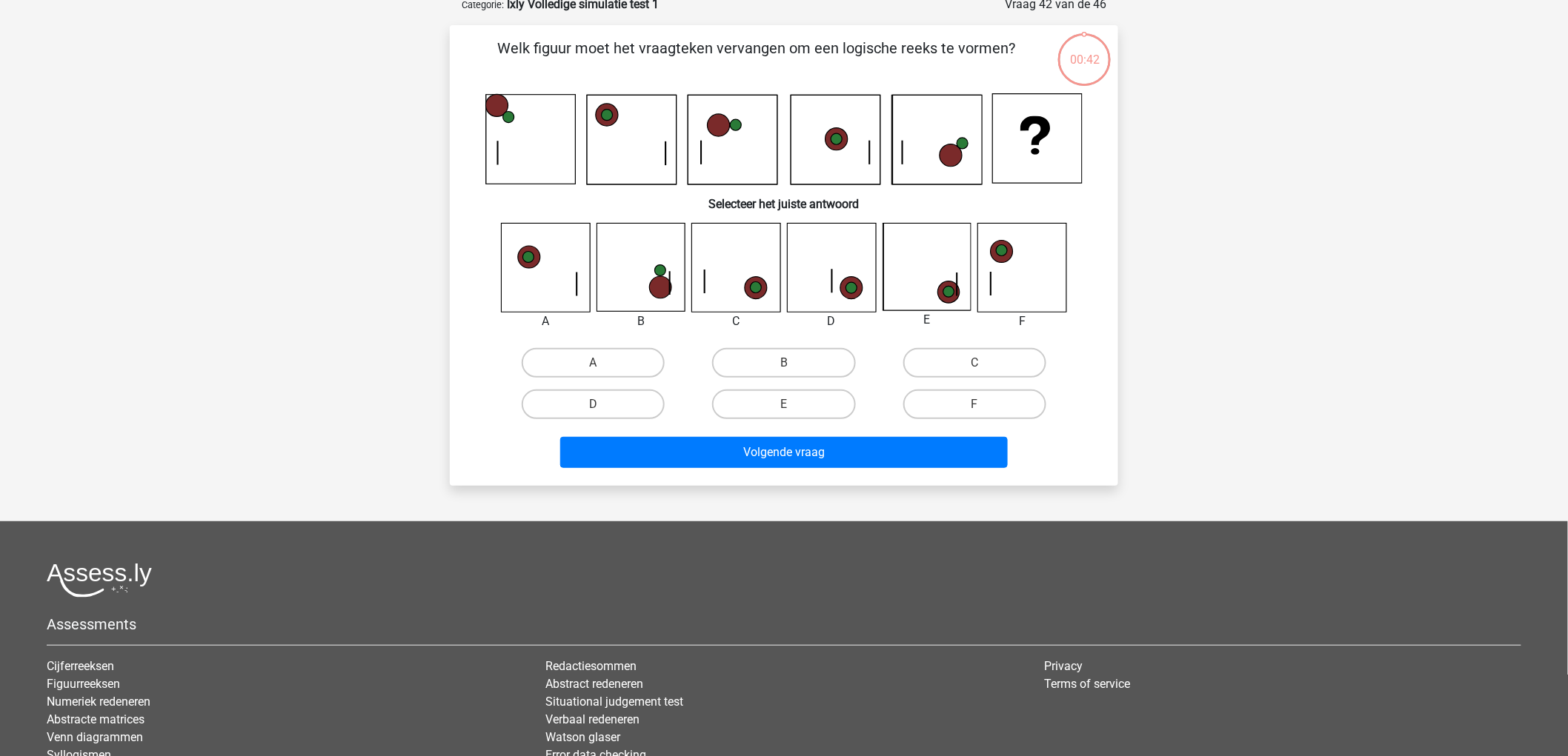
scroll to position [74, 0]
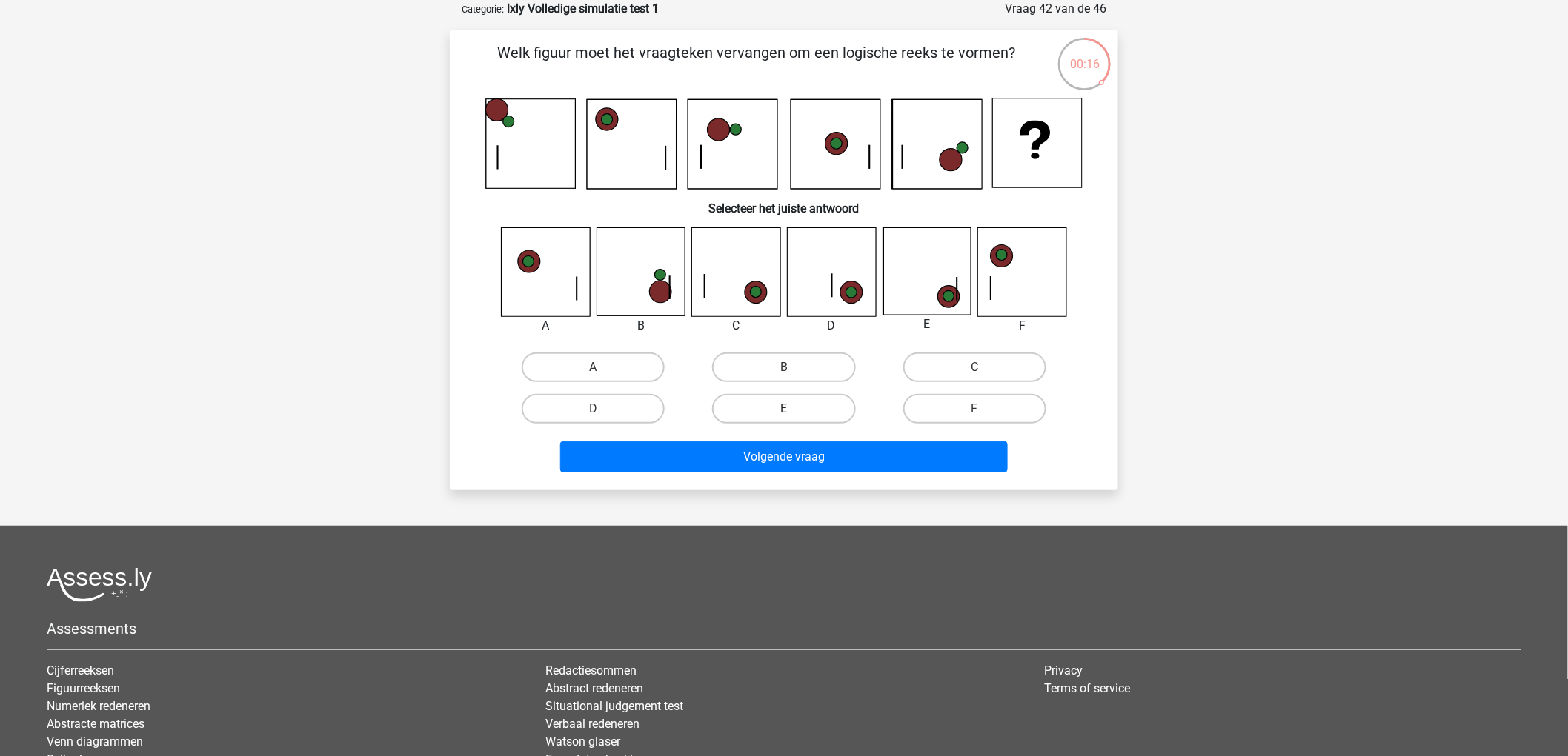
click at [806, 395] on label "E" at bounding box center [783, 409] width 143 height 30
click at [794, 409] on input "E" at bounding box center [789, 413] width 10 height 10
radio input "true"
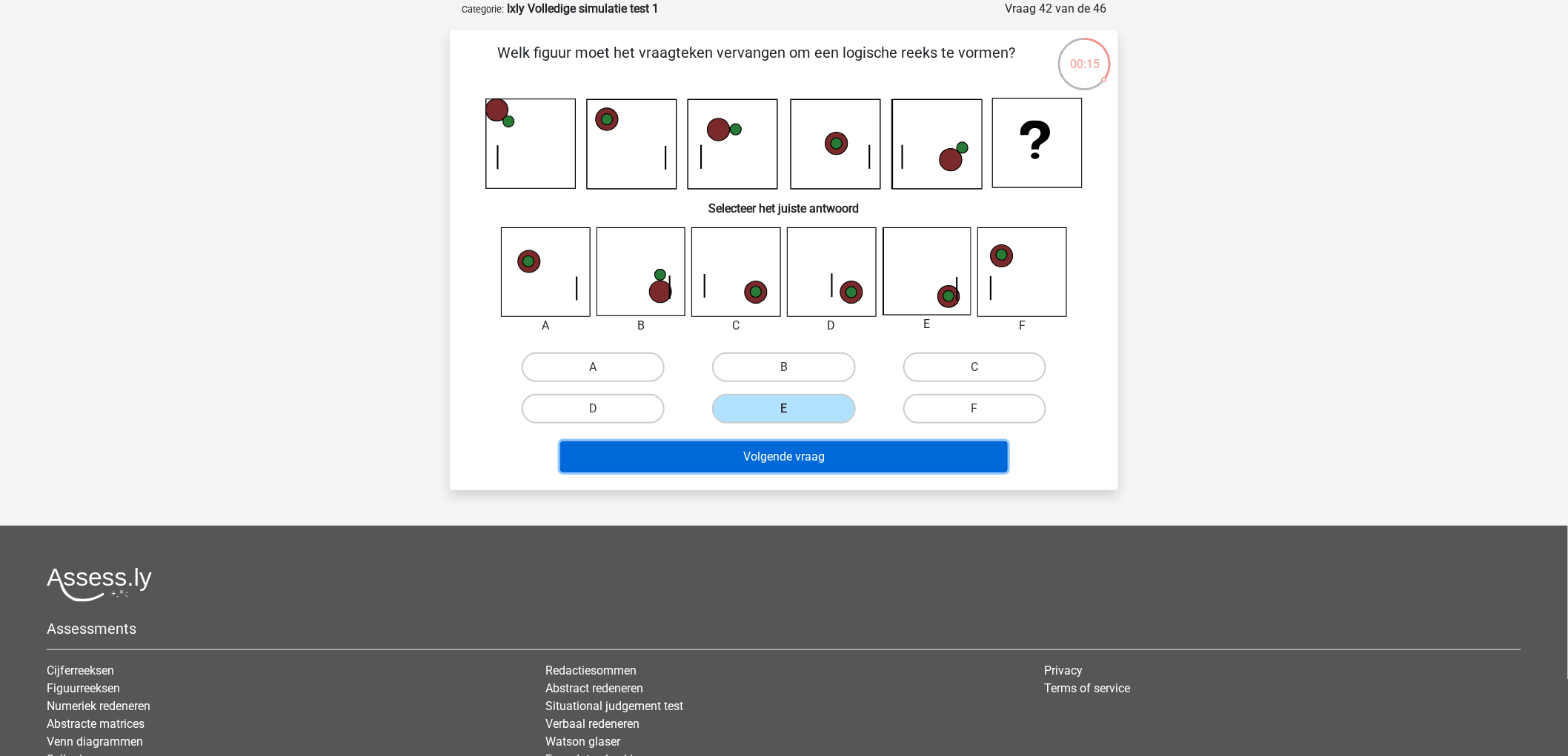
click at [852, 453] on button "Volgende vraag" at bounding box center [785, 457] width 449 height 31
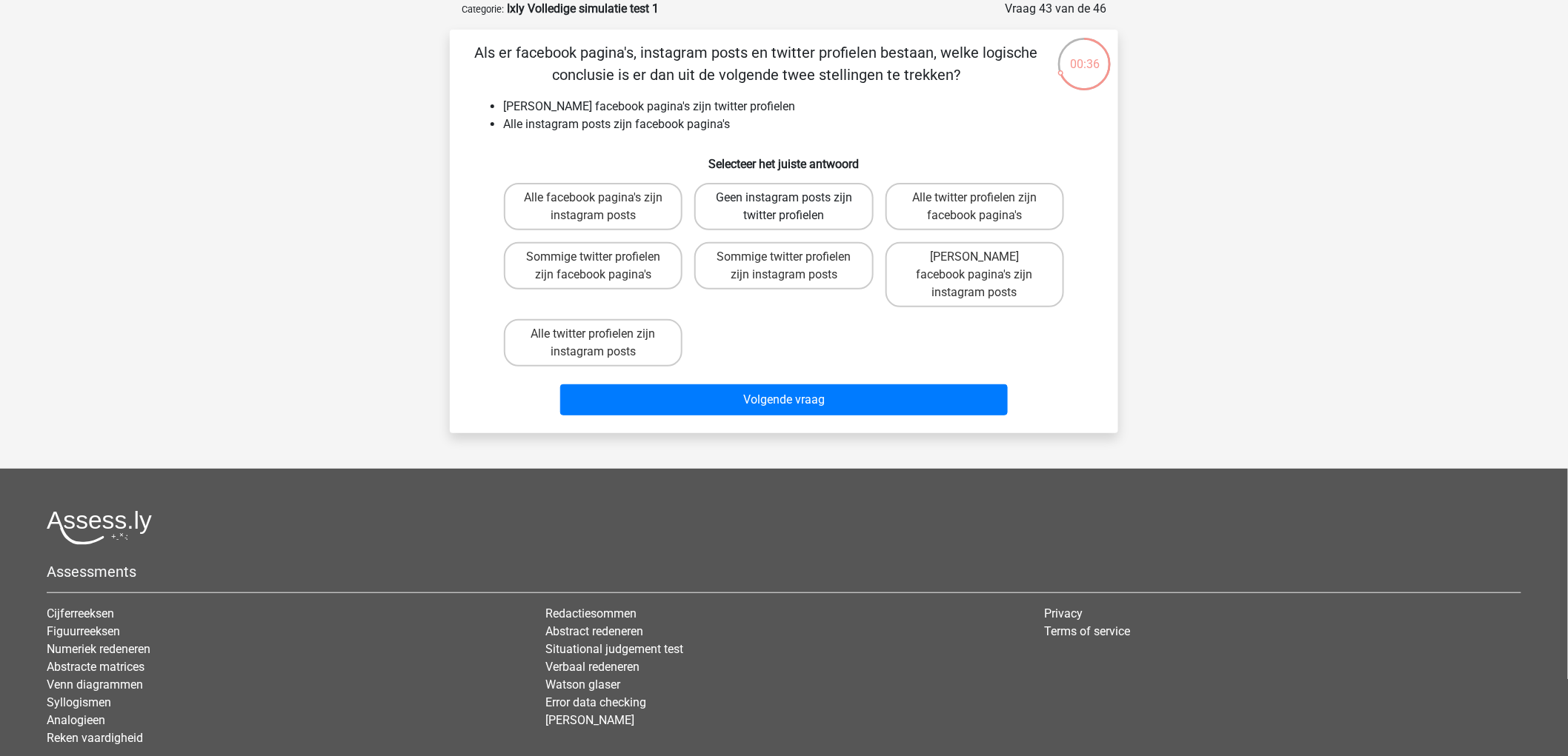
click at [818, 187] on label "Geen instagram posts zijn twitter profielen" at bounding box center [783, 207] width 178 height 47
click at [794, 197] on input "Geen instagram posts zijn twitter profielen" at bounding box center [789, 202] width 10 height 10
radio input "true"
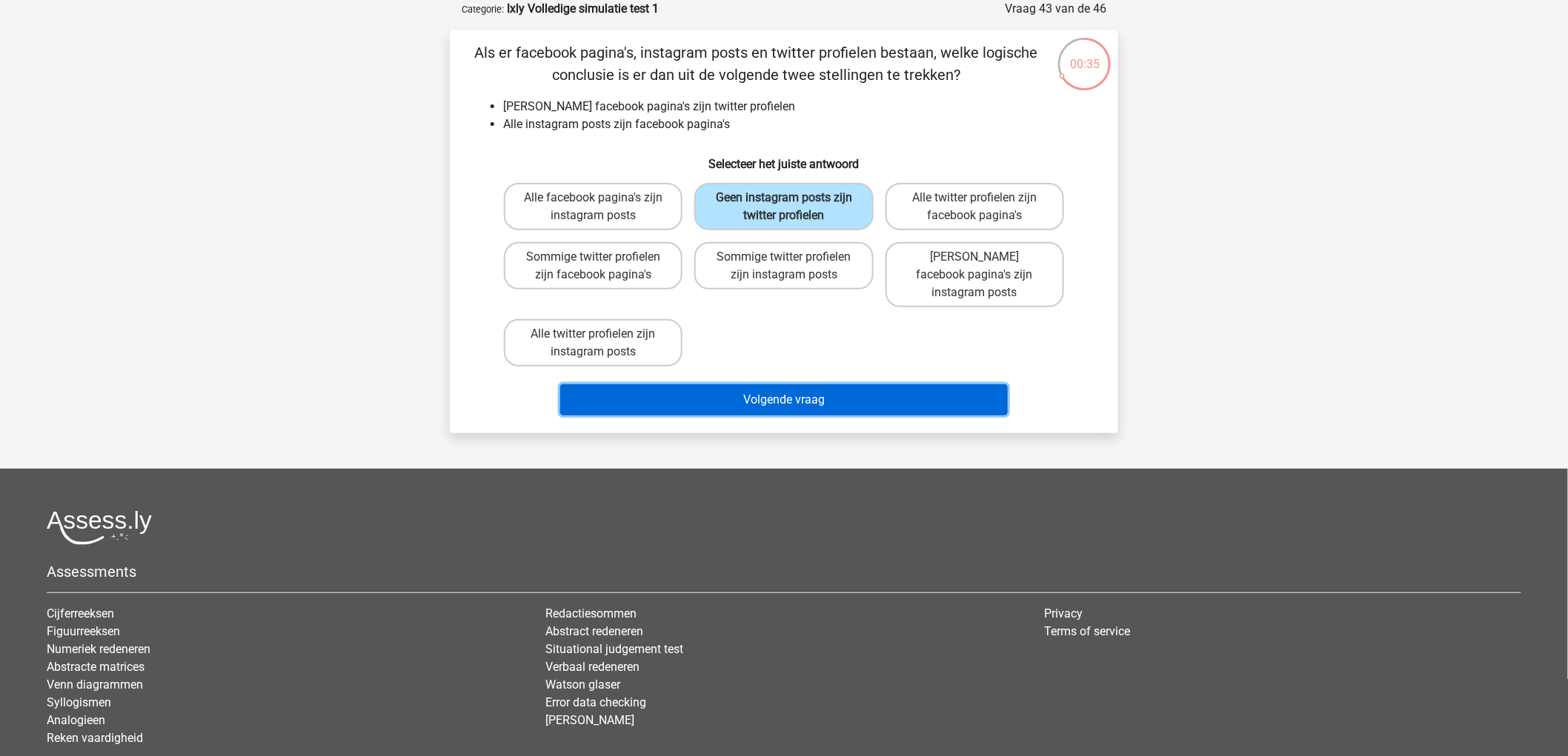
click at [886, 384] on button "Volgende vraag" at bounding box center [785, 399] width 449 height 31
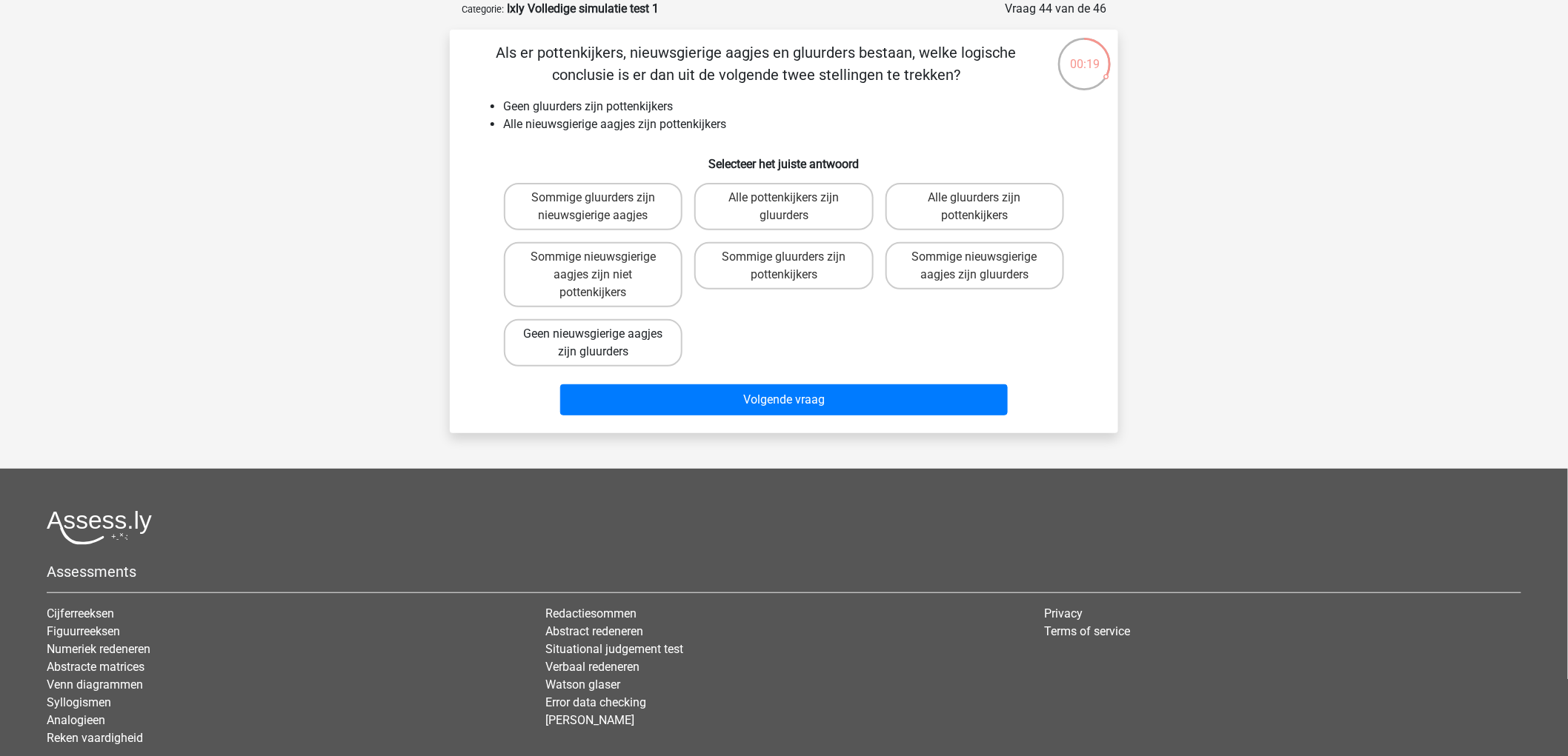
drag, startPoint x: 659, startPoint y: 342, endPoint x: 680, endPoint y: 351, distance: 22.8
click at [668, 347] on label "Geen nieuwsgierige aagjes zijn gluurders" at bounding box center [593, 343] width 178 height 47
click at [603, 344] on input "Geen nieuwsgierige aagjes zijn gluurders" at bounding box center [598, 339] width 10 height 10
radio input "true"
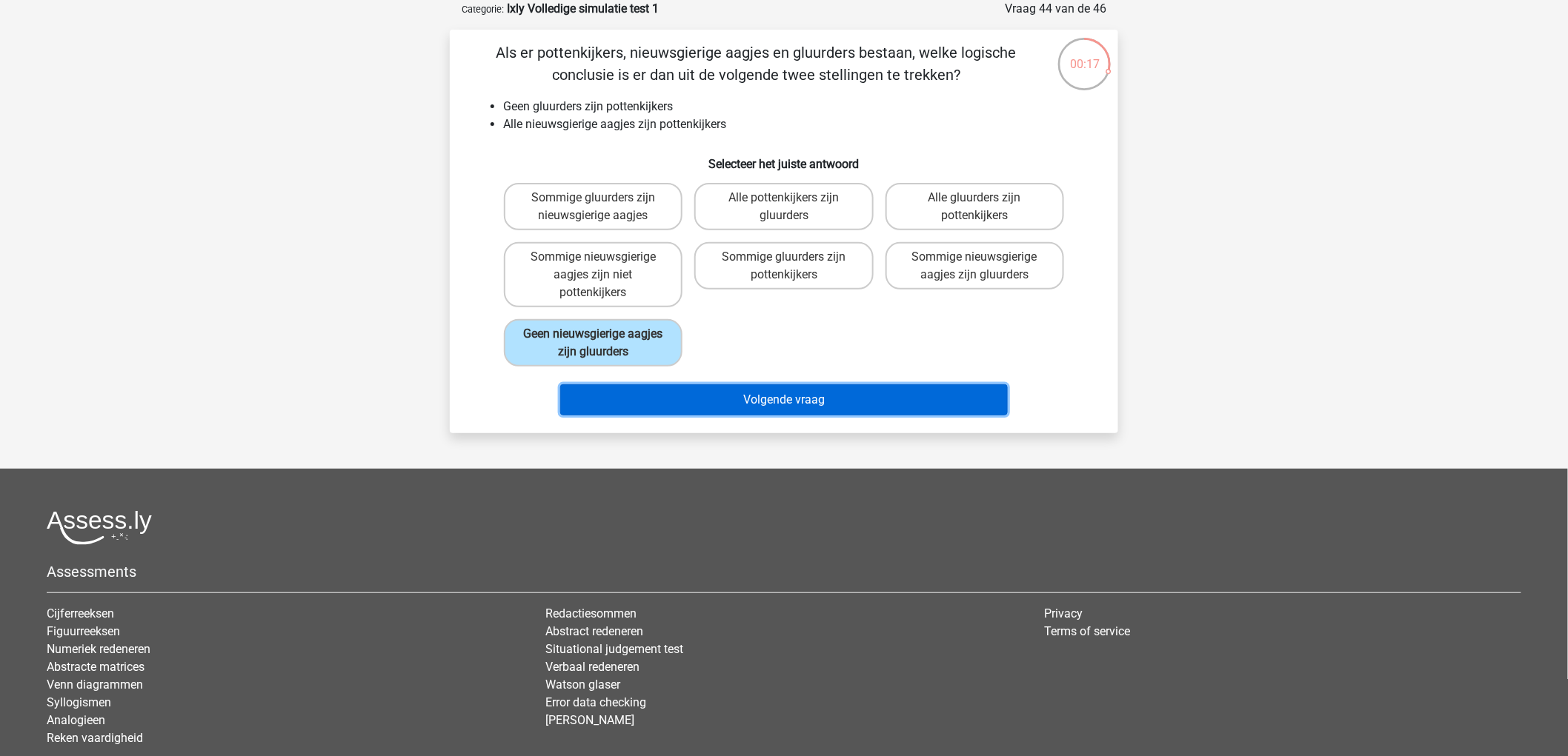
click at [809, 389] on button "Volgende vraag" at bounding box center [785, 399] width 449 height 31
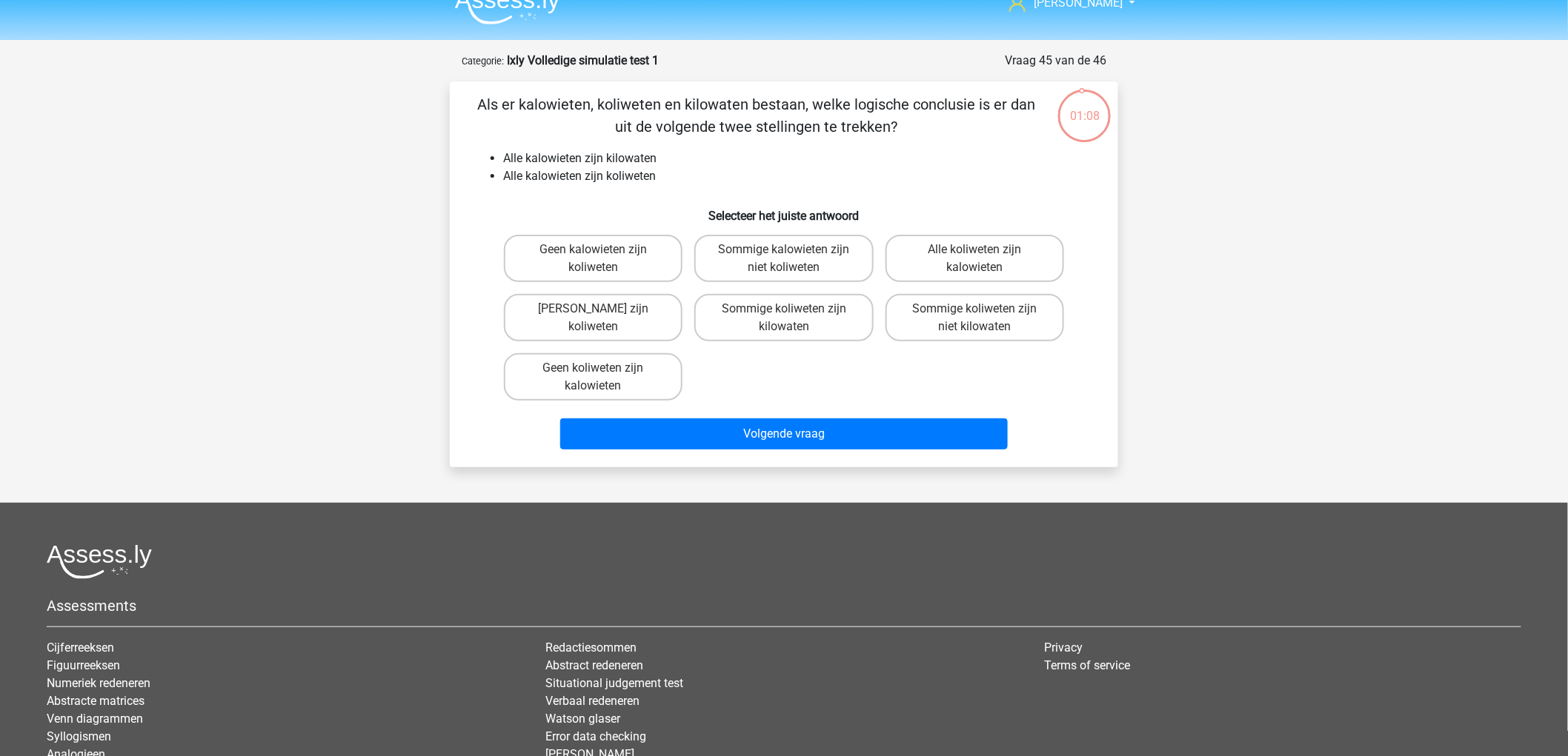
scroll to position [0, 0]
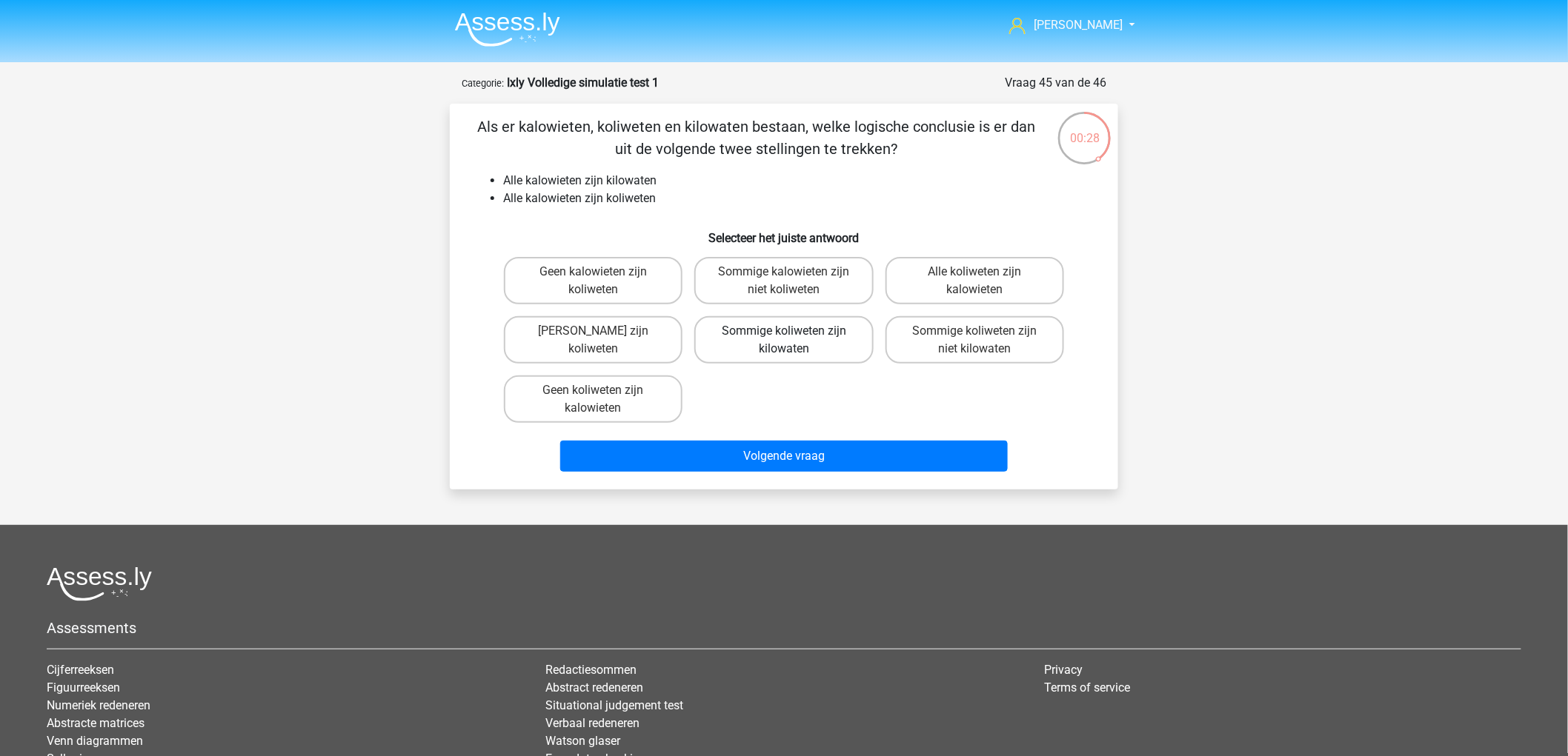
click at [797, 331] on label "Sommige koliweten zijn kilowaten" at bounding box center [783, 340] width 178 height 47
click at [794, 331] on input "Sommige koliweten zijn kilowaten" at bounding box center [789, 336] width 10 height 10
radio input "true"
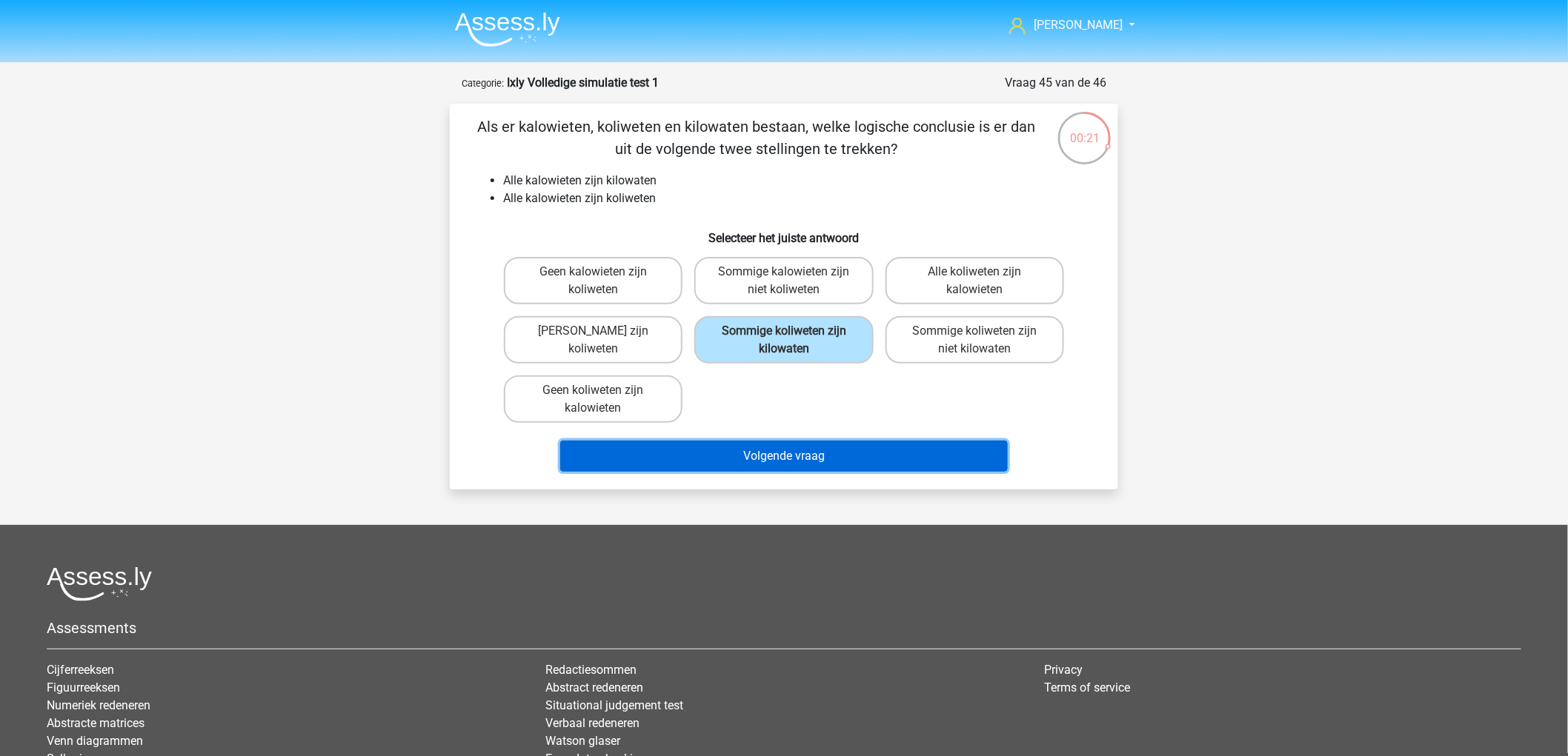
click at [787, 455] on button "Volgende vraag" at bounding box center [785, 456] width 449 height 31
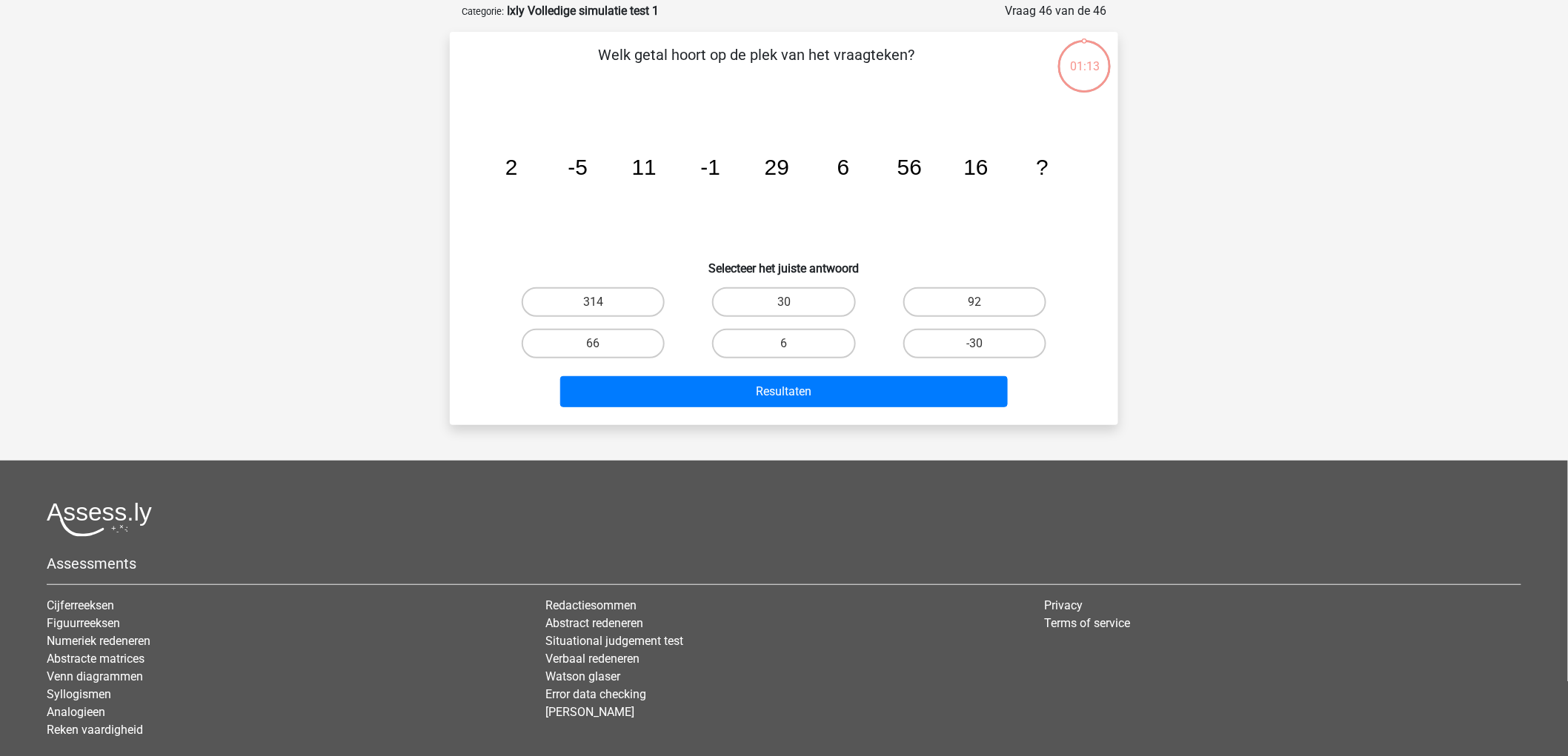
scroll to position [74, 0]
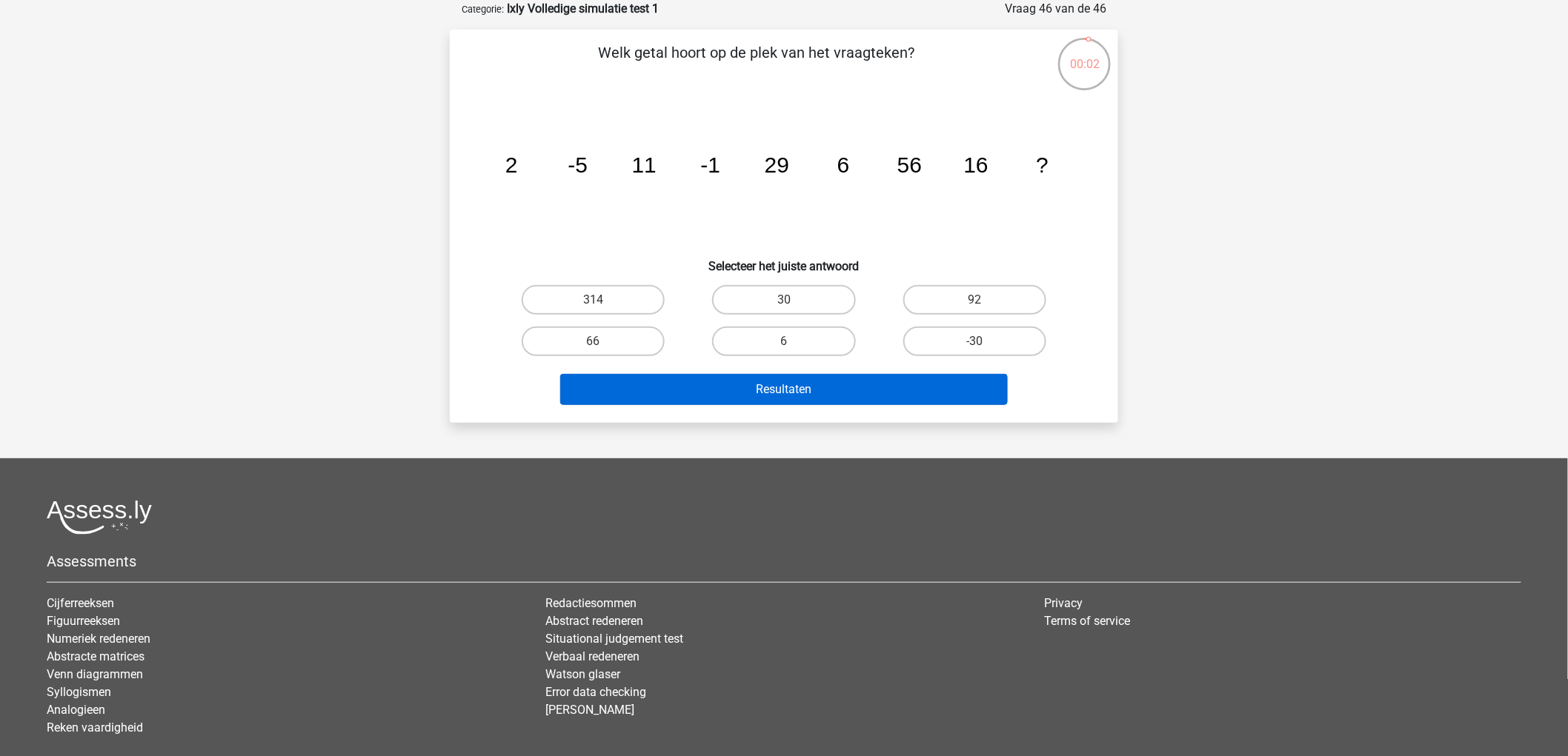
drag, startPoint x: 828, startPoint y: 335, endPoint x: 851, endPoint y: 376, distance: 47.0
click at [831, 336] on label "6" at bounding box center [783, 341] width 143 height 30
click at [794, 341] on input "6" at bounding box center [789, 346] width 10 height 10
radio input "true"
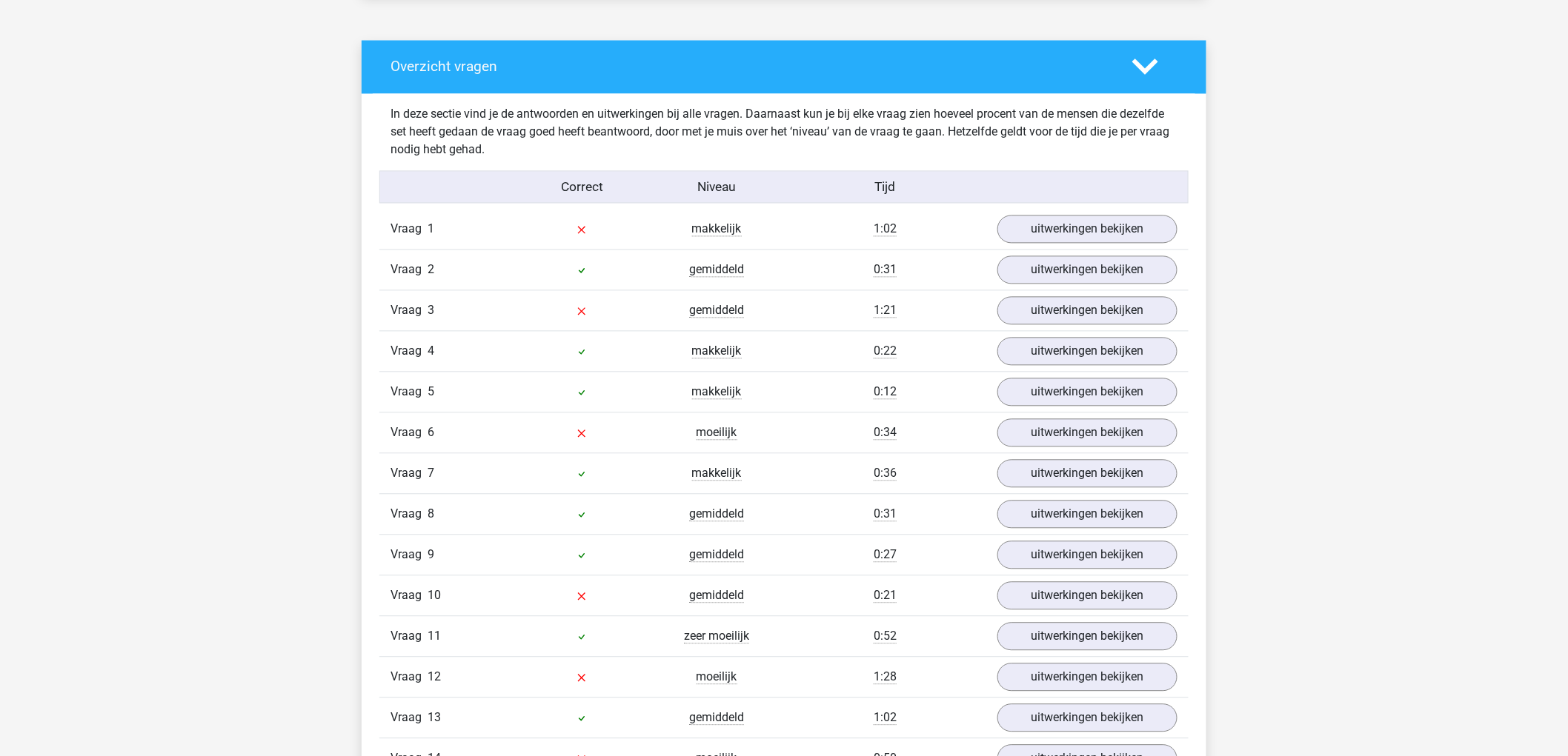
scroll to position [1152, 0]
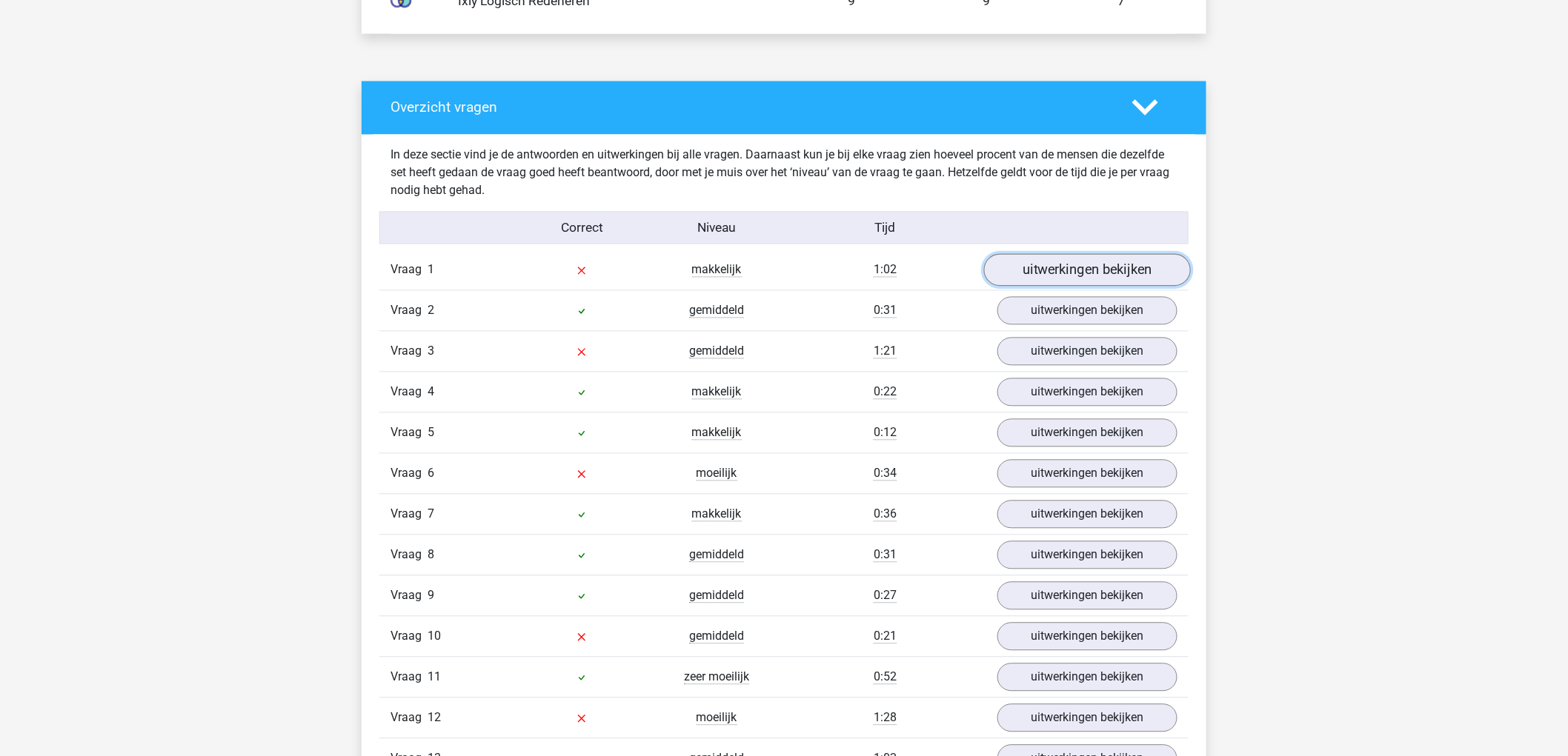
click at [1108, 255] on link "uitwerkingen bekijken" at bounding box center [1087, 270] width 207 height 33
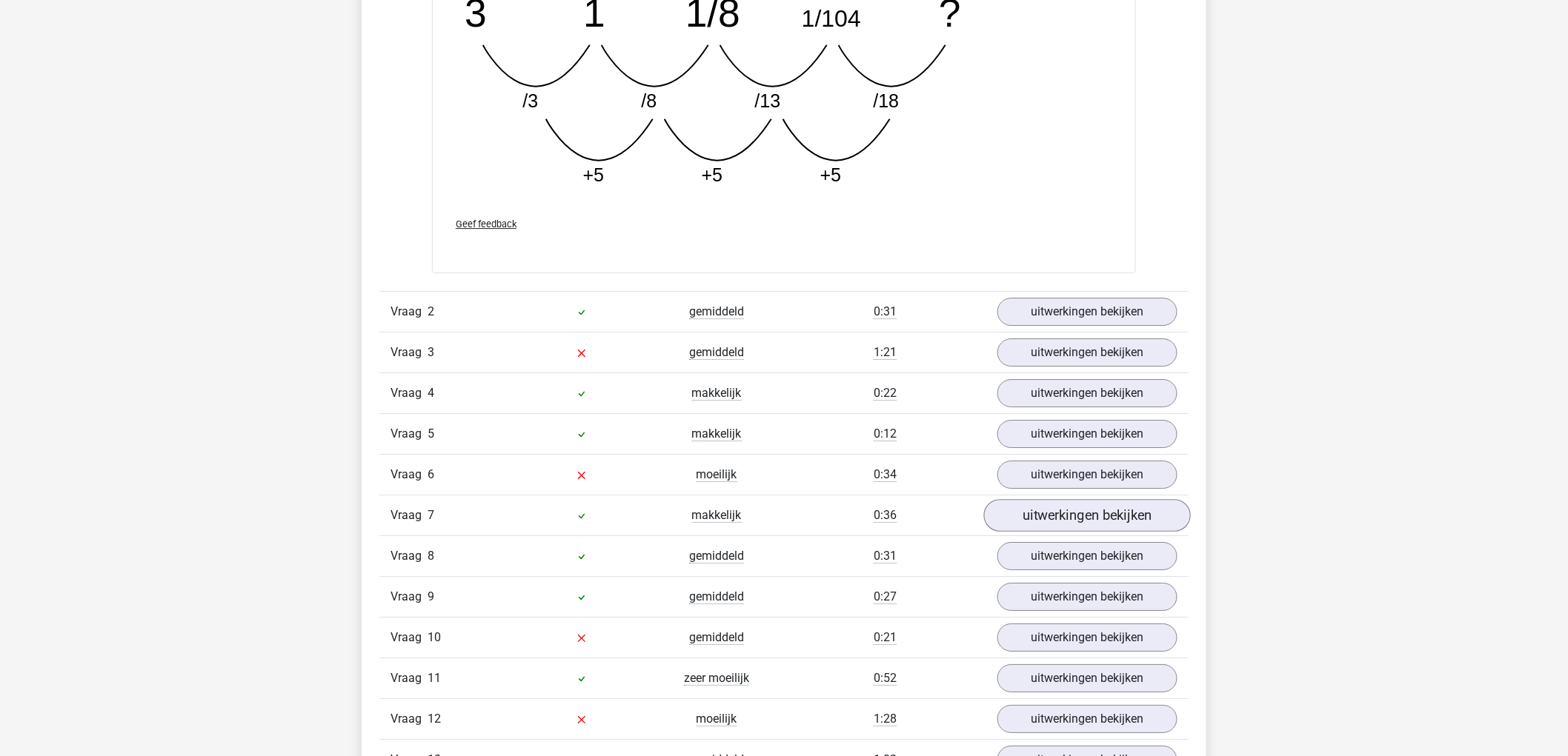
scroll to position [1975, 0]
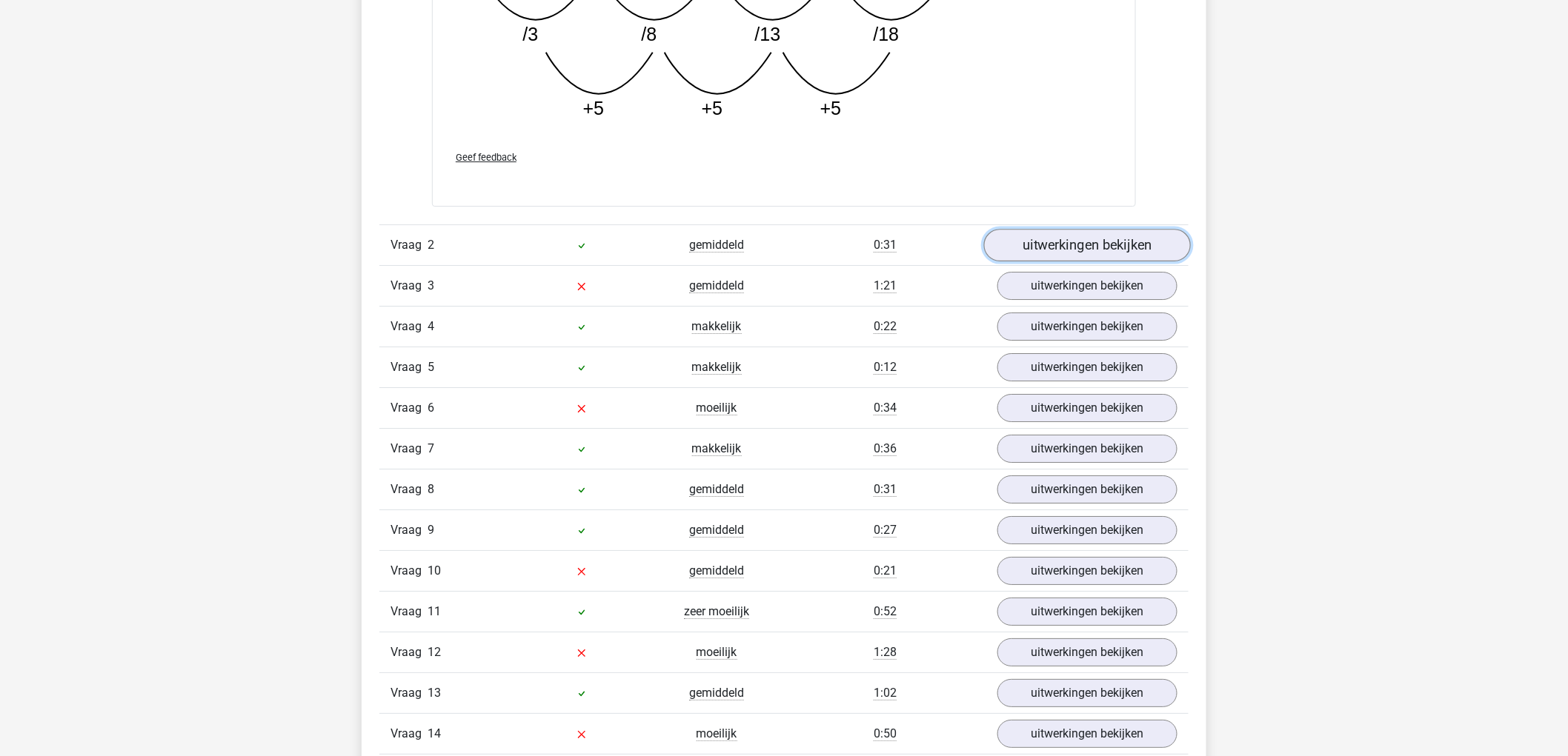
click at [1126, 239] on link "uitwerkingen bekijken" at bounding box center [1087, 245] width 207 height 33
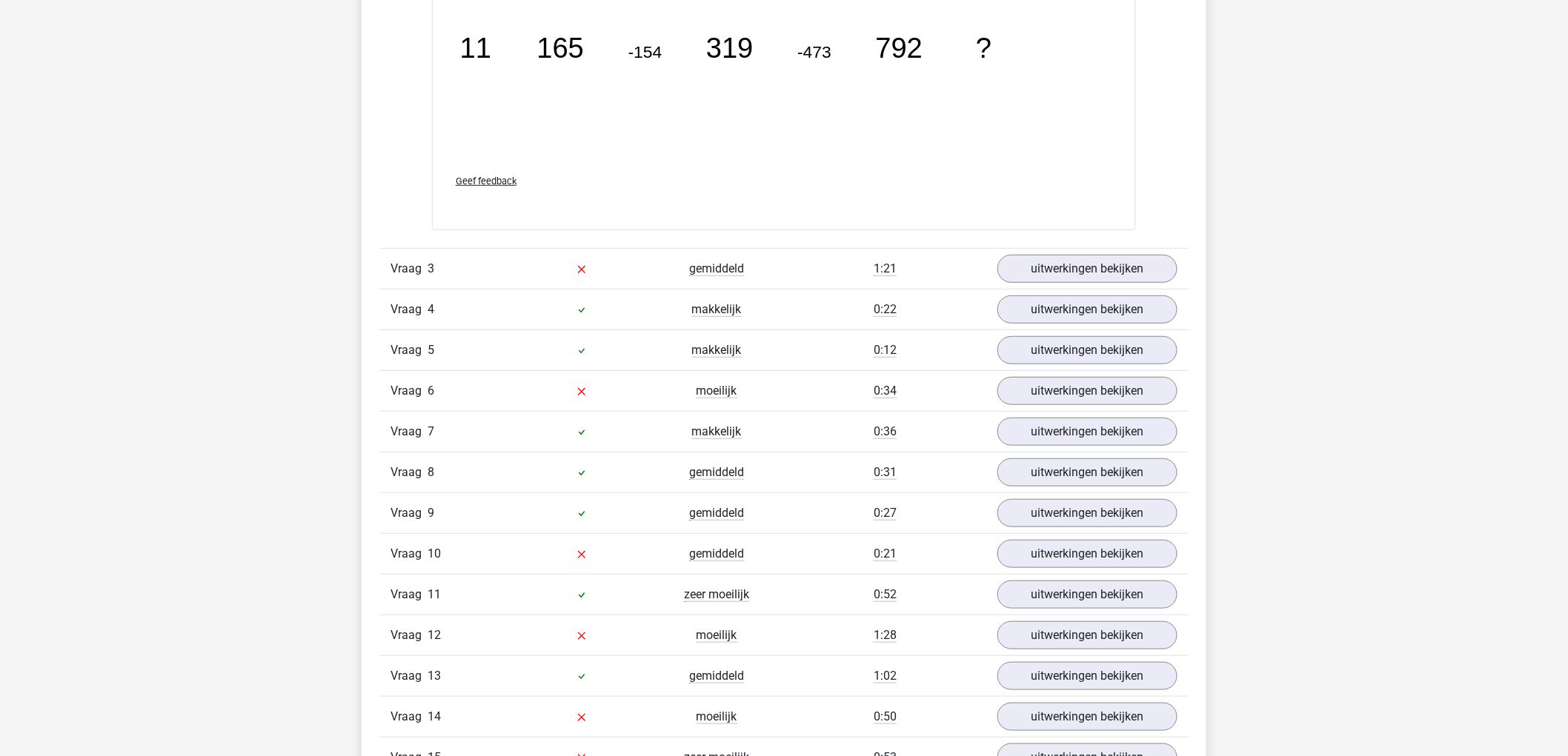
scroll to position [2798, 0]
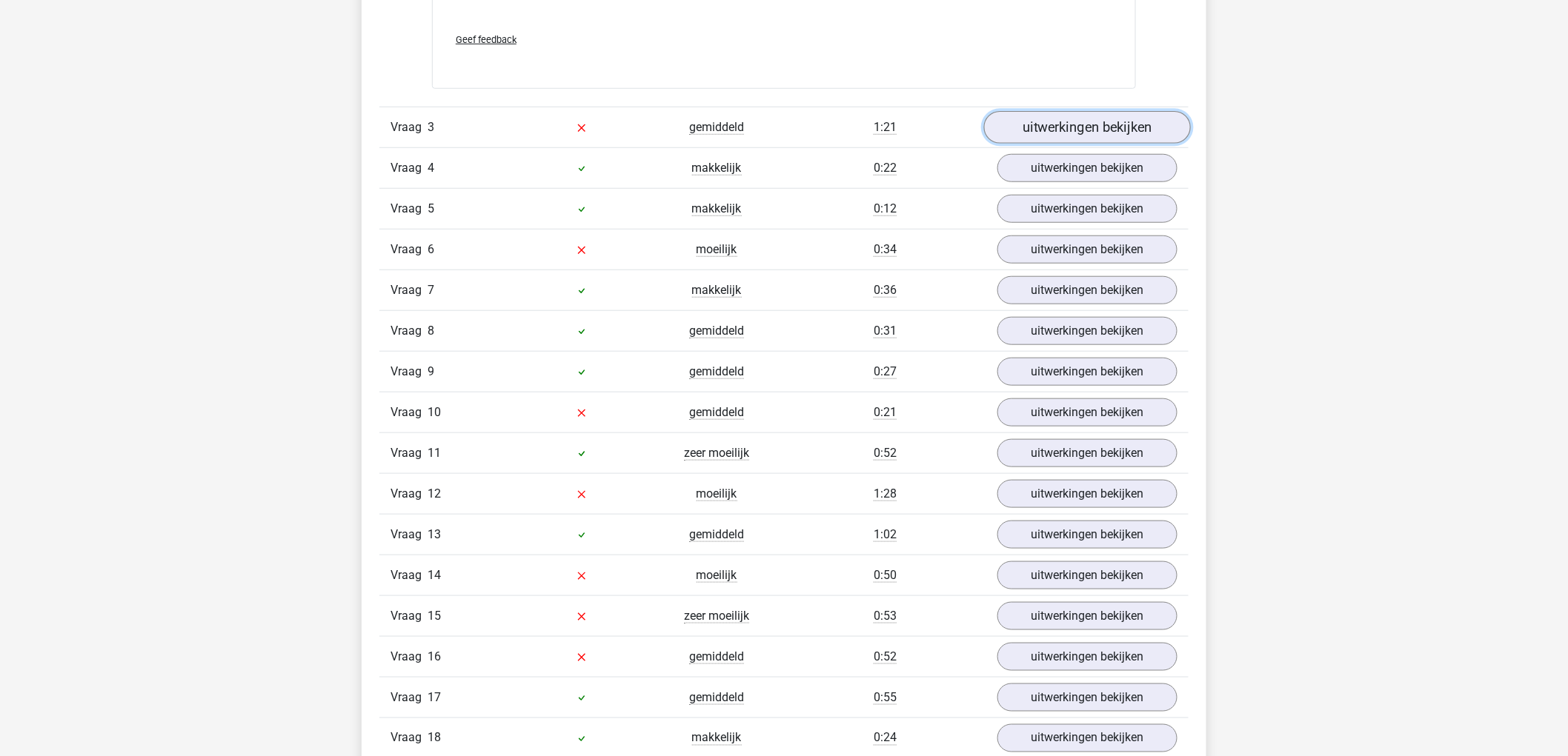
click at [1091, 132] on link "uitwerkingen bekijken" at bounding box center [1087, 128] width 207 height 33
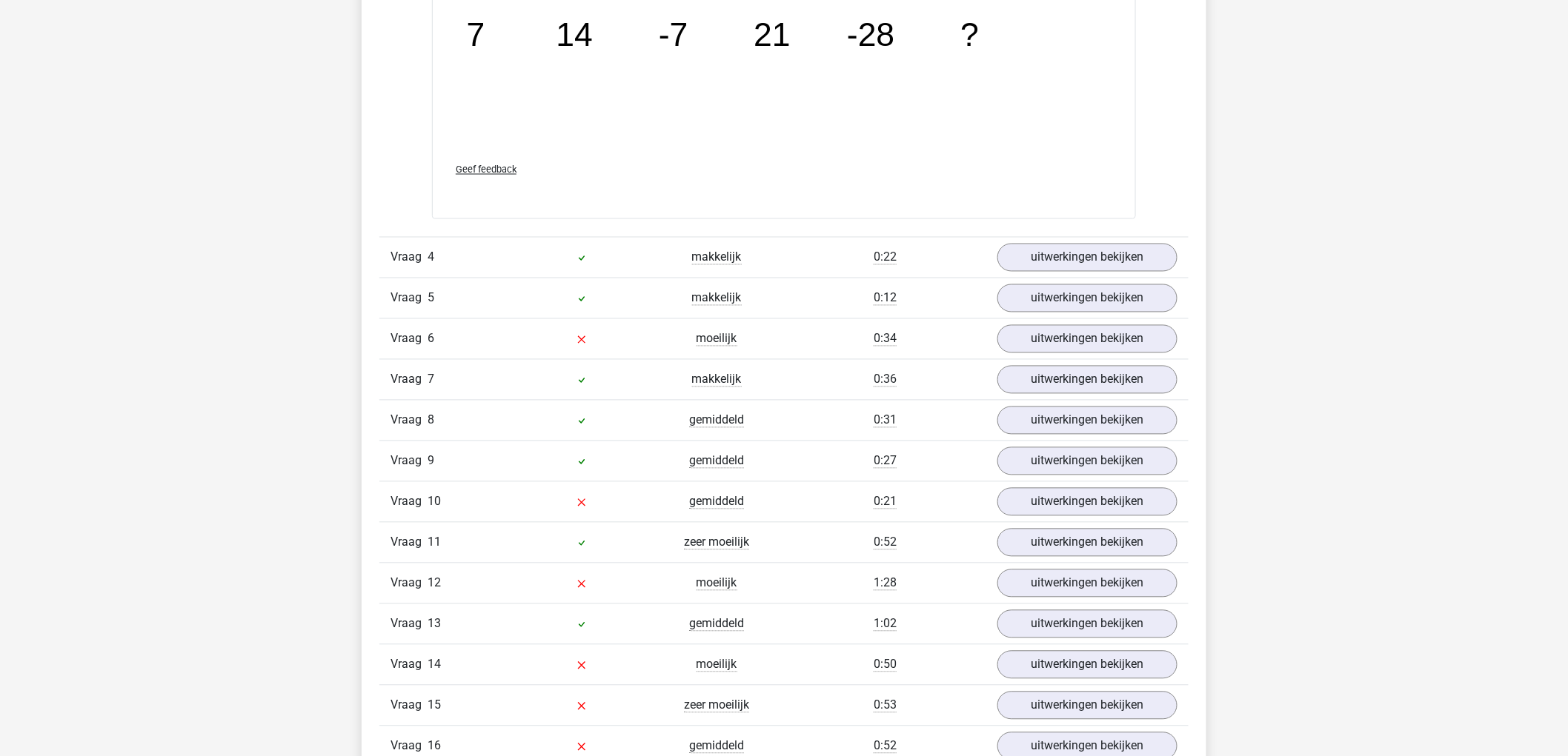
scroll to position [3374, 0]
click at [1119, 257] on link "uitwerkingen bekijken" at bounding box center [1087, 257] width 207 height 33
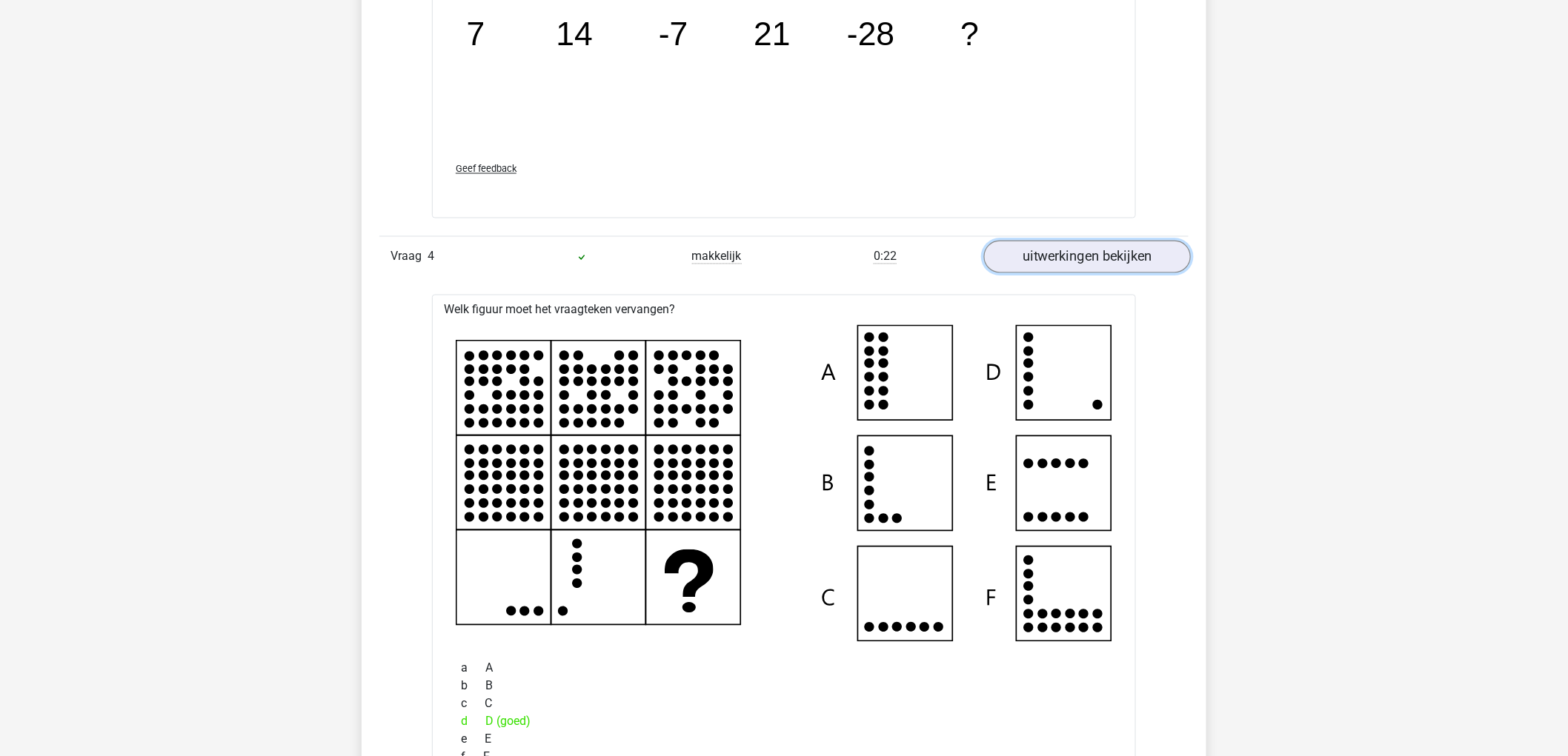
click at [1119, 257] on link "uitwerkingen bekijken" at bounding box center [1087, 257] width 207 height 33
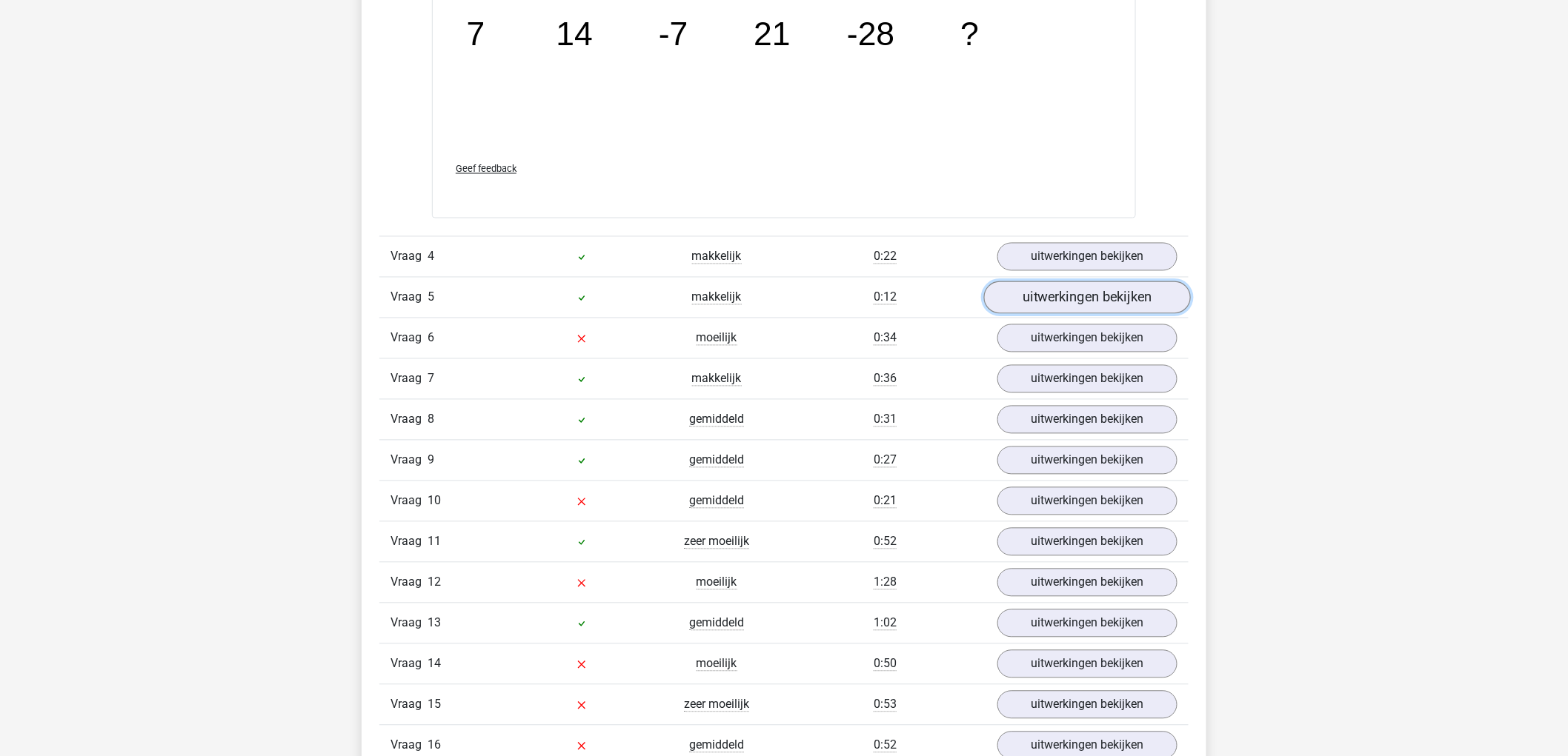
click at [1142, 289] on link "uitwerkingen bekijken" at bounding box center [1087, 298] width 207 height 33
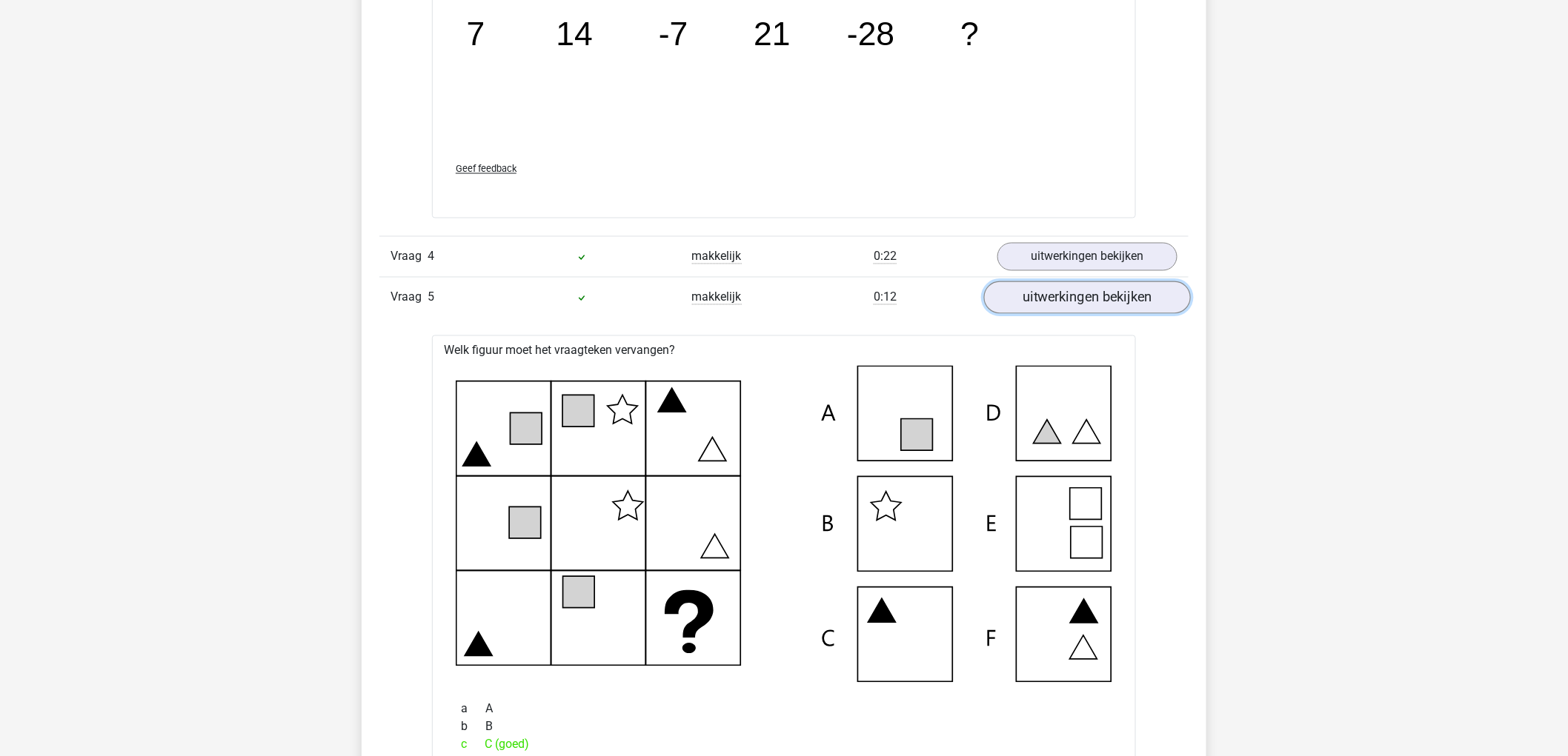
click at [1142, 289] on link "uitwerkingen bekijken" at bounding box center [1087, 298] width 207 height 33
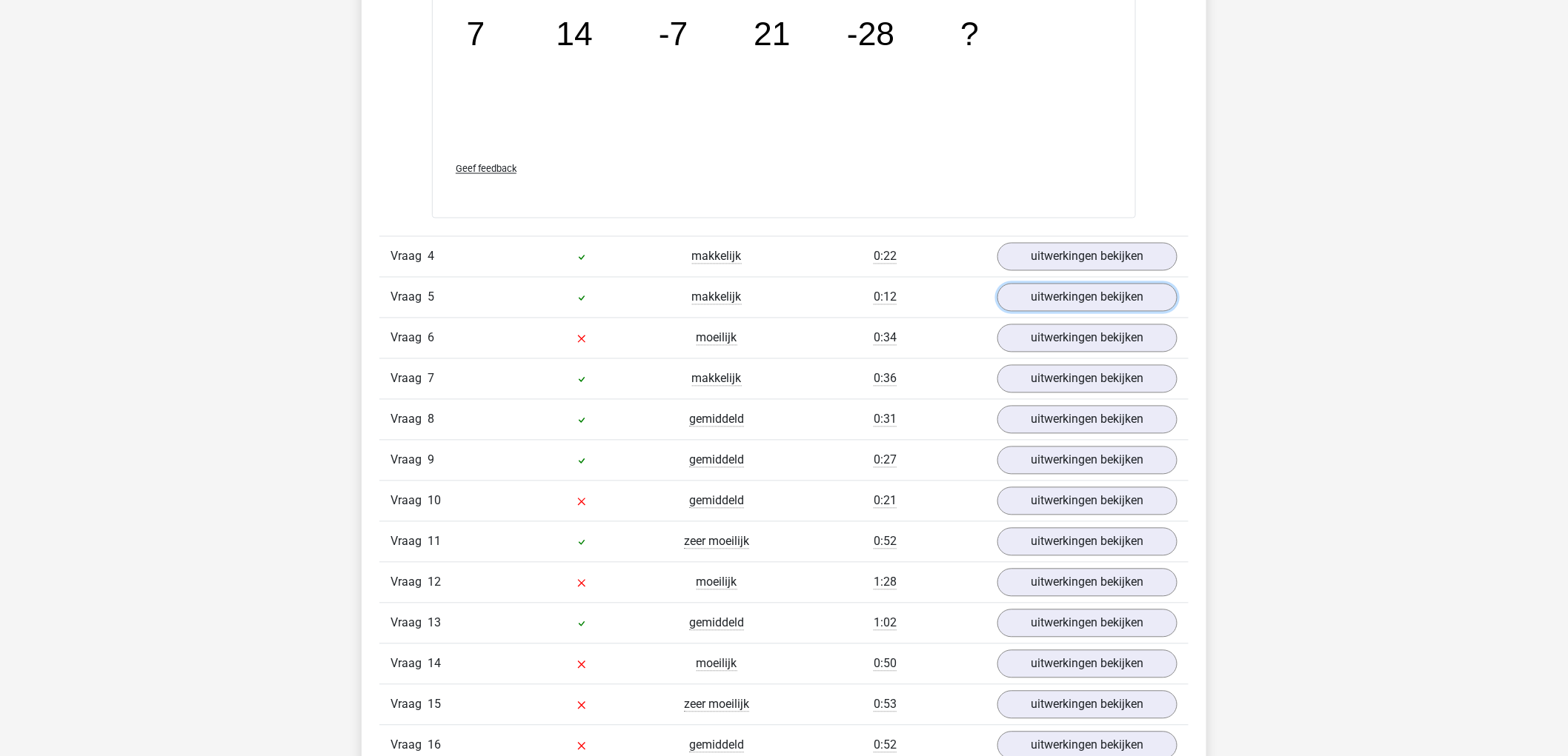
scroll to position [3456, 0]
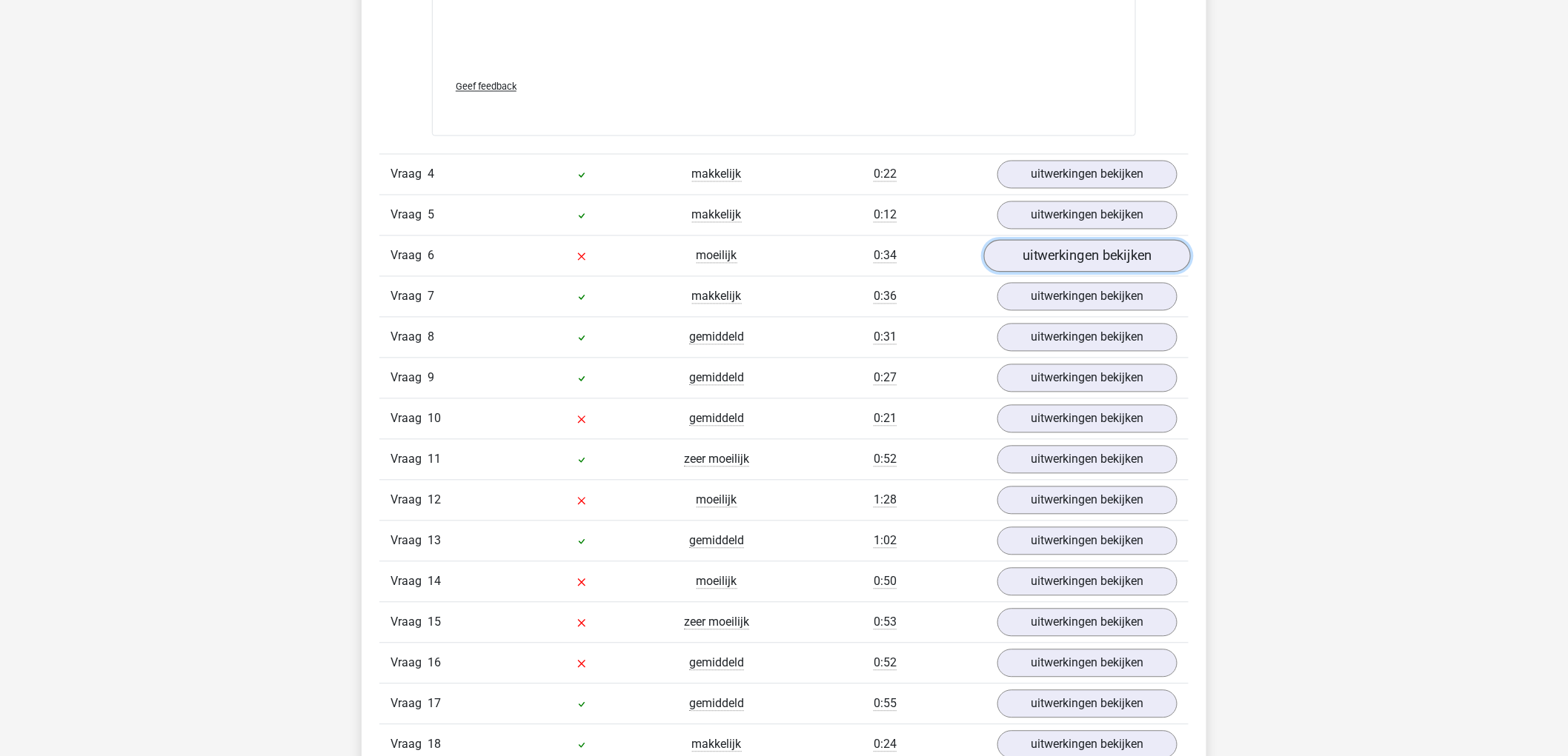
click at [1145, 262] on link "uitwerkingen bekijken" at bounding box center [1087, 256] width 207 height 33
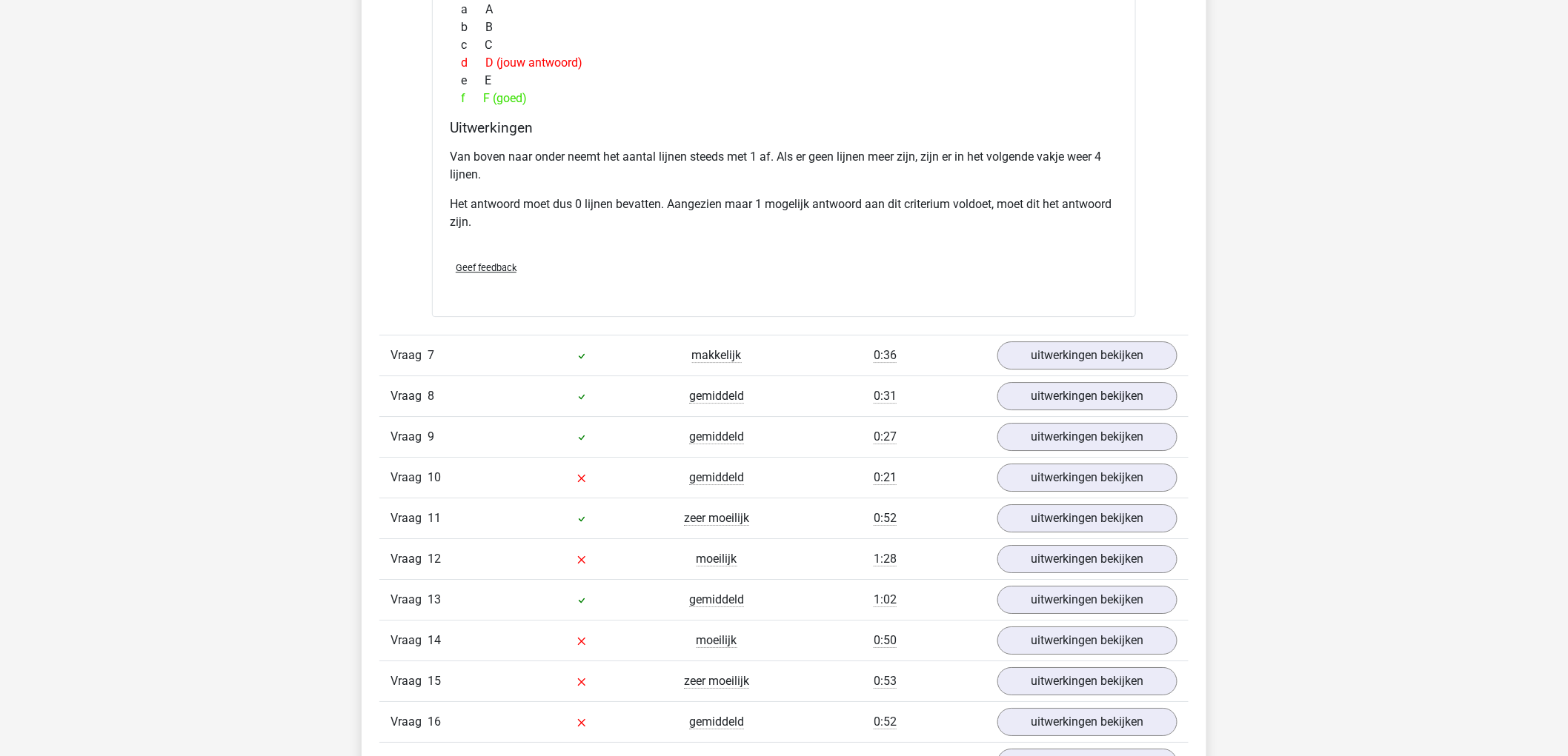
scroll to position [4279, 0]
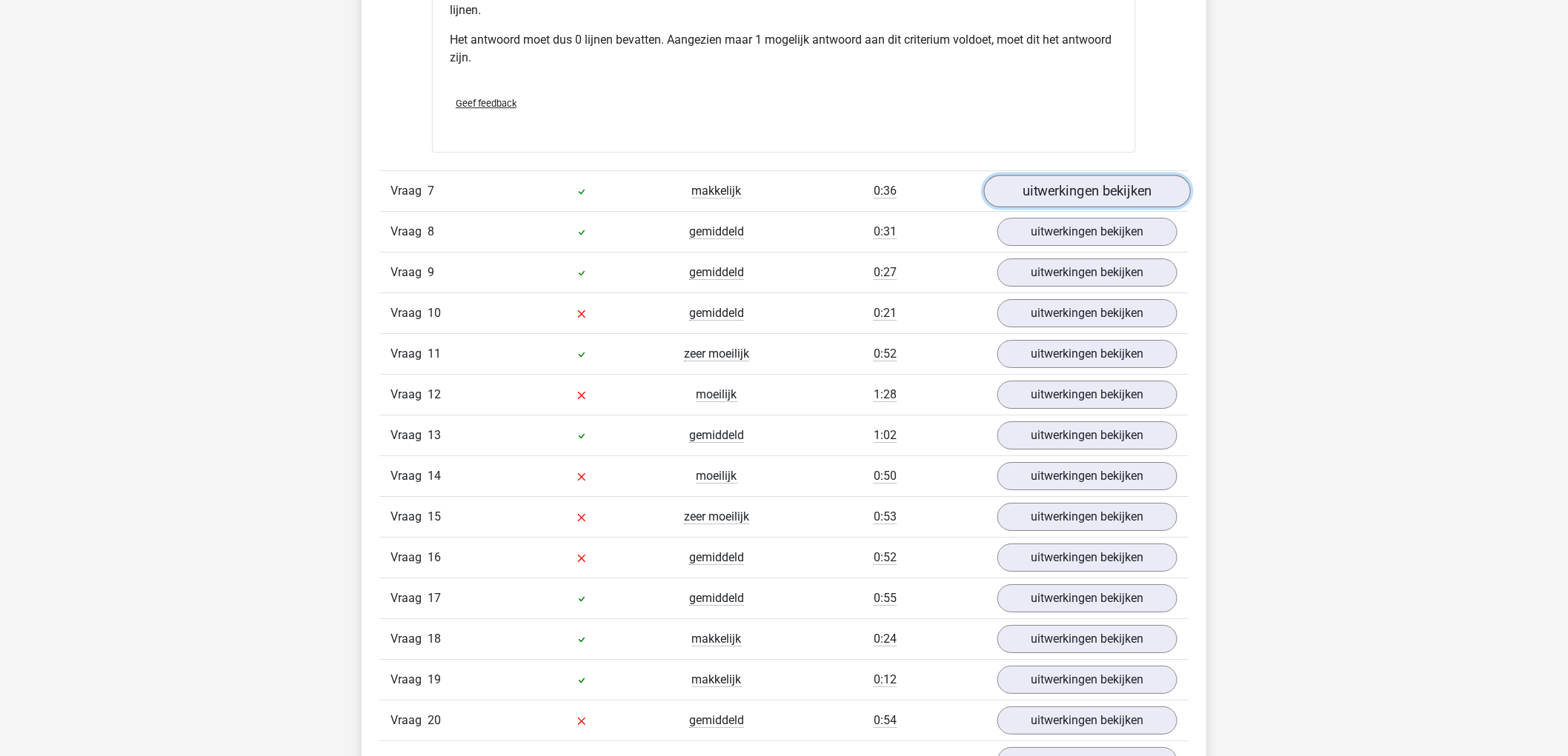
click at [1132, 200] on link "uitwerkingen bekijken" at bounding box center [1087, 191] width 207 height 33
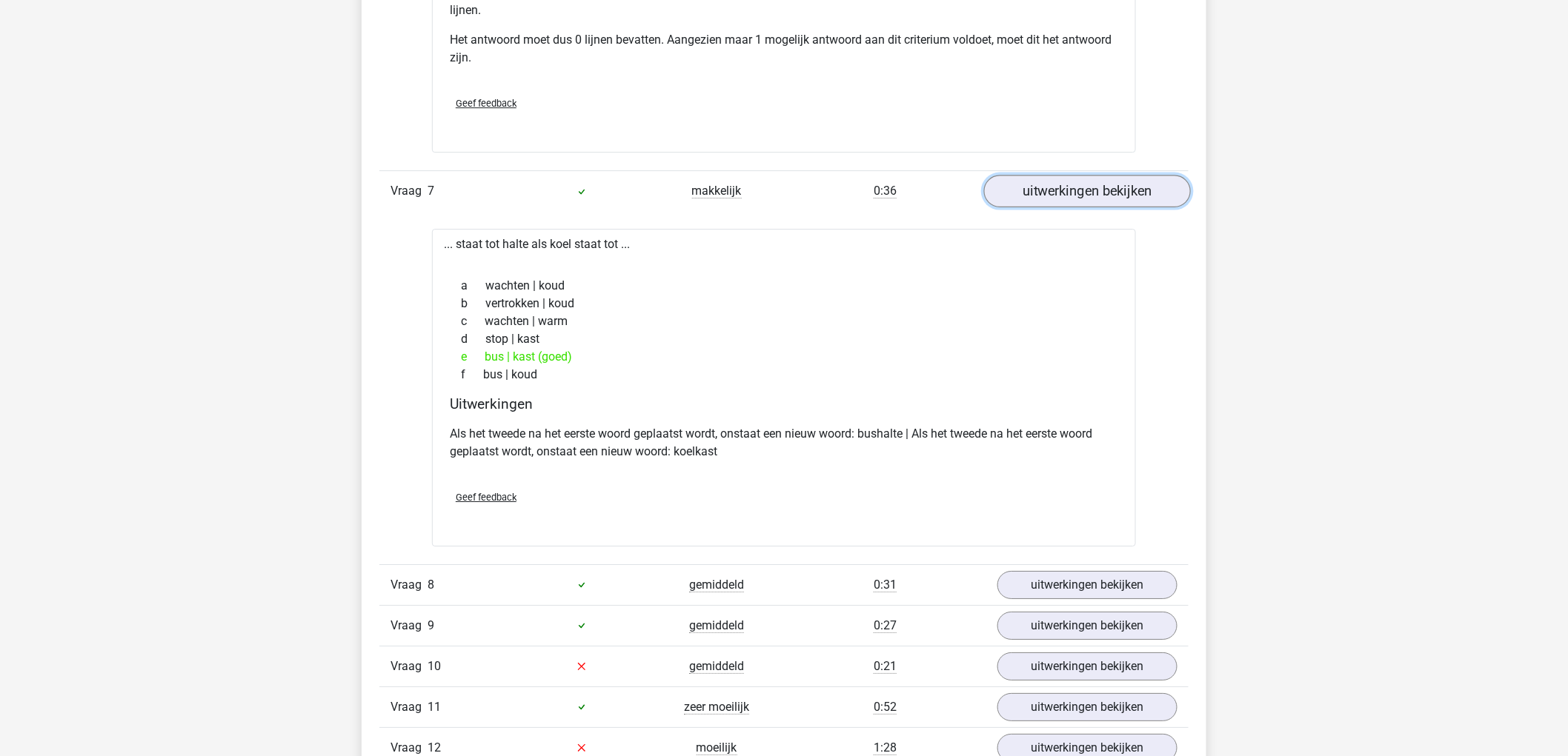
click at [1132, 200] on link "uitwerkingen bekijken" at bounding box center [1087, 191] width 207 height 33
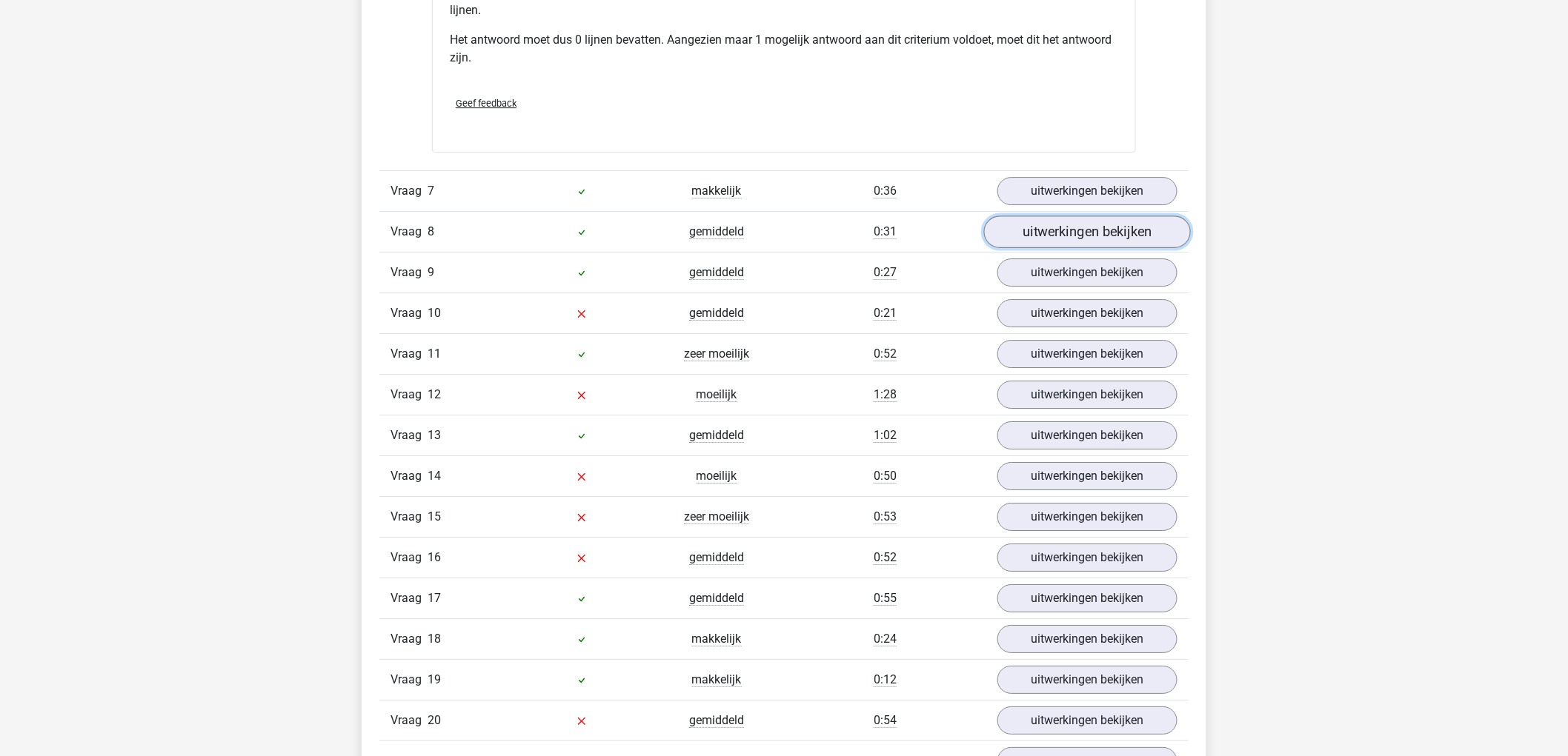
click at [1132, 239] on link "uitwerkingen bekijken" at bounding box center [1087, 233] width 207 height 33
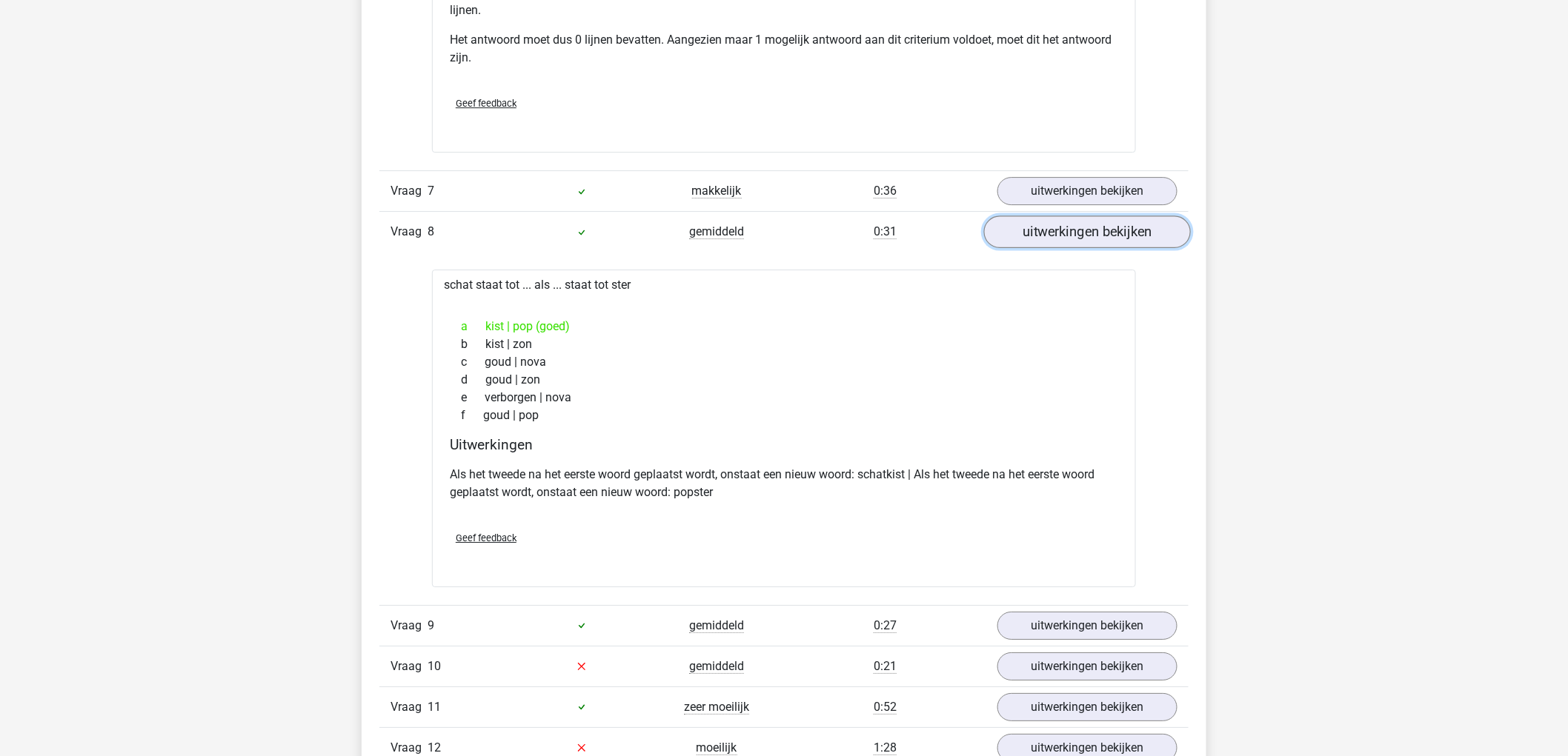
click at [1132, 237] on link "uitwerkingen bekijken" at bounding box center [1087, 233] width 207 height 33
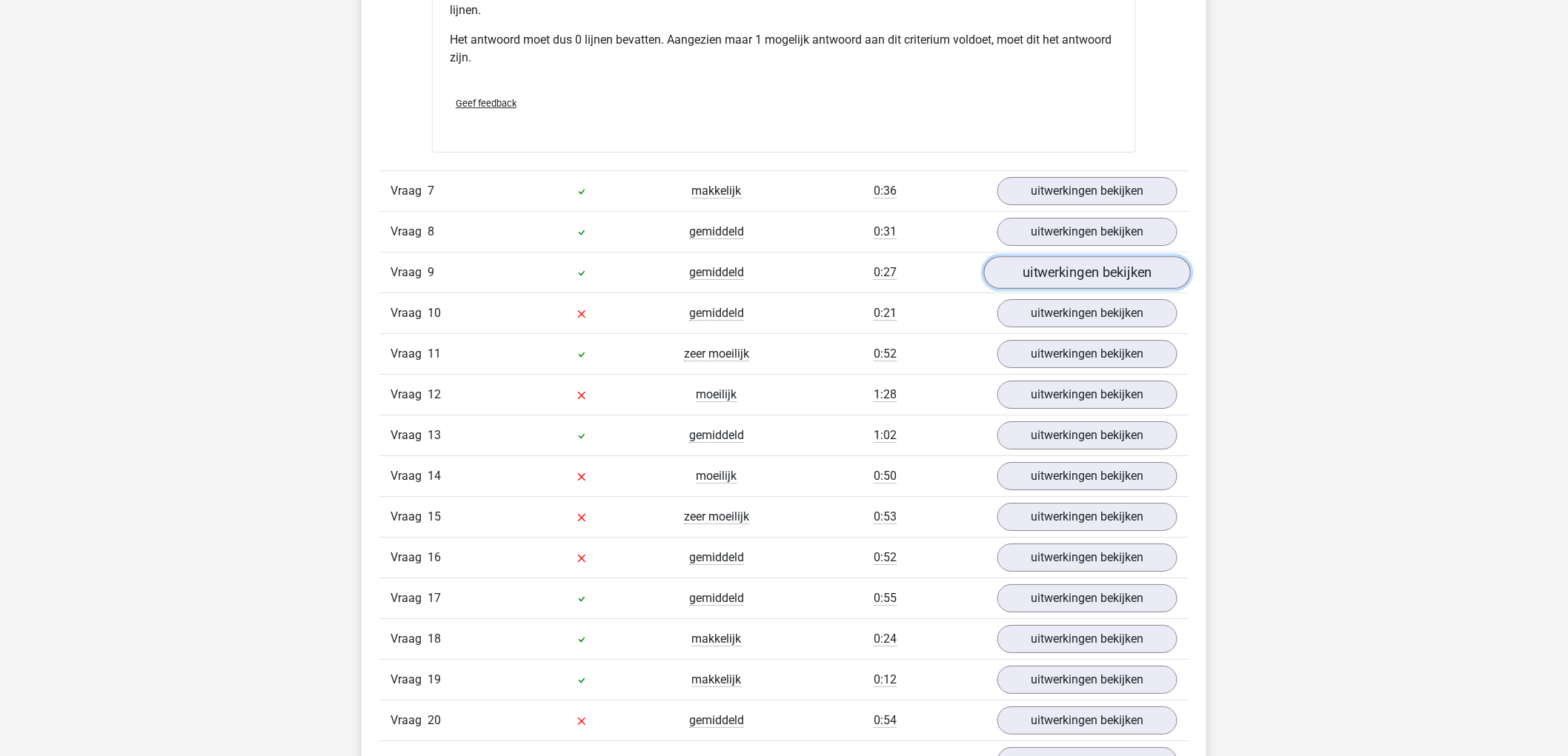
click at [1136, 263] on link "uitwerkingen bekijken" at bounding box center [1087, 273] width 207 height 33
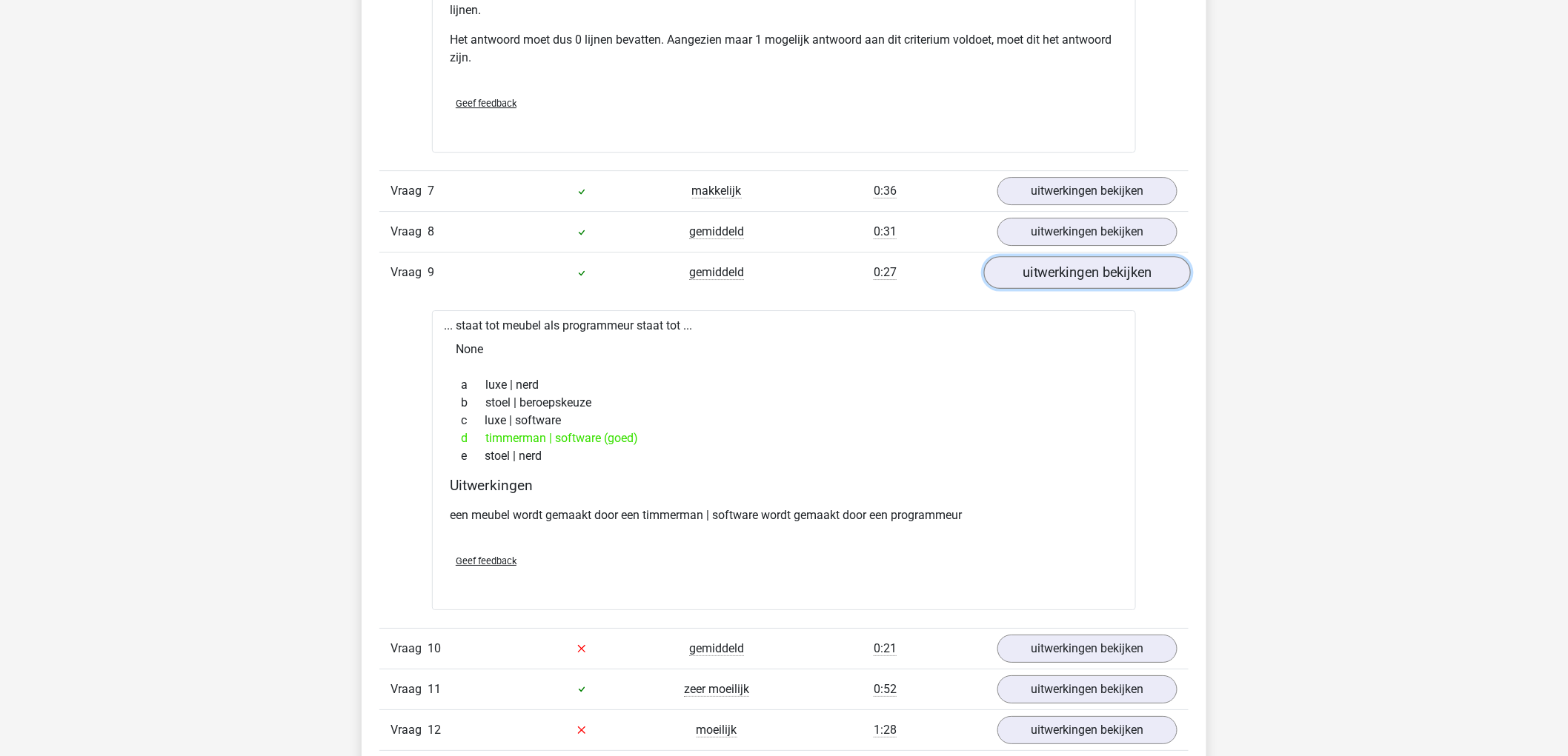
click at [1136, 263] on link "uitwerkingen bekijken" at bounding box center [1087, 273] width 207 height 33
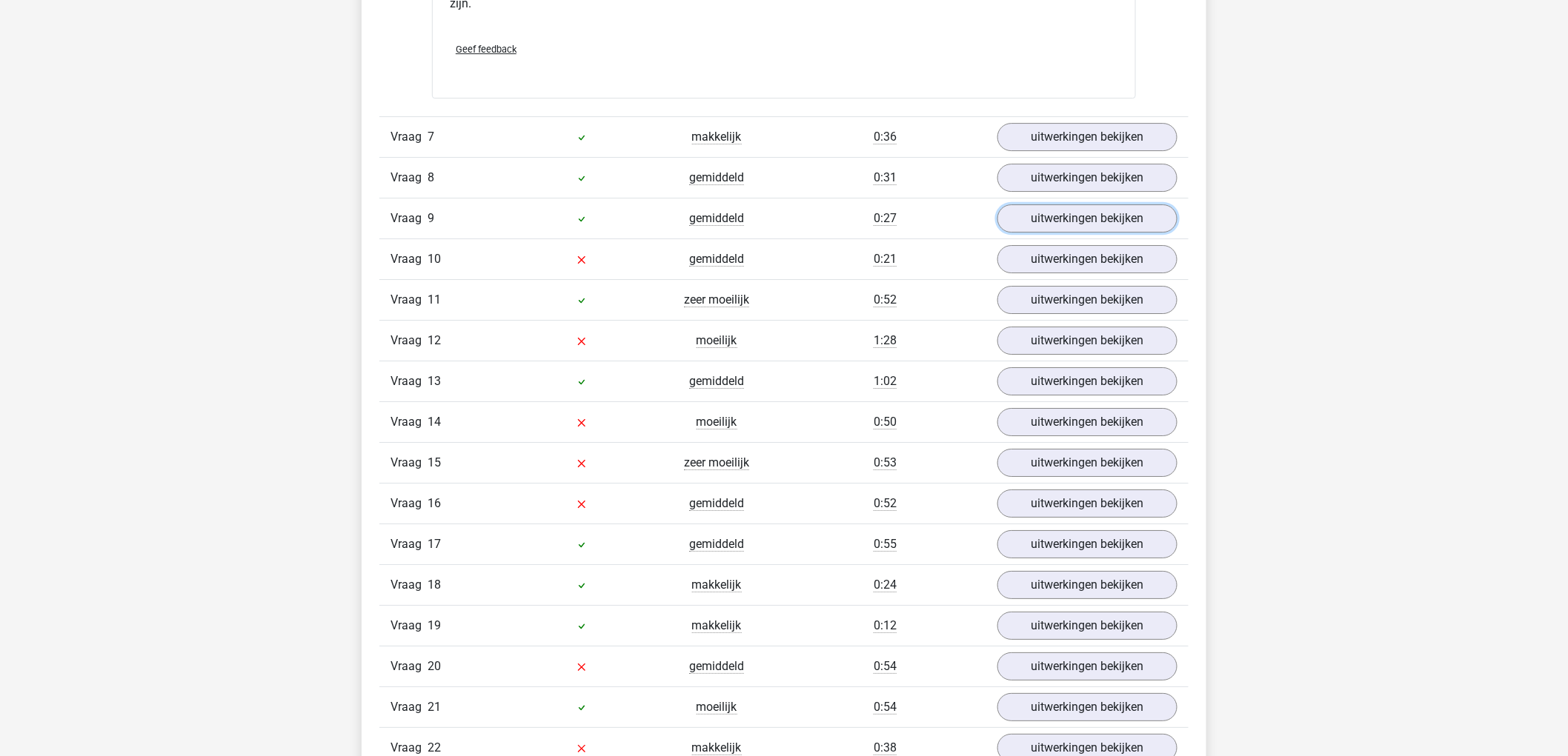
scroll to position [4361, 0]
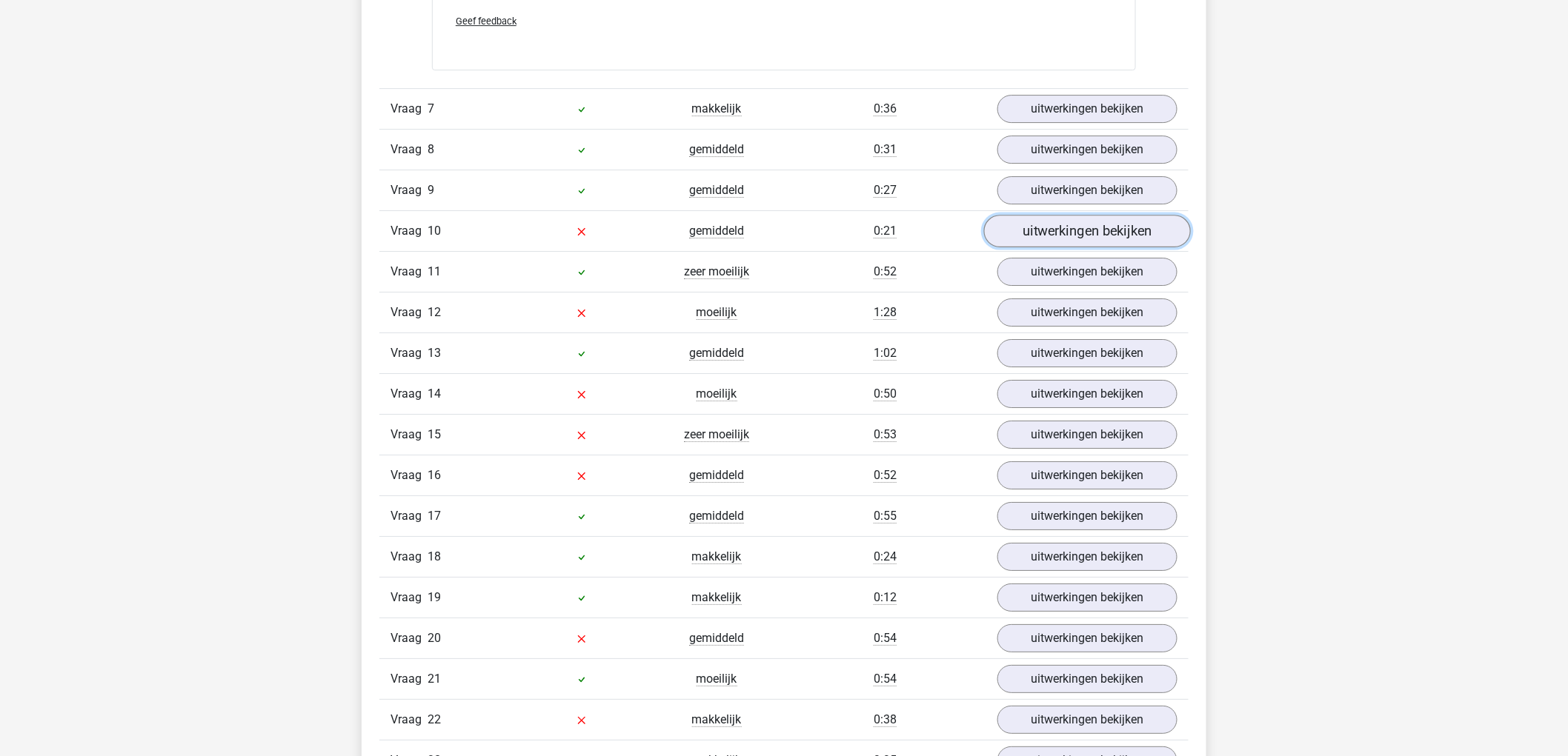
click at [1116, 236] on link "uitwerkingen bekijken" at bounding box center [1087, 232] width 207 height 33
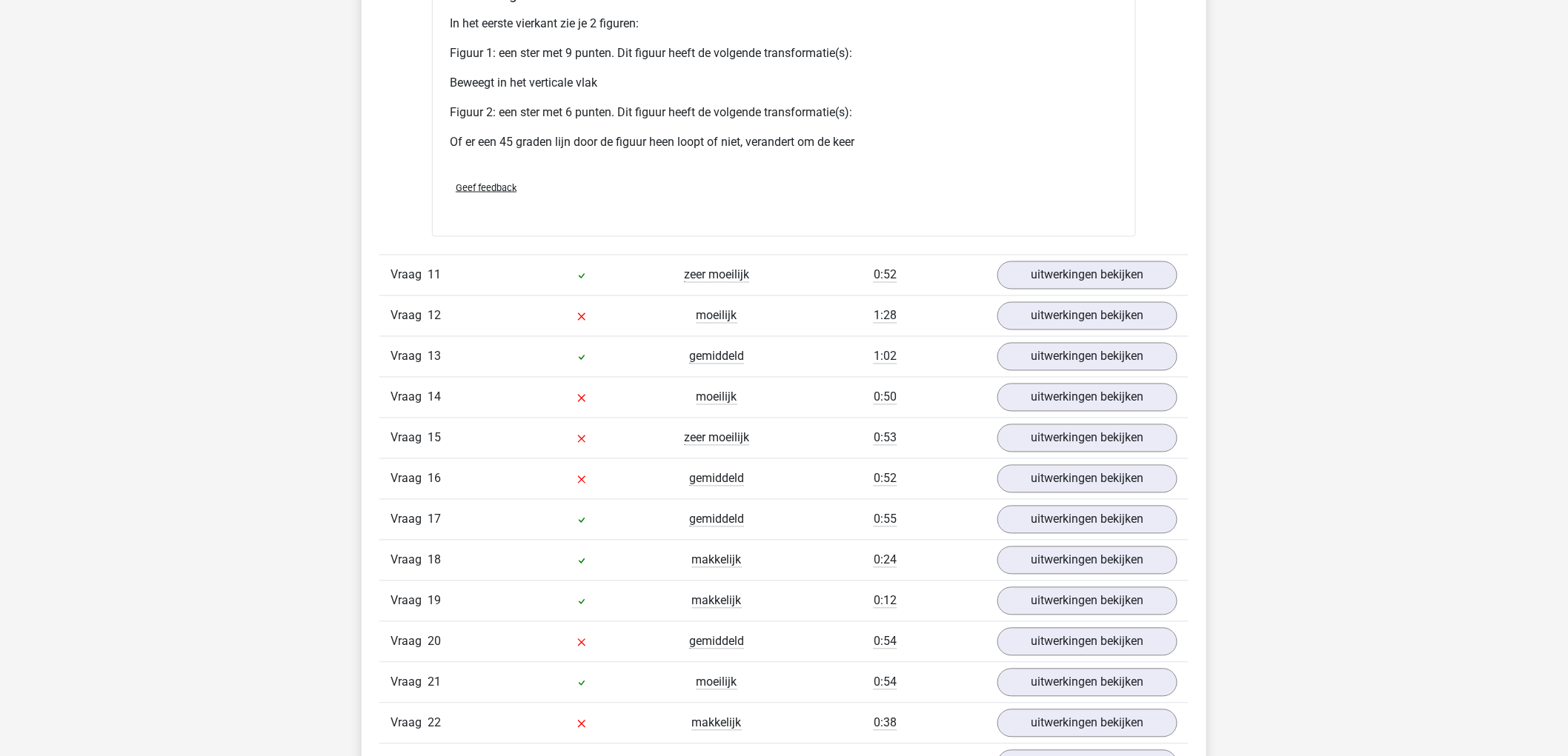
scroll to position [5760, 0]
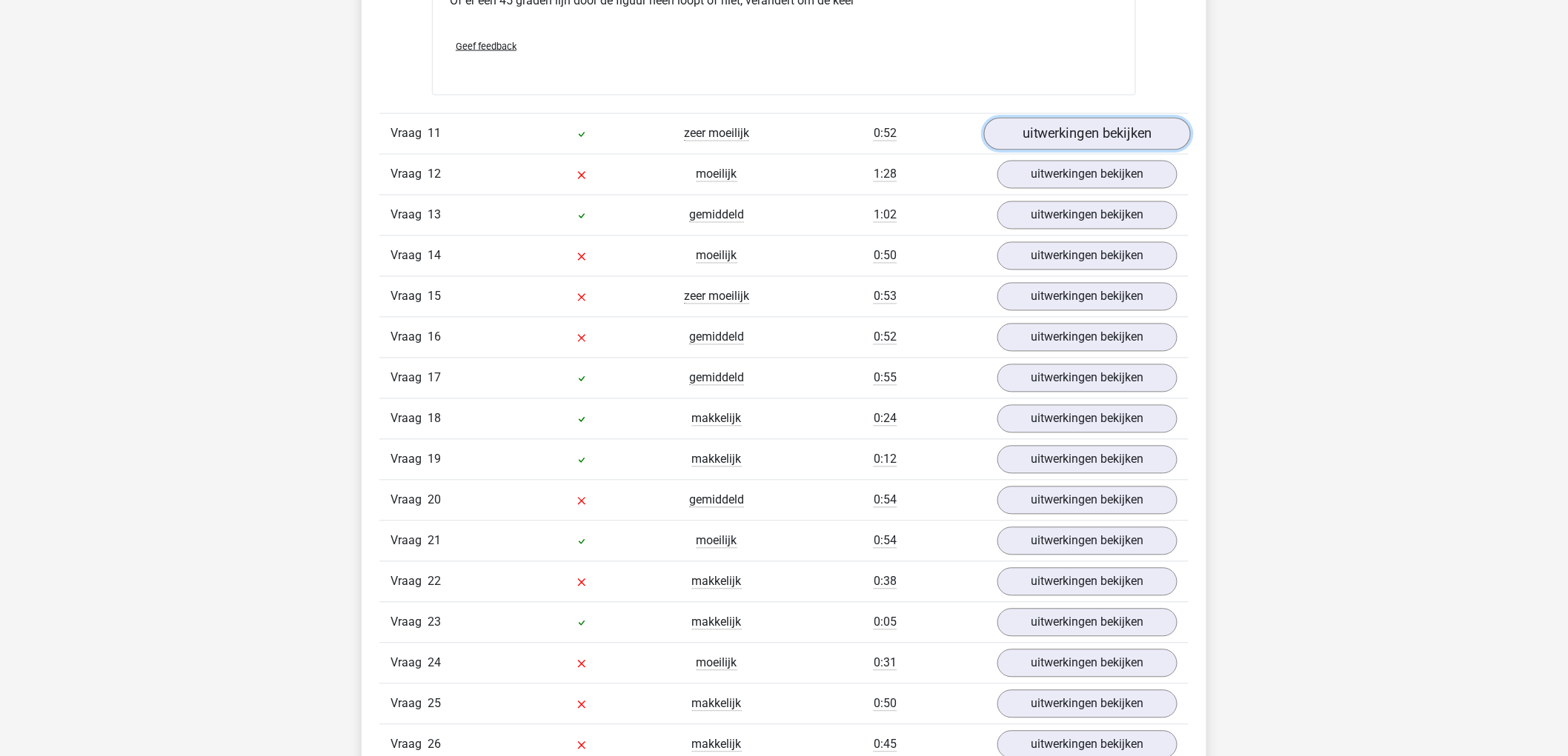
click at [1138, 130] on link "uitwerkingen bekijken" at bounding box center [1087, 135] width 207 height 33
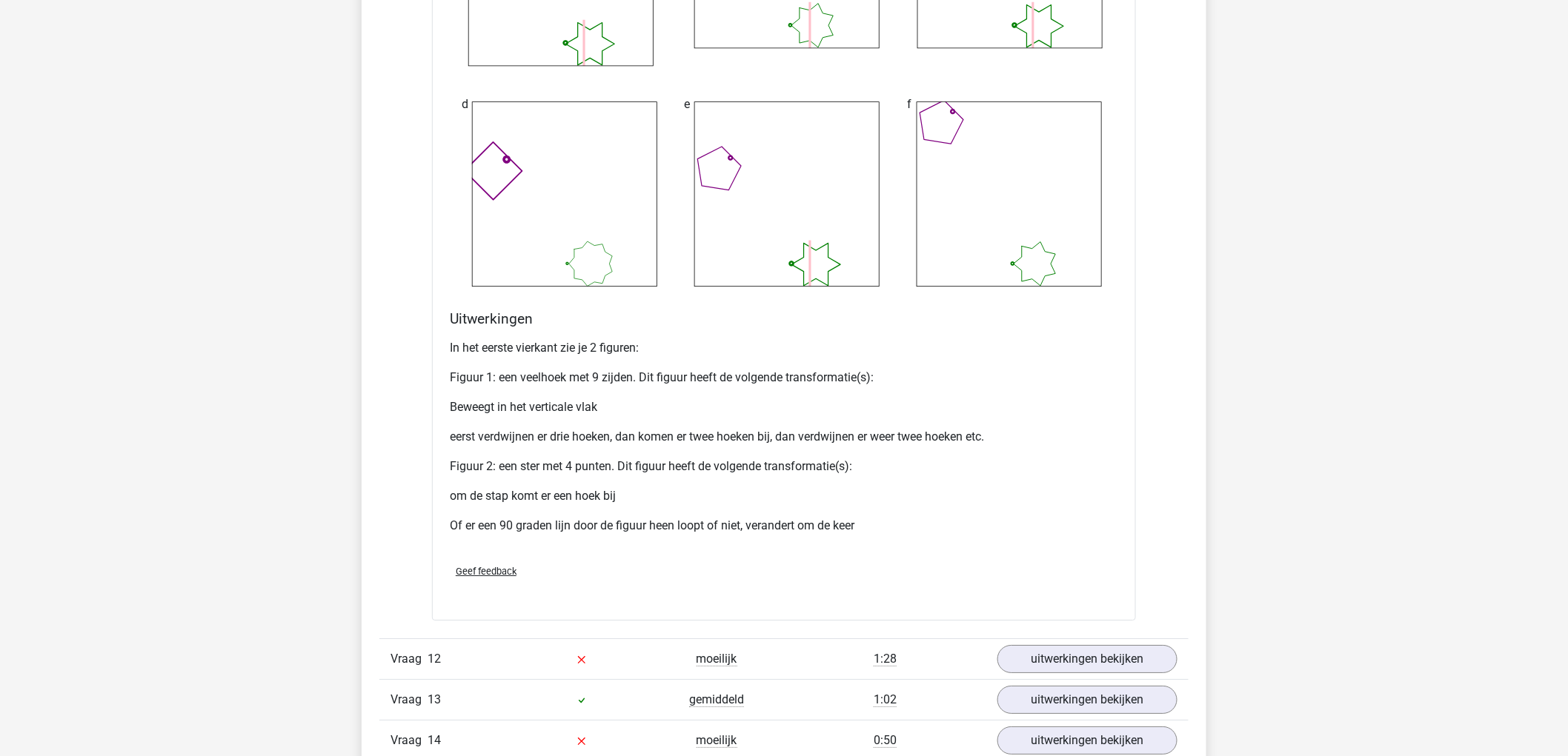
scroll to position [6995, 0]
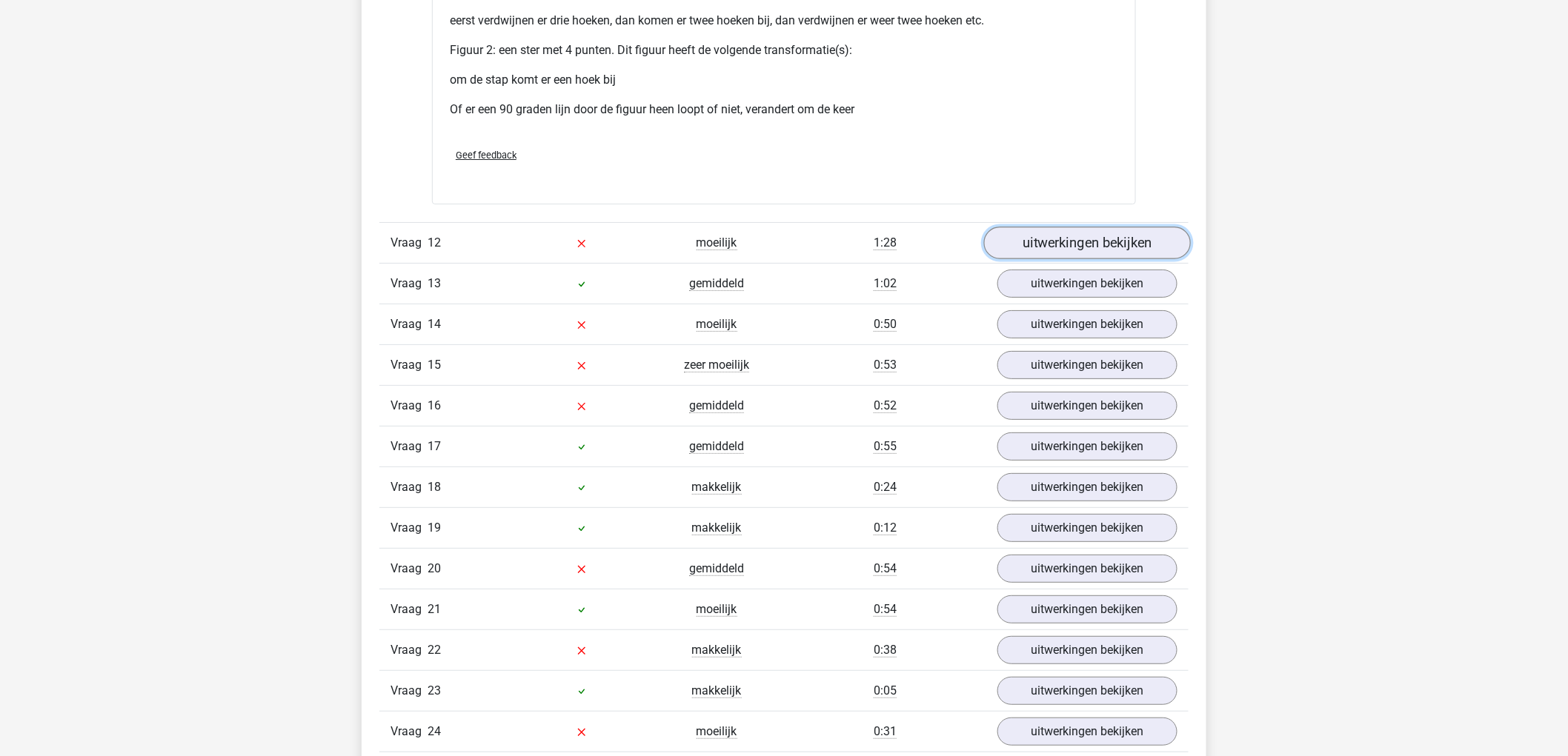
click at [1107, 243] on link "uitwerkingen bekijken" at bounding box center [1087, 243] width 207 height 33
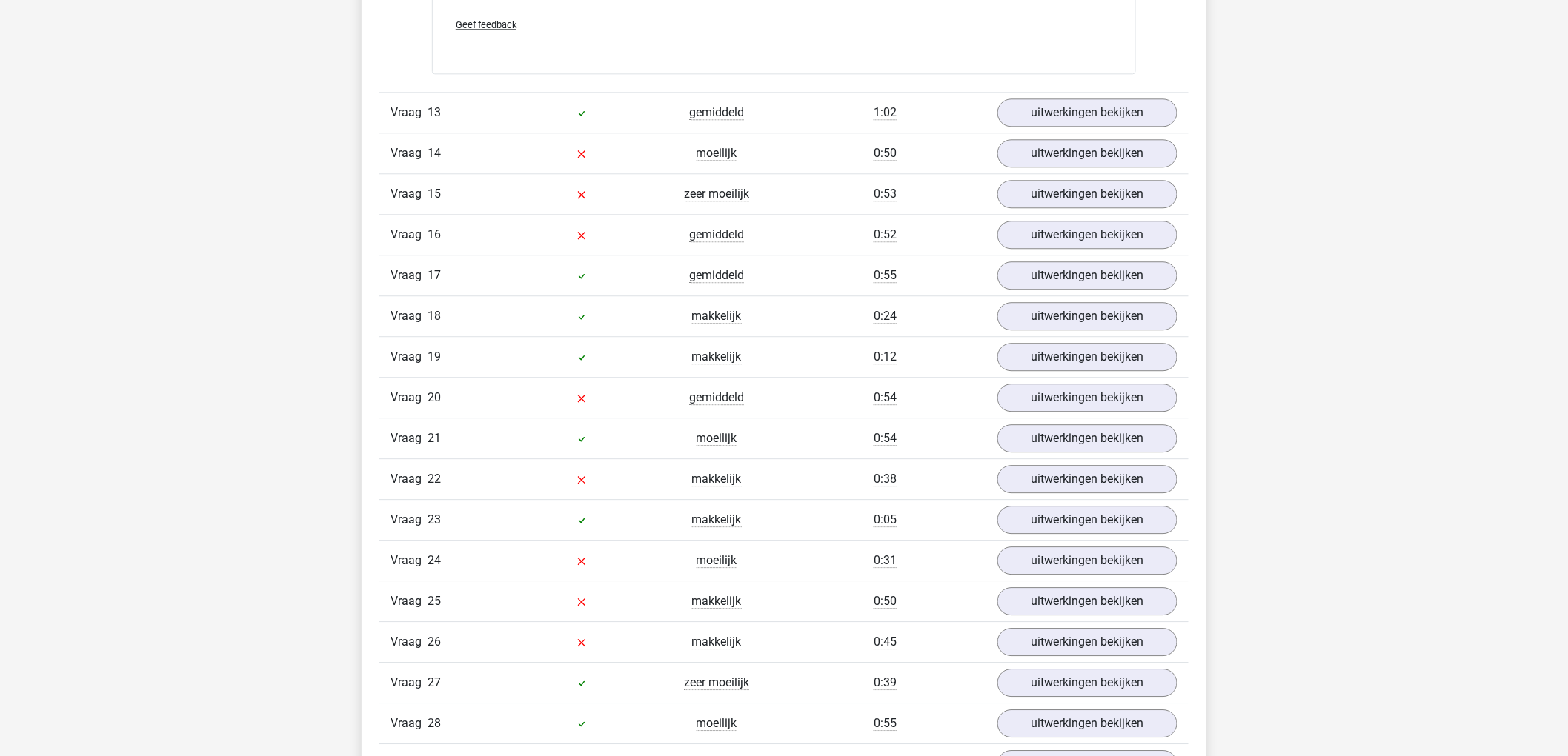
scroll to position [8559, 0]
click at [1122, 158] on link "uitwerkingen bekijken" at bounding box center [1087, 152] width 207 height 33
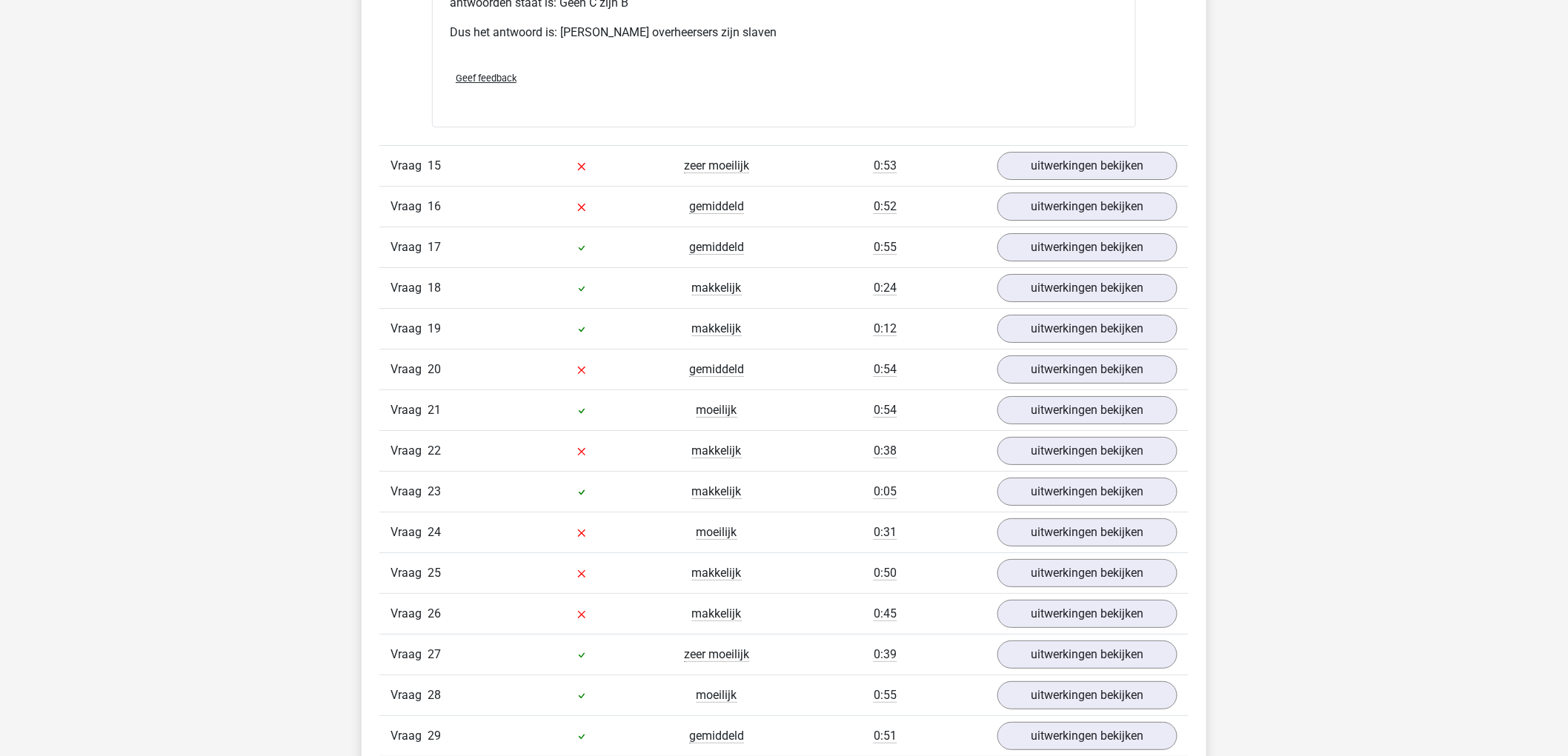
scroll to position [9217, 0]
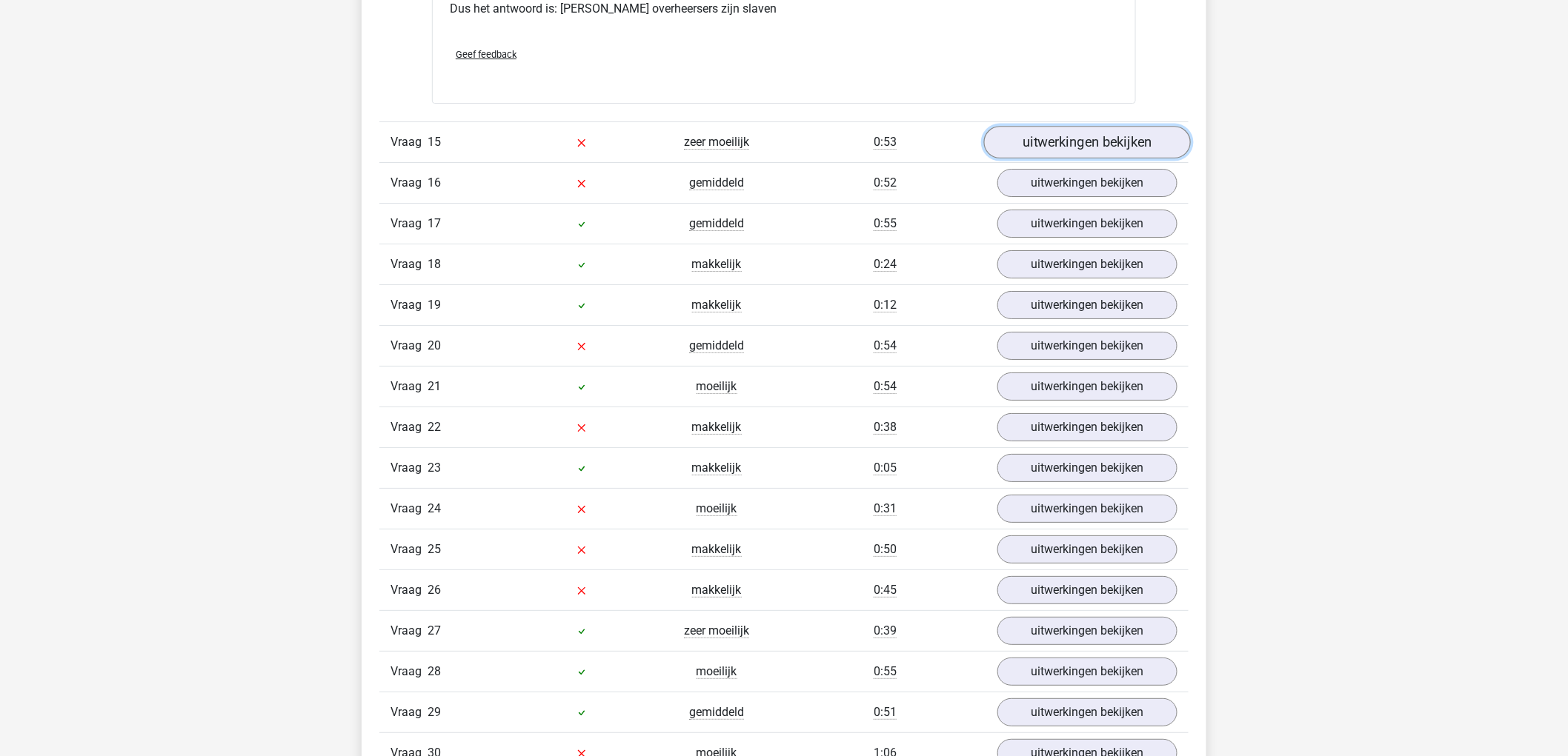
click at [1136, 146] on link "uitwerkingen bekijken" at bounding box center [1087, 142] width 207 height 33
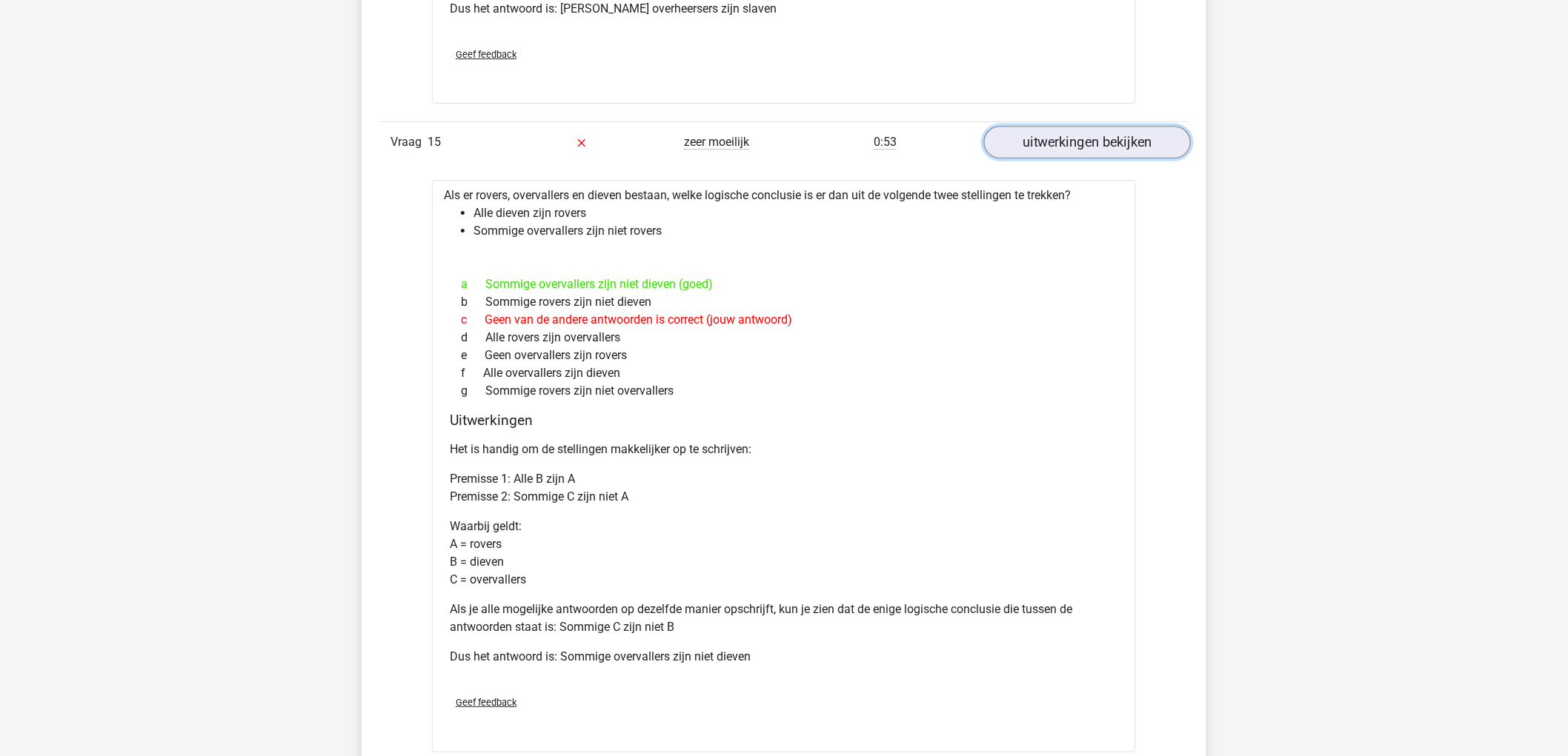
click at [1161, 143] on link "uitwerkingen bekijken" at bounding box center [1087, 142] width 207 height 33
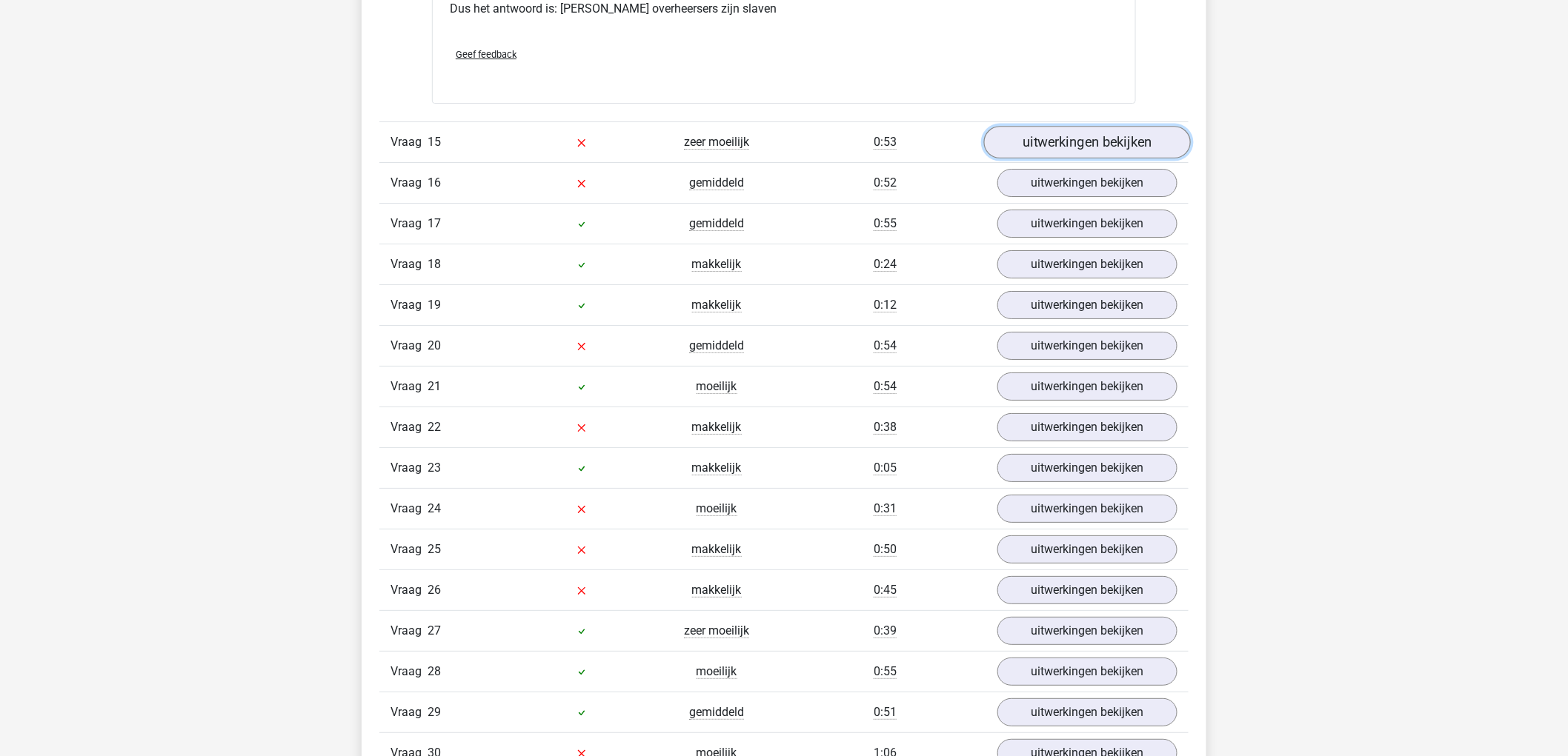
click at [1043, 142] on link "uitwerkingen bekijken" at bounding box center [1087, 142] width 207 height 33
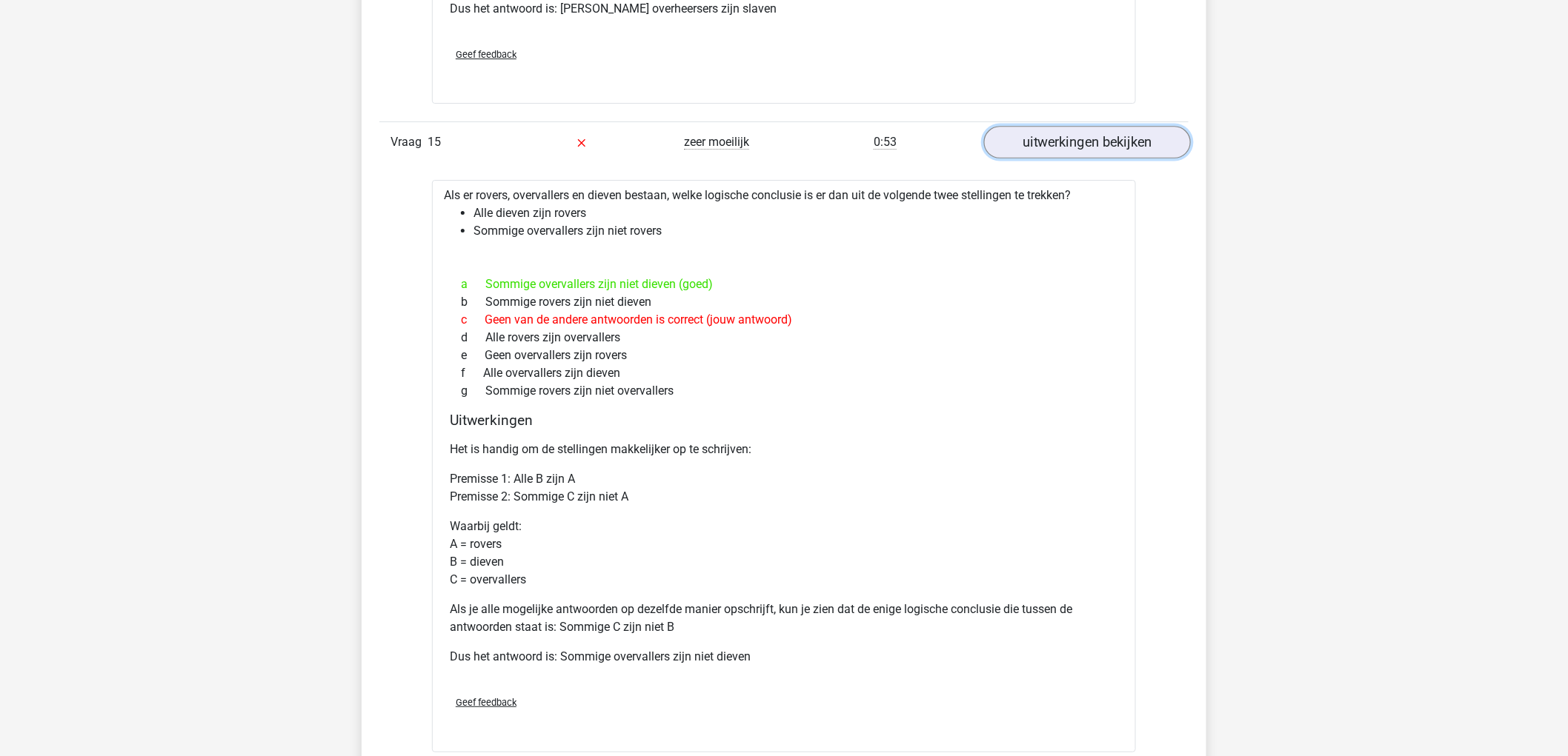
click at [1044, 142] on link "uitwerkingen bekijken" at bounding box center [1087, 142] width 207 height 33
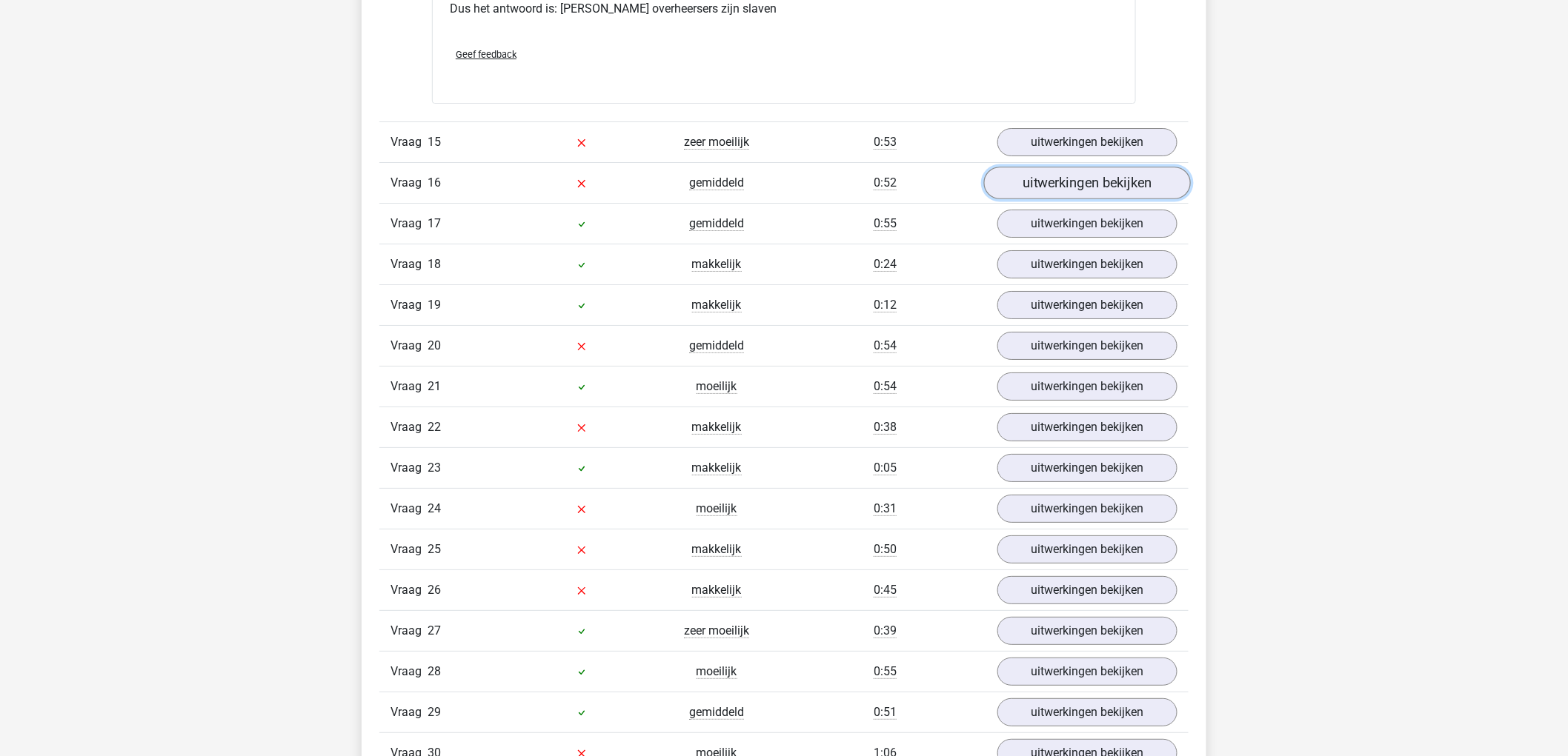
click at [1105, 194] on link "uitwerkingen bekijken" at bounding box center [1087, 183] width 207 height 33
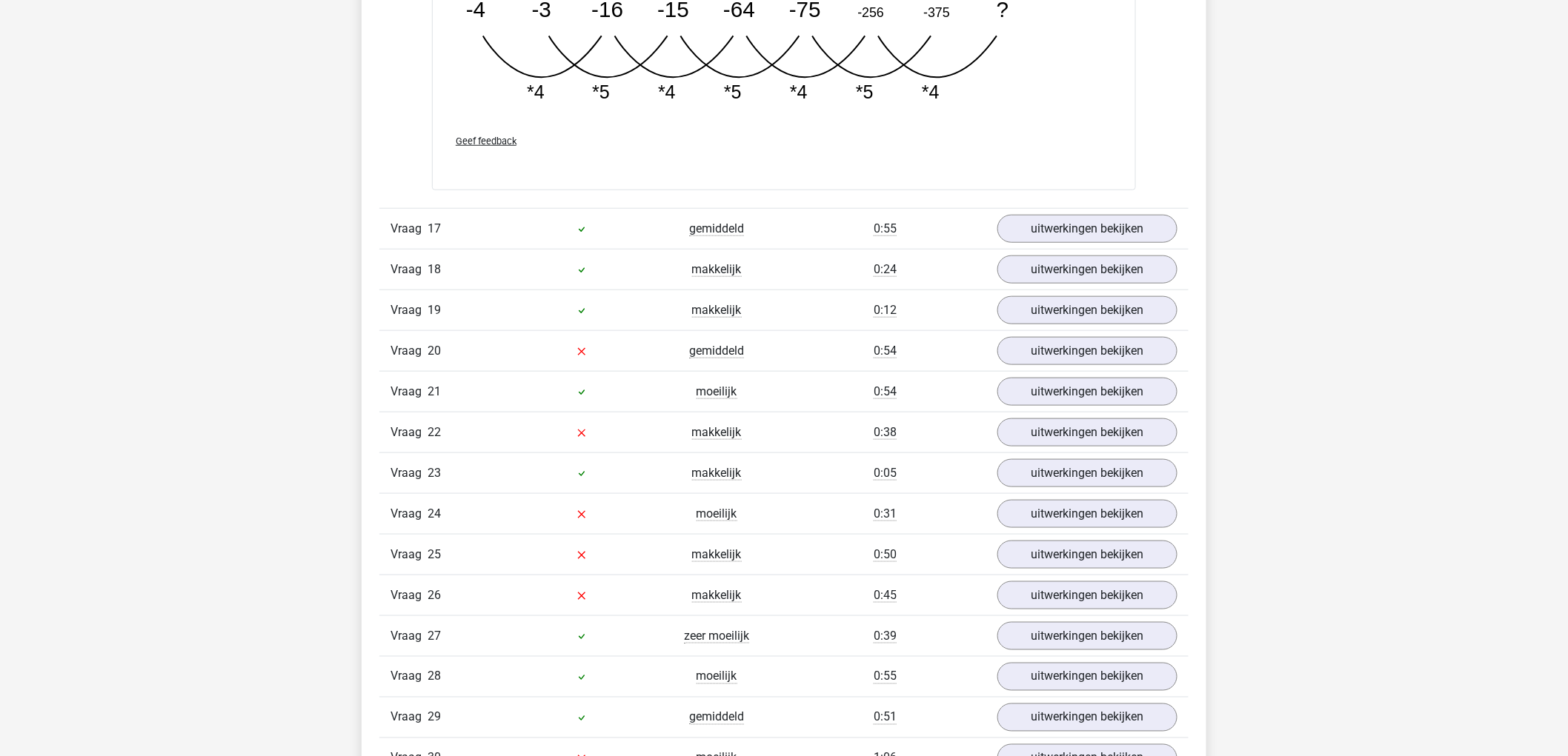
scroll to position [9957, 0]
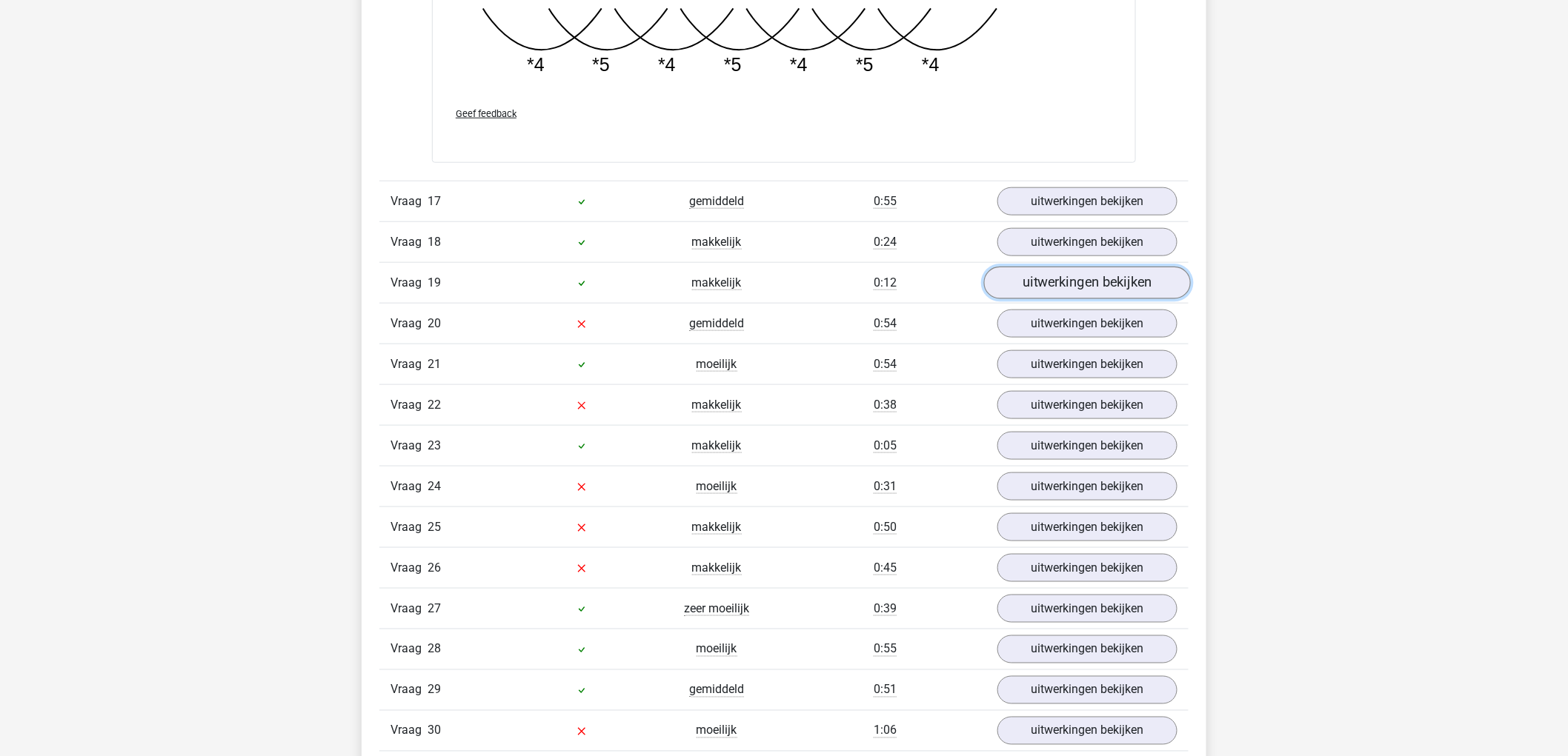
click at [1142, 277] on link "uitwerkingen bekijken" at bounding box center [1087, 282] width 207 height 33
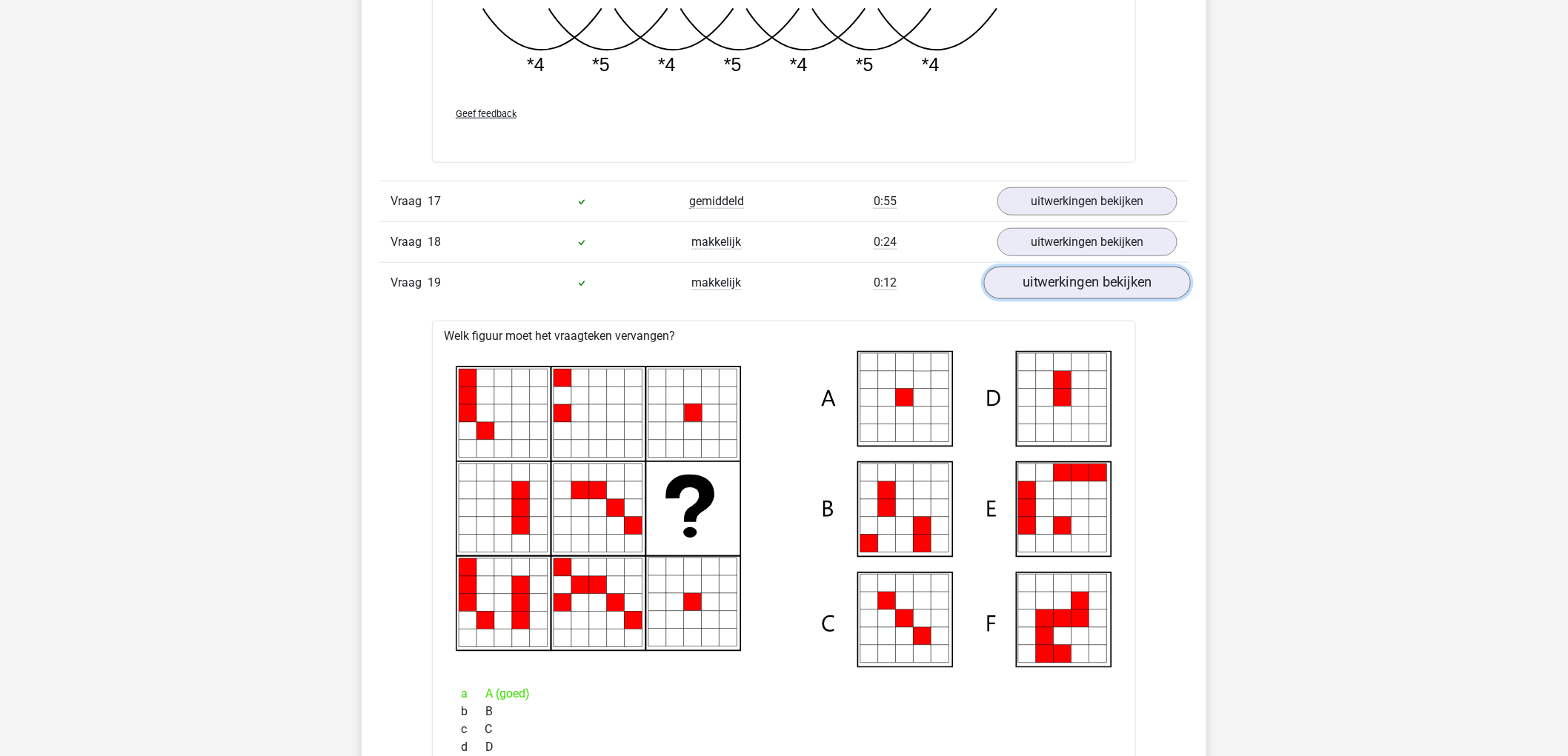
click at [1139, 284] on link "uitwerkingen bekijken" at bounding box center [1087, 282] width 207 height 33
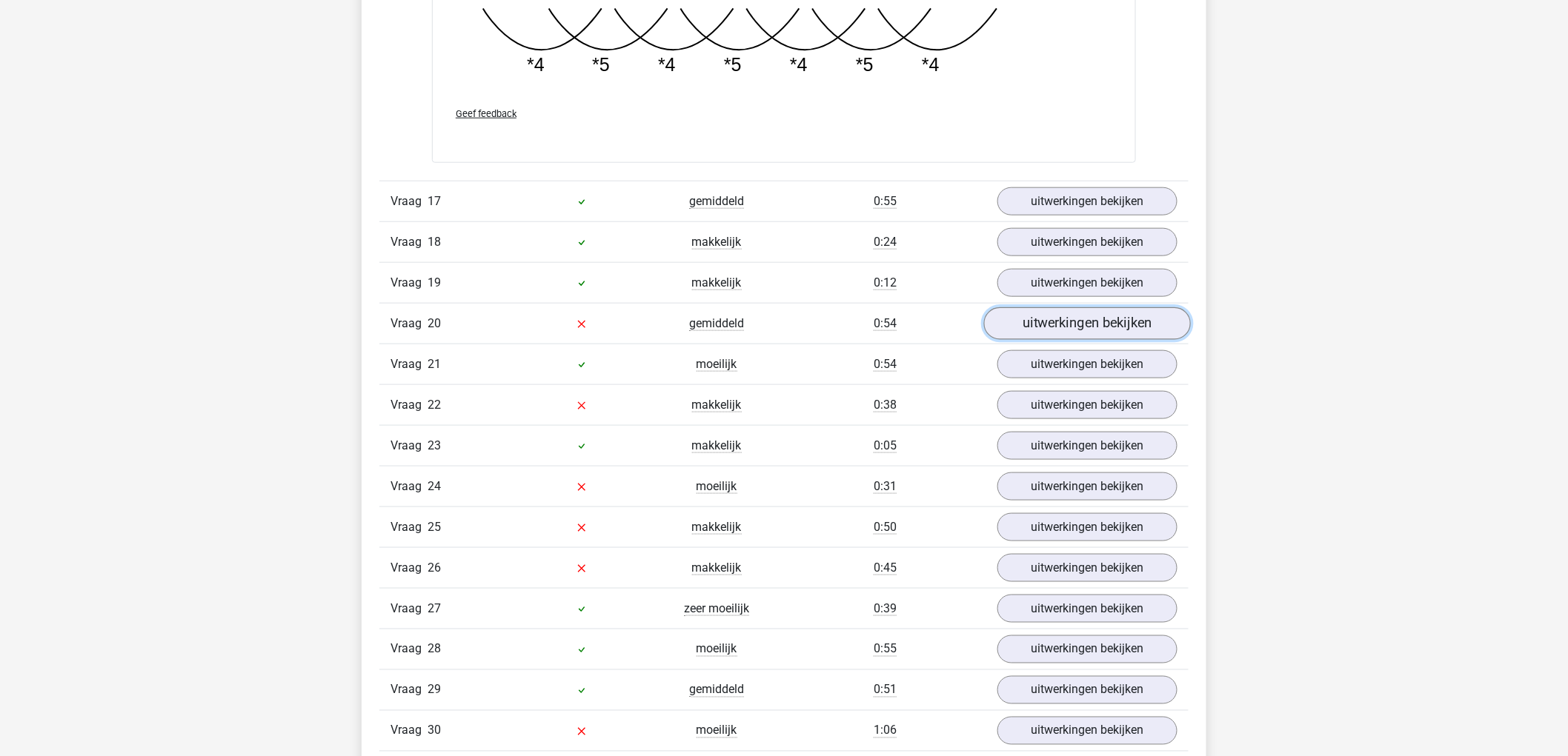
click at [1145, 324] on link "uitwerkingen bekijken" at bounding box center [1087, 324] width 207 height 33
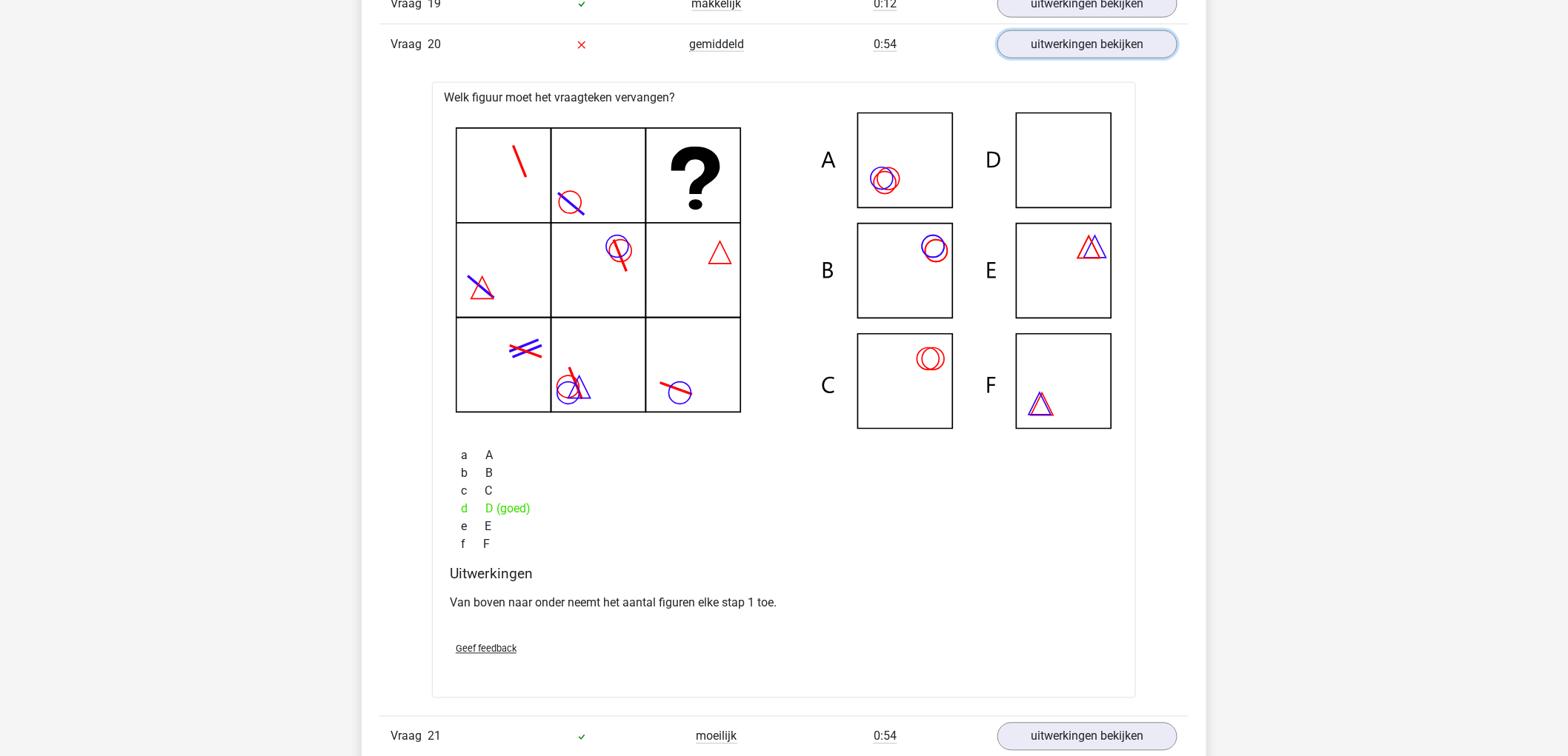
scroll to position [10122, 0]
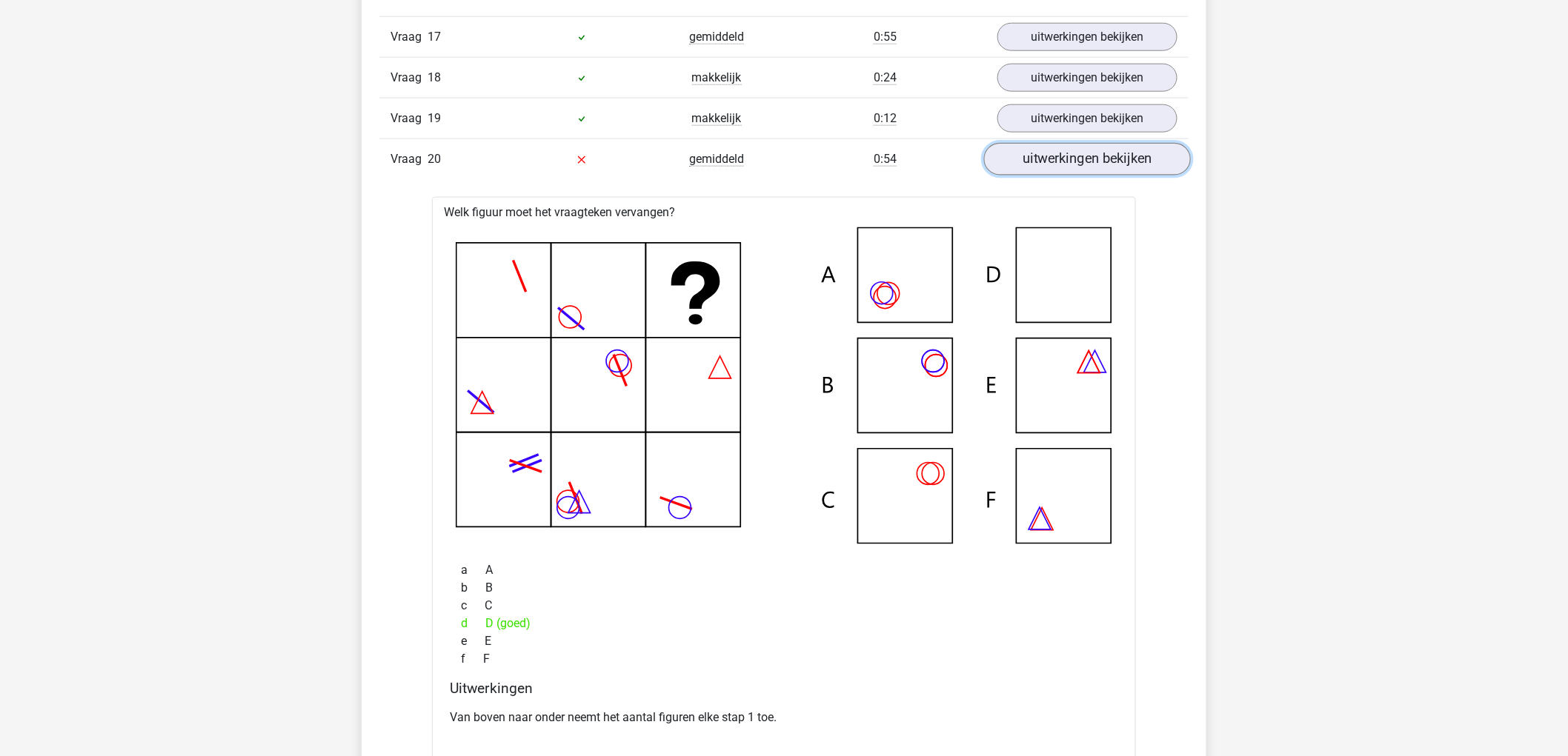
click at [1168, 166] on link "uitwerkingen bekijken" at bounding box center [1087, 159] width 207 height 33
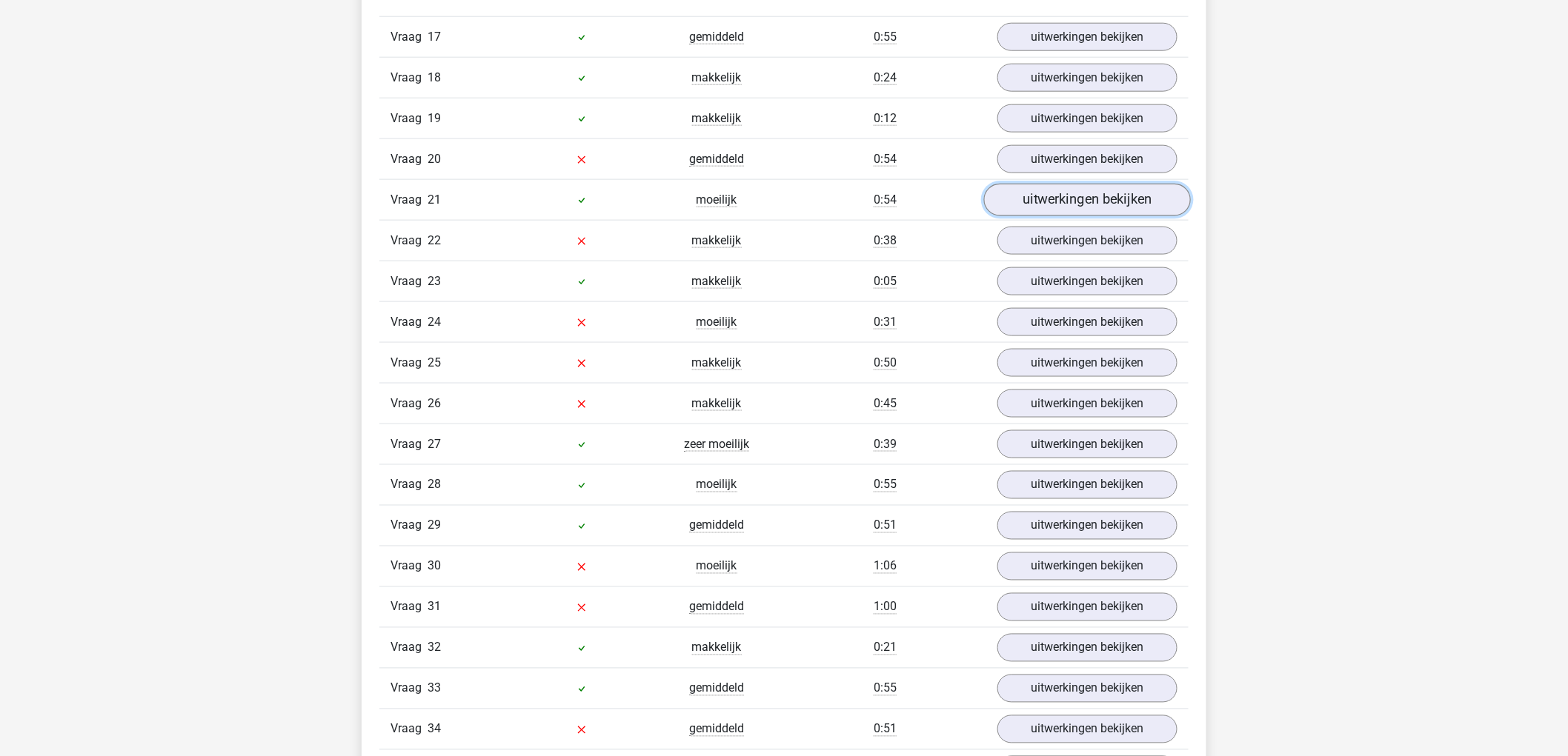
click at [1086, 205] on link "uitwerkingen bekijken" at bounding box center [1087, 200] width 207 height 33
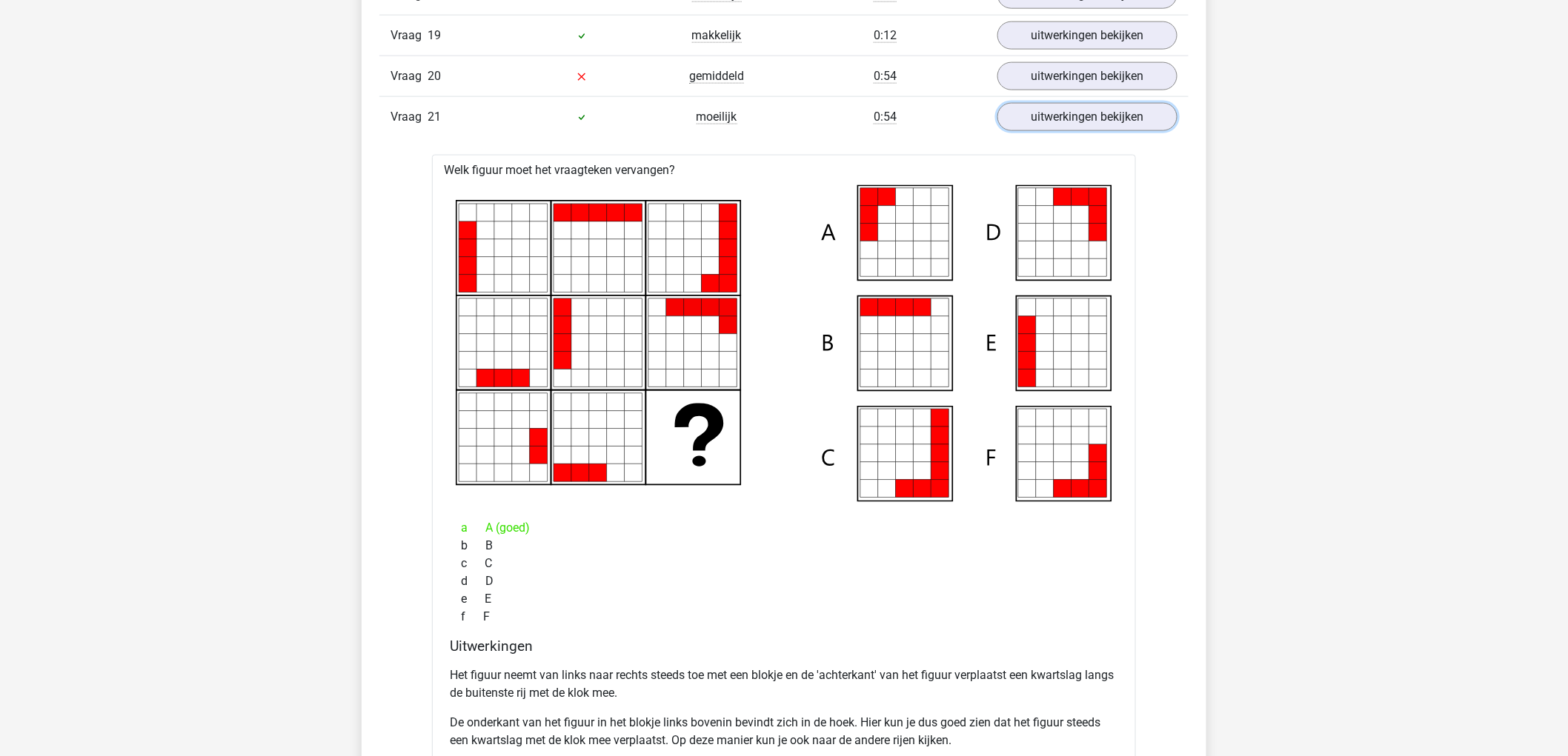
scroll to position [10204, 0]
click at [1150, 123] on link "uitwerkingen bekijken" at bounding box center [1087, 118] width 207 height 33
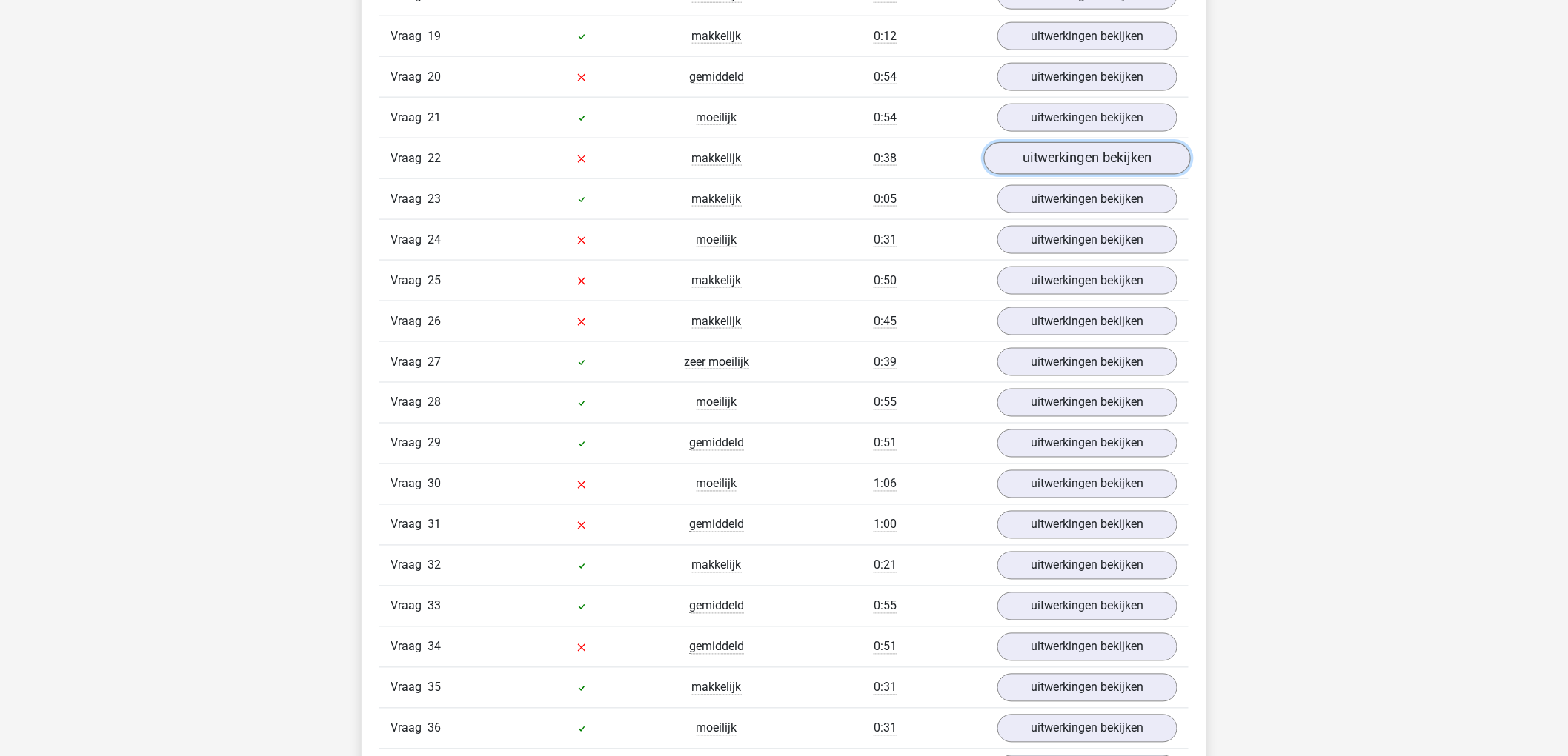
click at [1136, 160] on link "uitwerkingen bekijken" at bounding box center [1087, 158] width 207 height 33
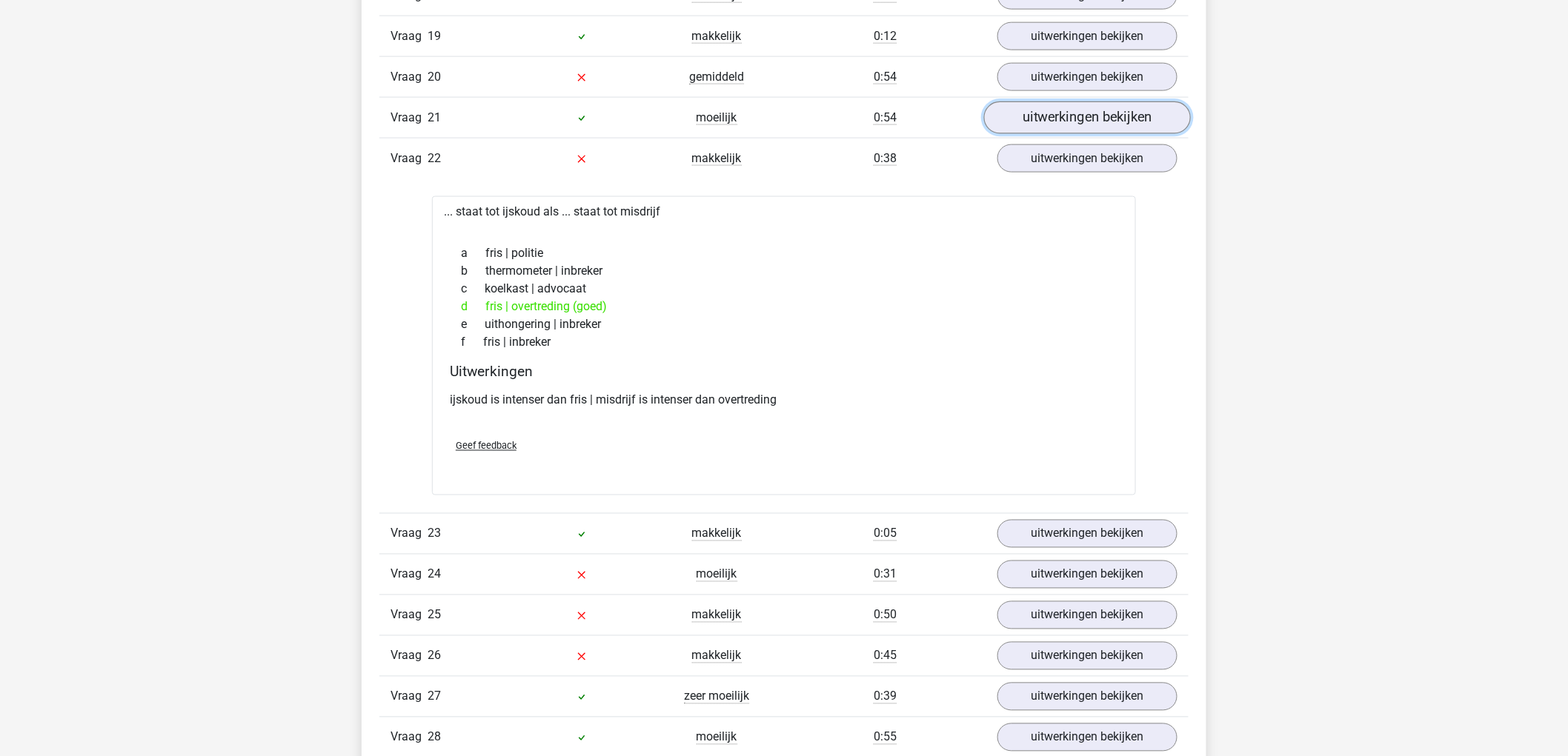
click at [1152, 112] on link "uitwerkingen bekijken" at bounding box center [1087, 118] width 207 height 33
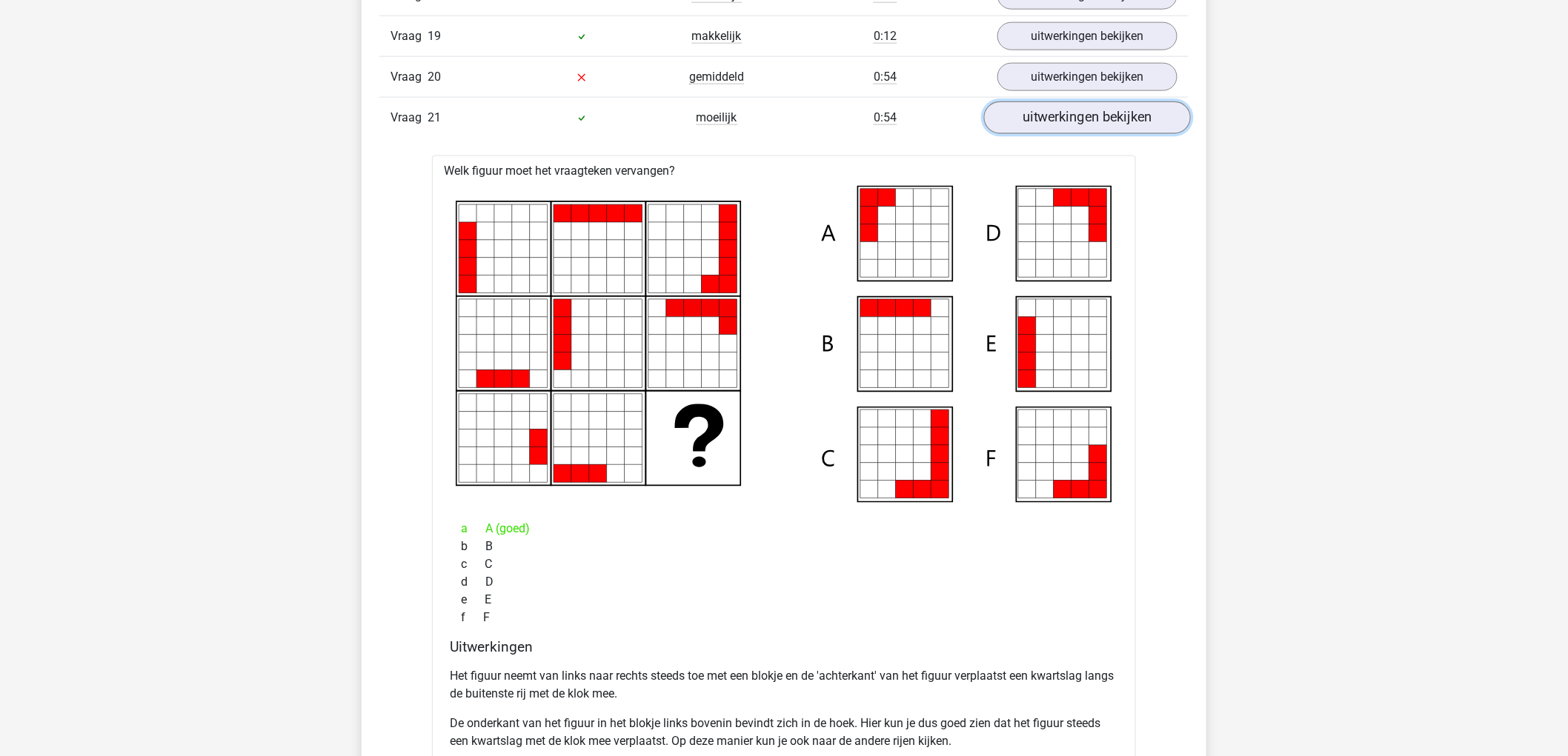
click at [1149, 116] on link "uitwerkingen bekijken" at bounding box center [1087, 118] width 207 height 33
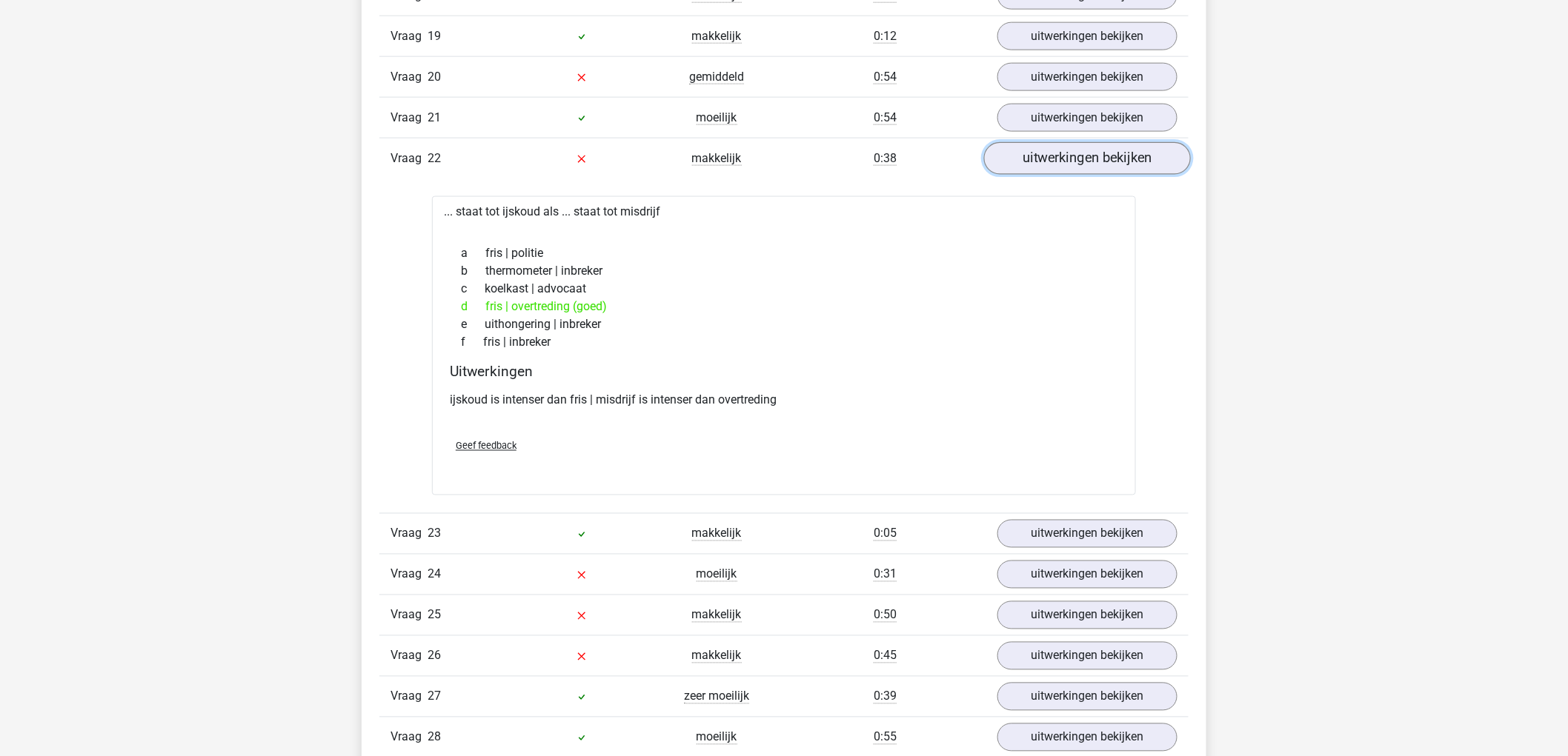
click at [1166, 160] on link "uitwerkingen bekijken" at bounding box center [1087, 158] width 207 height 33
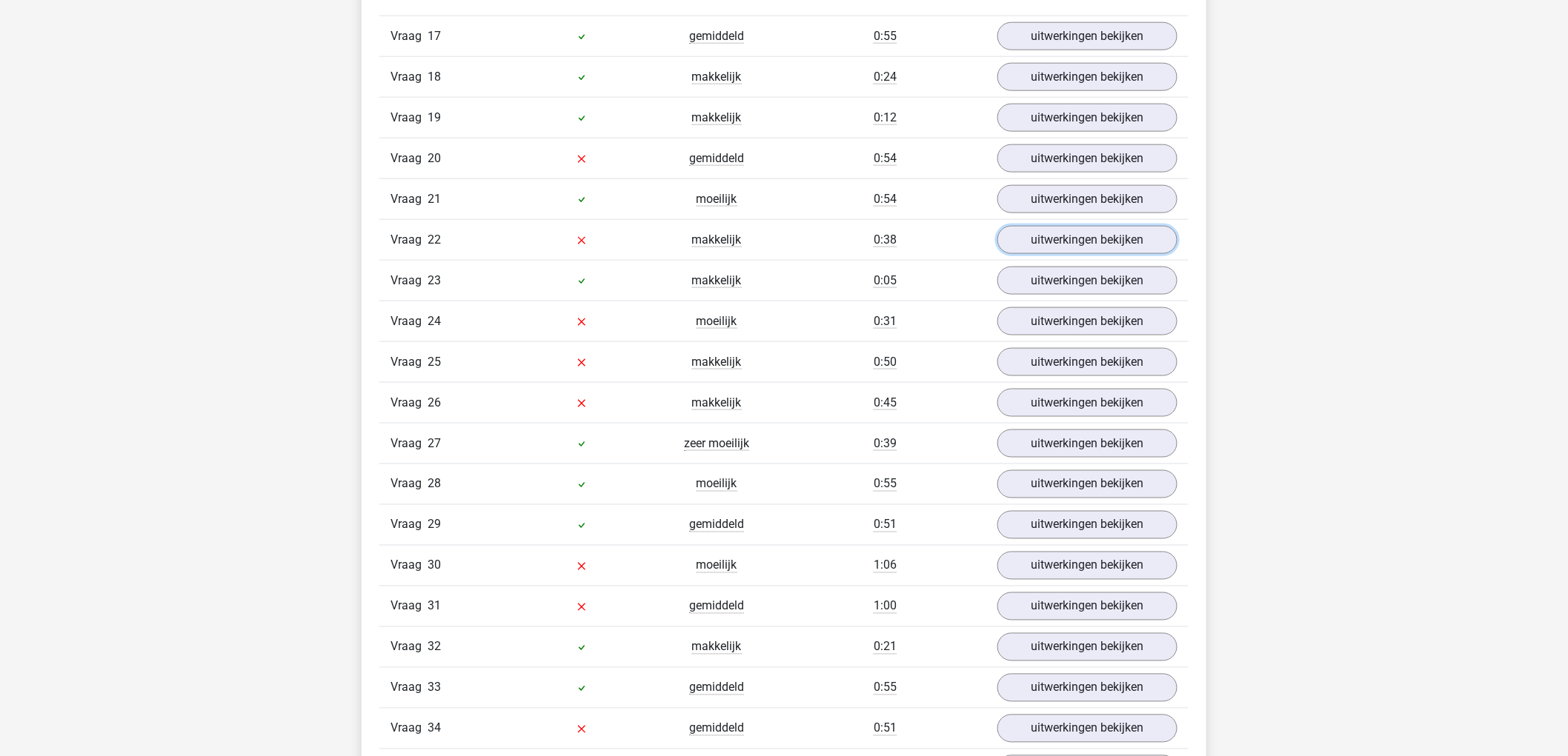
scroll to position [10122, 0]
click at [1051, 247] on link "uitwerkingen bekijken" at bounding box center [1087, 240] width 207 height 33
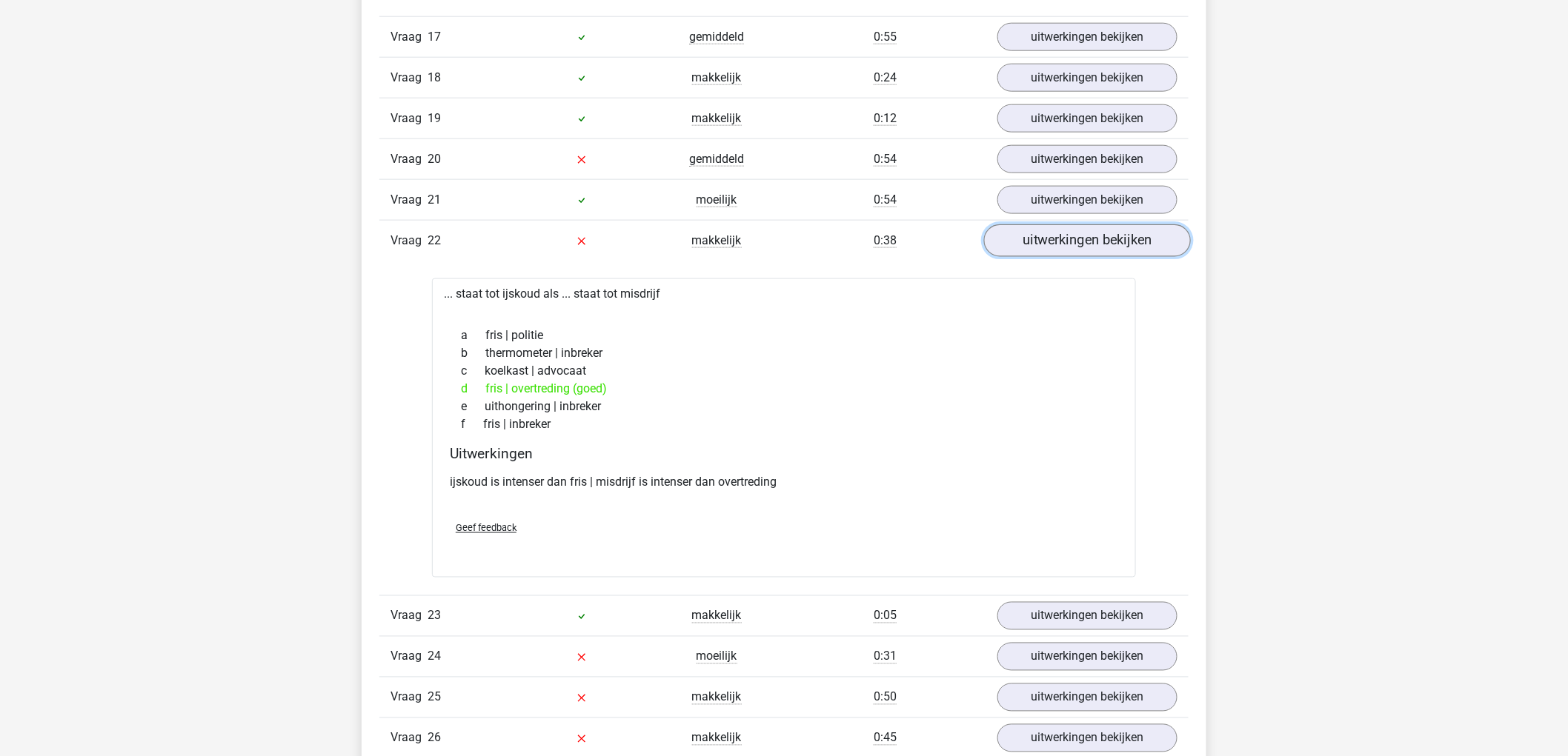
click at [1050, 241] on link "uitwerkingen bekijken" at bounding box center [1087, 240] width 207 height 33
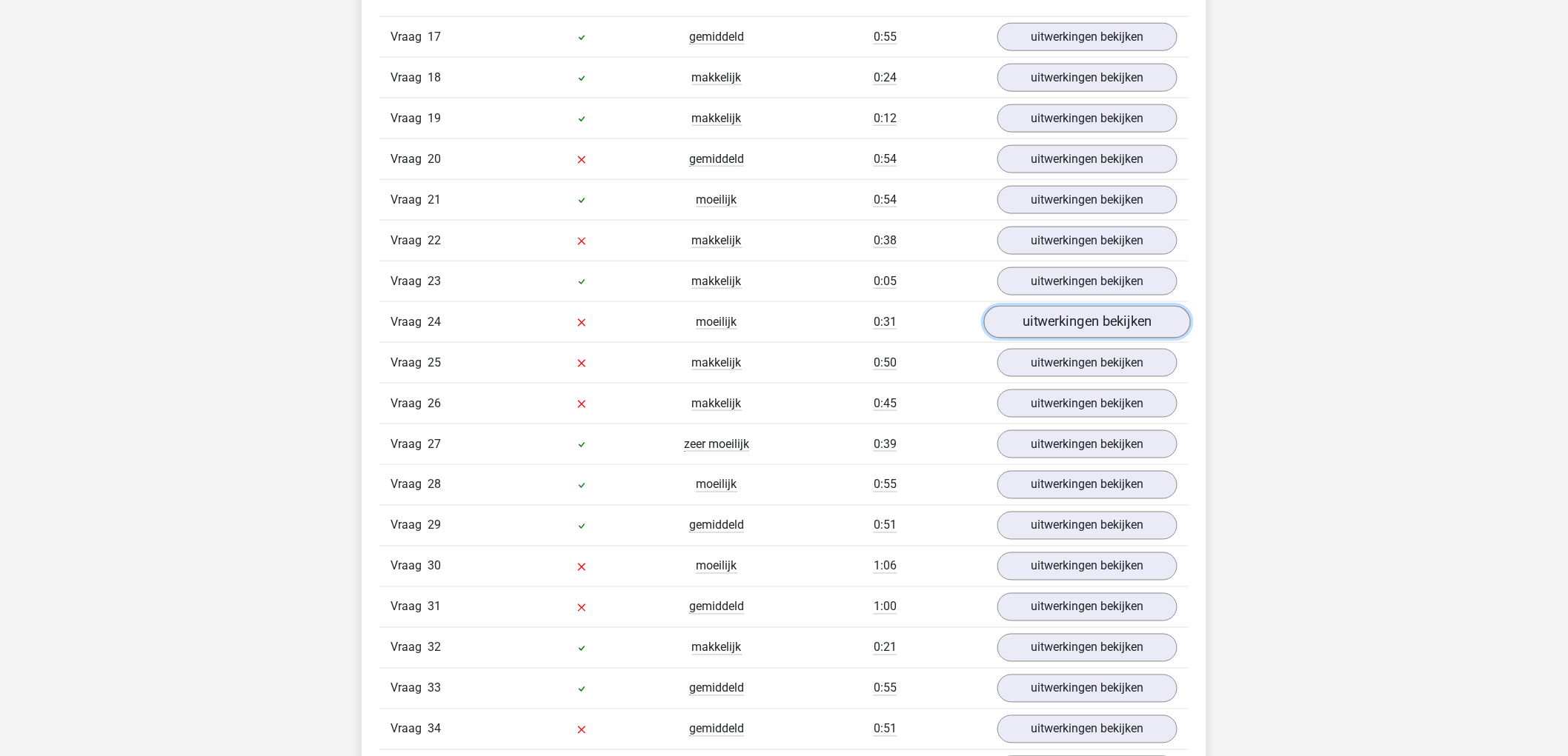
click at [1039, 322] on link "uitwerkingen bekijken" at bounding box center [1087, 322] width 207 height 33
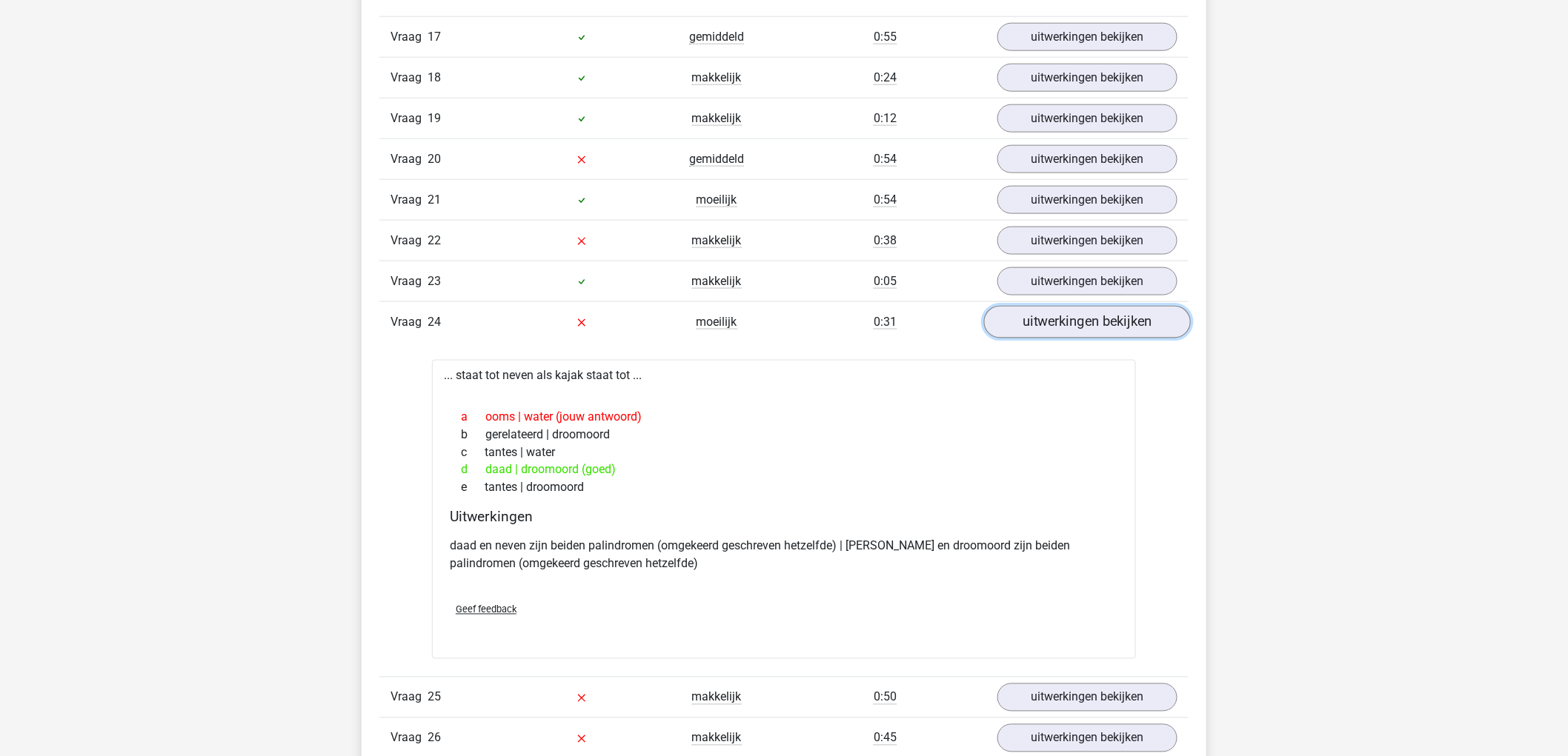
click at [1033, 314] on link "uitwerkingen bekijken" at bounding box center [1087, 322] width 207 height 33
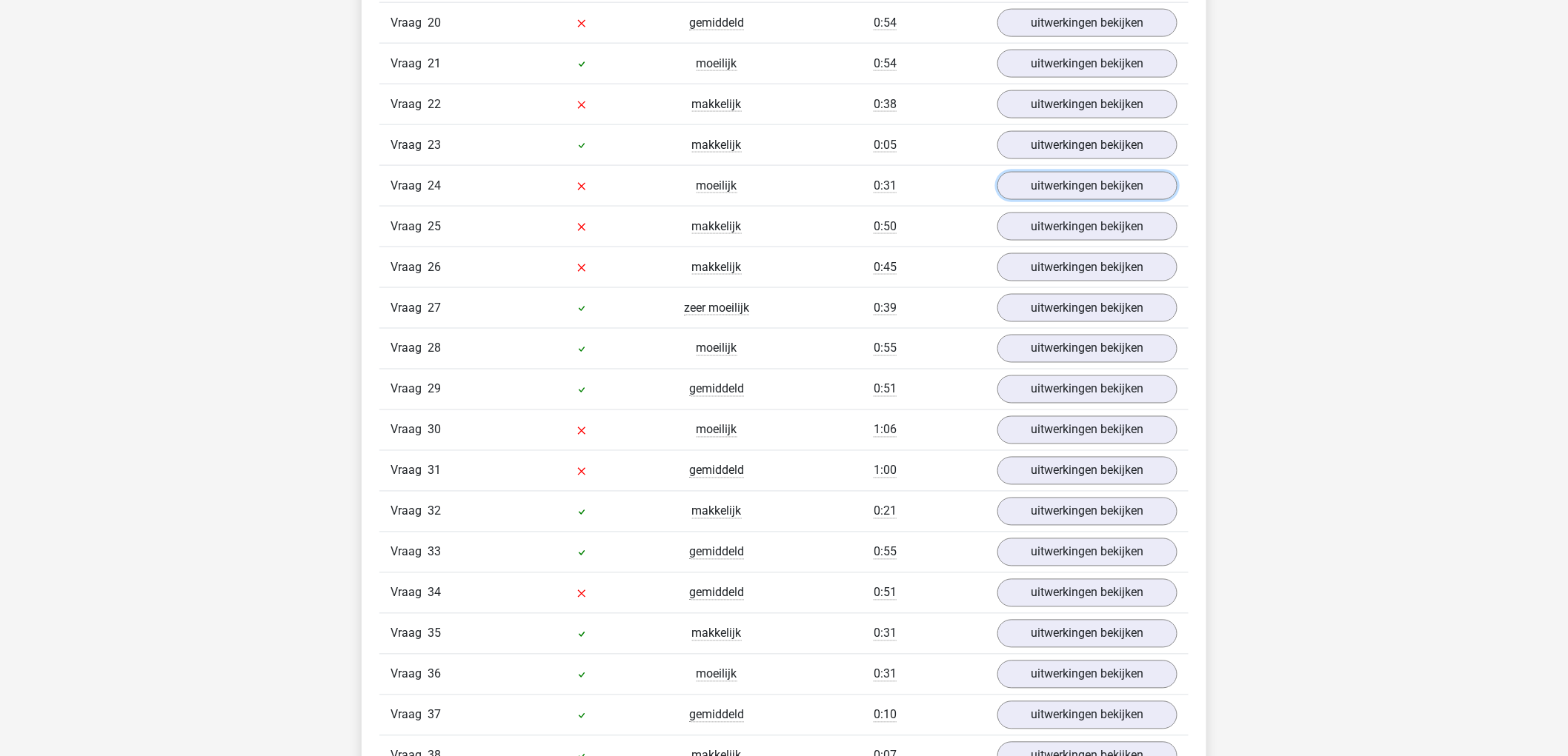
scroll to position [10286, 0]
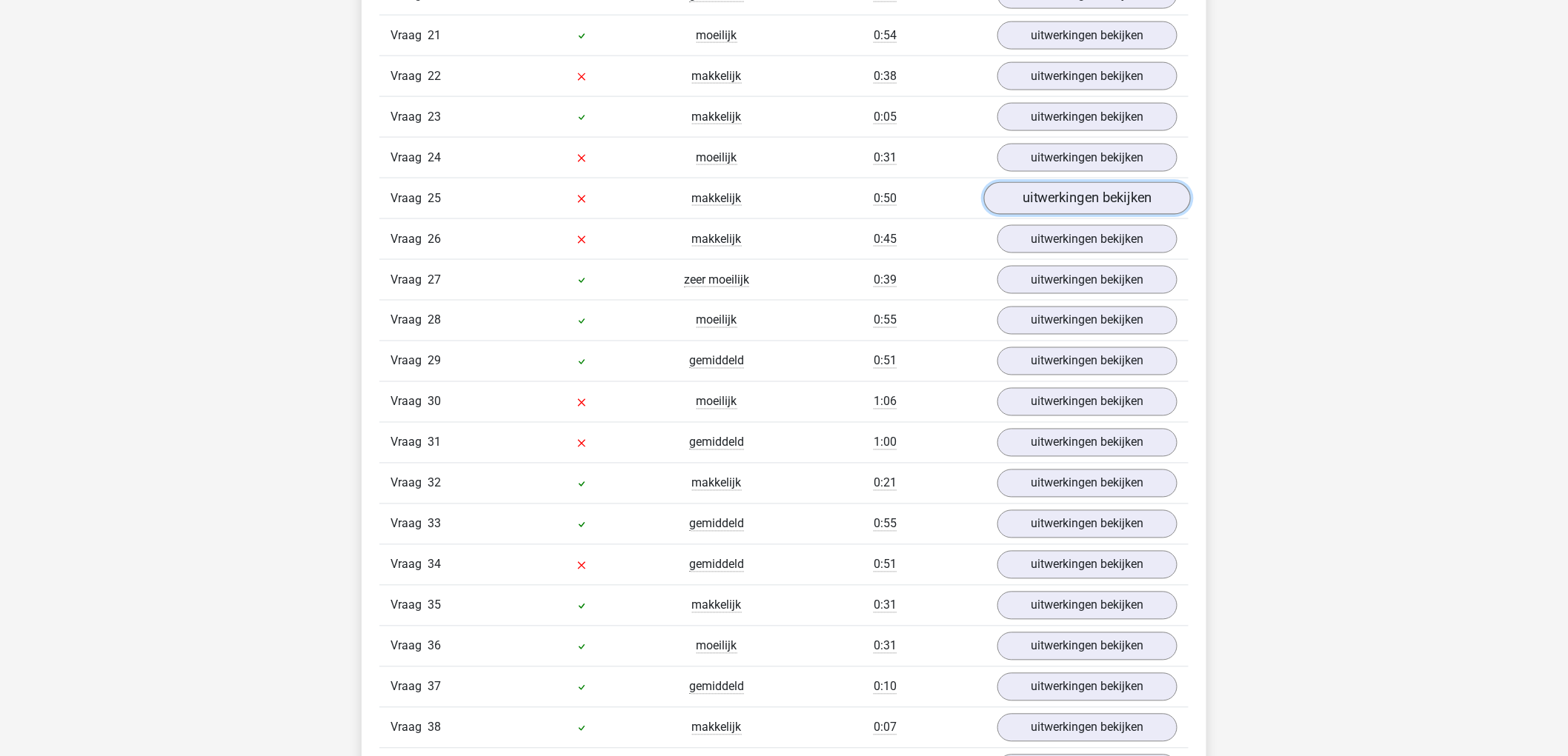
click at [1143, 209] on link "uitwerkingen bekijken" at bounding box center [1087, 198] width 207 height 33
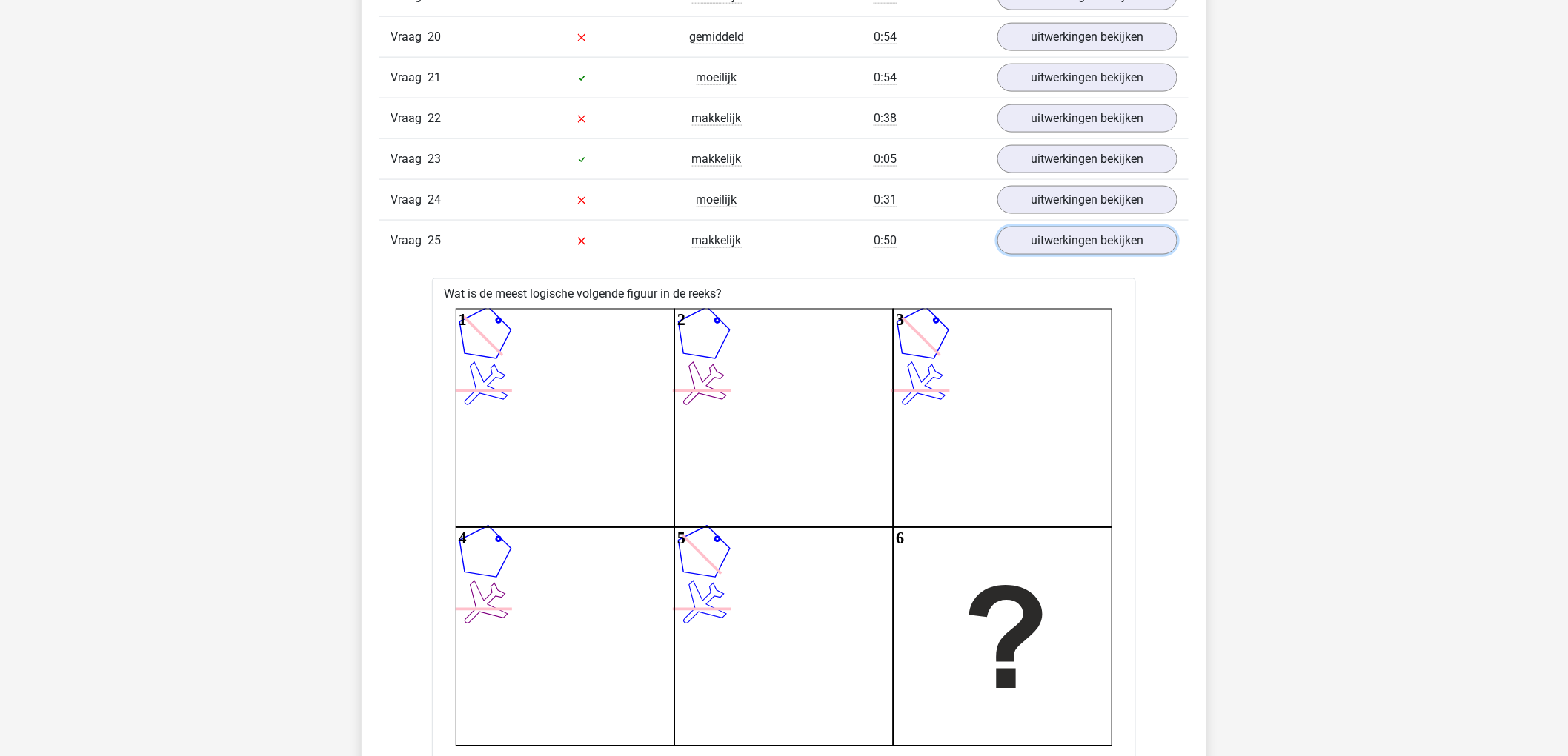
scroll to position [10204, 0]
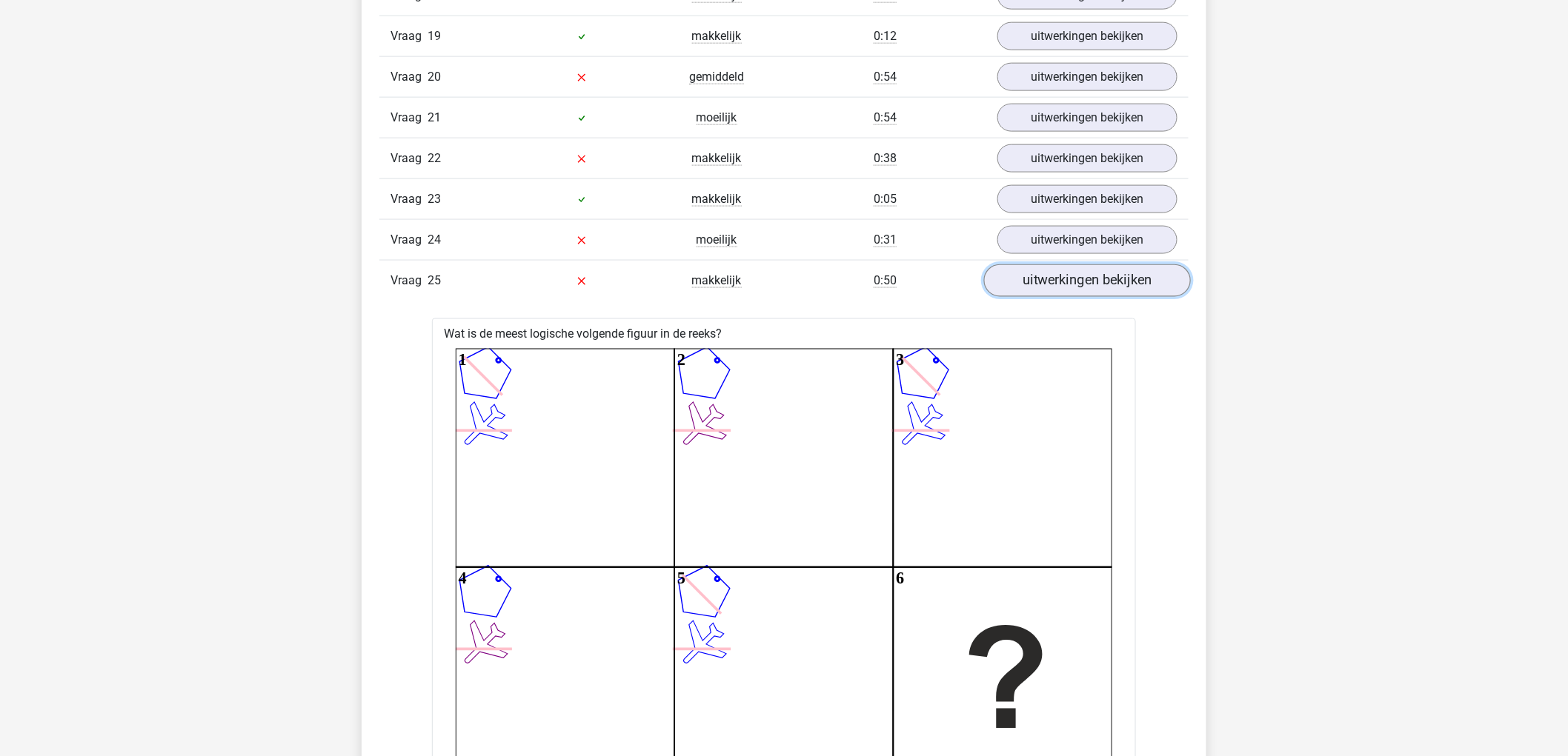
click at [1123, 286] on link "uitwerkingen bekijken" at bounding box center [1087, 281] width 207 height 33
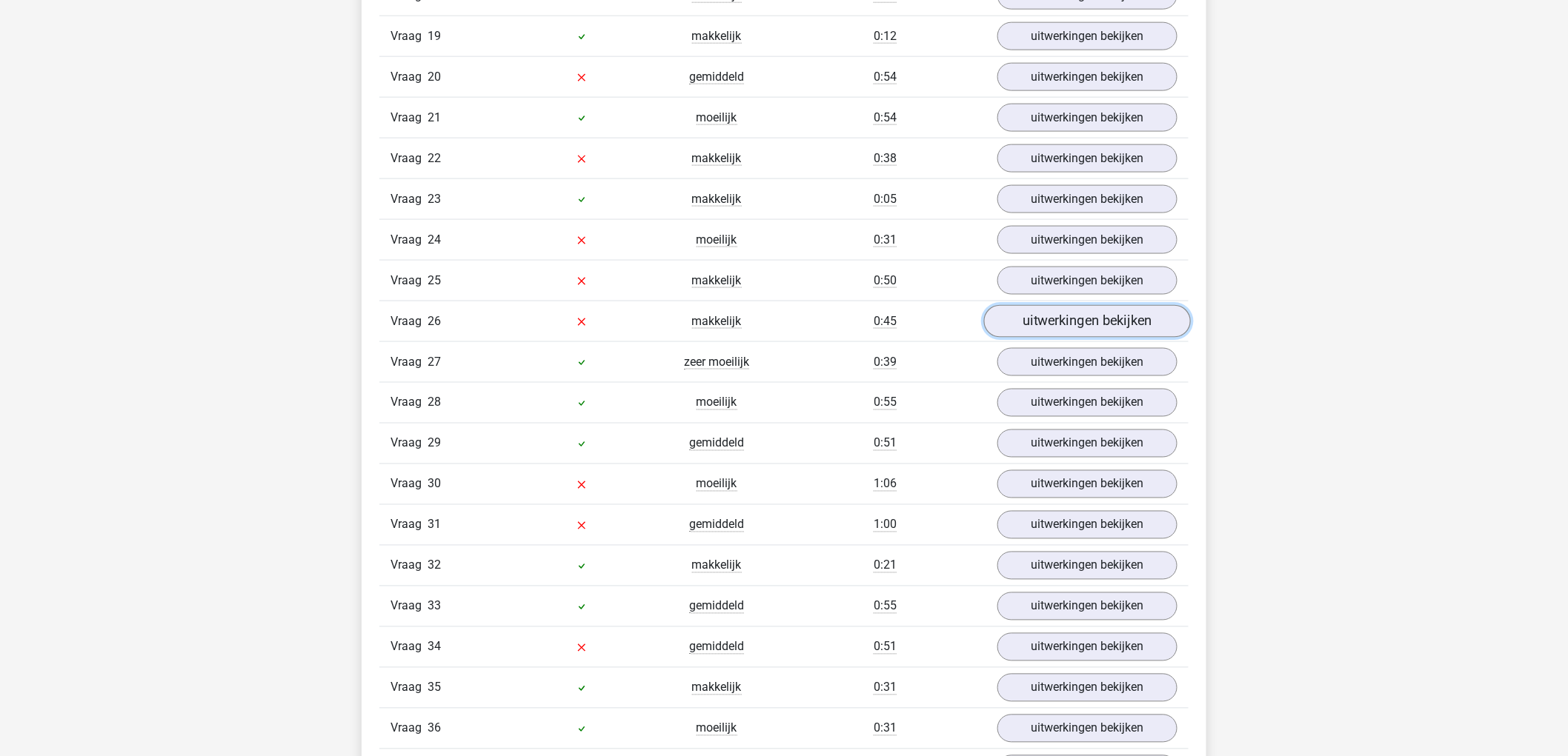
click at [1142, 312] on link "uitwerkingen bekijken" at bounding box center [1087, 321] width 207 height 33
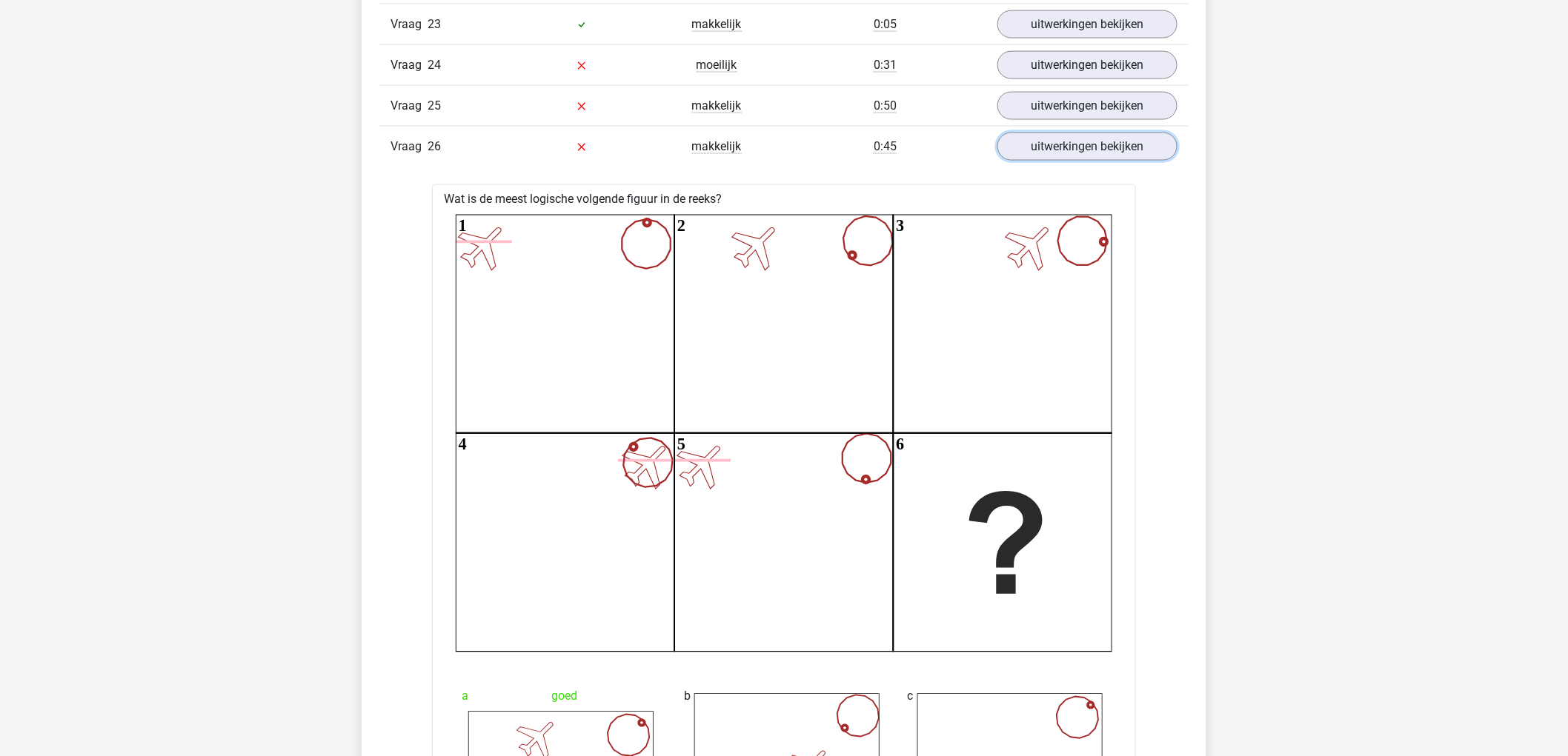
scroll to position [10370, 0]
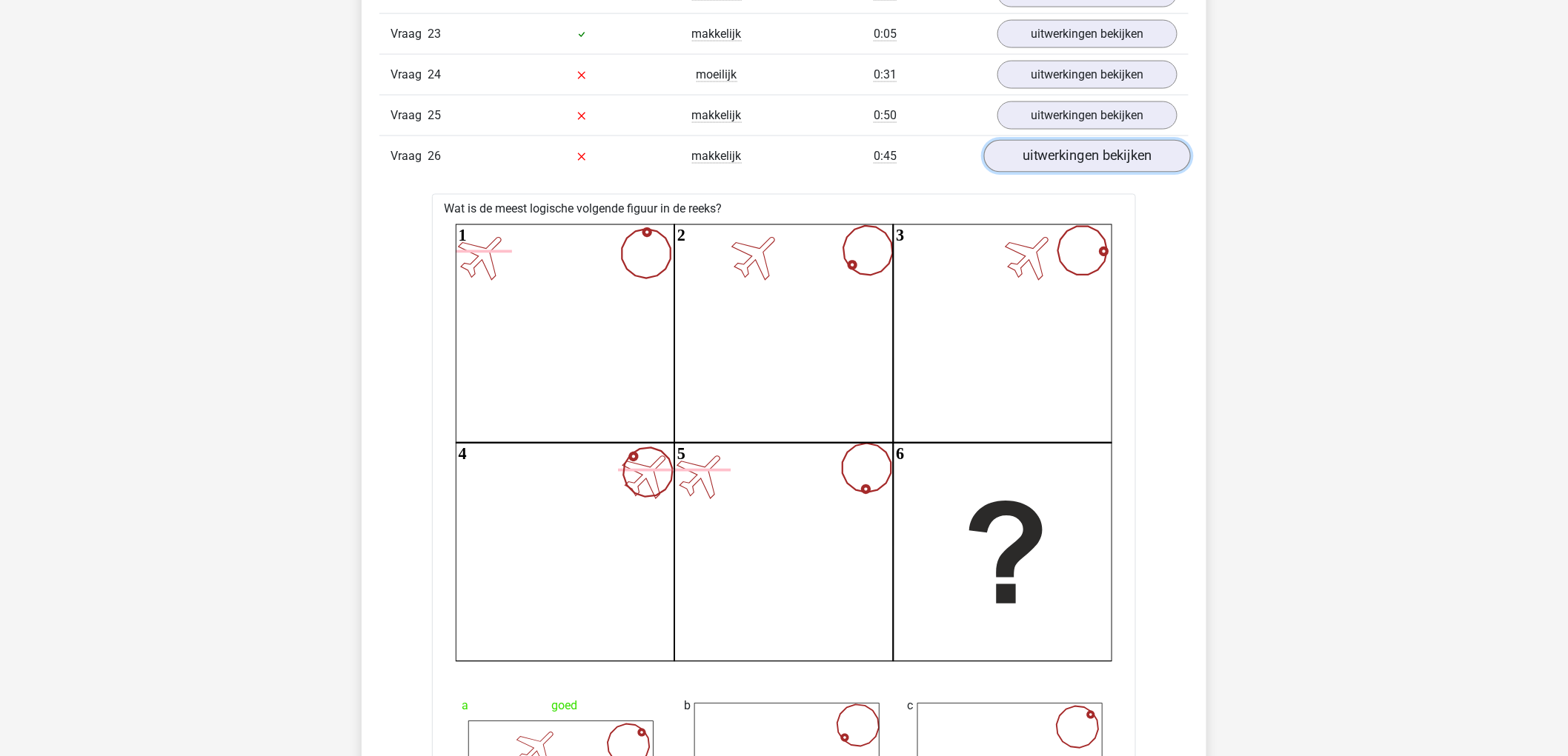
click at [1078, 157] on link "uitwerkingen bekijken" at bounding box center [1087, 156] width 207 height 33
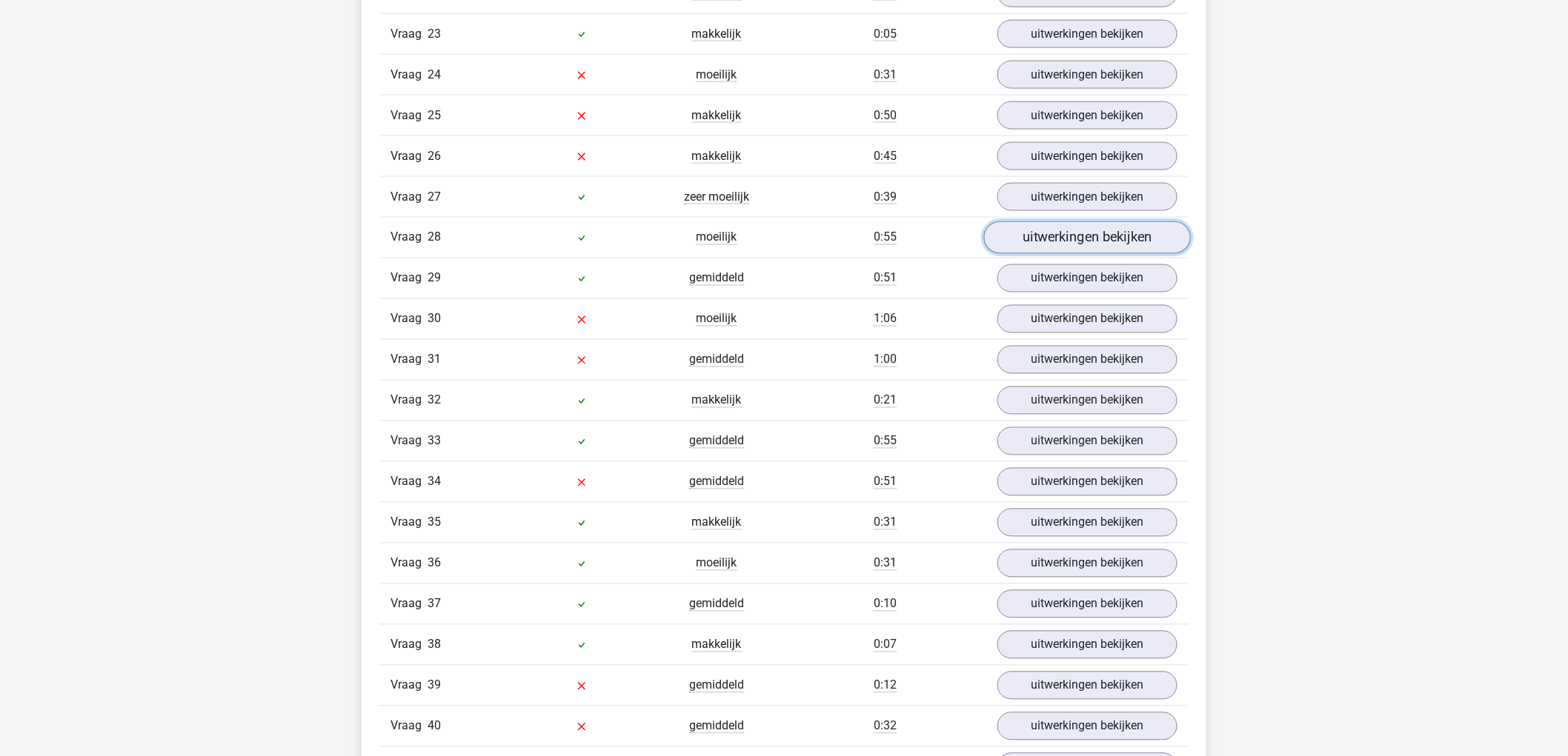
click at [1123, 248] on link "uitwerkingen bekijken" at bounding box center [1087, 237] width 207 height 33
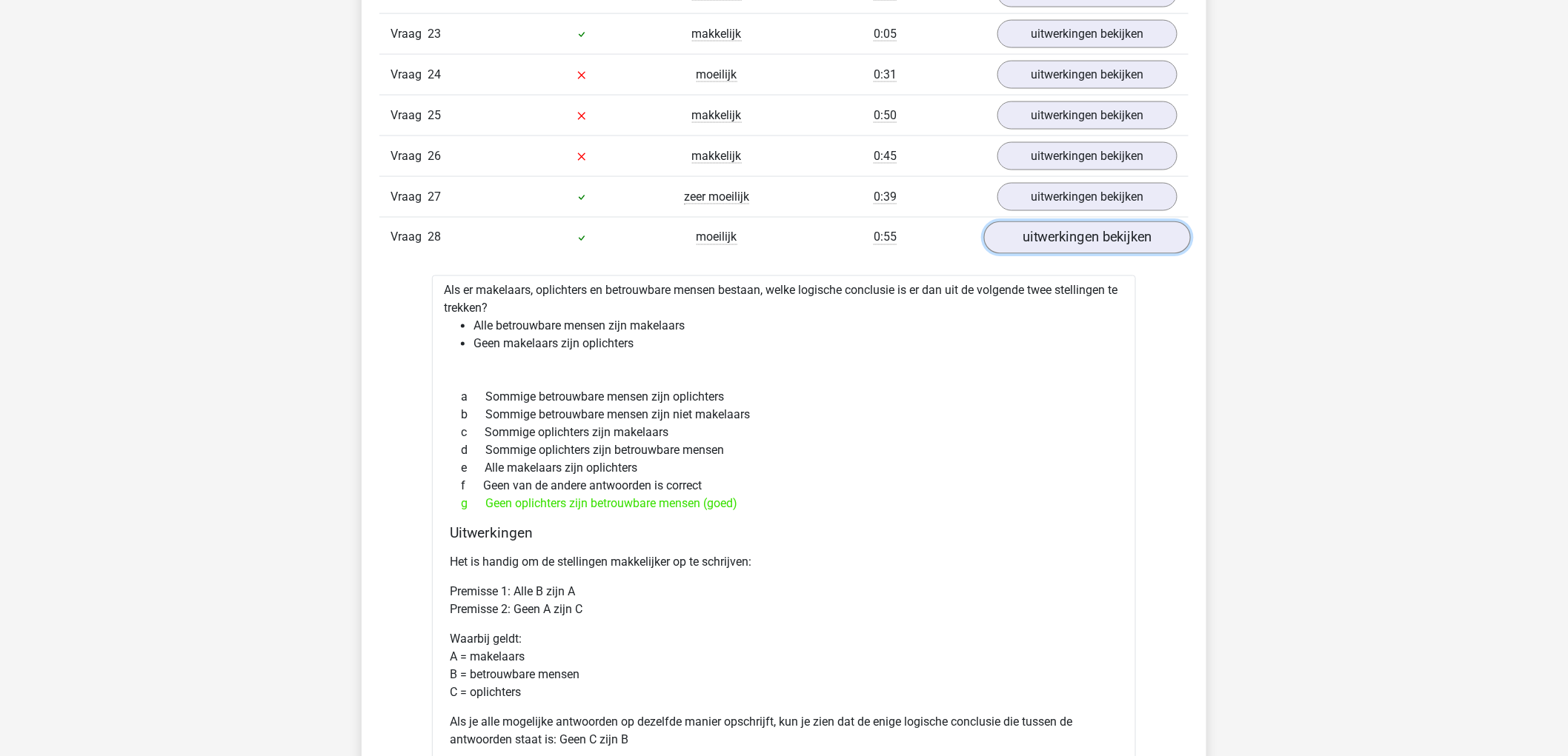
click at [1123, 248] on link "uitwerkingen bekijken" at bounding box center [1087, 237] width 207 height 33
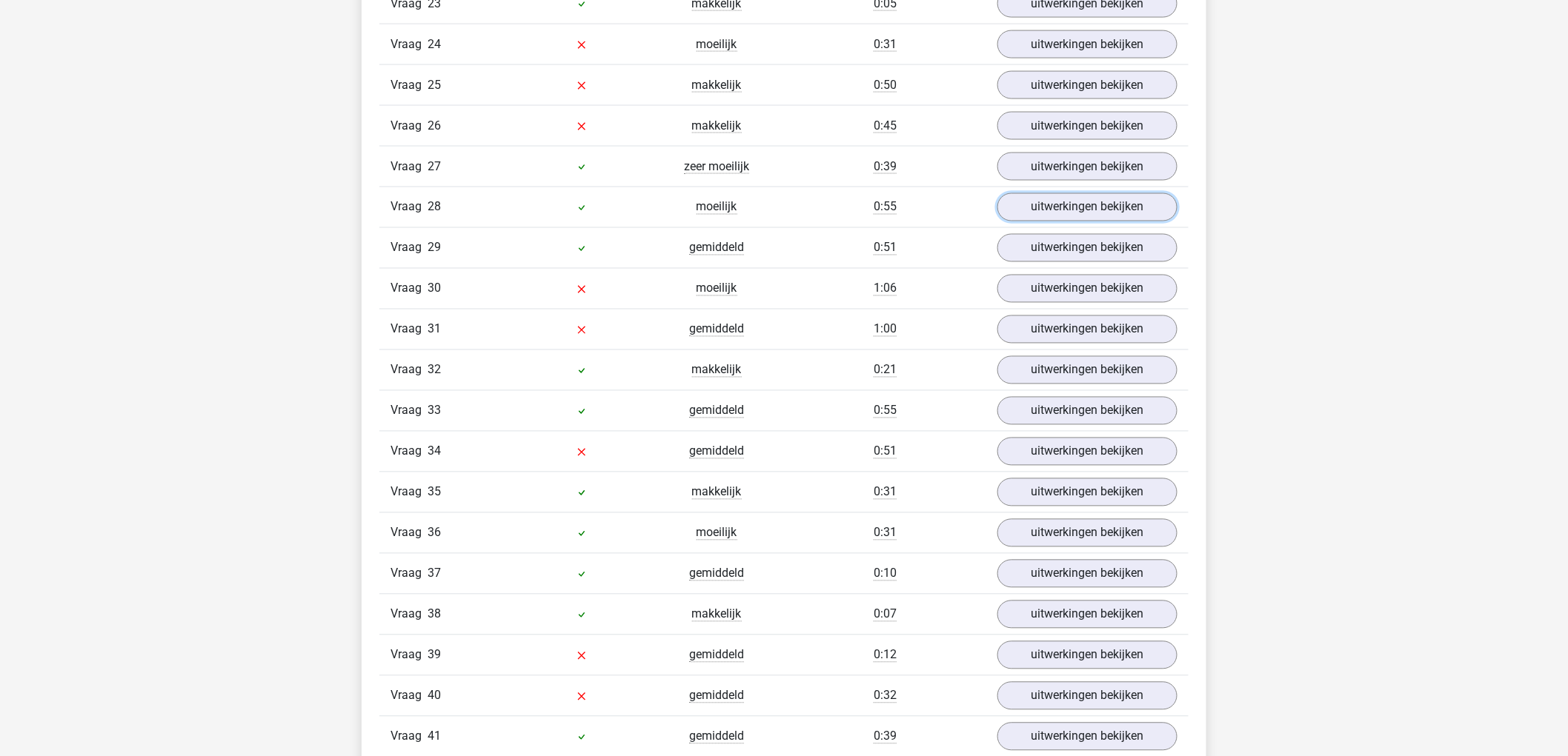
scroll to position [10452, 0]
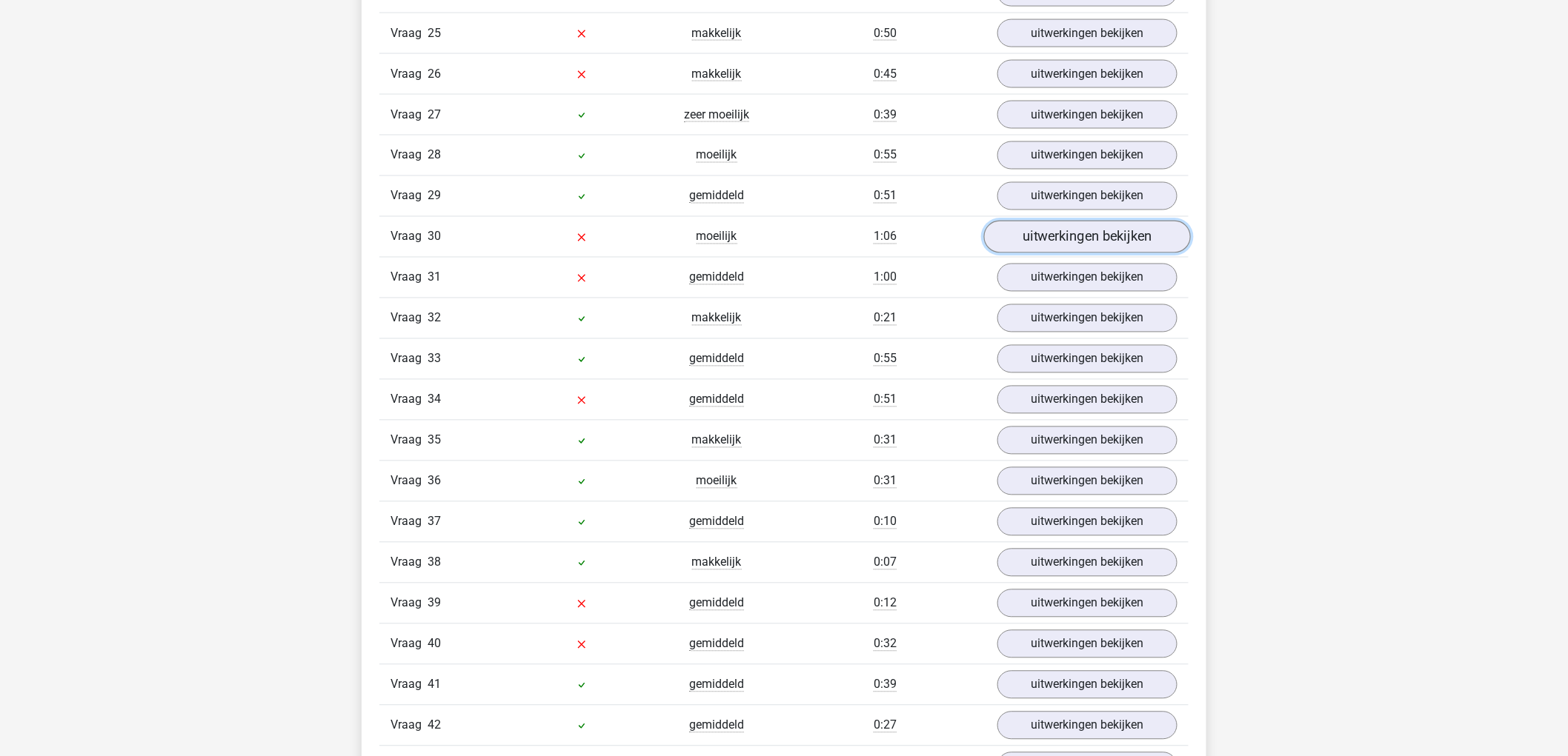
click at [1143, 246] on link "uitwerkingen bekijken" at bounding box center [1087, 236] width 207 height 33
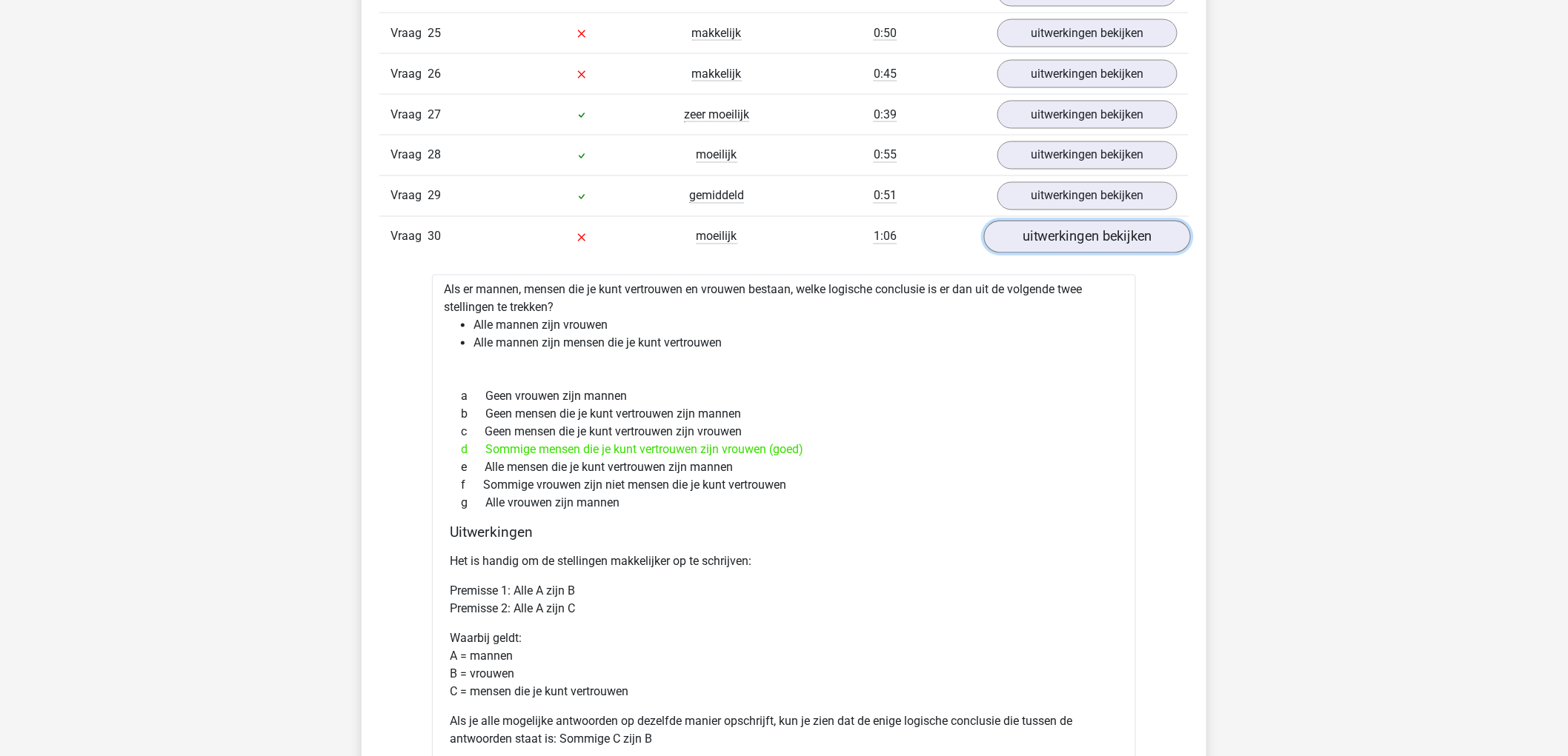
click at [1144, 245] on link "uitwerkingen bekijken" at bounding box center [1087, 236] width 207 height 33
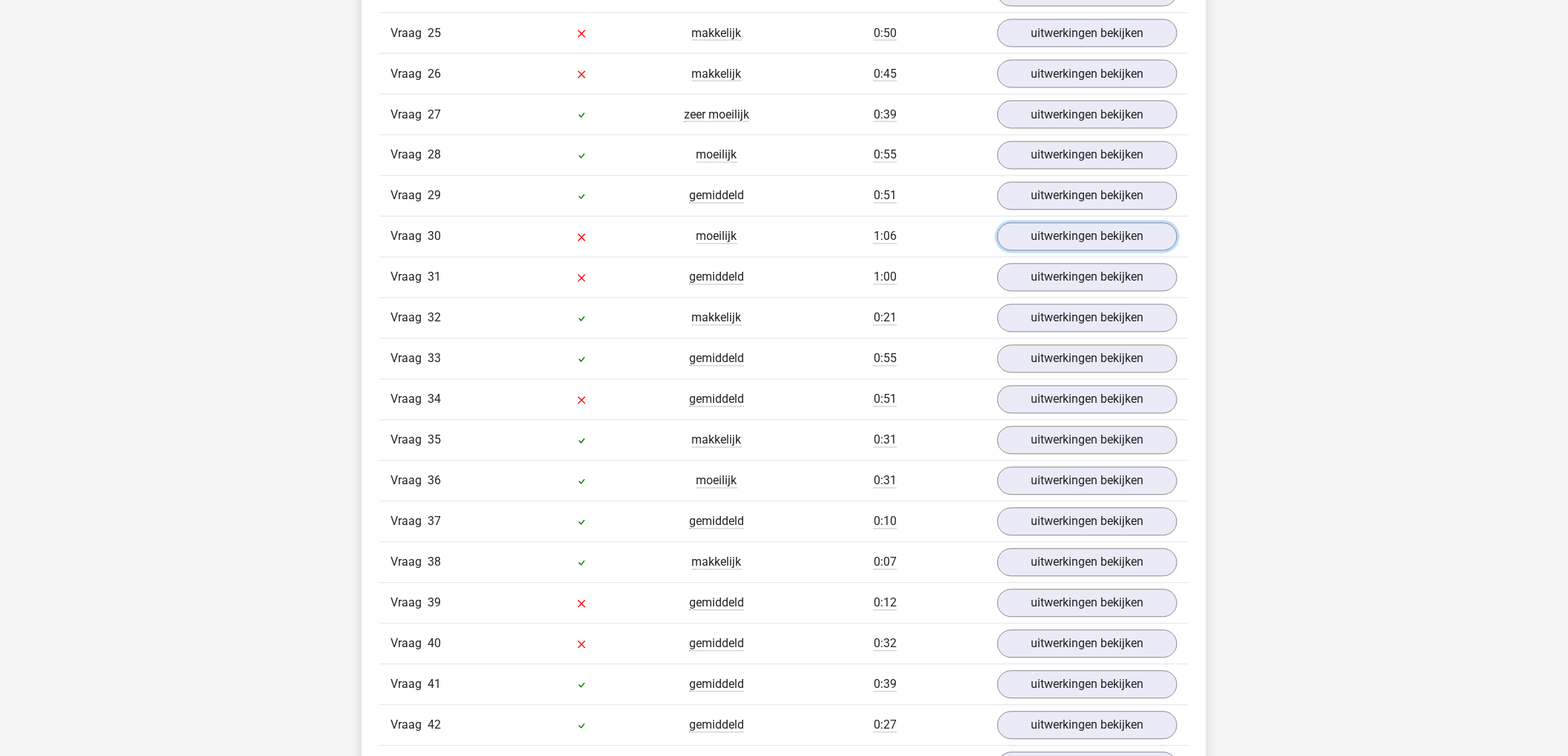
scroll to position [10533, 0]
click at [1076, 324] on link "uitwerkingen bekijken" at bounding box center [1087, 318] width 207 height 33
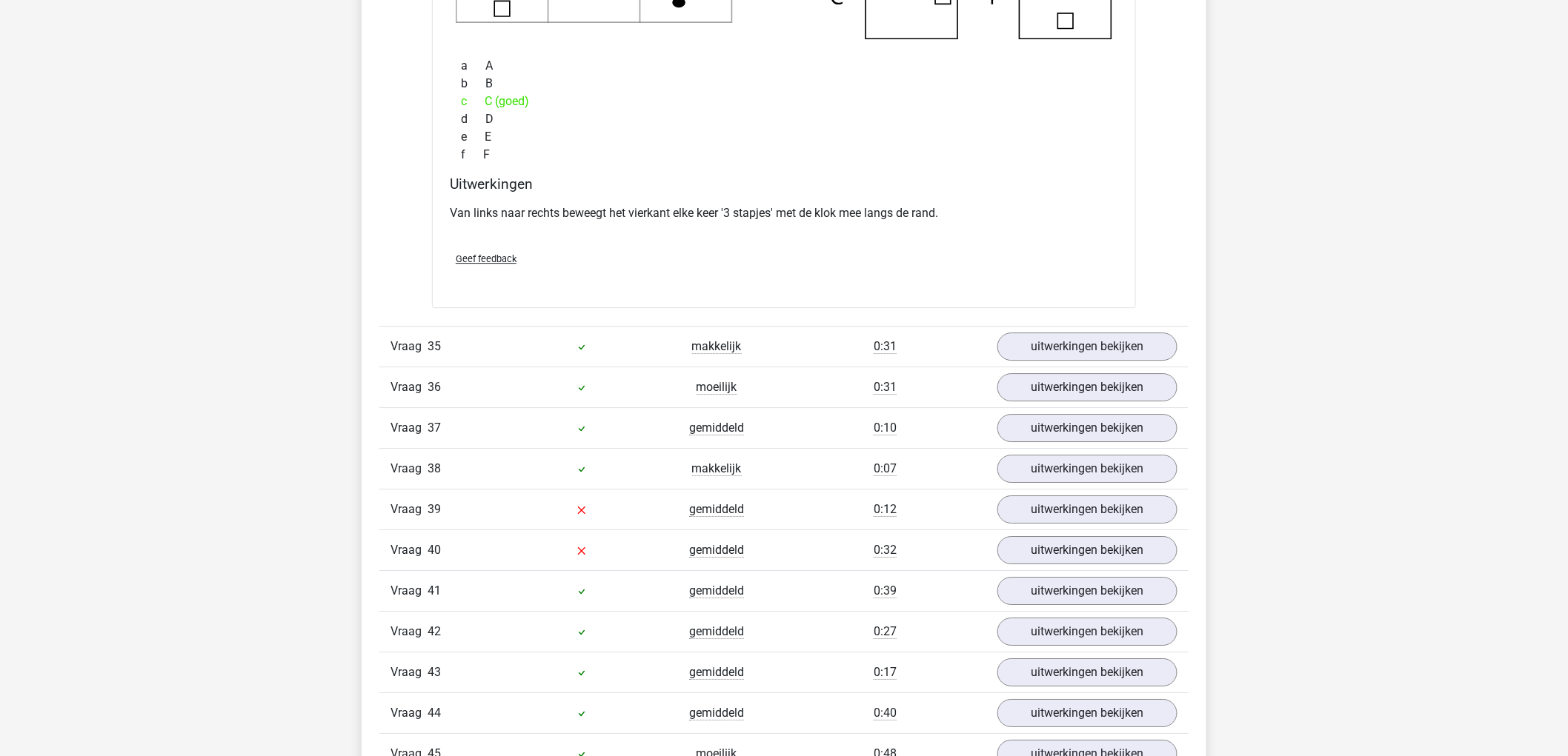
scroll to position [11274, 0]
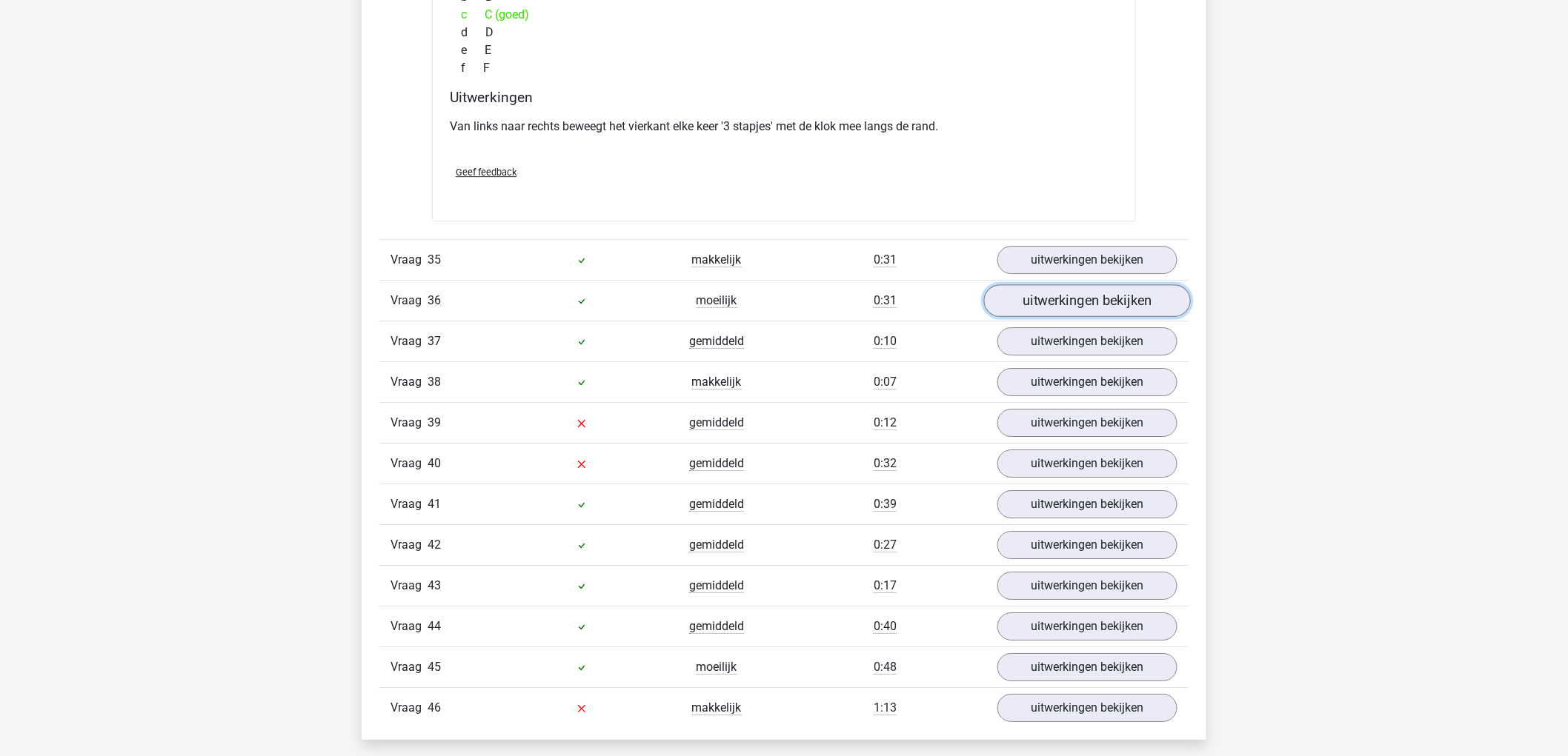
click at [1130, 309] on link "uitwerkingen bekijken" at bounding box center [1087, 301] width 207 height 33
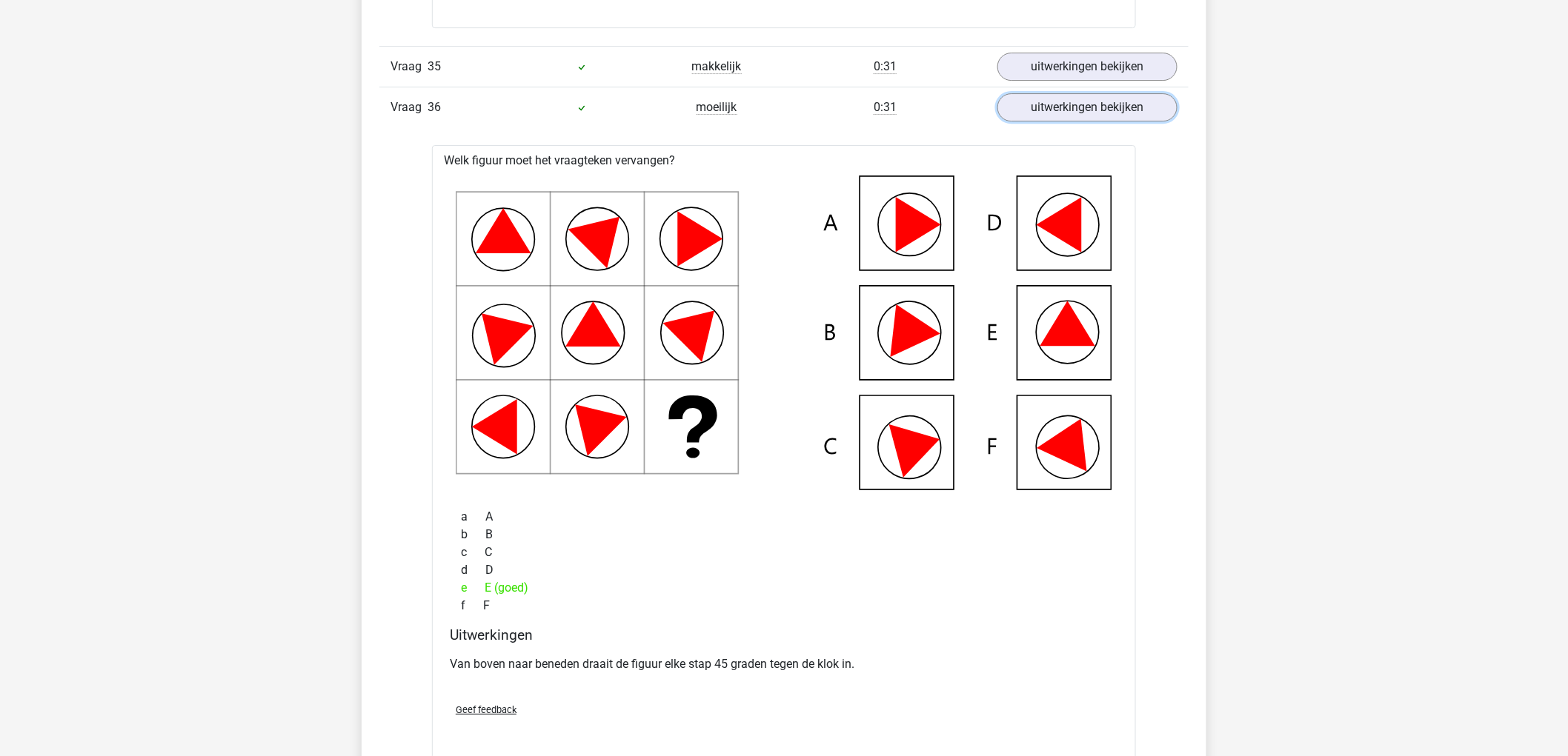
scroll to position [11439, 0]
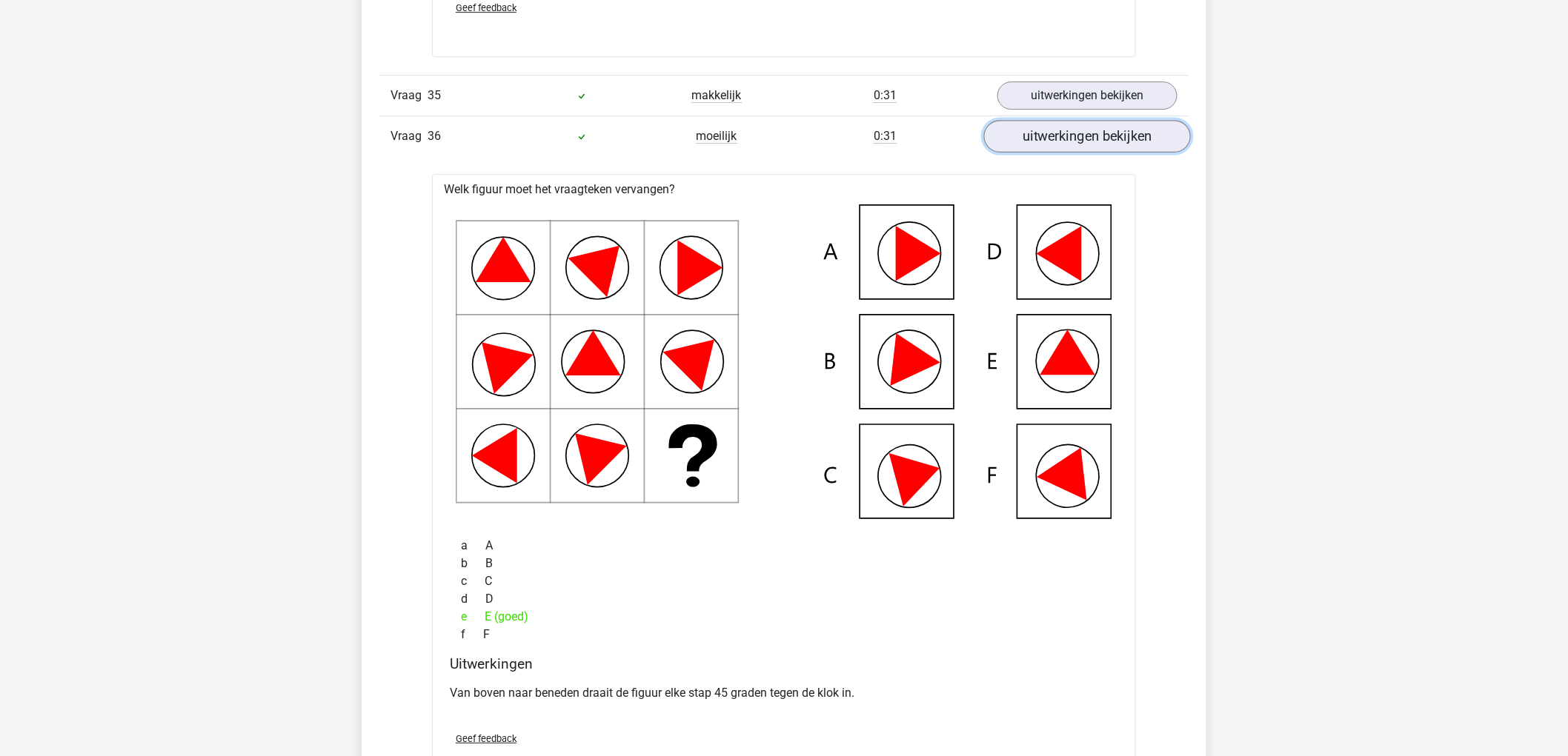
click at [1138, 149] on link "uitwerkingen bekijken" at bounding box center [1087, 136] width 207 height 33
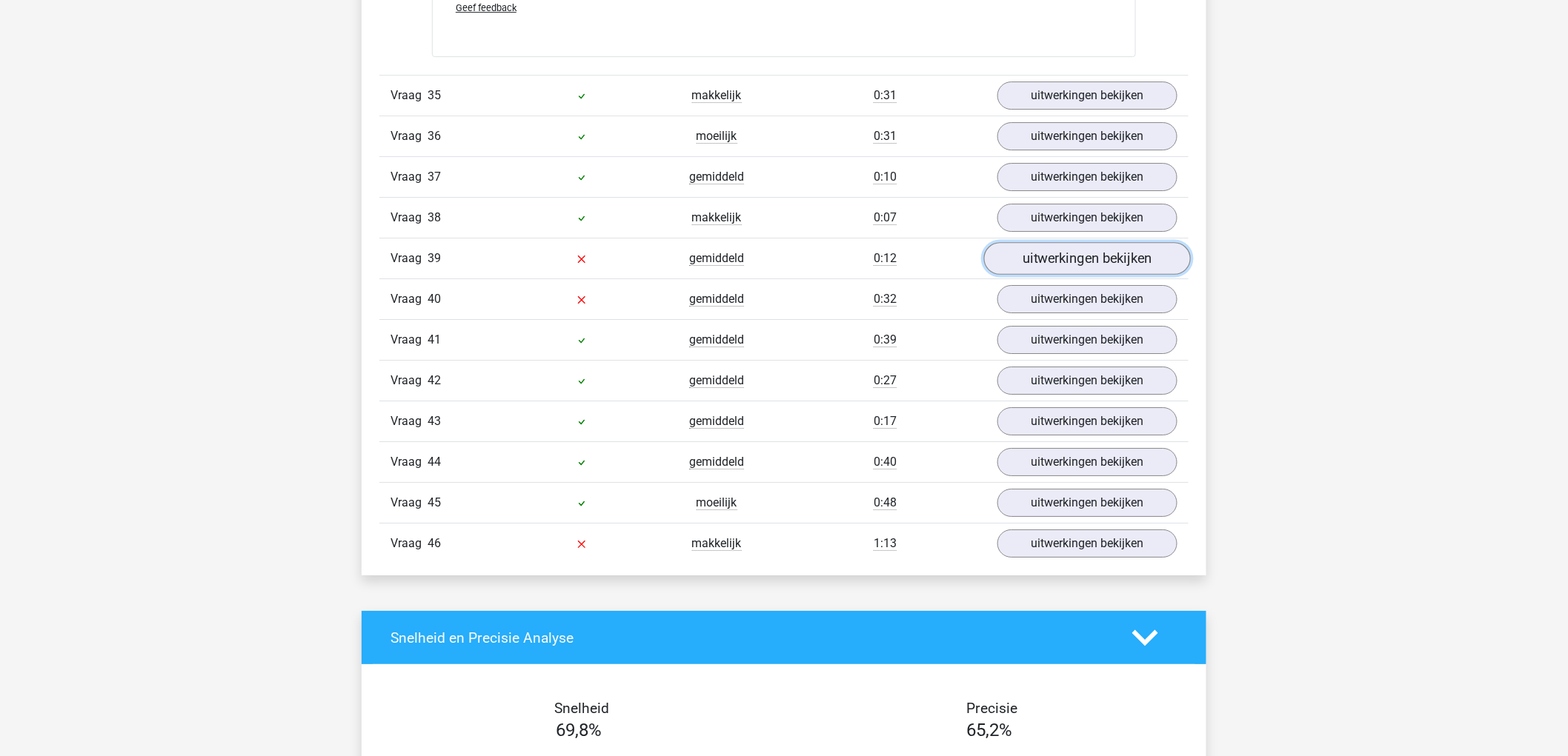
click at [1107, 262] on link "uitwerkingen bekijken" at bounding box center [1087, 259] width 207 height 33
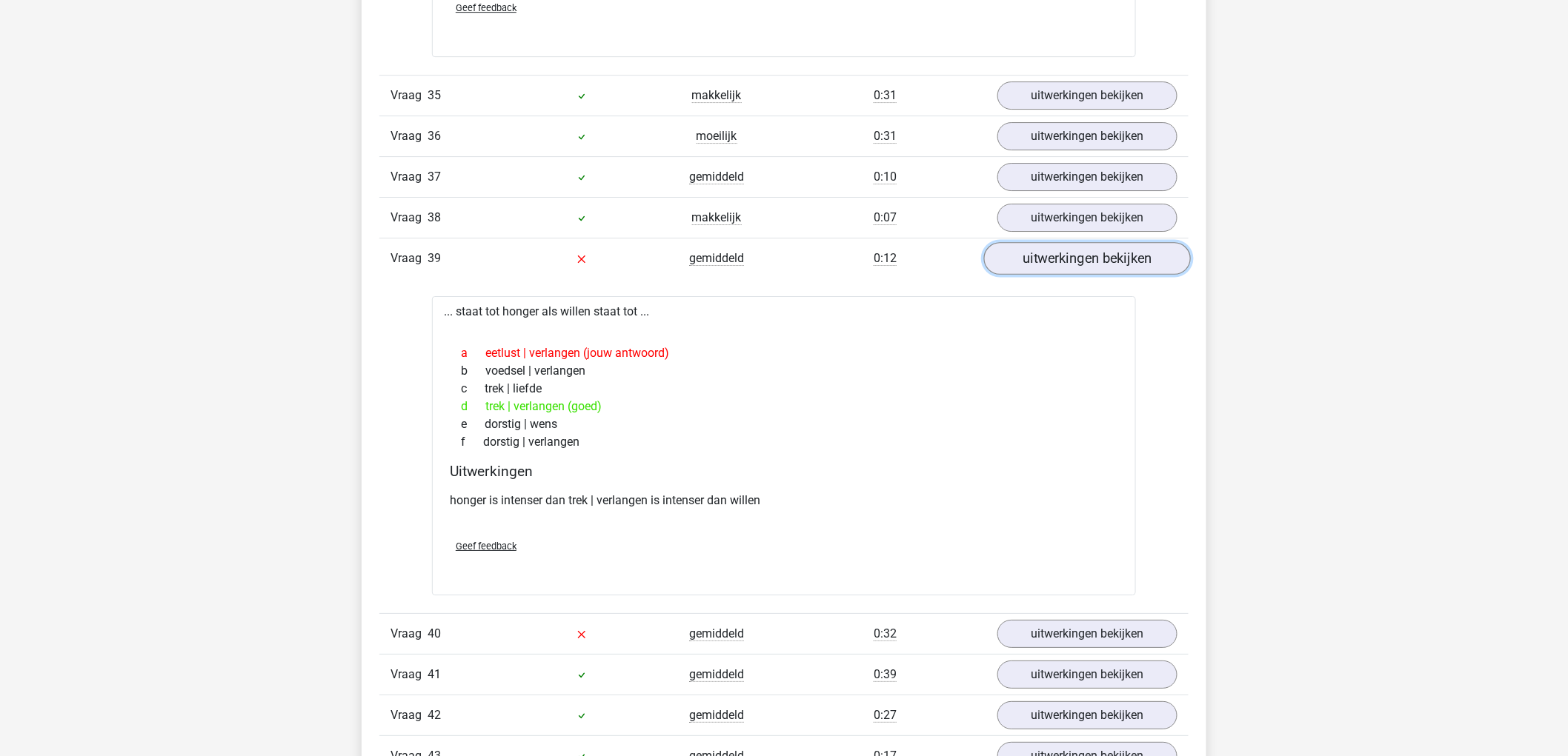
click at [1107, 262] on link "uitwerkingen bekijken" at bounding box center [1087, 259] width 207 height 33
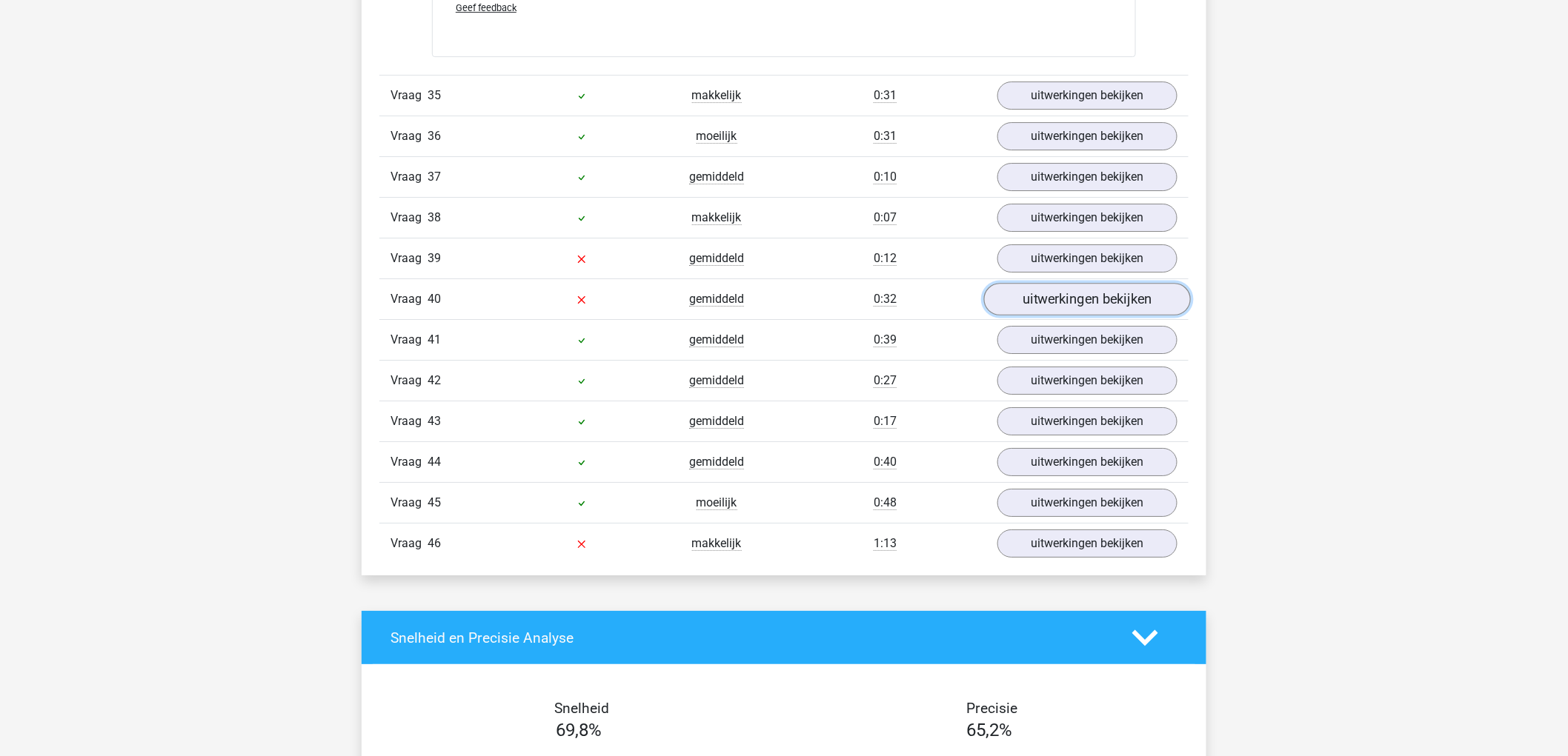
click at [1145, 304] on link "uitwerkingen bekijken" at bounding box center [1087, 299] width 207 height 33
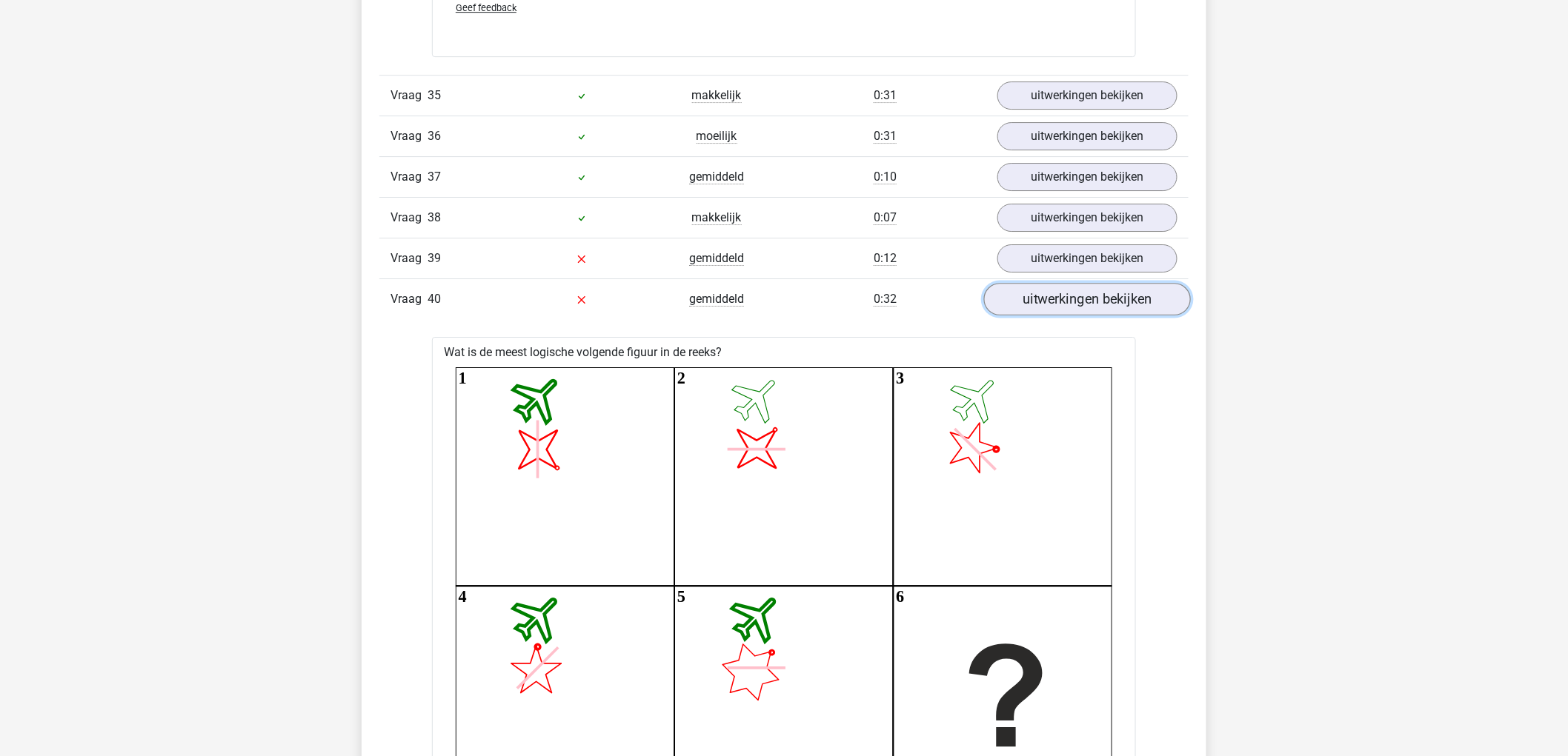
click at [1122, 302] on link "uitwerkingen bekijken" at bounding box center [1087, 299] width 207 height 33
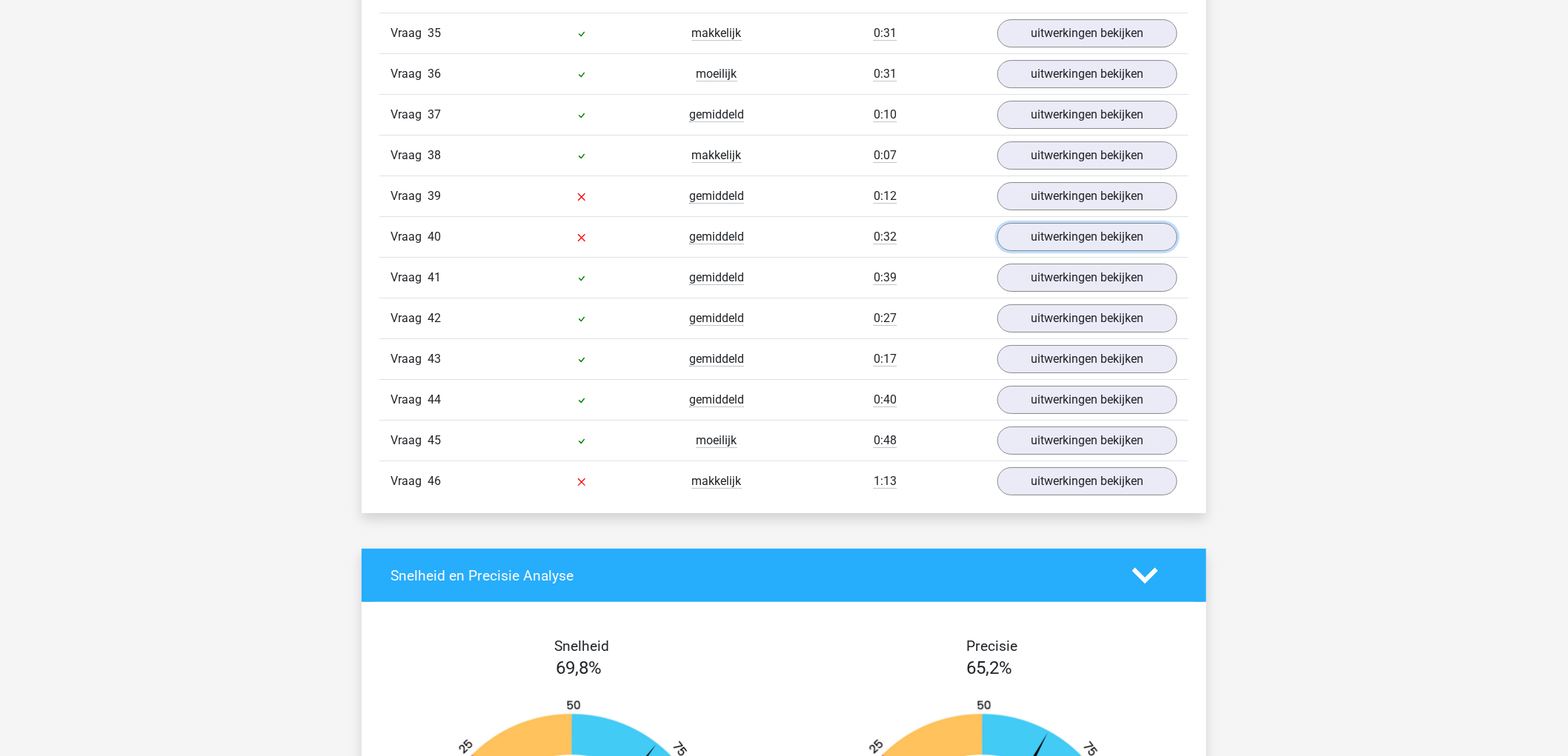
scroll to position [11603, 0]
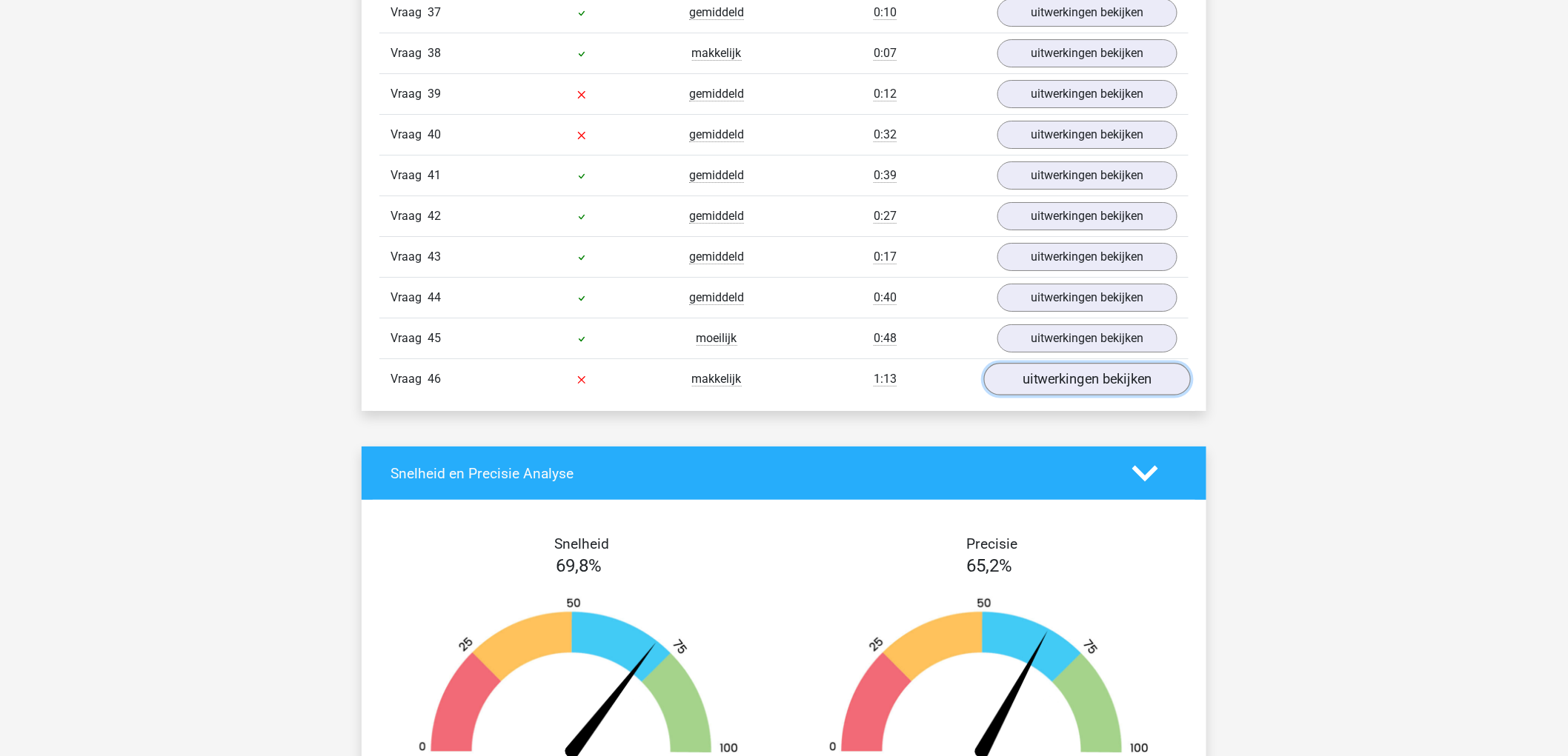
click at [1134, 389] on link "uitwerkingen bekijken" at bounding box center [1087, 379] width 207 height 33
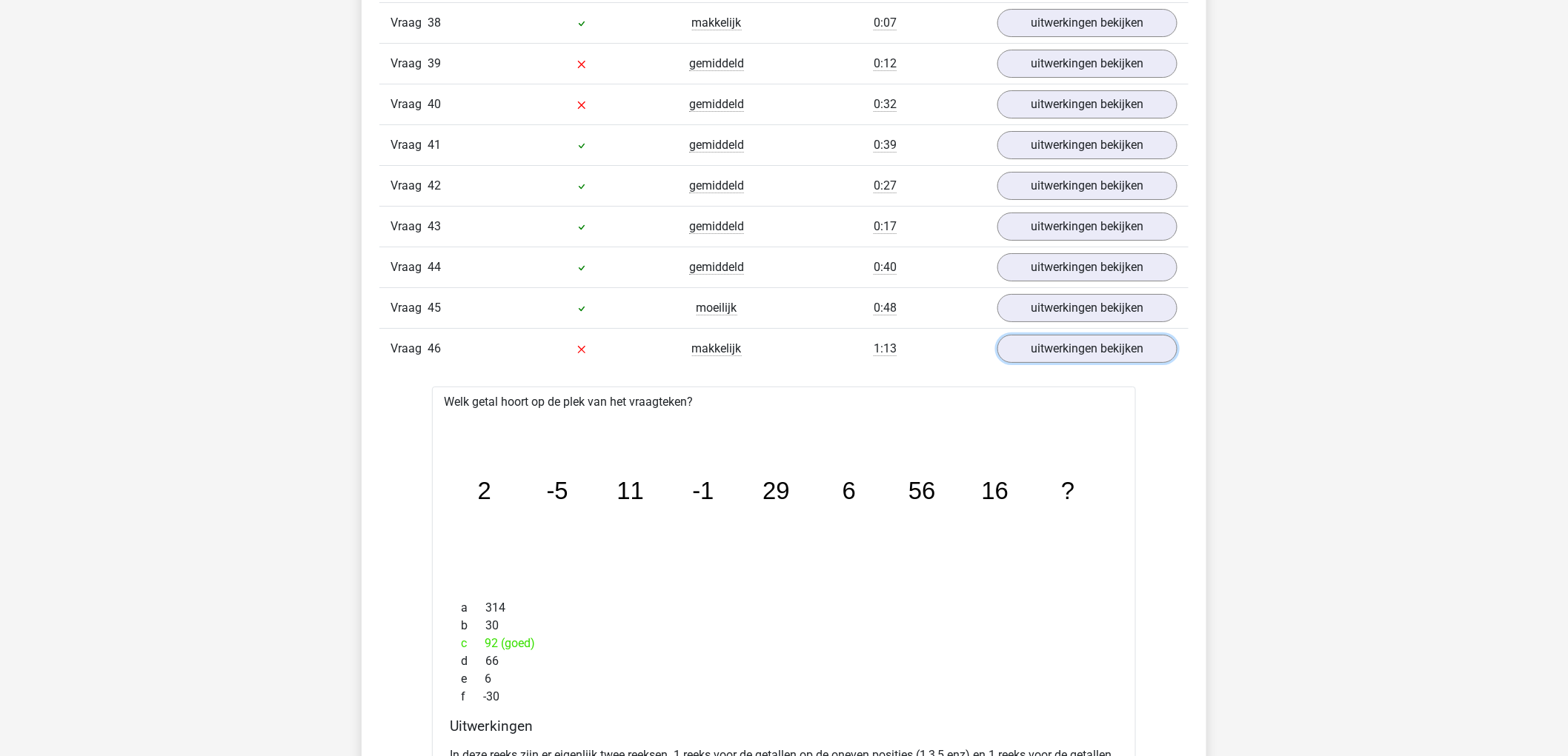
scroll to position [11439, 0]
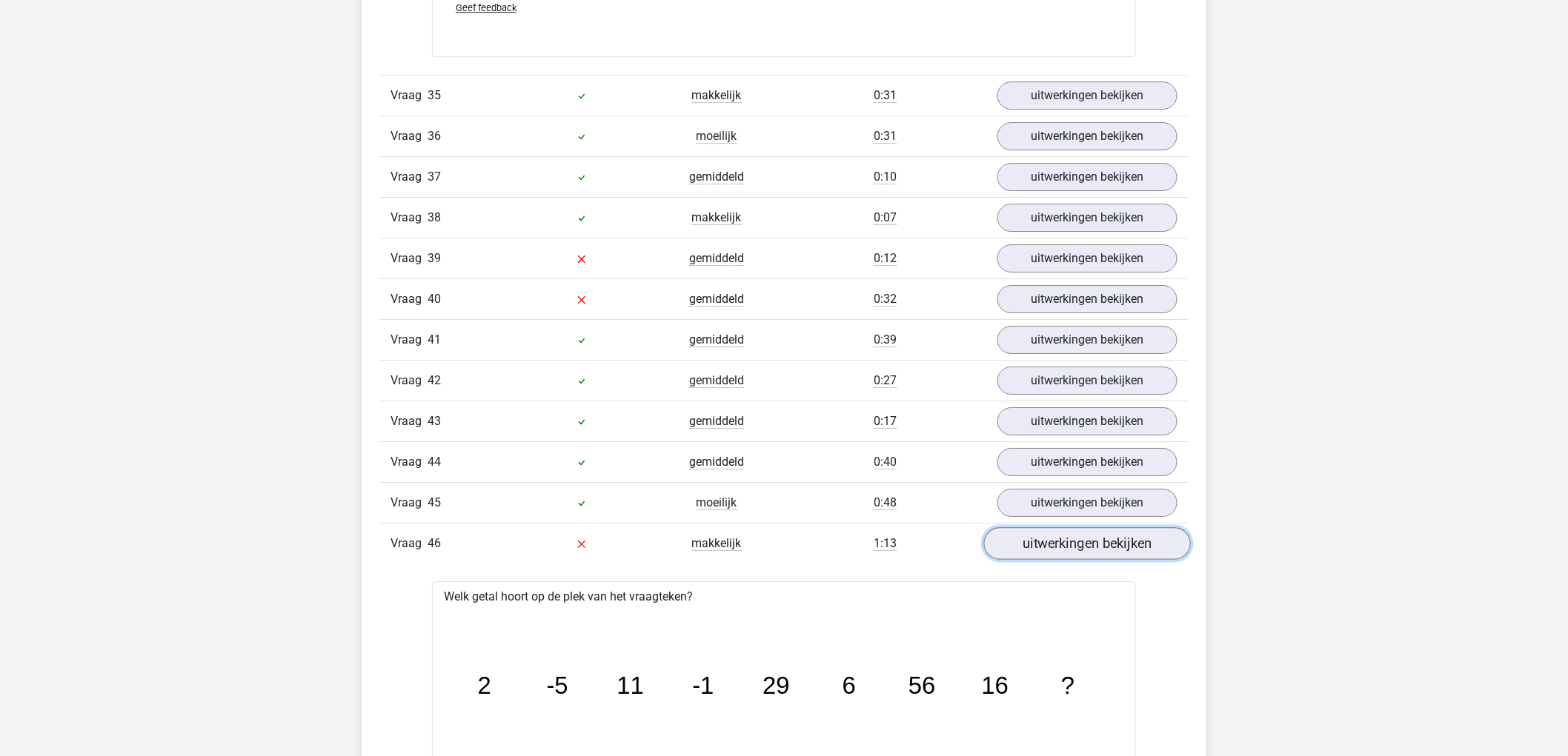
click at [1138, 554] on link "uitwerkingen bekijken" at bounding box center [1087, 543] width 207 height 33
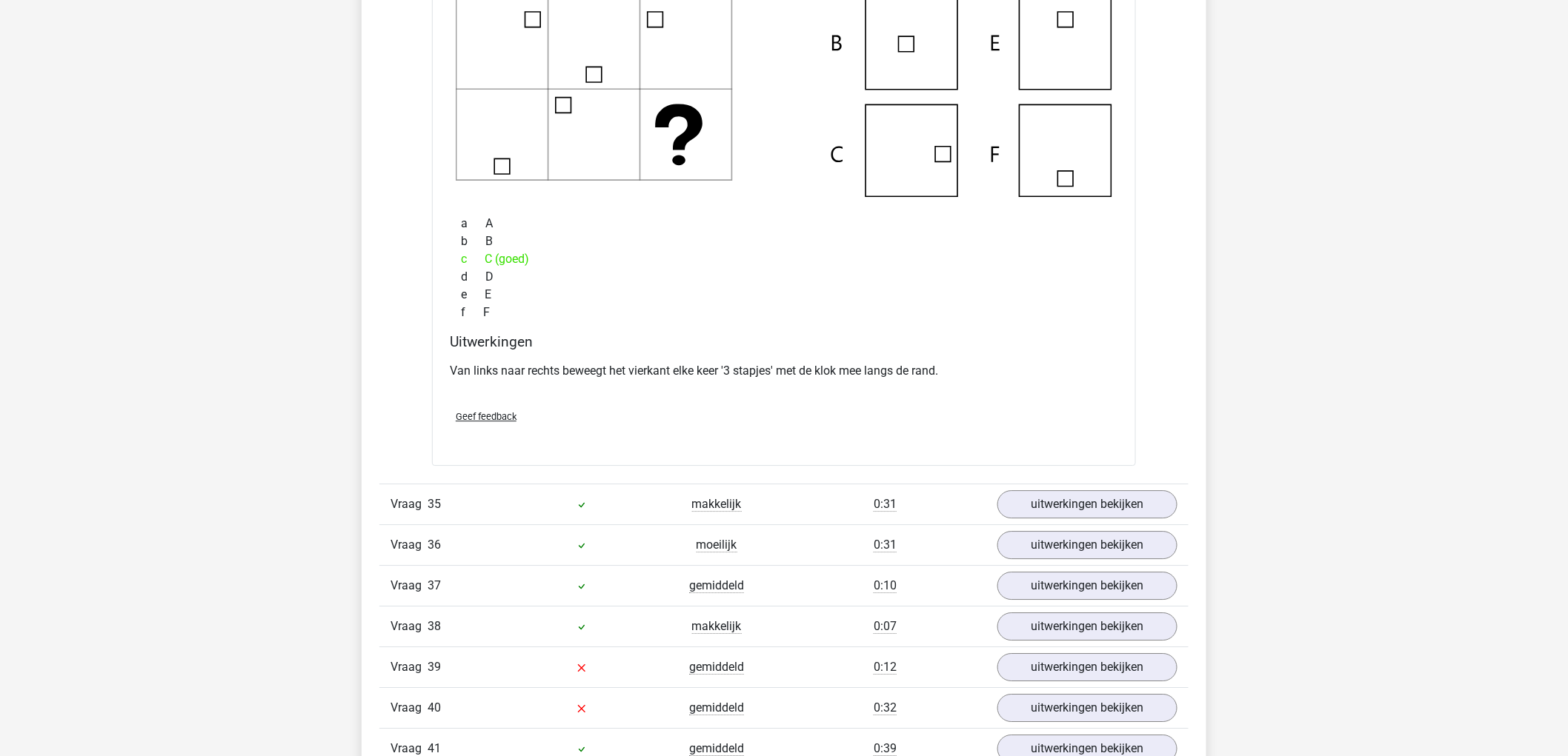
scroll to position [11027, 0]
